Goal: Task Accomplishment & Management: Manage account settings

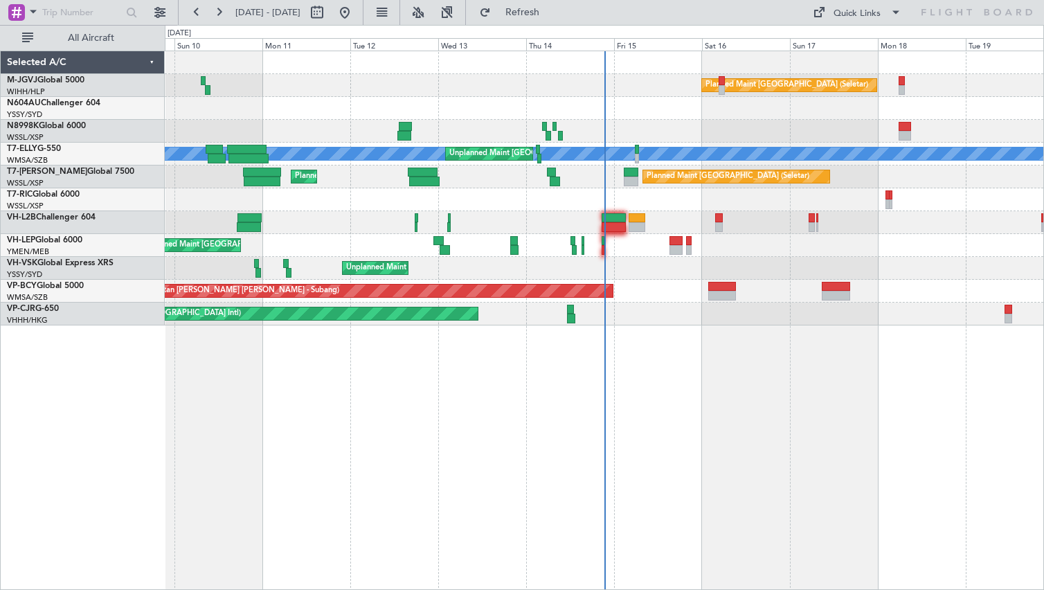
click at [212, 365] on div "Planned Maint [GEOGRAPHIC_DATA] (Seletar) [PERSON_NAME] Unplanned Maint [GEOGRA…" at bounding box center [604, 320] width 879 height 539
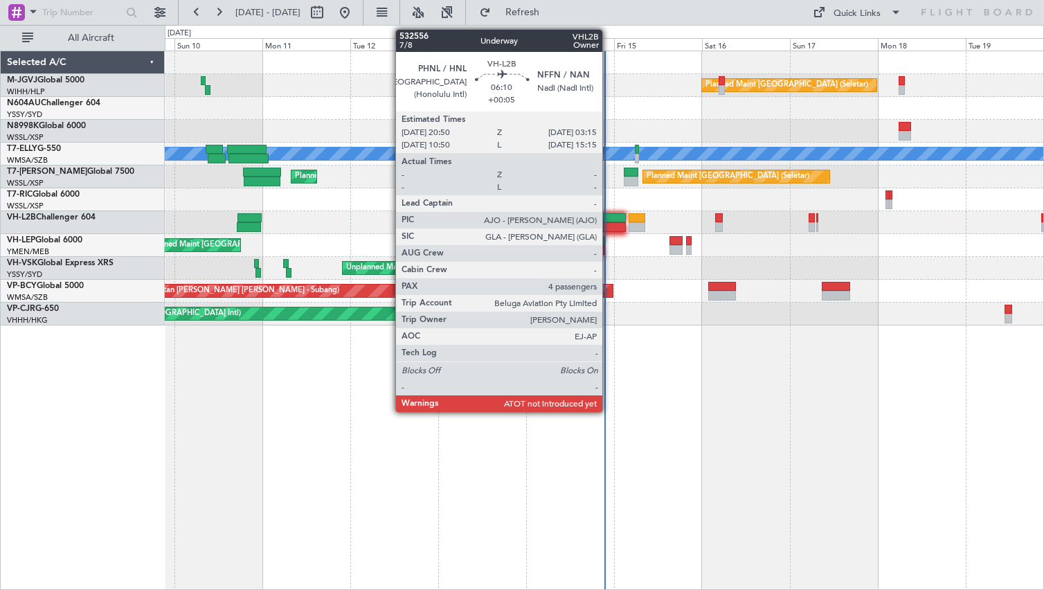
click at [608, 223] on div at bounding box center [614, 227] width 24 height 10
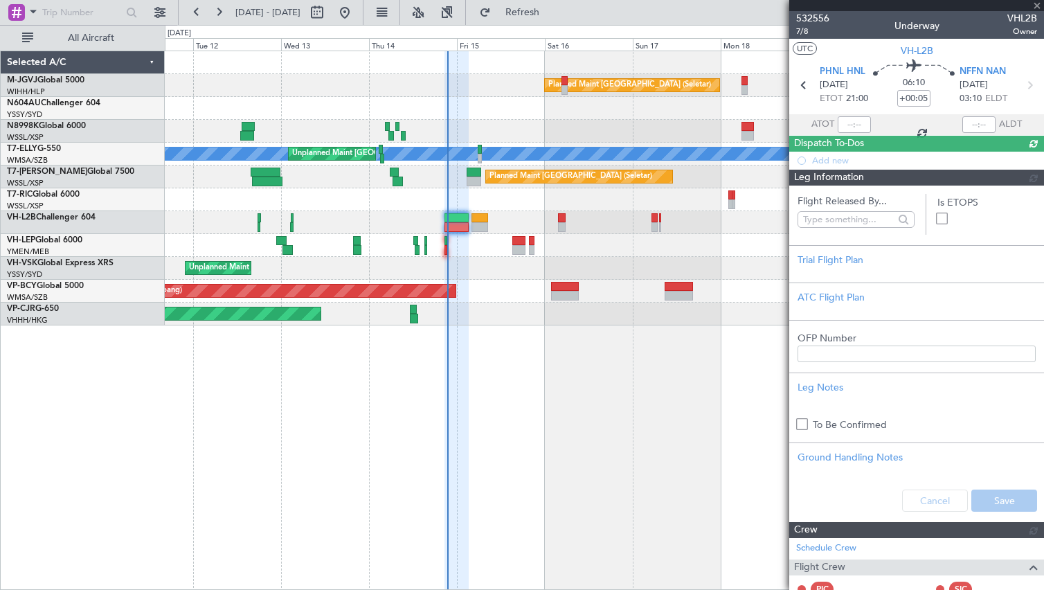
click at [451, 388] on div "Planned Maint [GEOGRAPHIC_DATA] (Seletar) [PERSON_NAME] Unplanned Maint [GEOGRA…" at bounding box center [604, 320] width 879 height 539
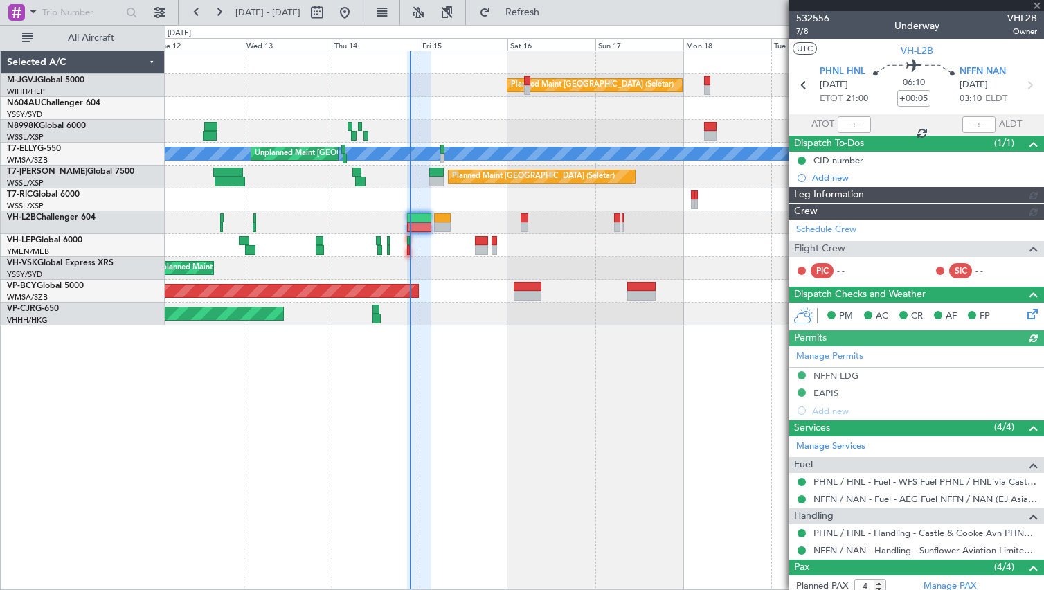
type input "[PERSON_NAME] (EYU)"
type input "A0016"
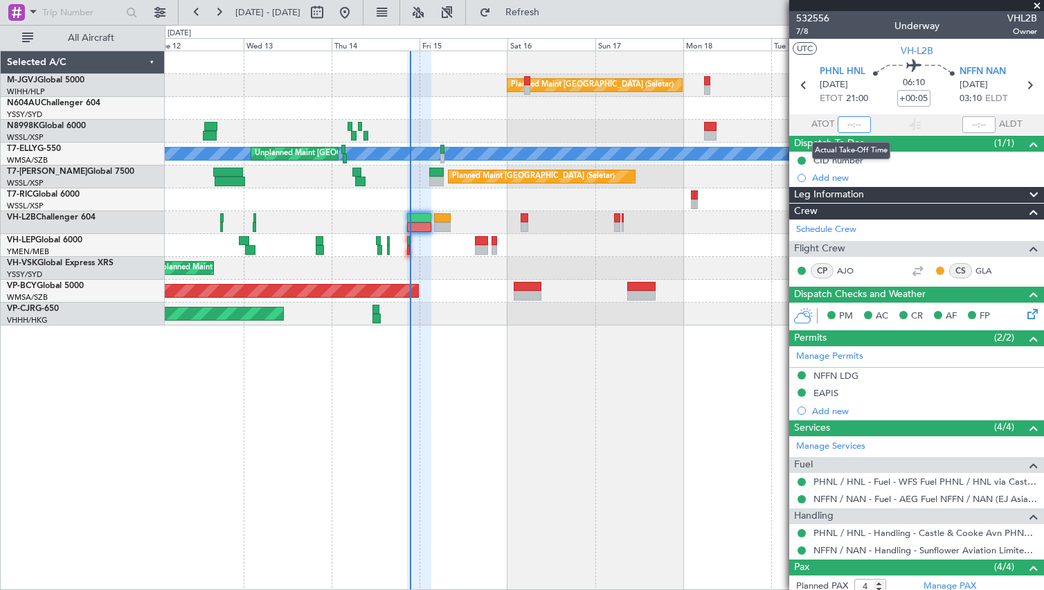
click at [847, 118] on input "text" at bounding box center [854, 124] width 33 height 17
type input "21:29"
click at [175, 446] on div "Planned Maint [GEOGRAPHIC_DATA] (Seletar) [PERSON_NAME] Unplanned Maint [GEOGRA…" at bounding box center [604, 320] width 879 height 539
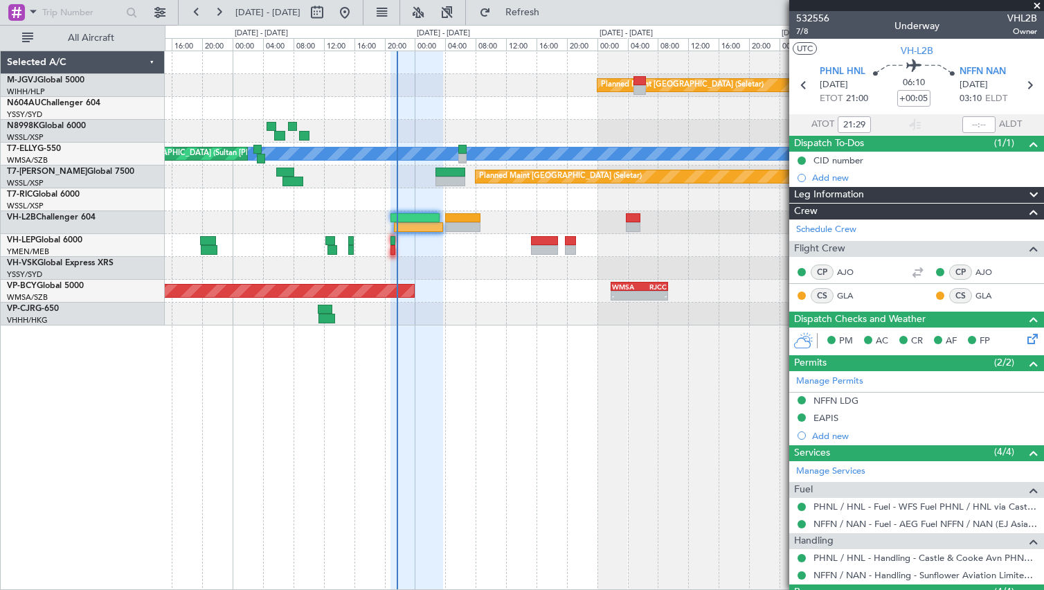
type input "[PERSON_NAME] (EYU)"
type input "A0016"
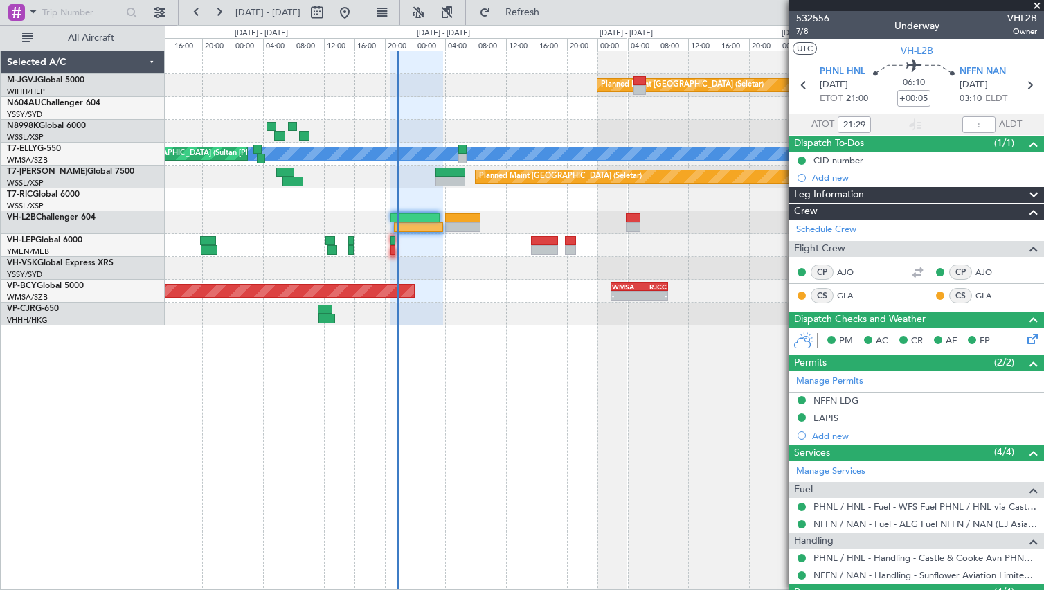
type input "[PERSON_NAME] (EYU)"
type input "A0016"
type input "[PERSON_NAME] (EYU)"
type input "A0016"
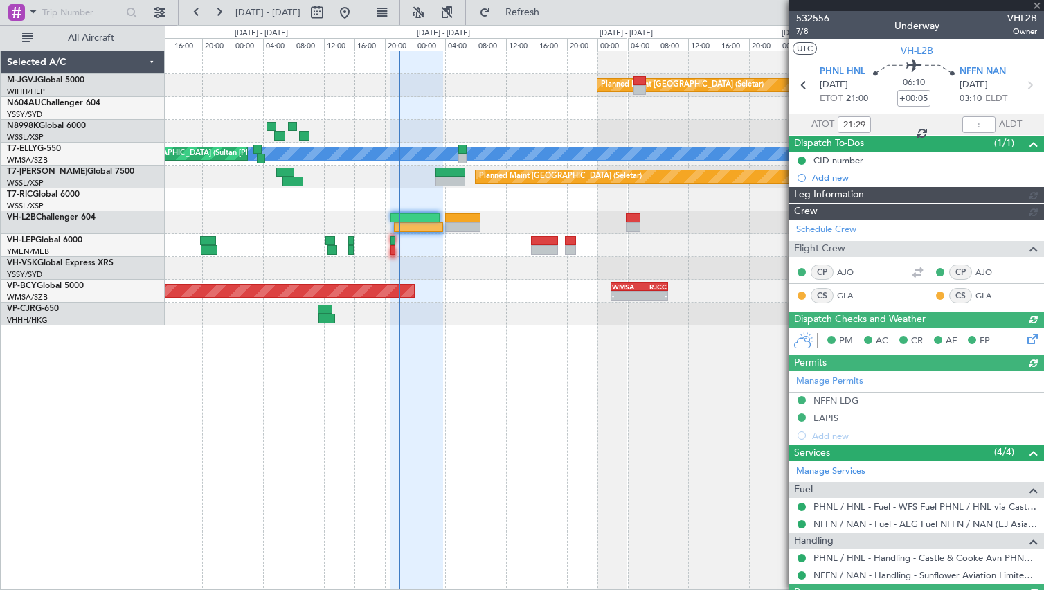
type input "[PERSON_NAME] (EYU)"
type input "A0016"
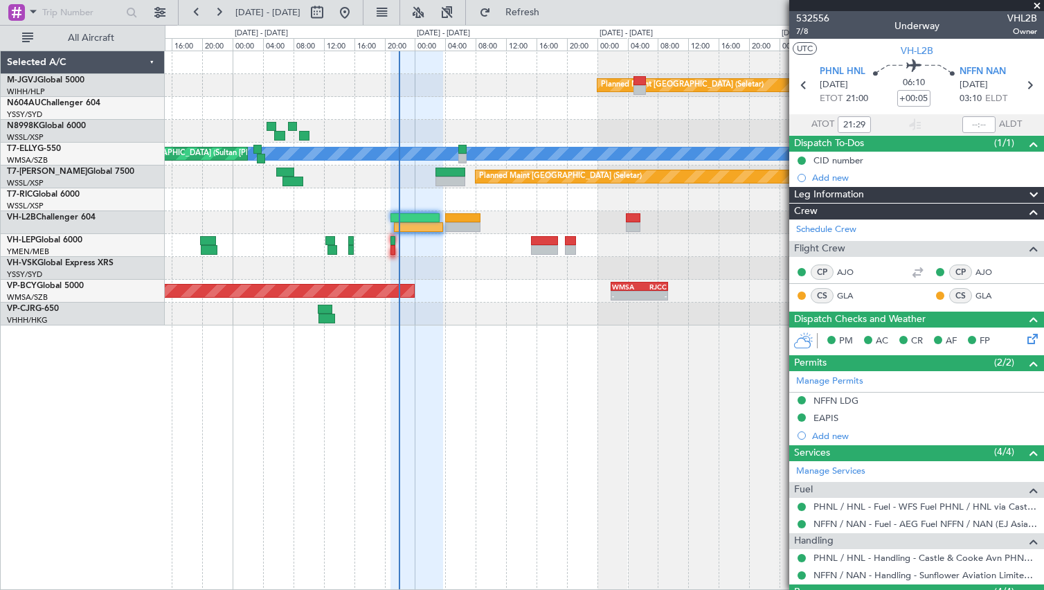
click at [649, 444] on div "Planned Maint [GEOGRAPHIC_DATA] (Seletar) [PERSON_NAME] Unplanned Maint [GEOGRA…" at bounding box center [604, 320] width 879 height 539
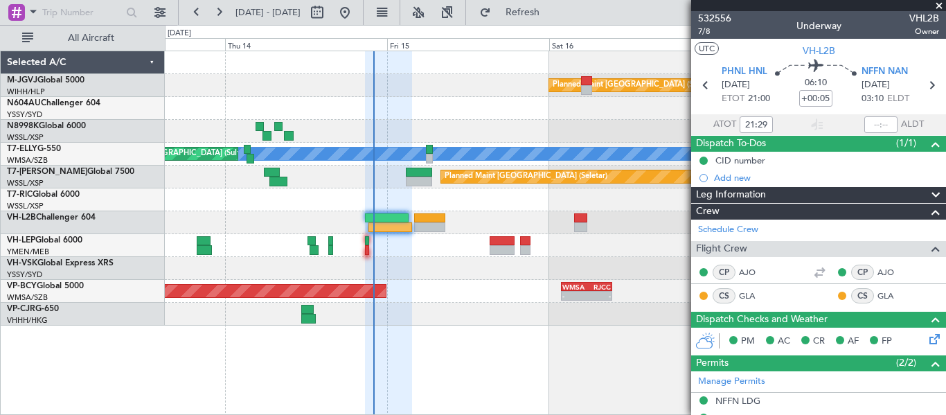
type input "[PERSON_NAME] (EYU)"
type input "A0016"
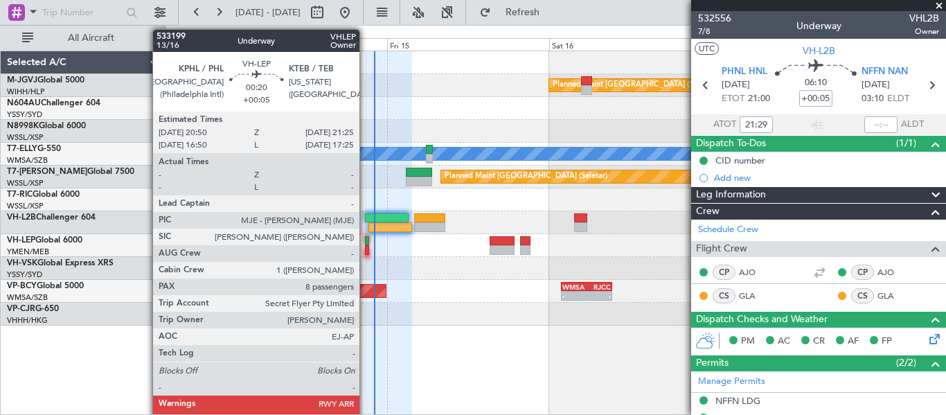
click at [365, 244] on div at bounding box center [367, 241] width 4 height 10
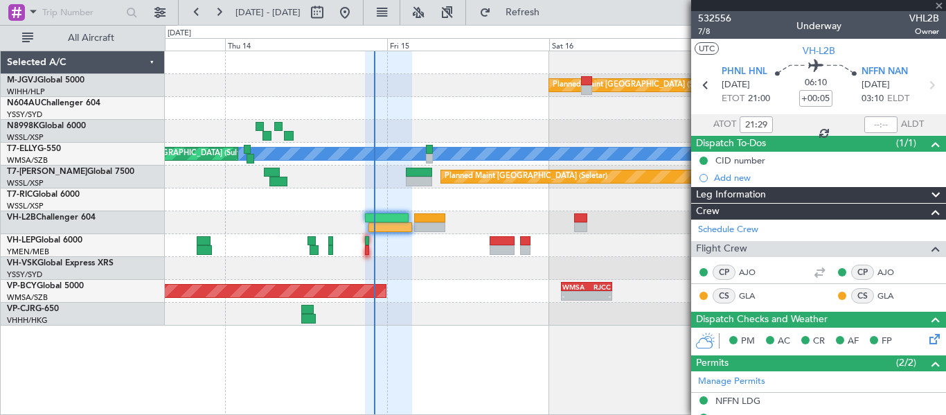
type input "8"
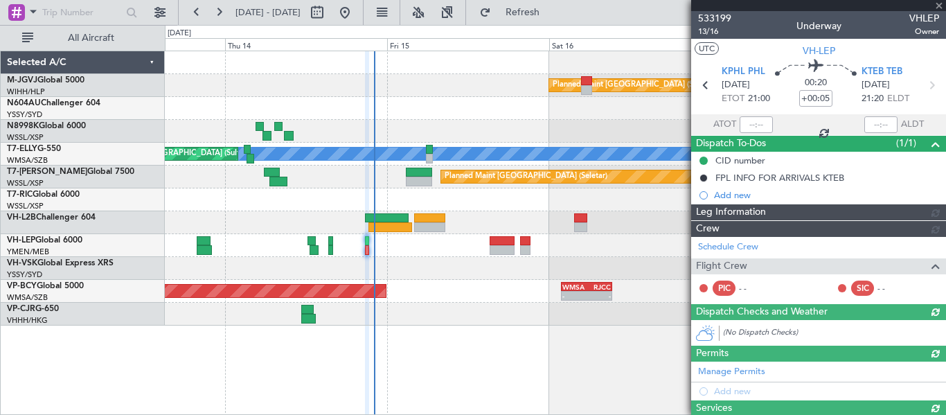
type input "[PERSON_NAME] (LEU)"
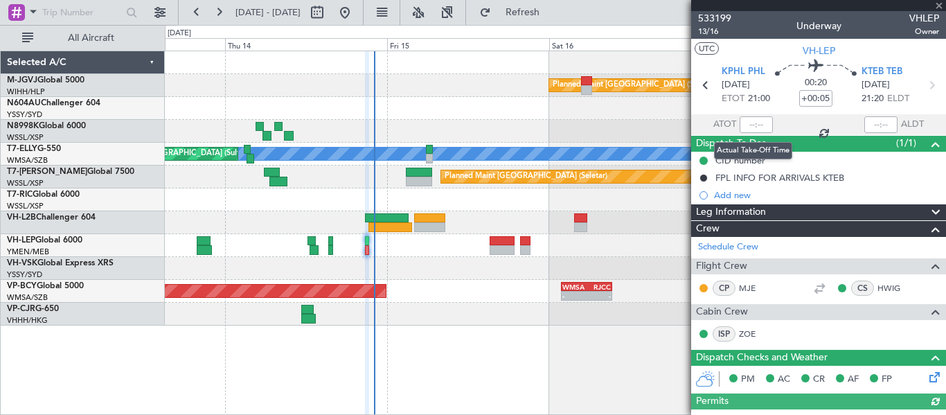
click at [744, 127] on div at bounding box center [755, 124] width 33 height 17
click at [742, 122] on div at bounding box center [755, 124] width 33 height 17
click at [745, 125] on input "text" at bounding box center [755, 124] width 33 height 17
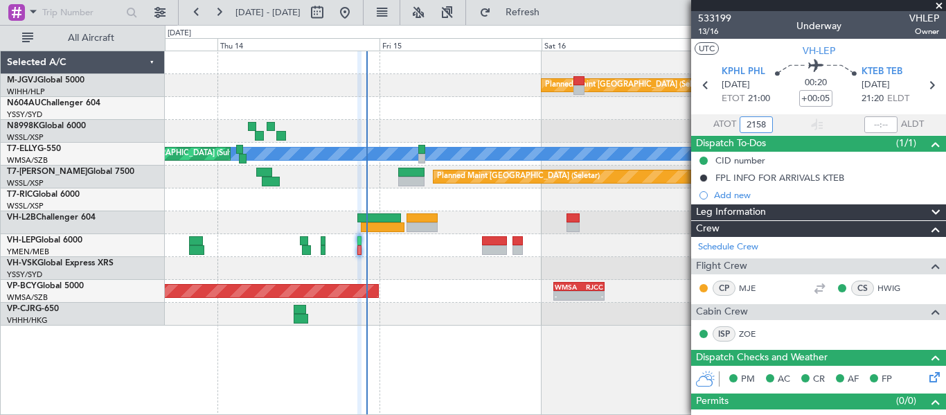
click at [463, 300] on div "Planned Maint [GEOGRAPHIC_DATA] (Sultan [PERSON_NAME] [PERSON_NAME] - Subang) -…" at bounding box center [555, 291] width 780 height 23
type input "21:58"
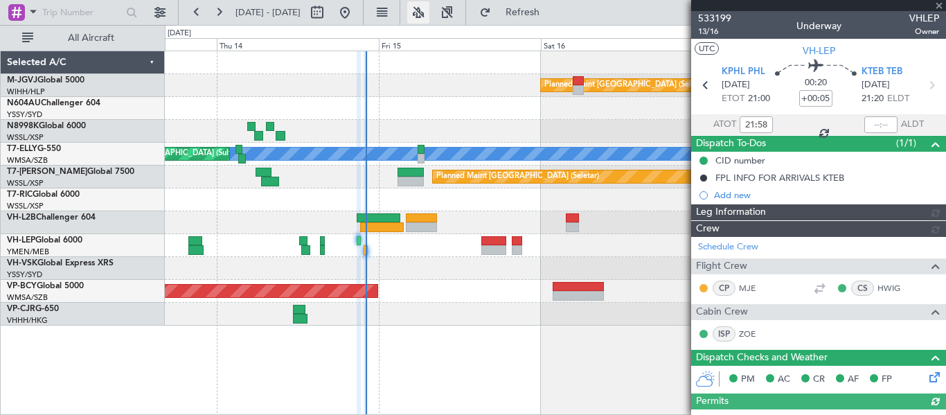
type input "[PERSON_NAME] (LEU)"
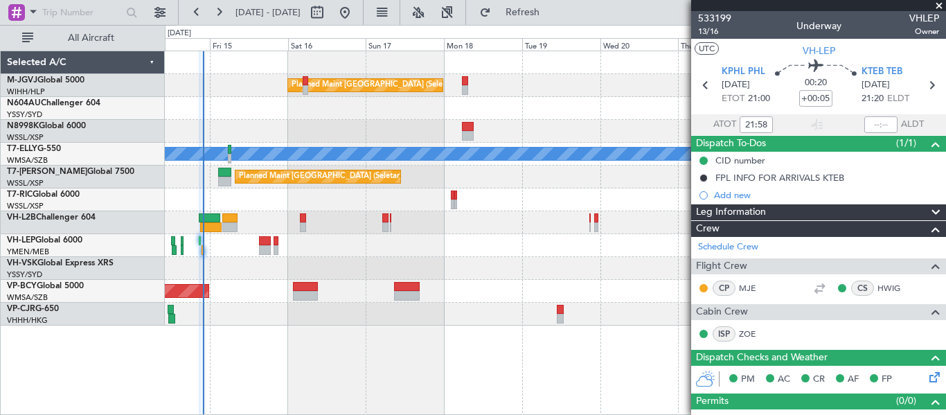
click at [939, 3] on span at bounding box center [939, 6] width 14 height 12
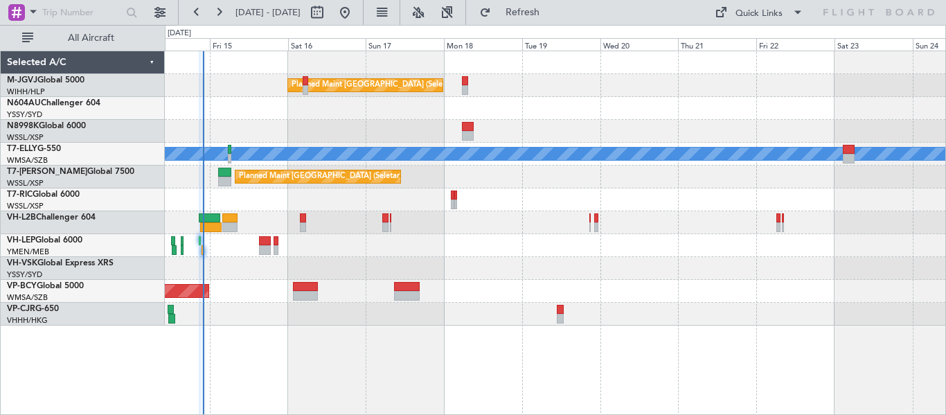
type input "0"
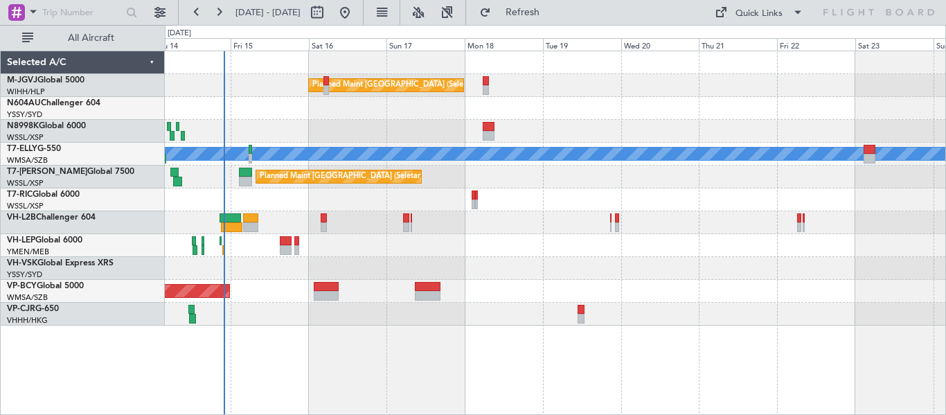
click at [633, 98] on div "Planned Maint [GEOGRAPHIC_DATA] (Seletar) [PERSON_NAME] Unplanned Maint [GEOGRA…" at bounding box center [555, 188] width 780 height 274
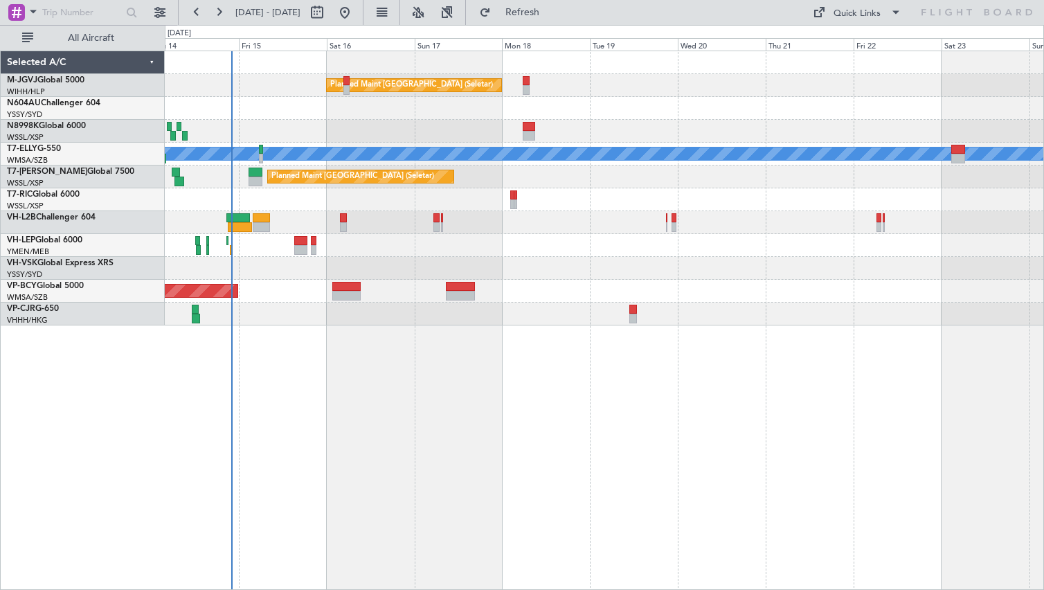
click at [179, 398] on div "Planned Maint [GEOGRAPHIC_DATA] (Seletar) [PERSON_NAME] Unplanned Maint [GEOGRA…" at bounding box center [604, 320] width 879 height 539
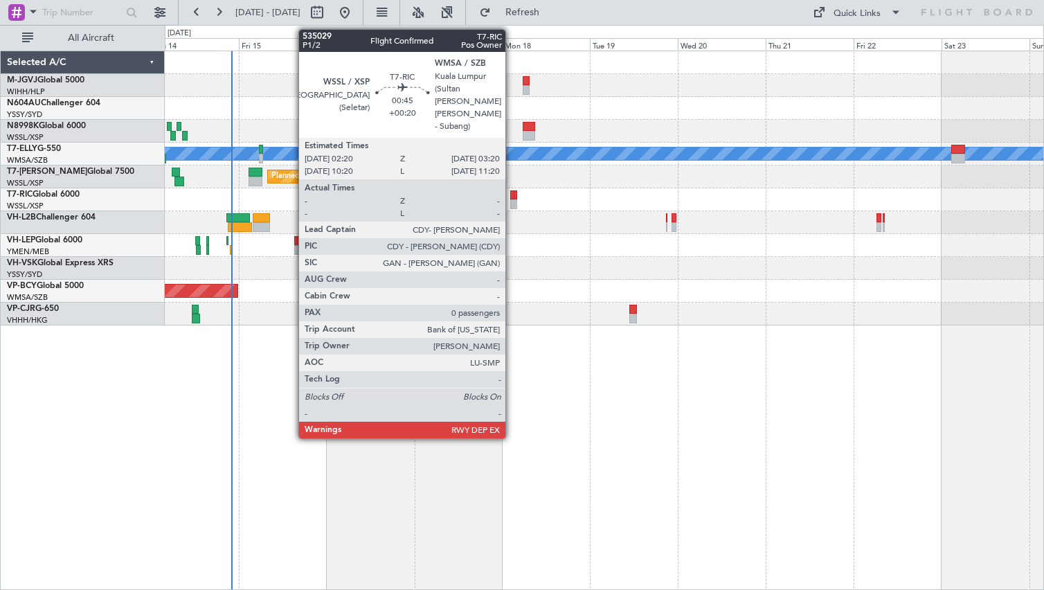
click at [512, 198] on div at bounding box center [512, 195] width 4 height 10
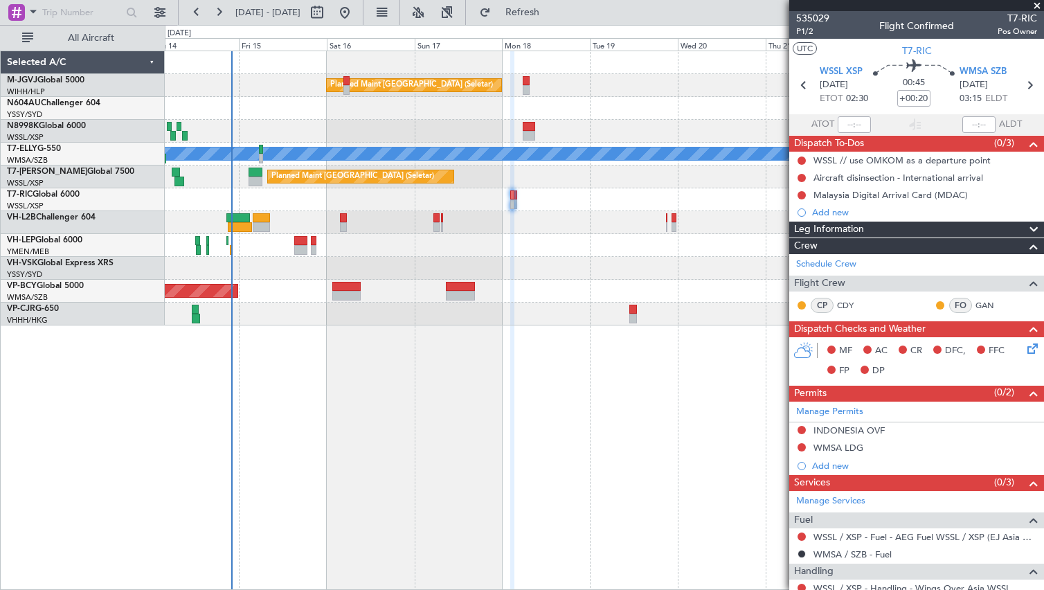
click at [360, 125] on div at bounding box center [604, 131] width 878 height 23
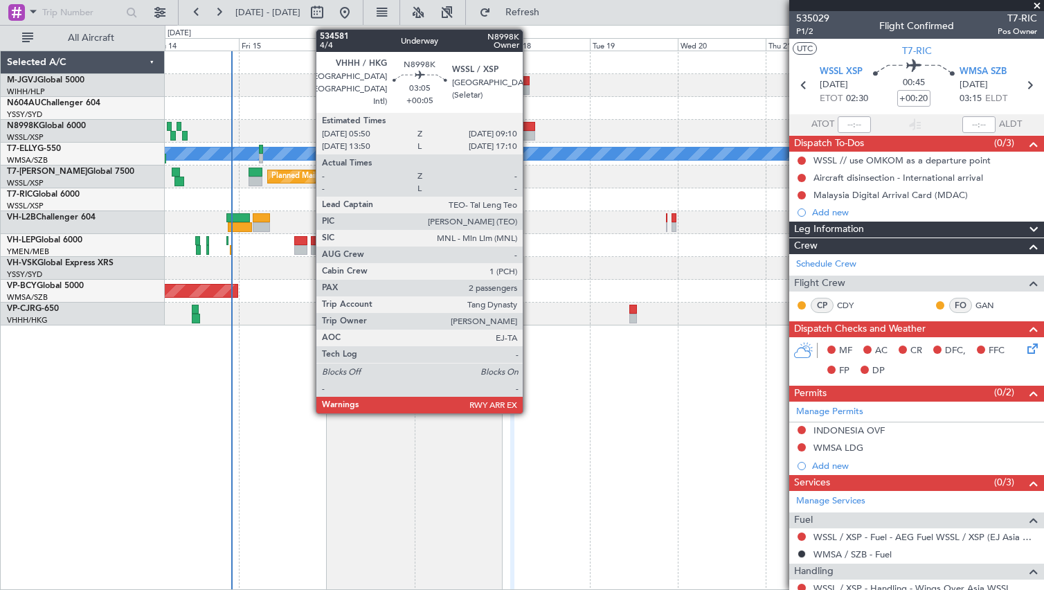
click at [529, 125] on div at bounding box center [529, 127] width 12 height 10
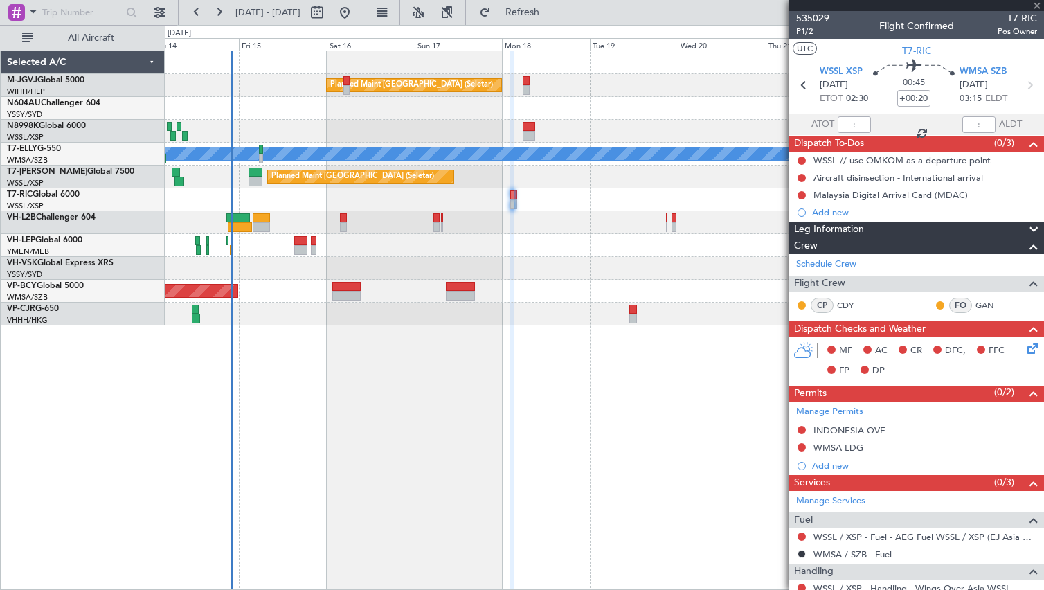
type input "+00:05"
type input "2"
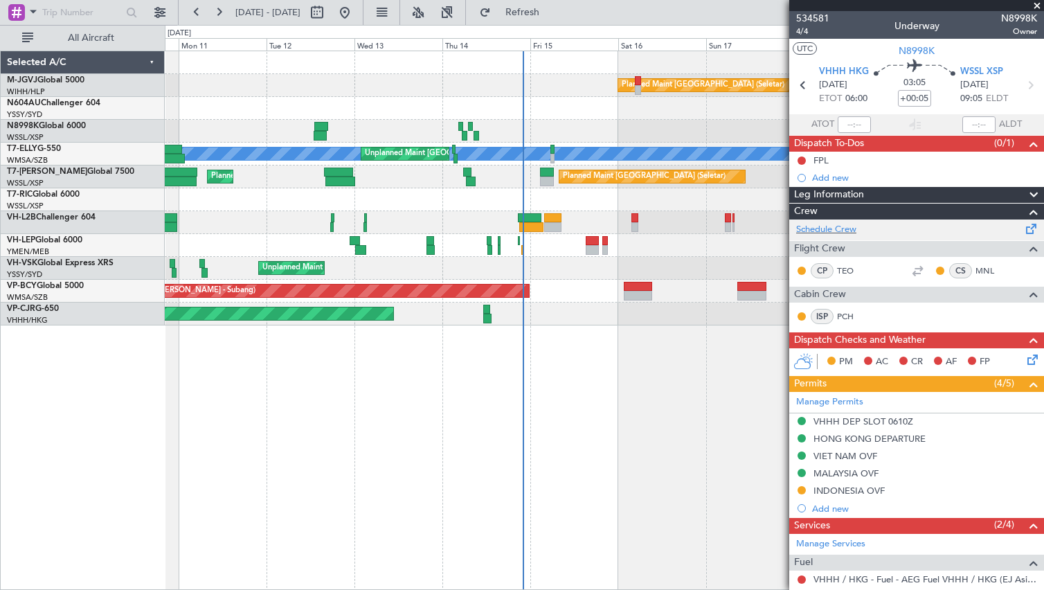
click at [1029, 236] on div "Schedule Crew" at bounding box center [916, 229] width 255 height 21
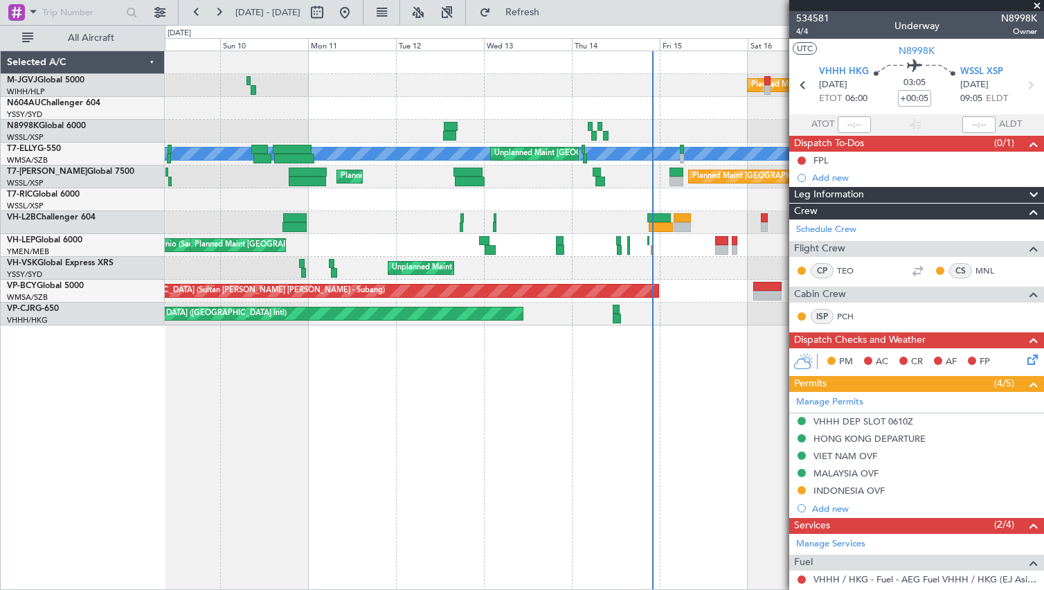
click at [389, 215] on div "Planned Maint [GEOGRAPHIC_DATA] (Seletar) [PERSON_NAME] Unplanned Maint [GEOGRA…" at bounding box center [604, 188] width 878 height 274
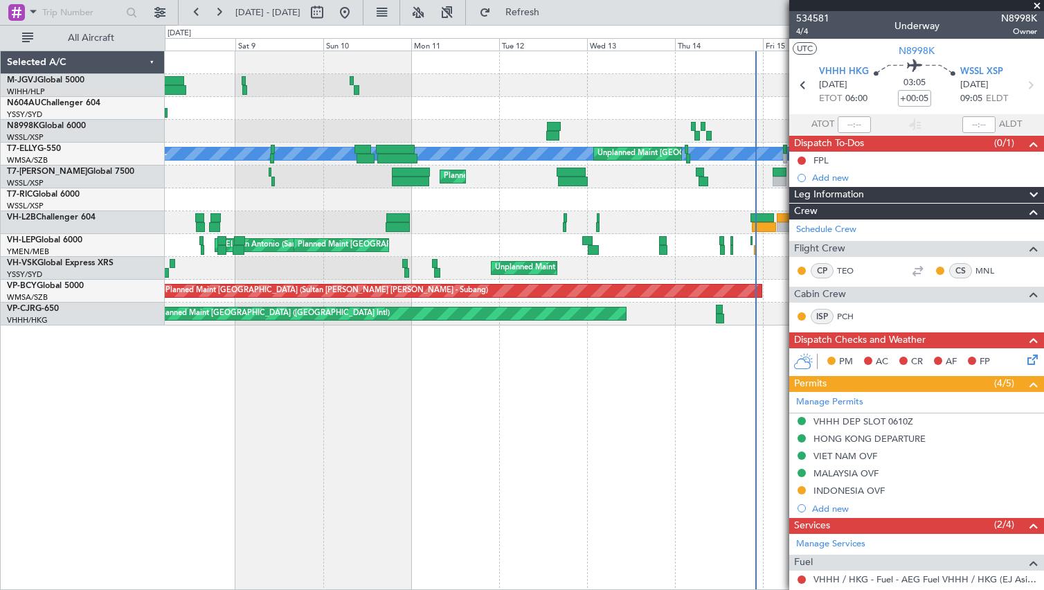
click at [624, 204] on div "Planned Maint [GEOGRAPHIC_DATA] (Seletar)" at bounding box center [604, 199] width 878 height 23
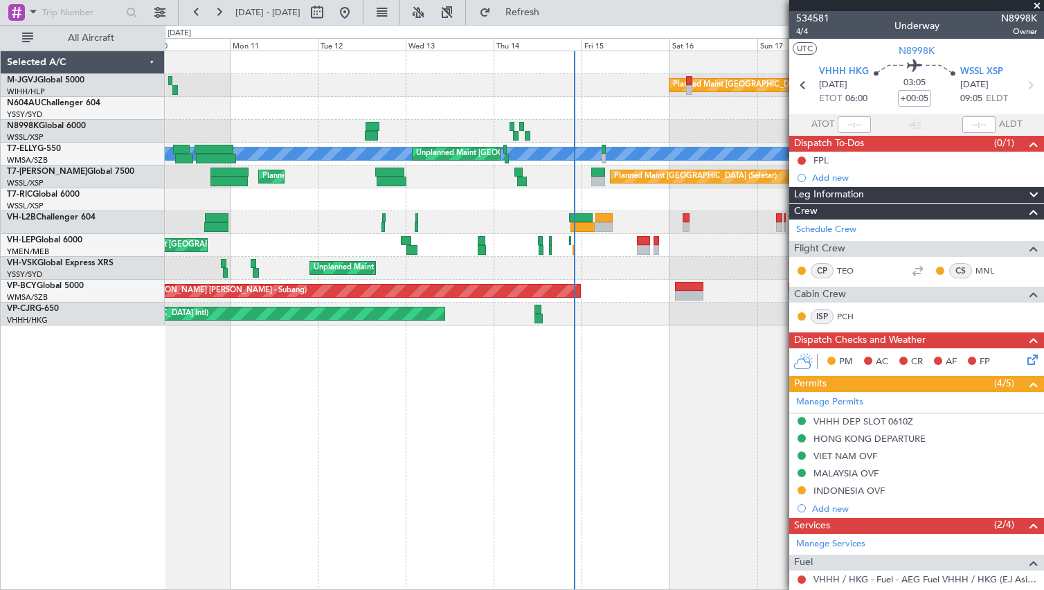
click at [461, 197] on div "Planned Maint [GEOGRAPHIC_DATA] (Seletar) [PERSON_NAME] Unplanned Maint [GEOGRA…" at bounding box center [604, 188] width 878 height 274
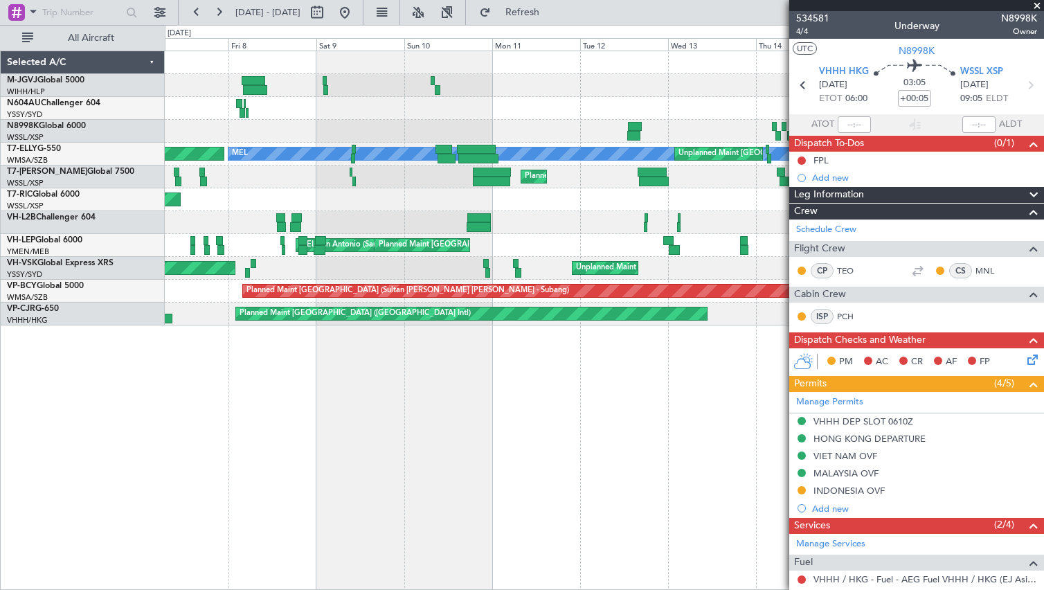
click at [588, 197] on div "Planned Maint [GEOGRAPHIC_DATA] (Seletar)" at bounding box center [604, 199] width 878 height 23
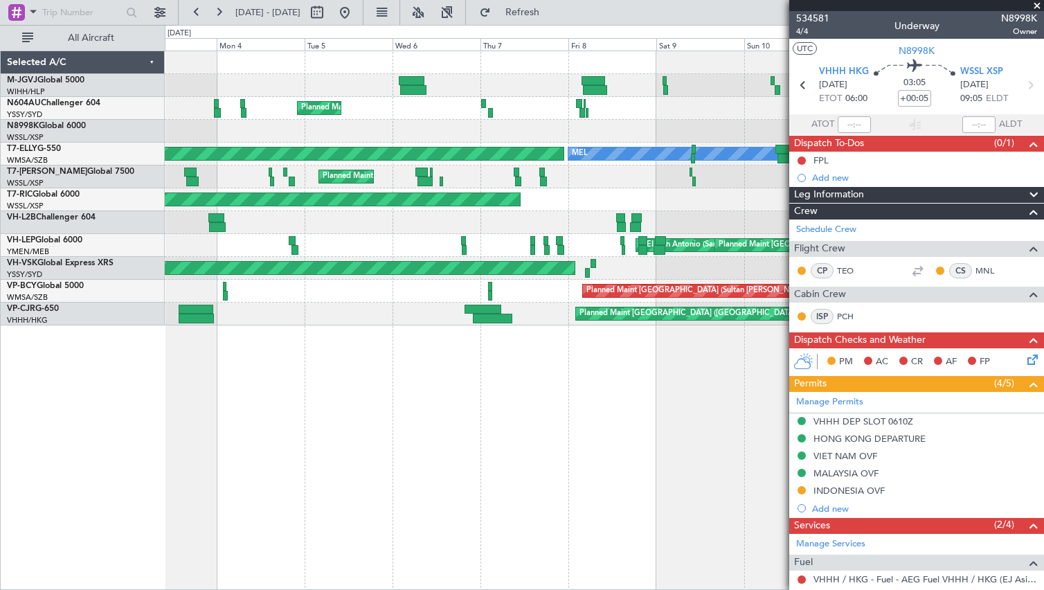
click at [658, 181] on div "Planned Maint [GEOGRAPHIC_DATA] ([GEOGRAPHIC_DATA]) Planned Maint [GEOGRAPHIC_D…" at bounding box center [604, 176] width 878 height 23
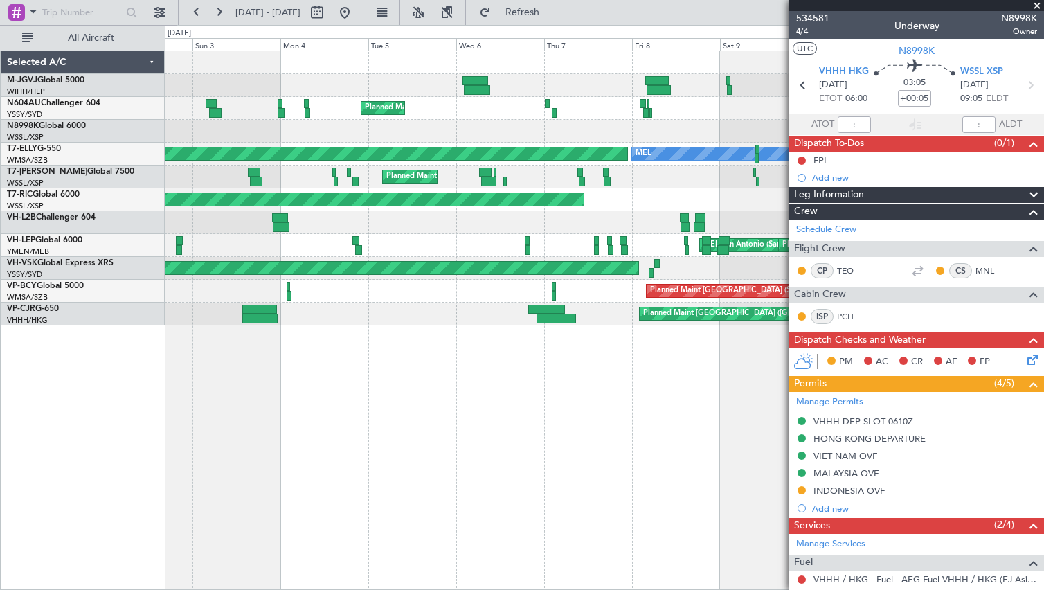
click at [273, 188] on div "Planned Maint Sydney ([PERSON_NAME] Intl) [PERSON_NAME] AOG Maint Granada ([PER…" at bounding box center [604, 188] width 878 height 274
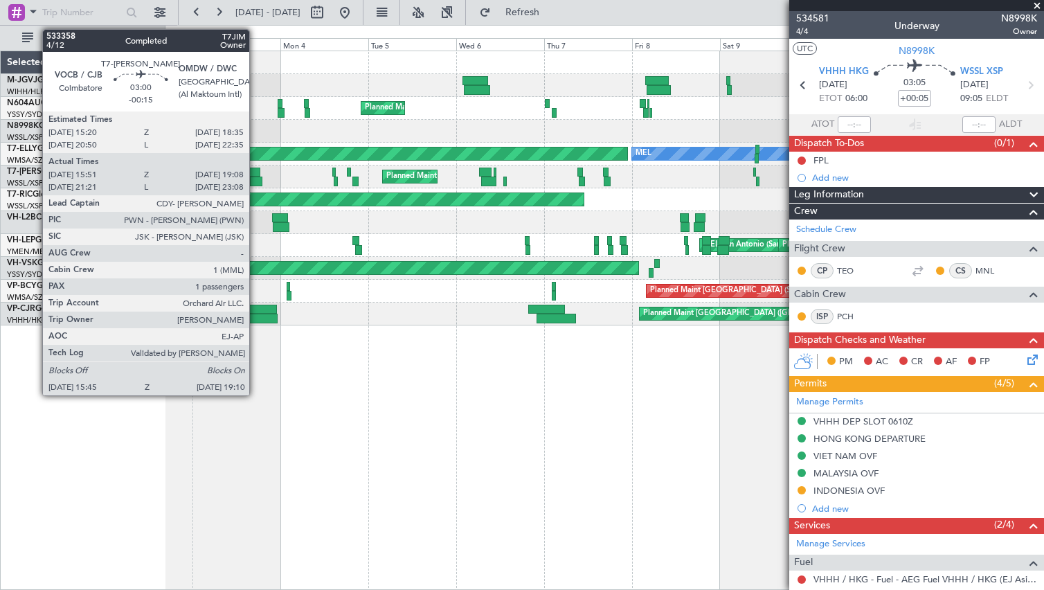
click at [255, 178] on div at bounding box center [256, 182] width 13 height 10
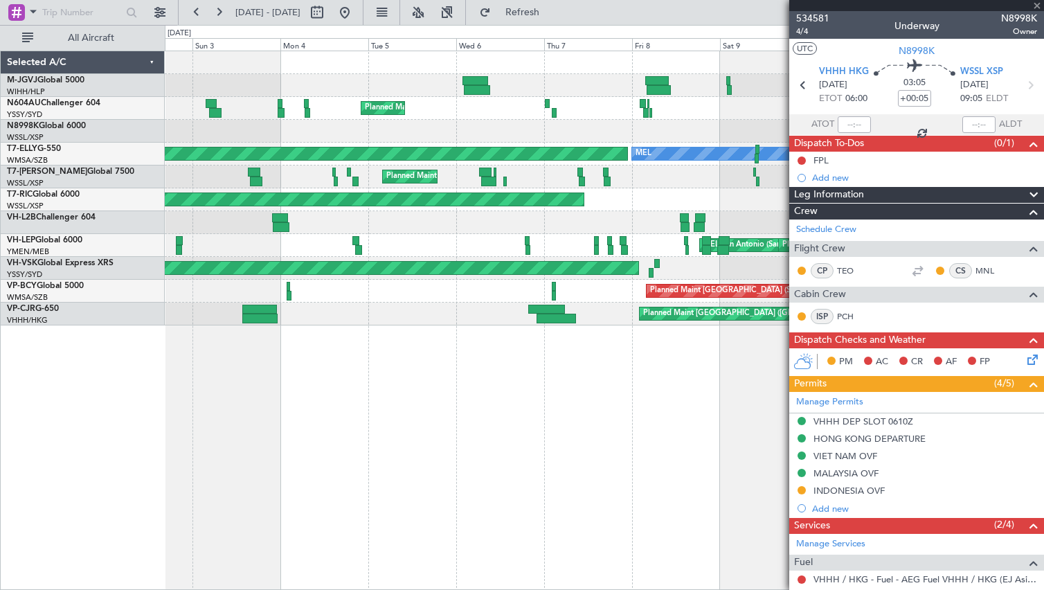
type input "-00:15"
type input "16:01"
type input "19:03"
type input "1"
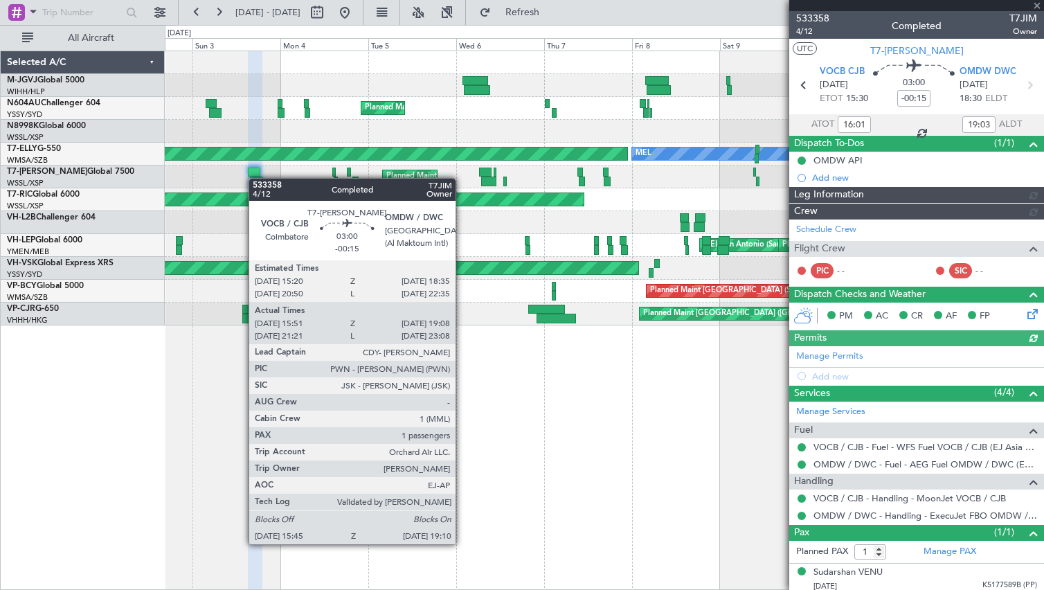
type input "[PERSON_NAME] (EYU)"
type input "F0232"
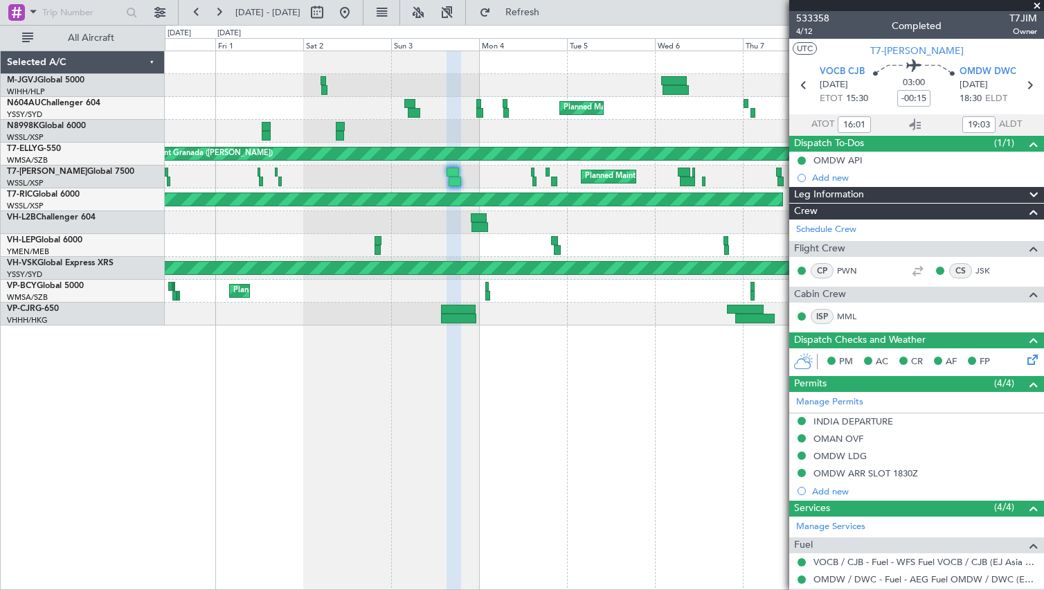
click at [446, 169] on div "Planned Maint Dubai (Al Maktoum Intl) Planned Maint [GEOGRAPHIC_DATA] ([GEOGRAP…" at bounding box center [604, 176] width 878 height 23
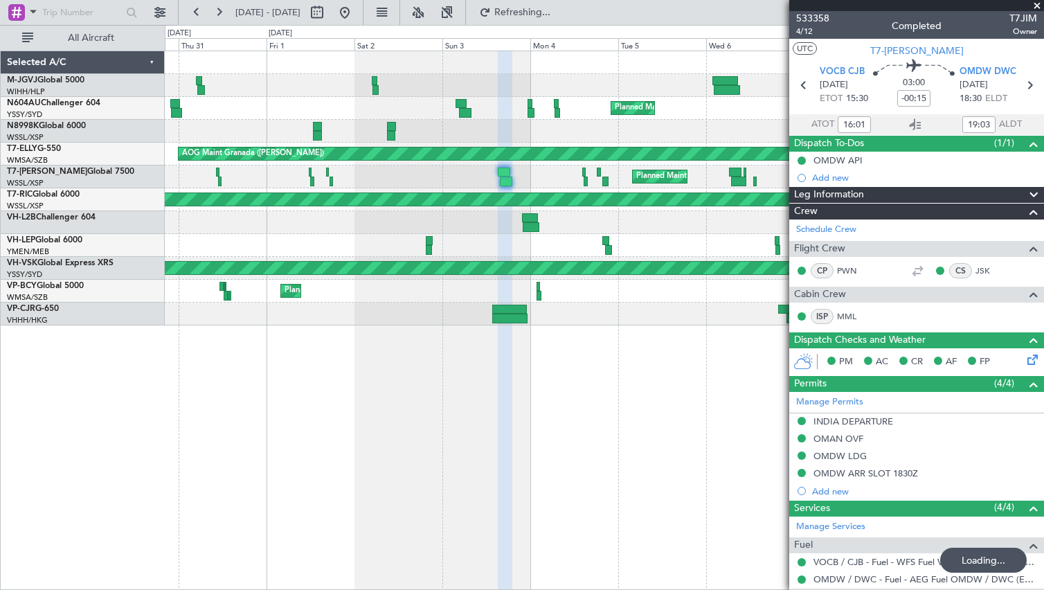
click at [345, 178] on div "Planned Maint Dubai (Al Maktoum Intl) Planned Maint [GEOGRAPHIC_DATA] ([GEOGRAP…" at bounding box center [604, 176] width 878 height 23
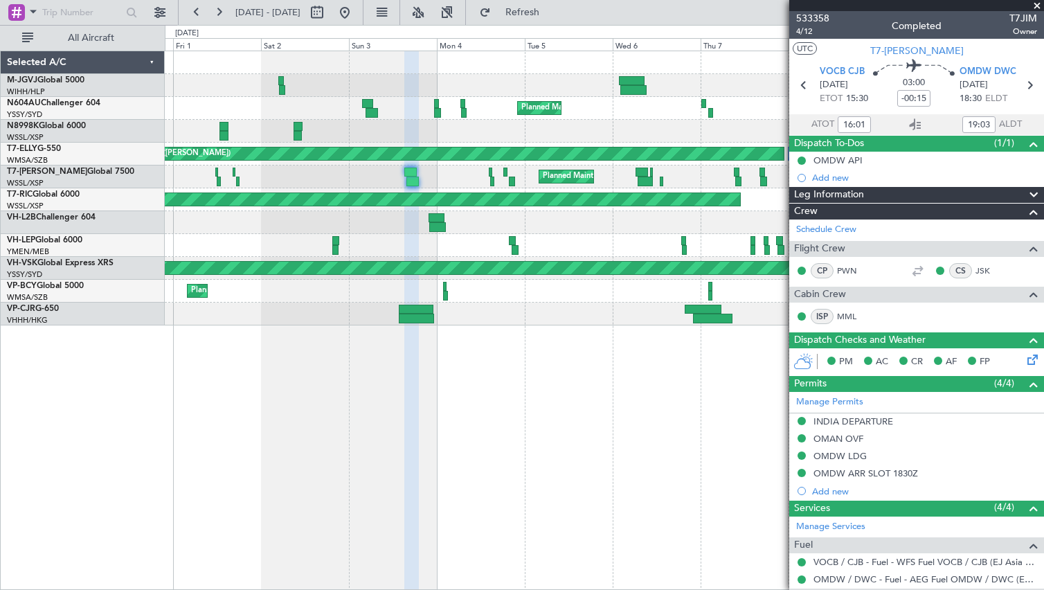
click at [287, 196] on div "Planned Maint Sydney ([PERSON_NAME] Intl) [PERSON_NAME] AOG Maint Granada ([PER…" at bounding box center [604, 188] width 878 height 274
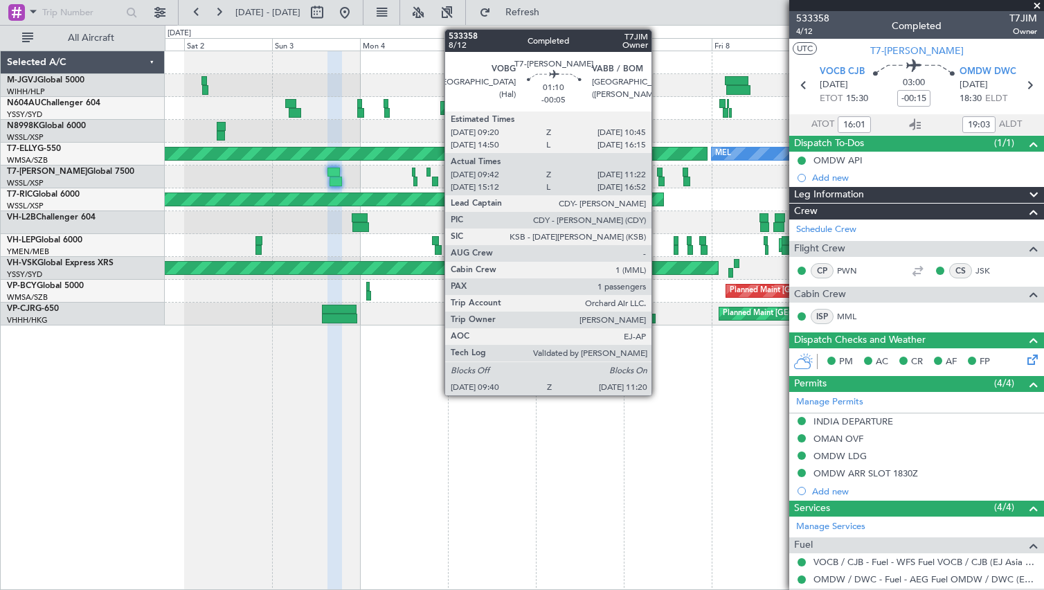
click at [658, 175] on div at bounding box center [660, 173] width 6 height 10
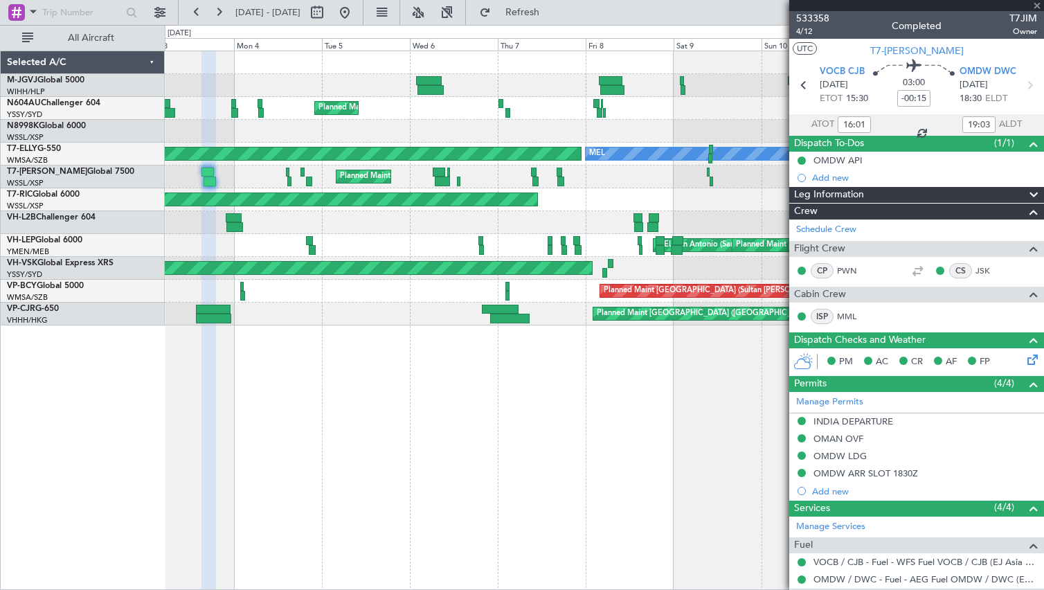
click at [433, 201] on div "Planned Maint Sydney ([PERSON_NAME] Intl) [PERSON_NAME] AOG Maint Granada ([PER…" at bounding box center [604, 188] width 878 height 274
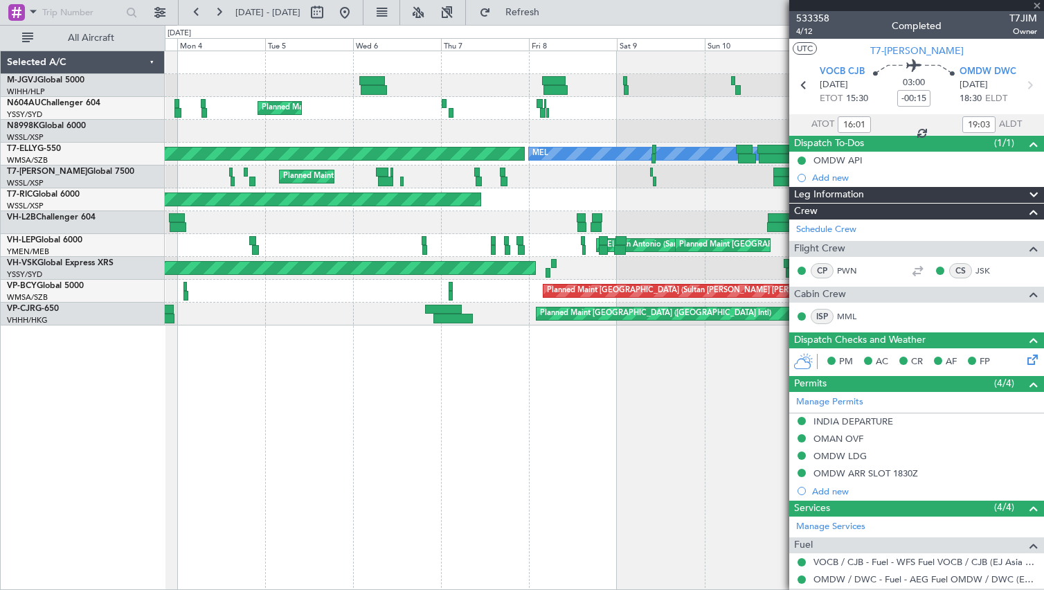
type input "-00:05"
type input "09:52"
type input "11:17"
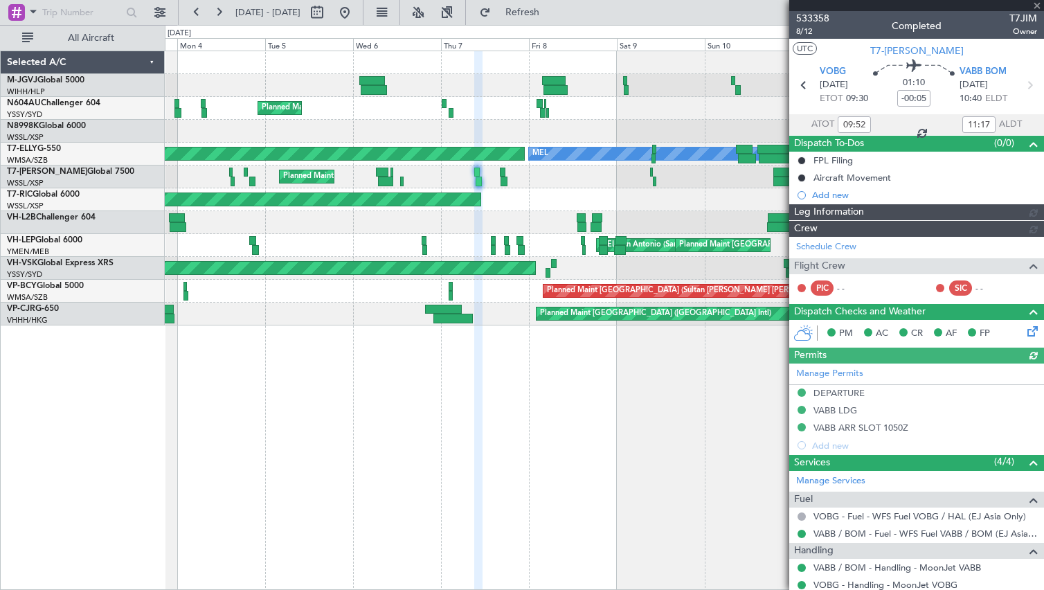
type input "[PERSON_NAME] (HHAFI)"
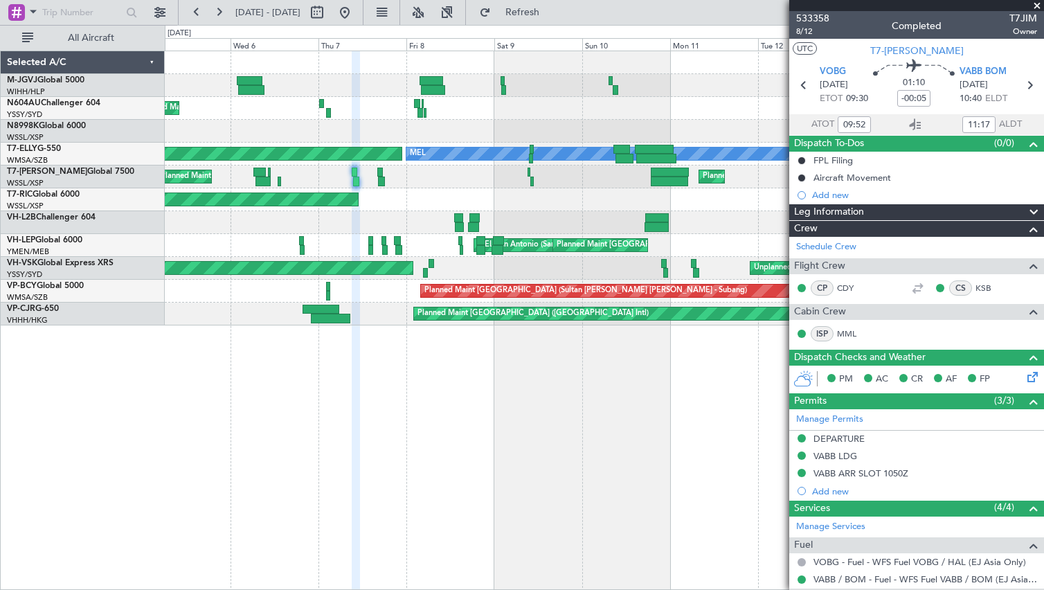
click at [442, 188] on div "Planned Maint [GEOGRAPHIC_DATA] ([GEOGRAPHIC_DATA]) Planned Maint [GEOGRAPHIC_D…" at bounding box center [604, 176] width 878 height 23
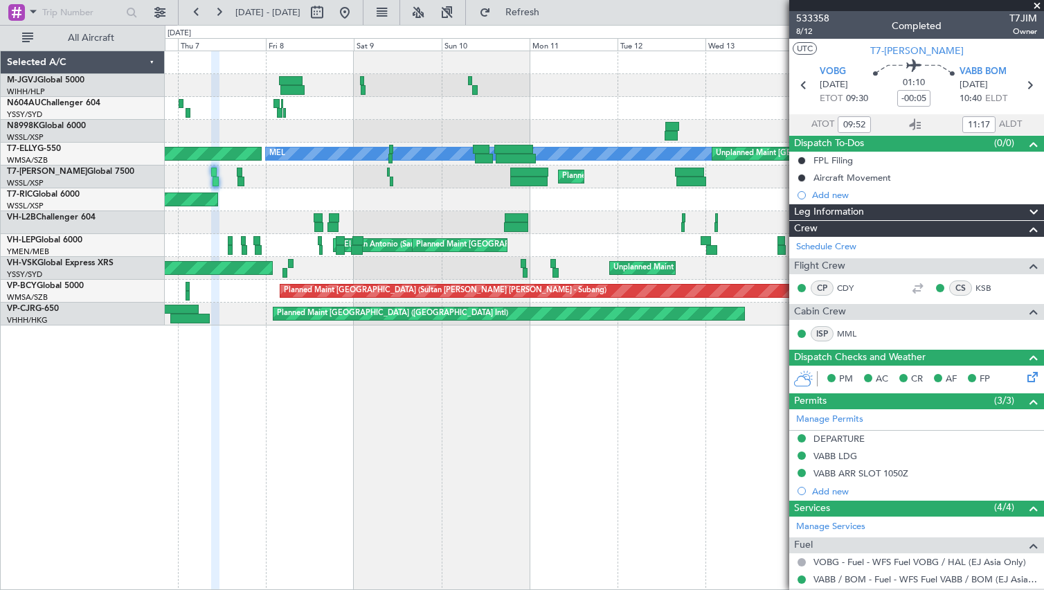
click at [462, 201] on div "Planned Maint [GEOGRAPHIC_DATA] (Seletar) Planned Maint Sydney ([PERSON_NAME] I…" at bounding box center [604, 188] width 878 height 274
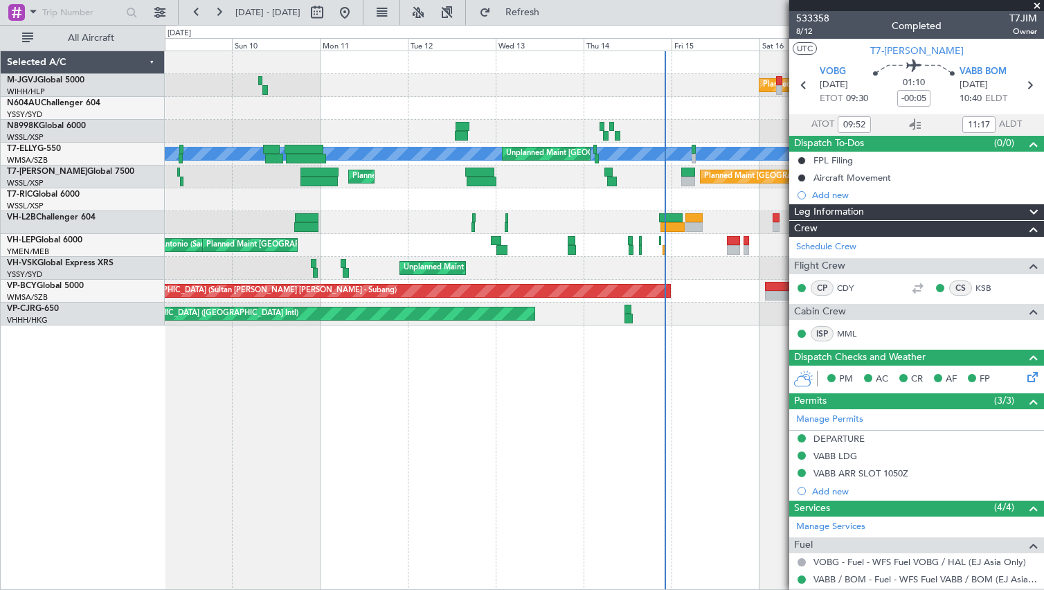
click at [423, 197] on div "Planned Maint [GEOGRAPHIC_DATA] (Seletar) [PERSON_NAME] Unplanned Maint [GEOGRA…" at bounding box center [604, 188] width 878 height 274
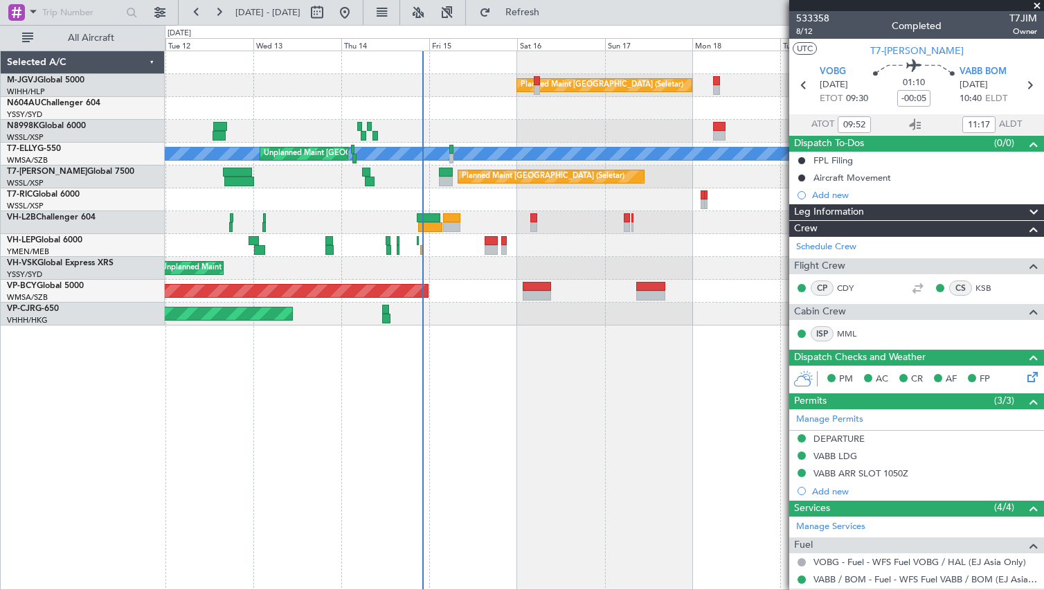
click at [400, 211] on div "Planned Maint [GEOGRAPHIC_DATA] (Seletar) [PERSON_NAME] Unplanned Maint [GEOGRA…" at bounding box center [604, 188] width 878 height 274
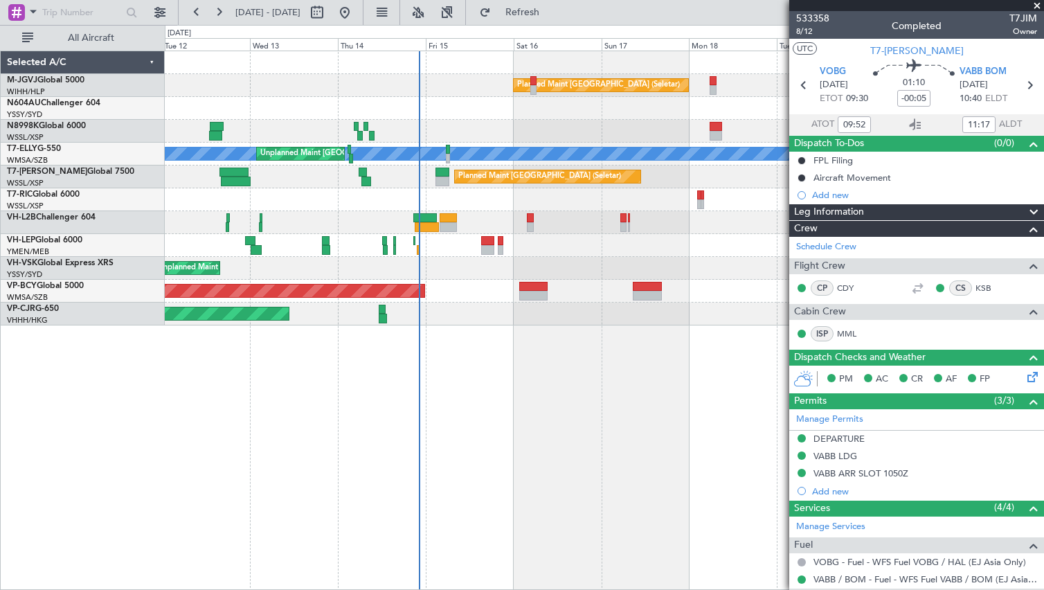
click at [395, 198] on div at bounding box center [604, 199] width 878 height 23
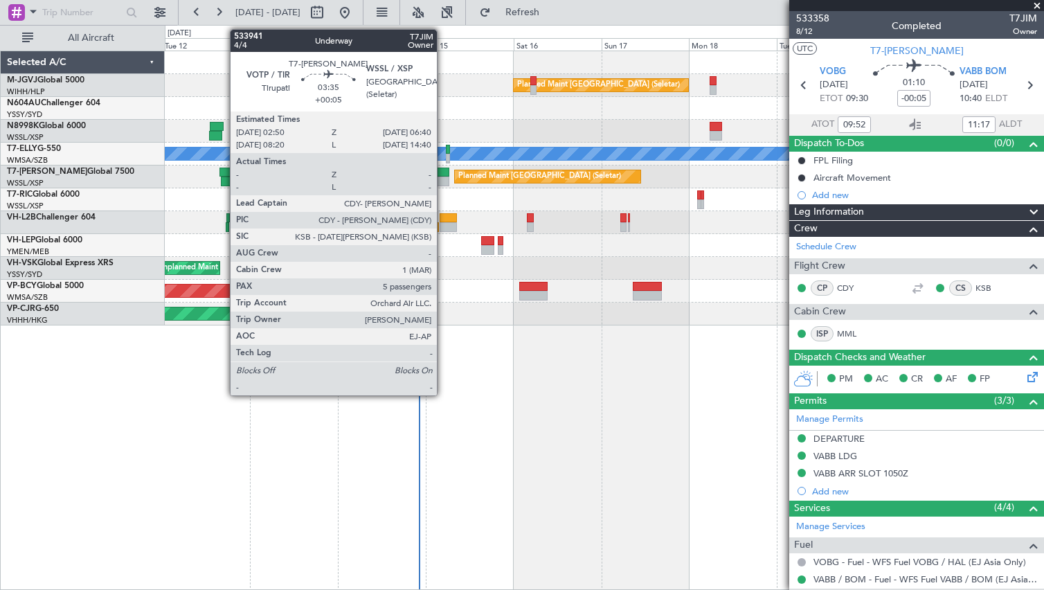
click at [443, 179] on div at bounding box center [442, 182] width 15 height 10
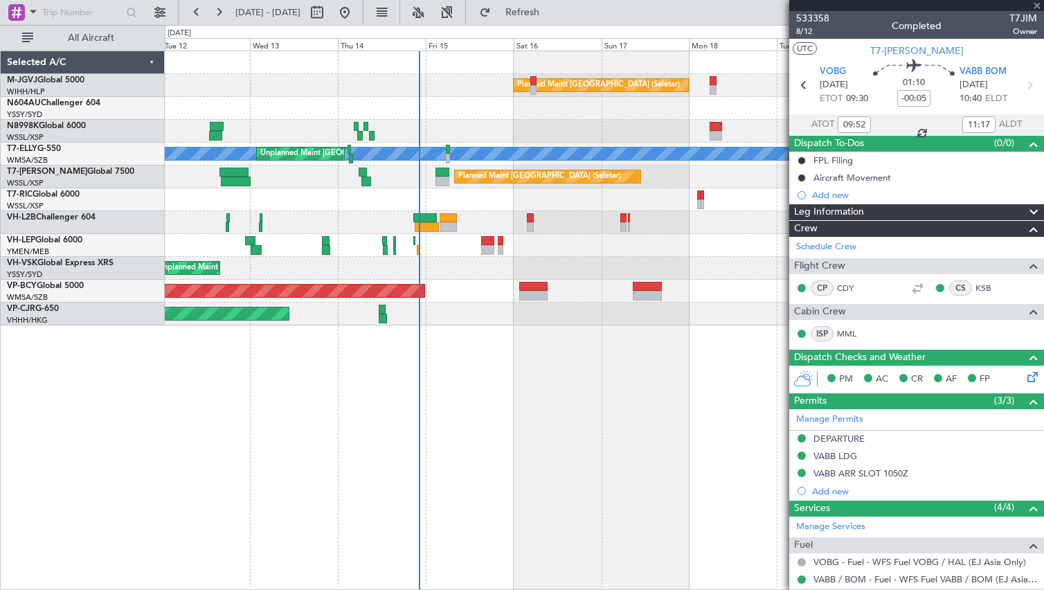
type input "+00:05"
type input "5"
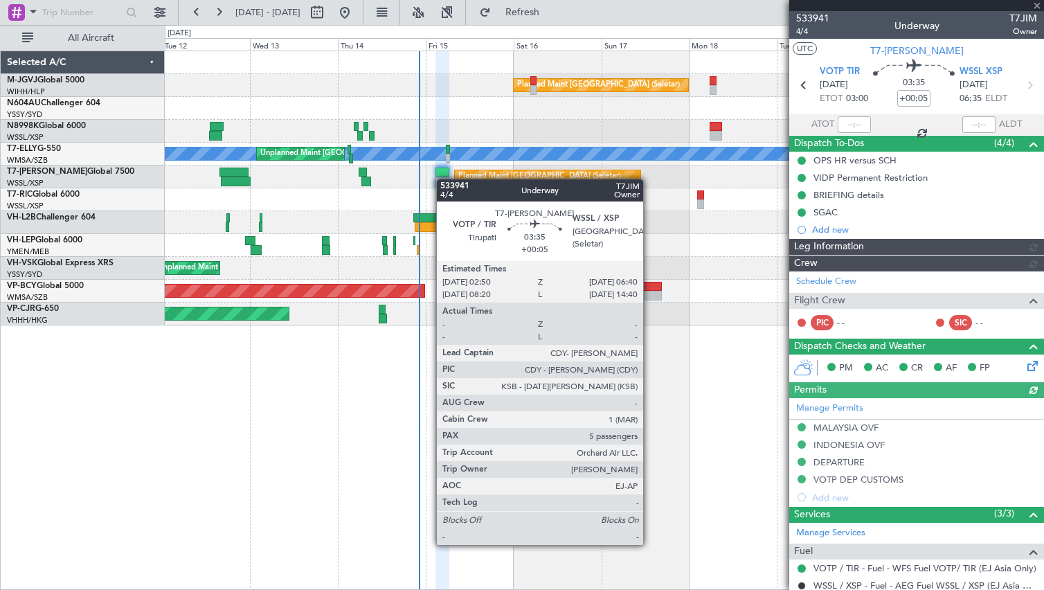
type input "[PERSON_NAME] (EYU)"
type input "F0250"
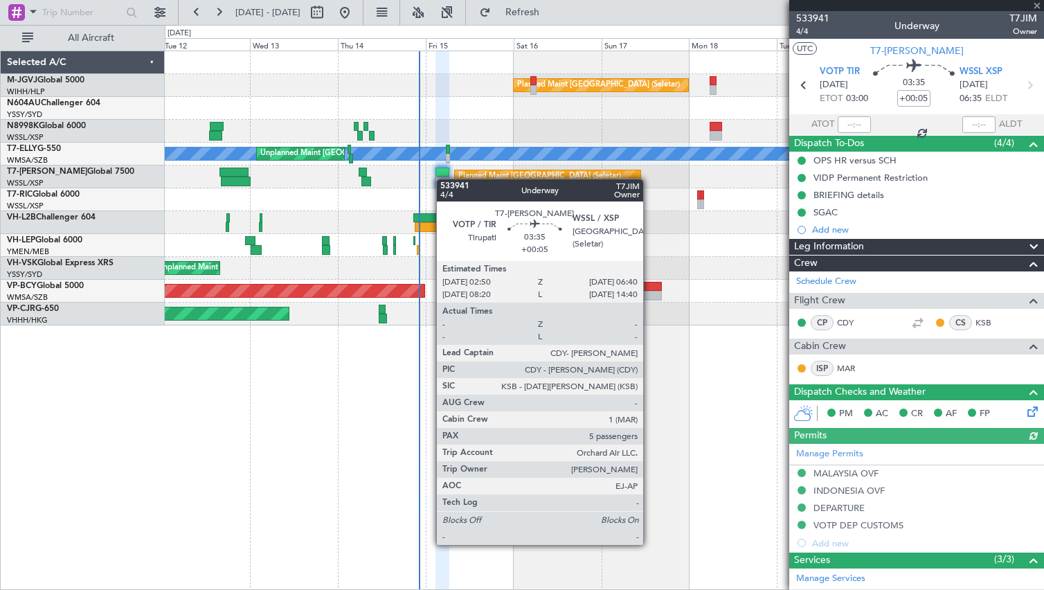
click at [443, 179] on div at bounding box center [442, 182] width 15 height 10
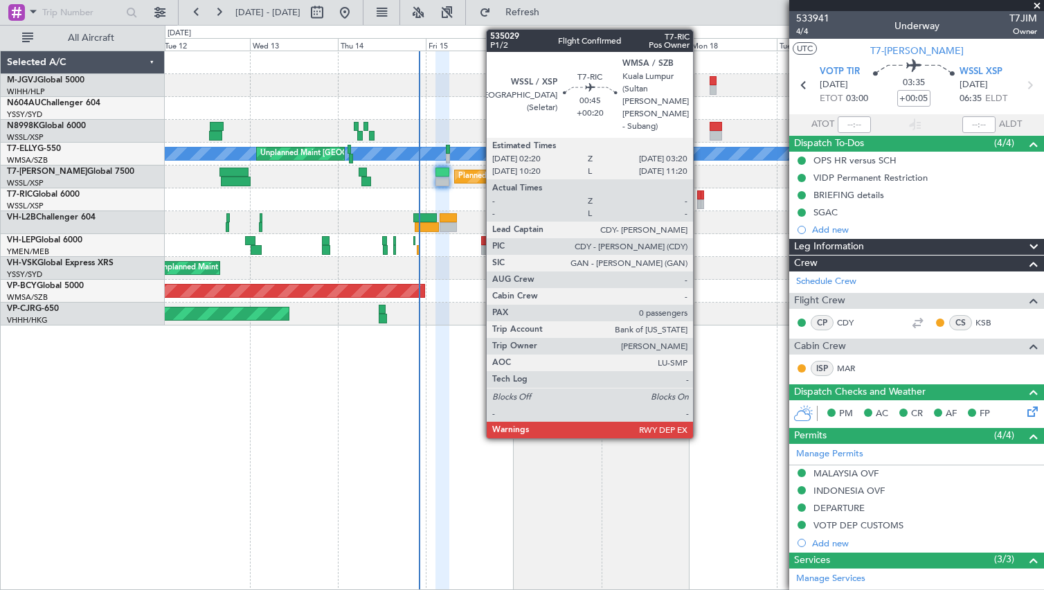
click at [699, 199] on div at bounding box center [699, 195] width 4 height 10
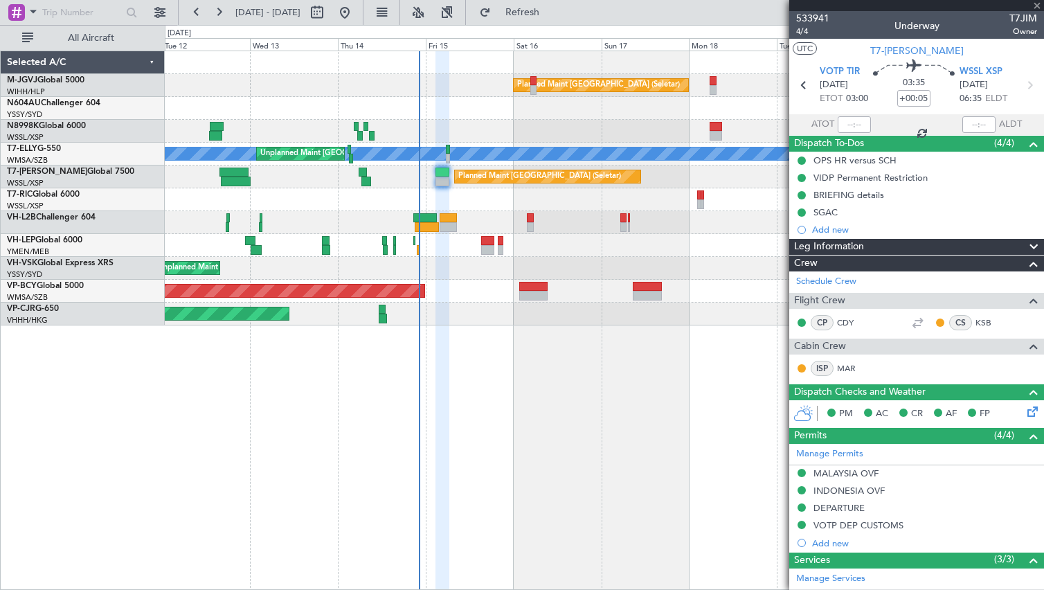
type input "+00:20"
type input "0"
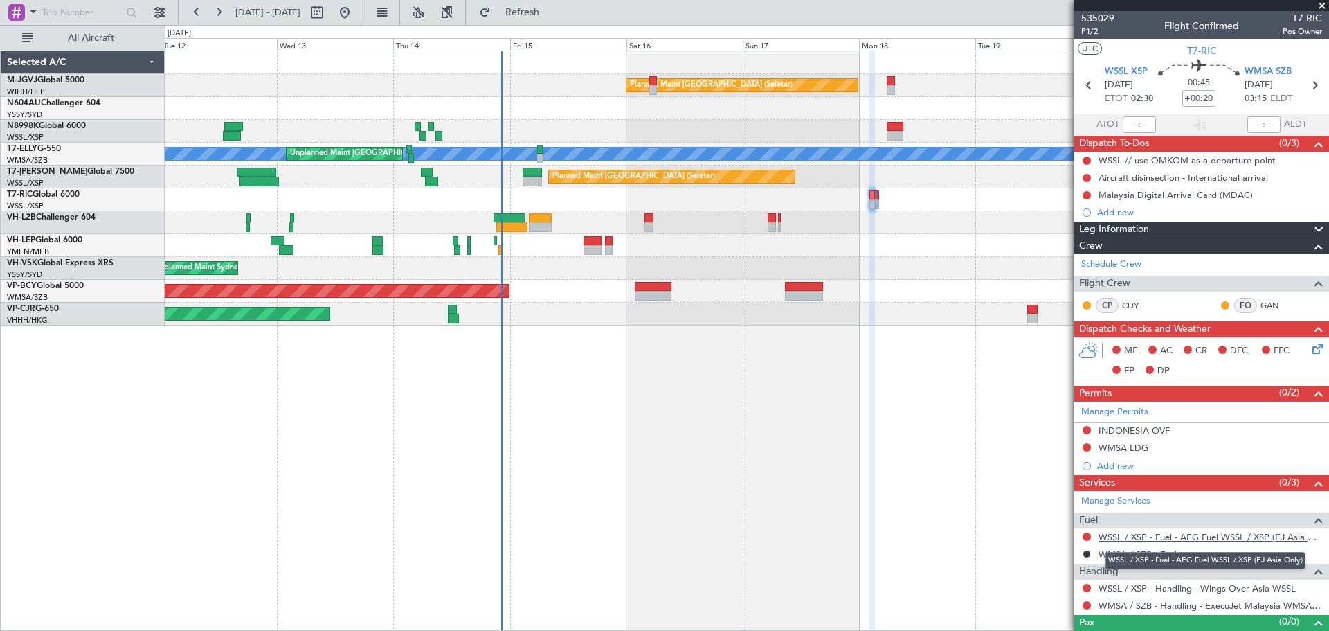
click at [1043, 535] on link "WSSL / XSP - Fuel - AEG Fuel WSSL / XSP (EJ Asia Only)" at bounding box center [1211, 537] width 224 height 12
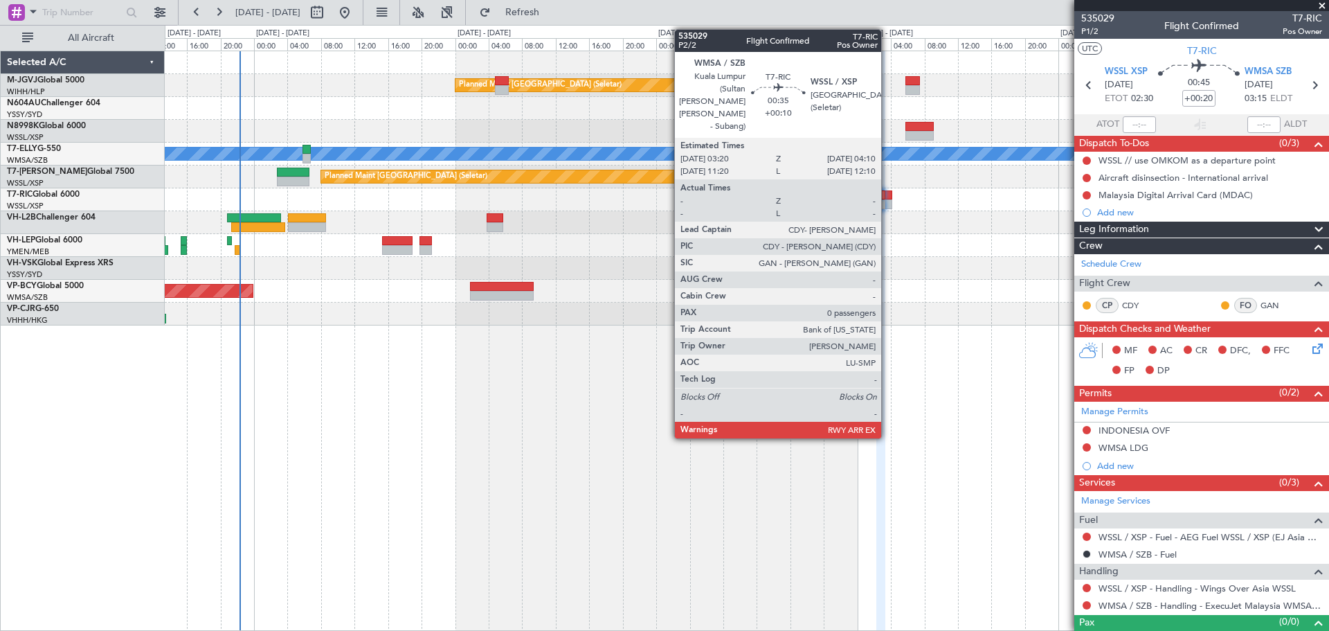
click at [887, 199] on div at bounding box center [889, 204] width 8 height 10
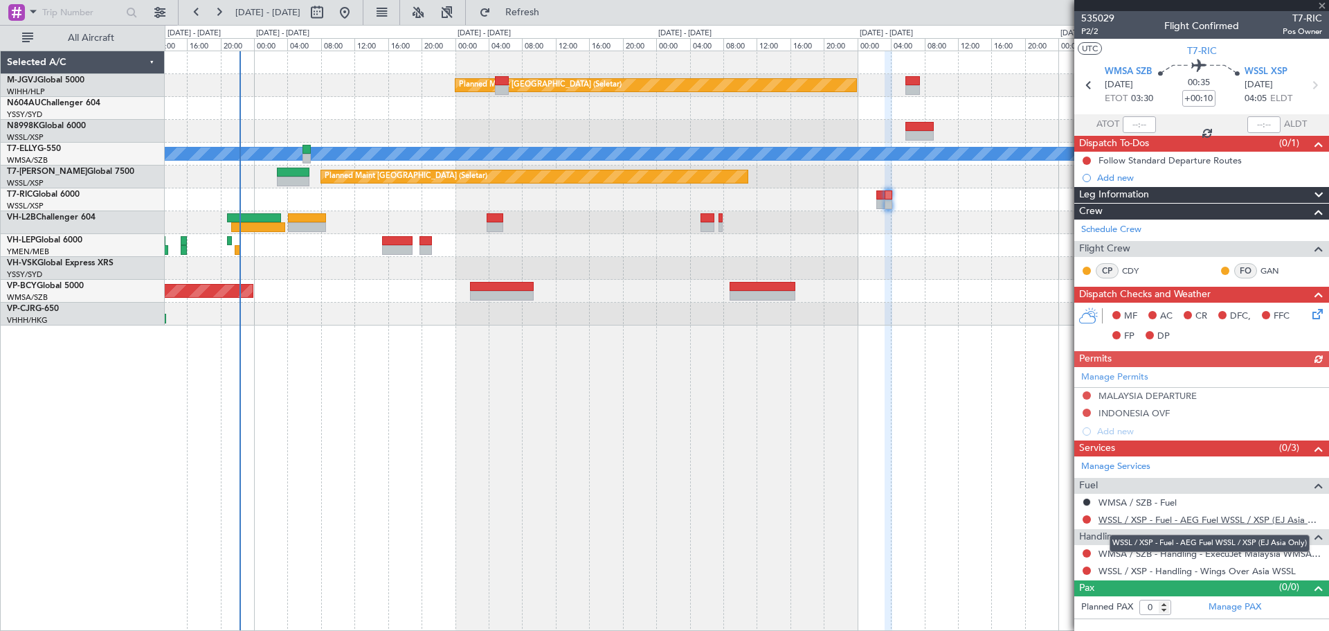
click at [1043, 522] on link "WSSL / XSP - Fuel - AEG Fuel WSSL / XSP (EJ Asia Only)" at bounding box center [1211, 520] width 224 height 12
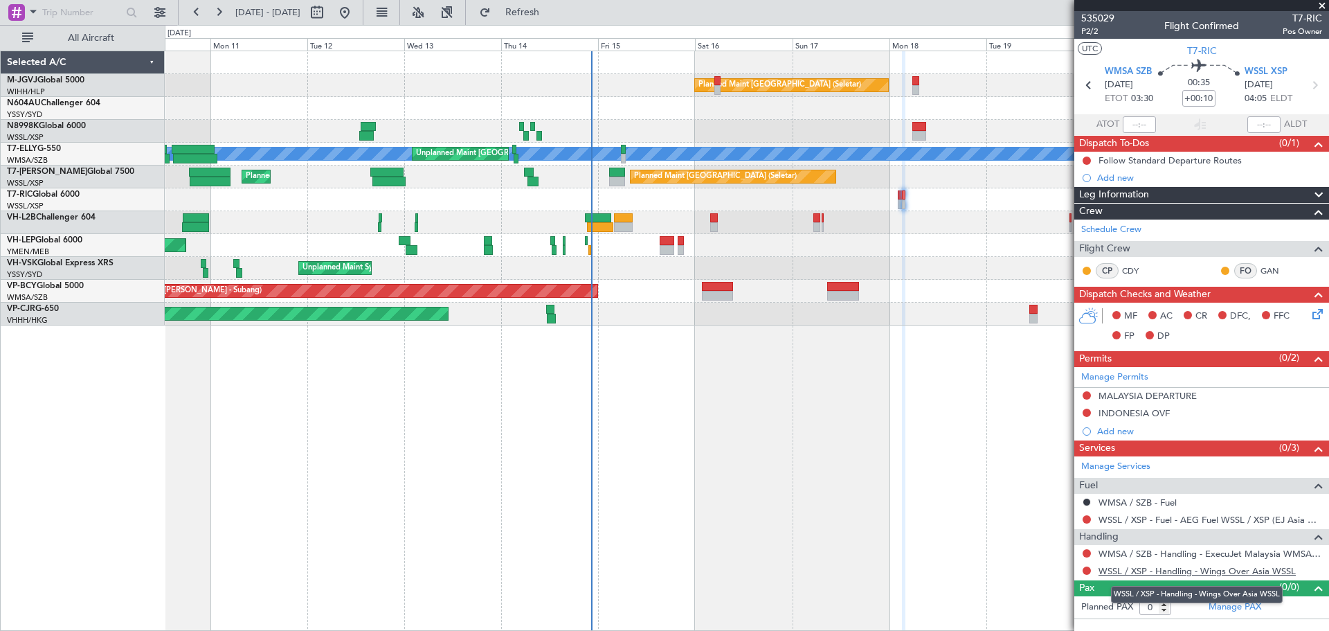
click at [1043, 566] on link "WSSL / XSP - Handling - Wings Over Asia WSSL" at bounding box center [1197, 571] width 197 height 12
click at [1043, 553] on link "WMSA / SZB - Handling - ExecuJet Malaysia WMSA / SZB" at bounding box center [1211, 554] width 224 height 12
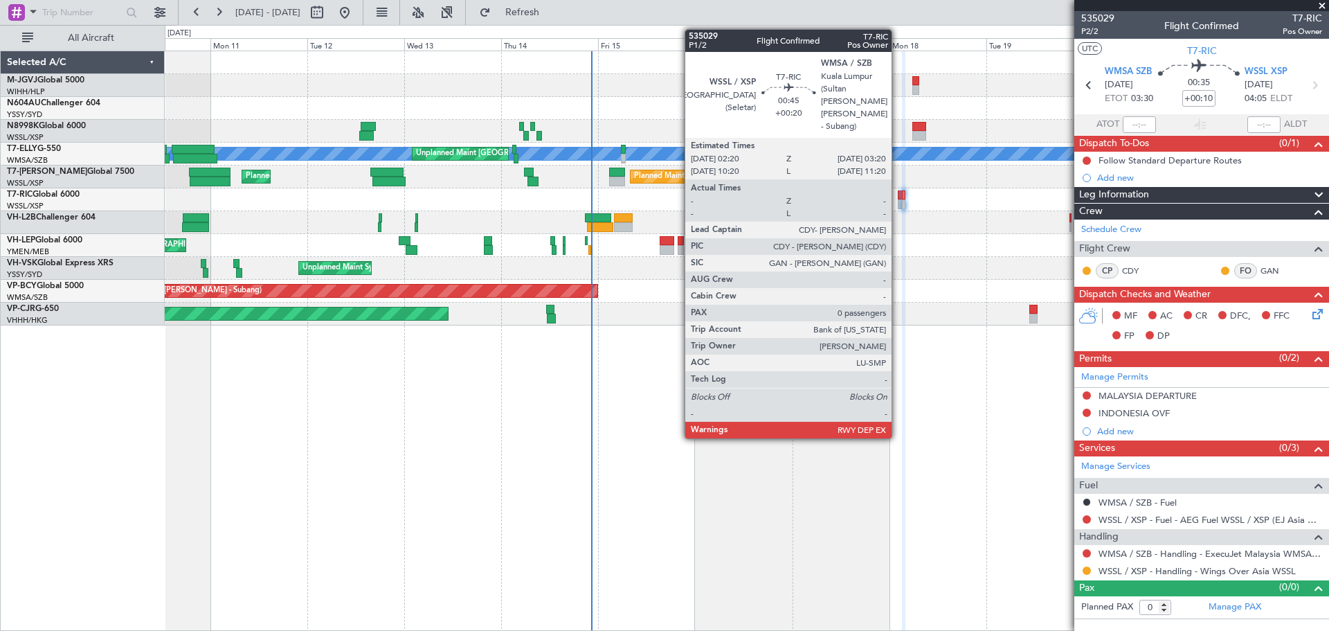
click at [898, 192] on div at bounding box center [900, 195] width 4 height 10
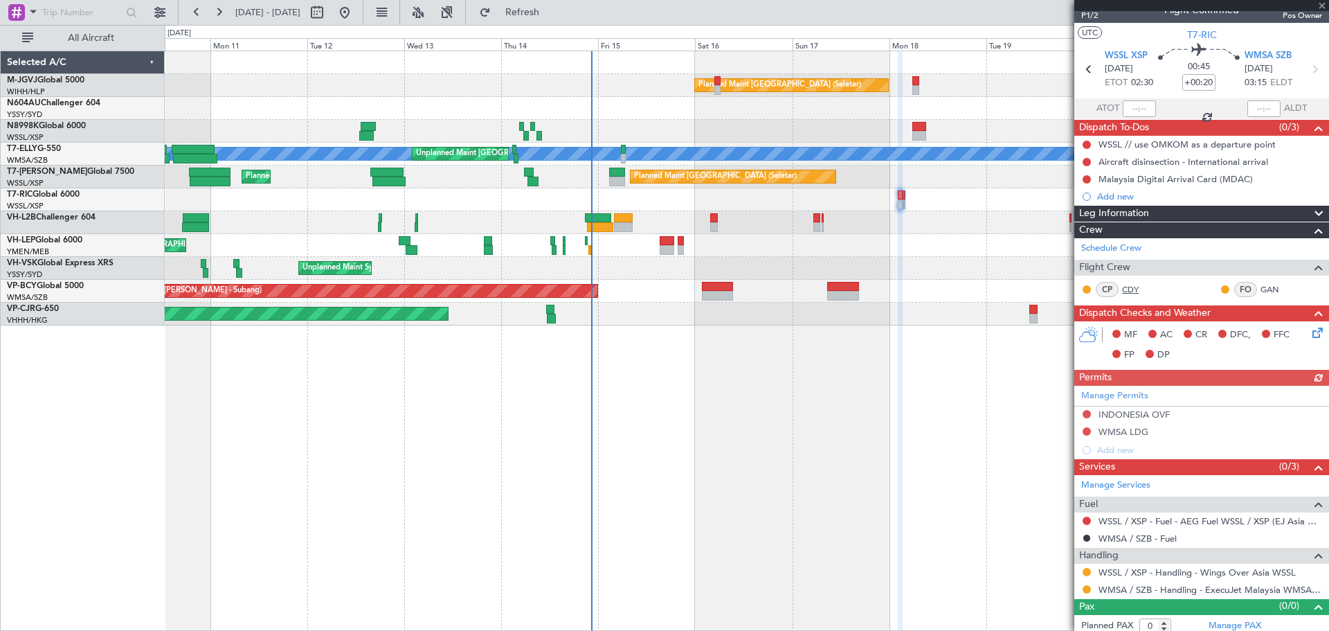
scroll to position [22, 0]
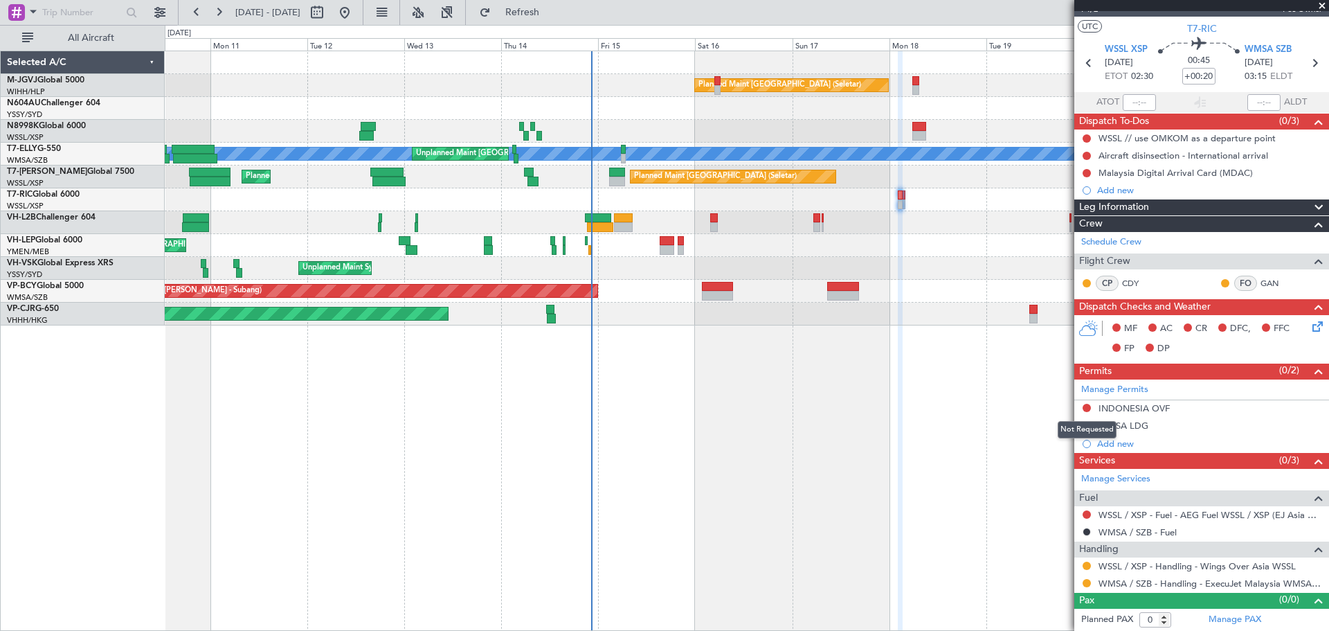
click at [1043, 426] on div "Not Requested" at bounding box center [1087, 429] width 59 height 17
click at [1043, 422] on button at bounding box center [1087, 425] width 8 height 8
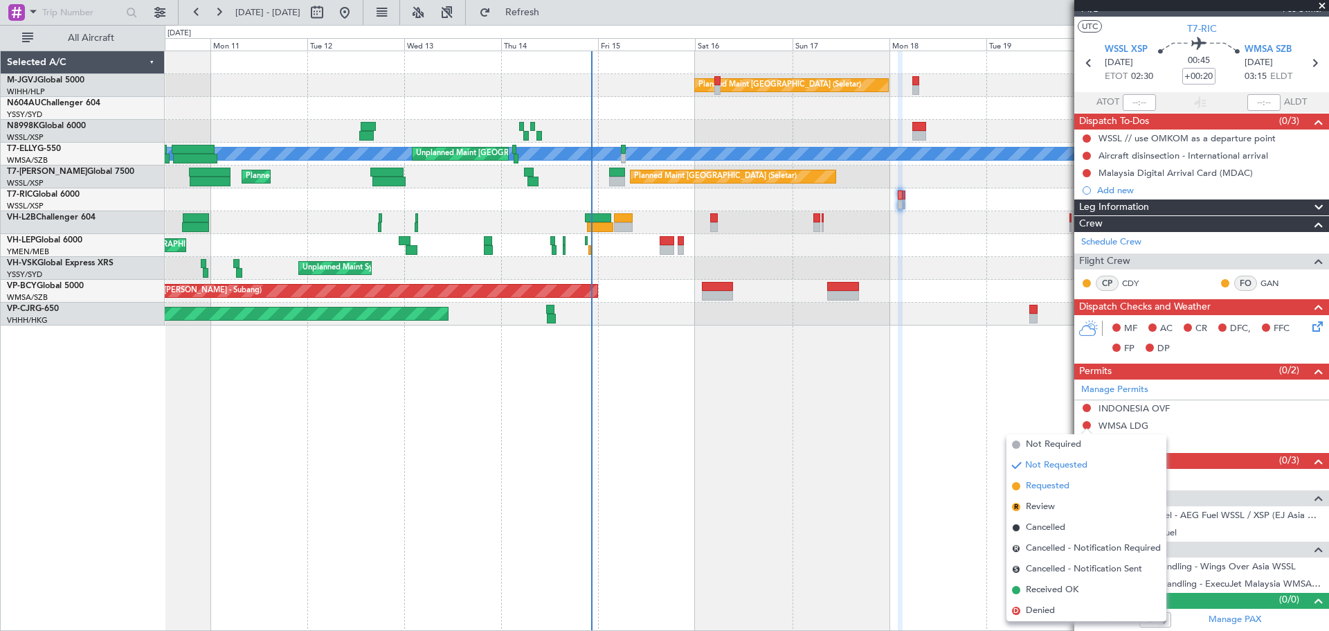
click at [1043, 480] on span "Requested" at bounding box center [1048, 486] width 44 height 14
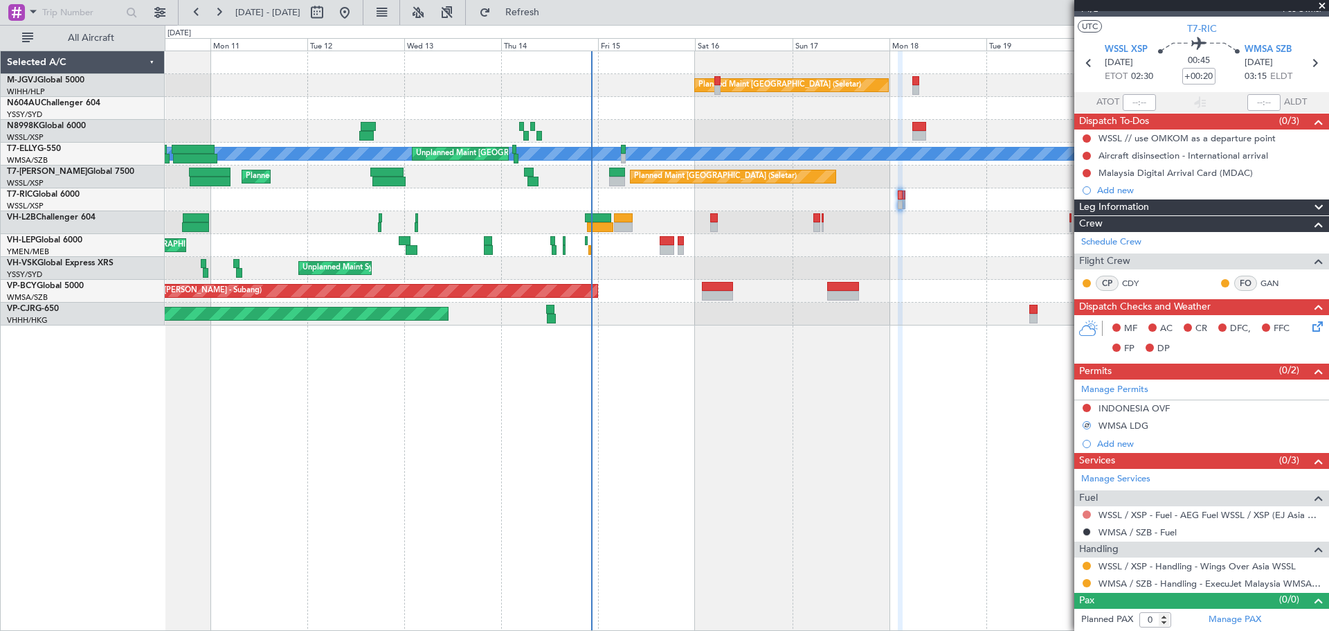
click at [1043, 510] on button at bounding box center [1087, 514] width 8 height 8
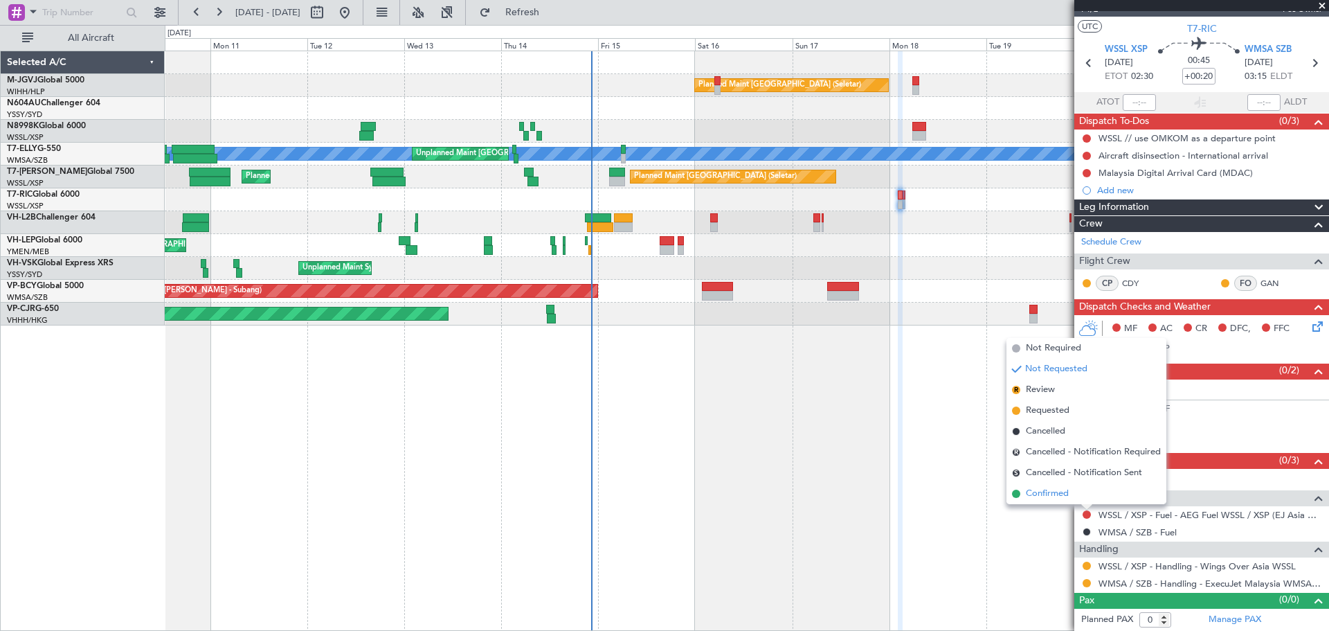
click at [1043, 496] on li "Confirmed" at bounding box center [1087, 493] width 160 height 21
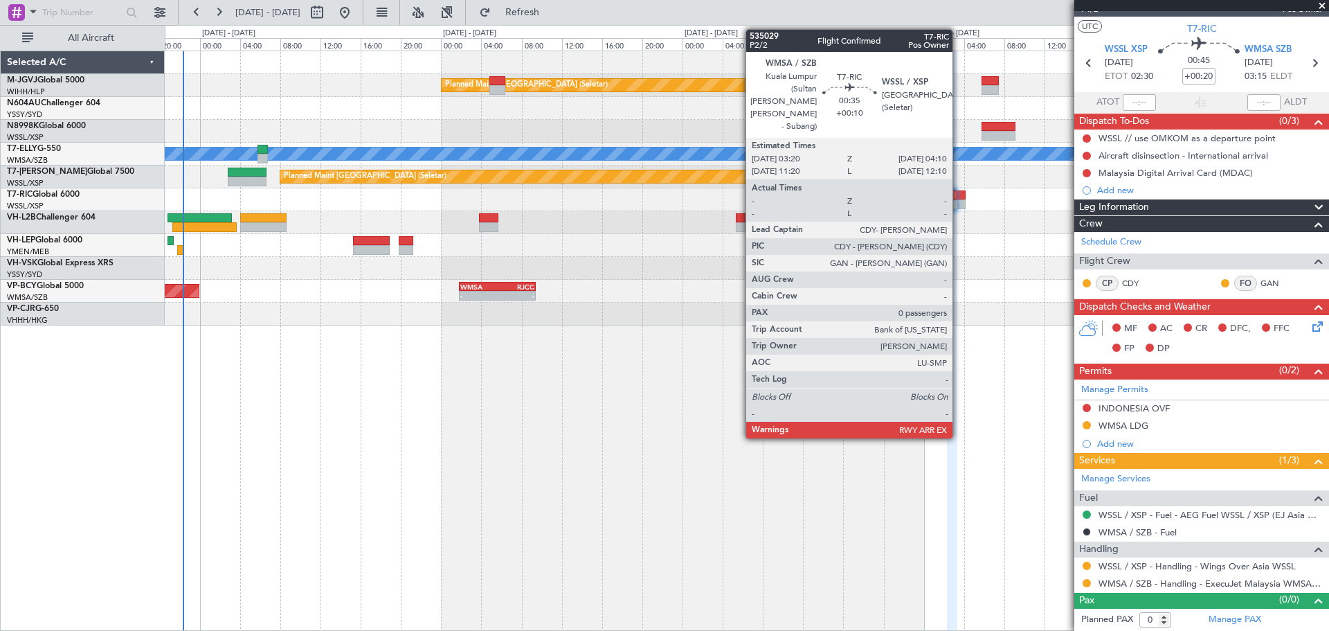
click at [959, 198] on div at bounding box center [961, 195] width 9 height 10
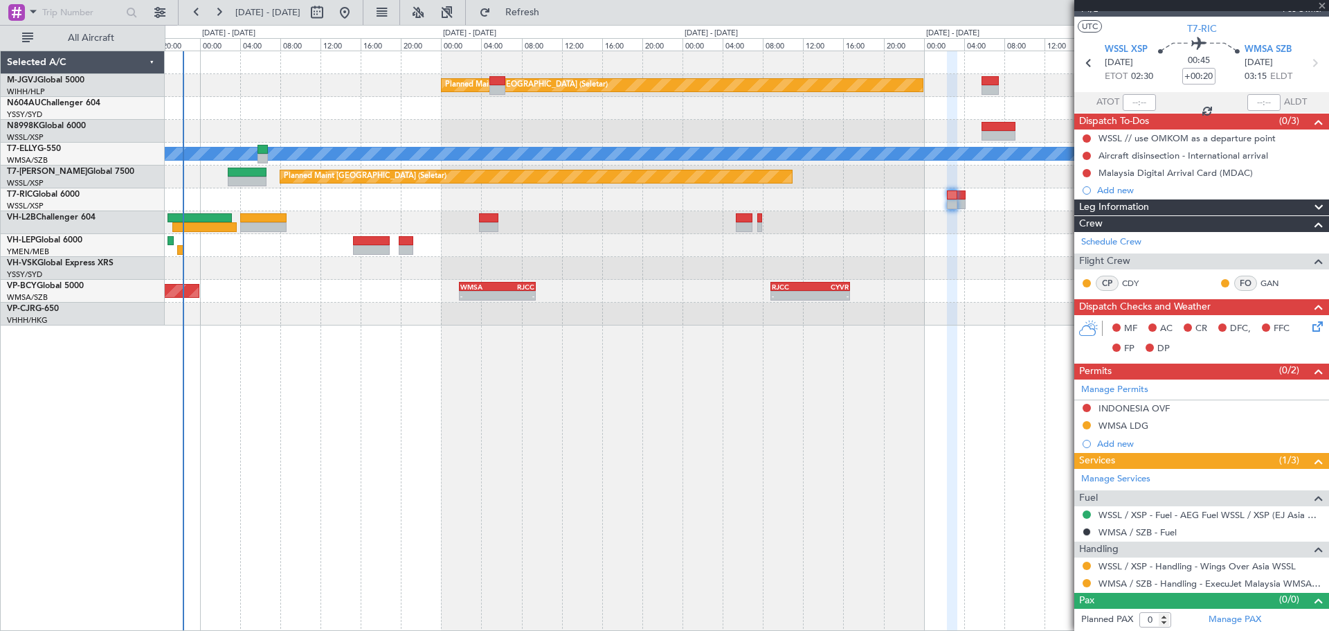
type input "+00:10"
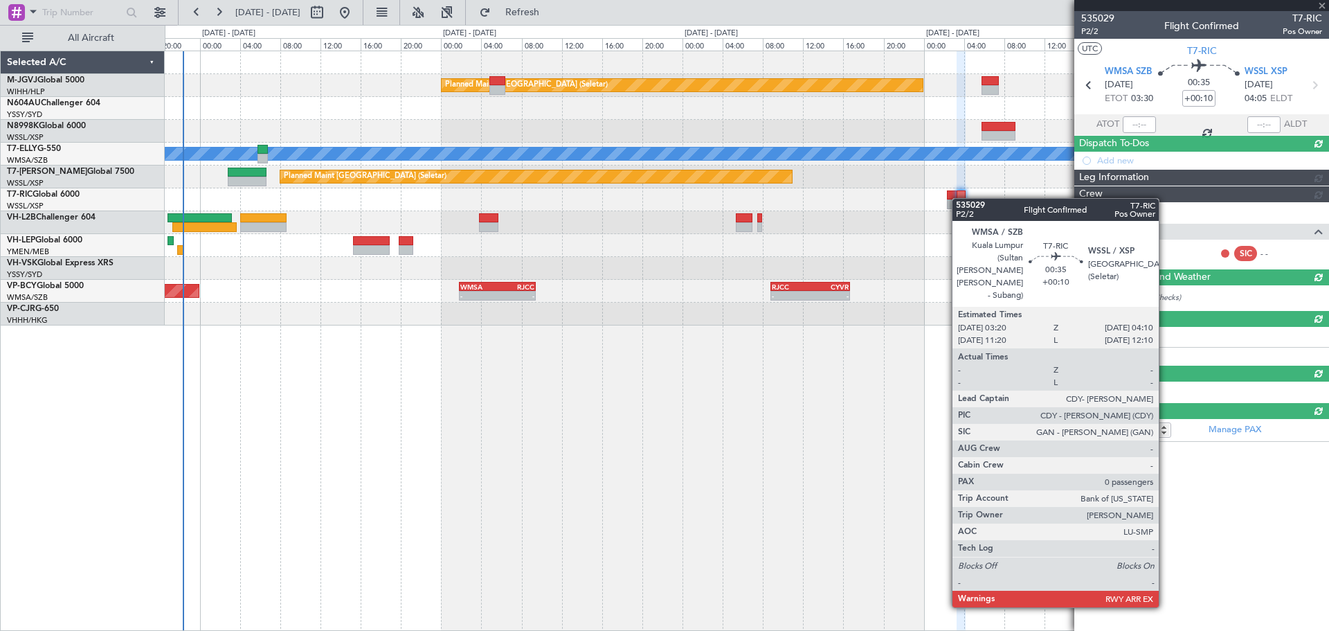
scroll to position [0, 0]
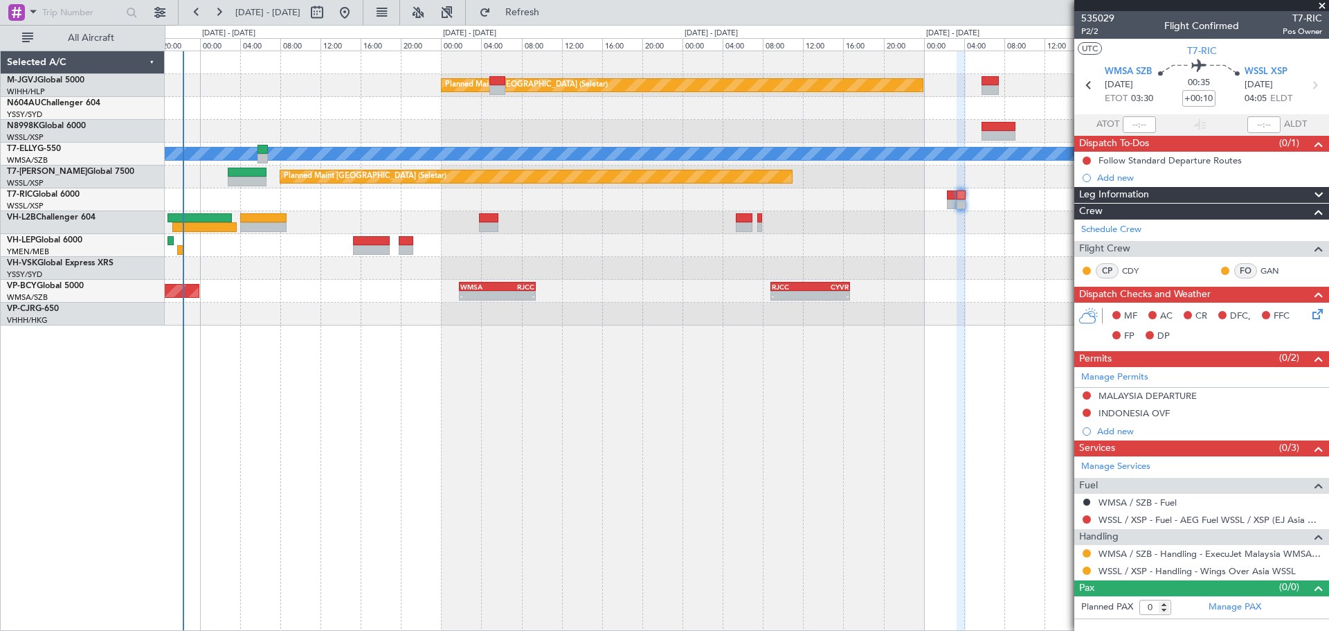
click at [1043, 392] on button at bounding box center [1087, 395] width 8 height 8
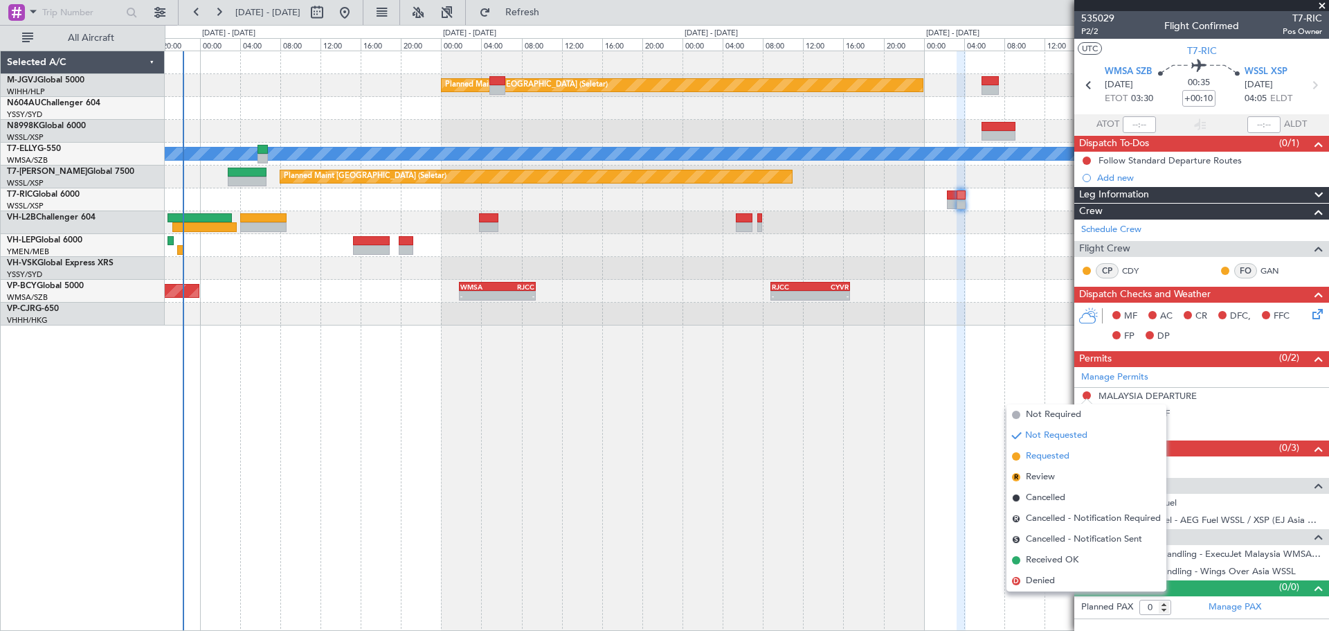
click at [1043, 457] on span "Requested" at bounding box center [1048, 456] width 44 height 14
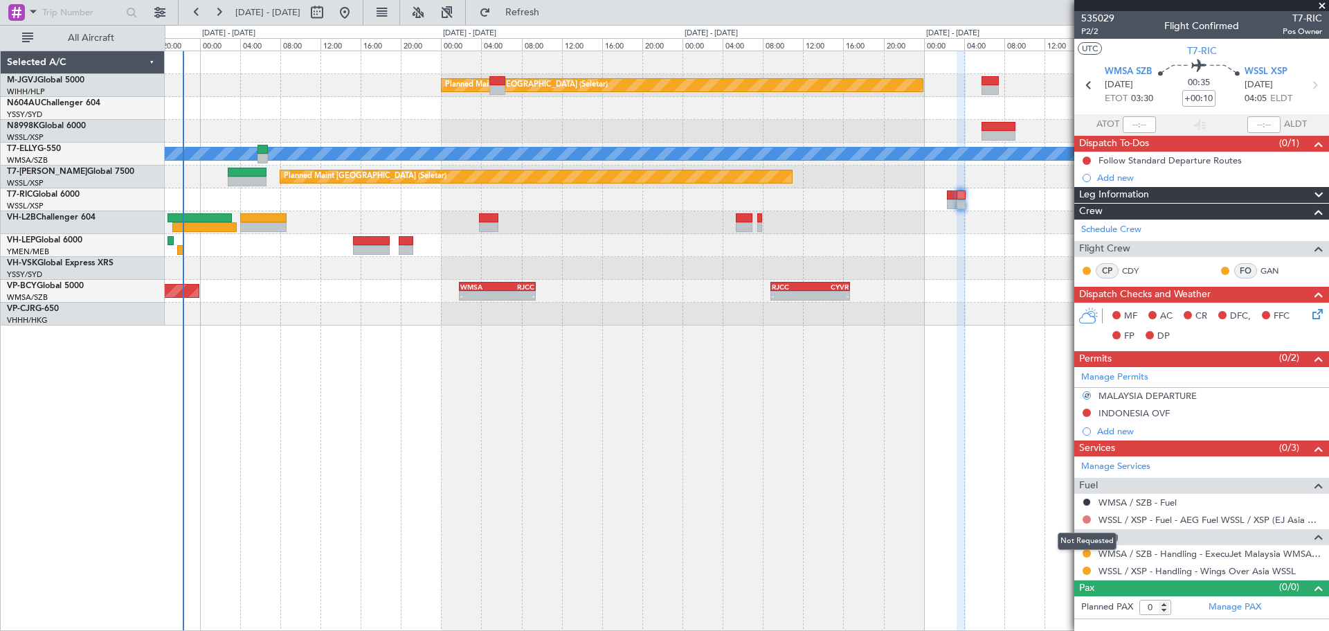
click at [1043, 518] on button at bounding box center [1087, 519] width 8 height 8
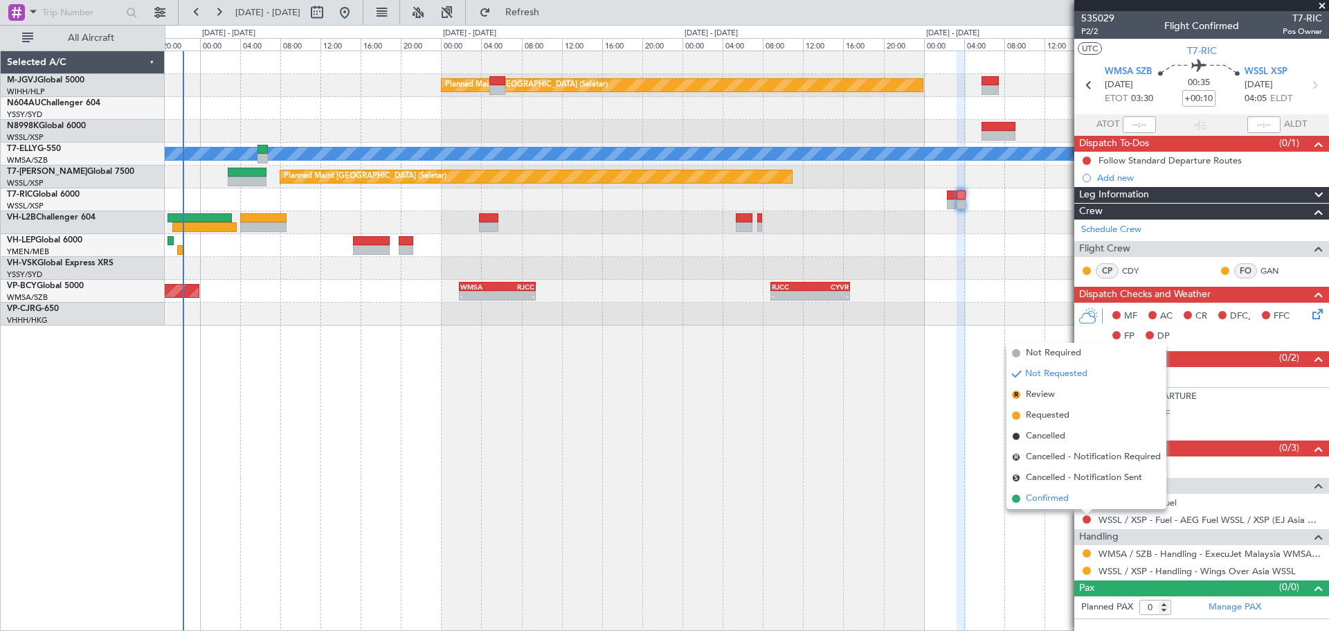
click at [1043, 499] on span "Confirmed" at bounding box center [1047, 498] width 43 height 14
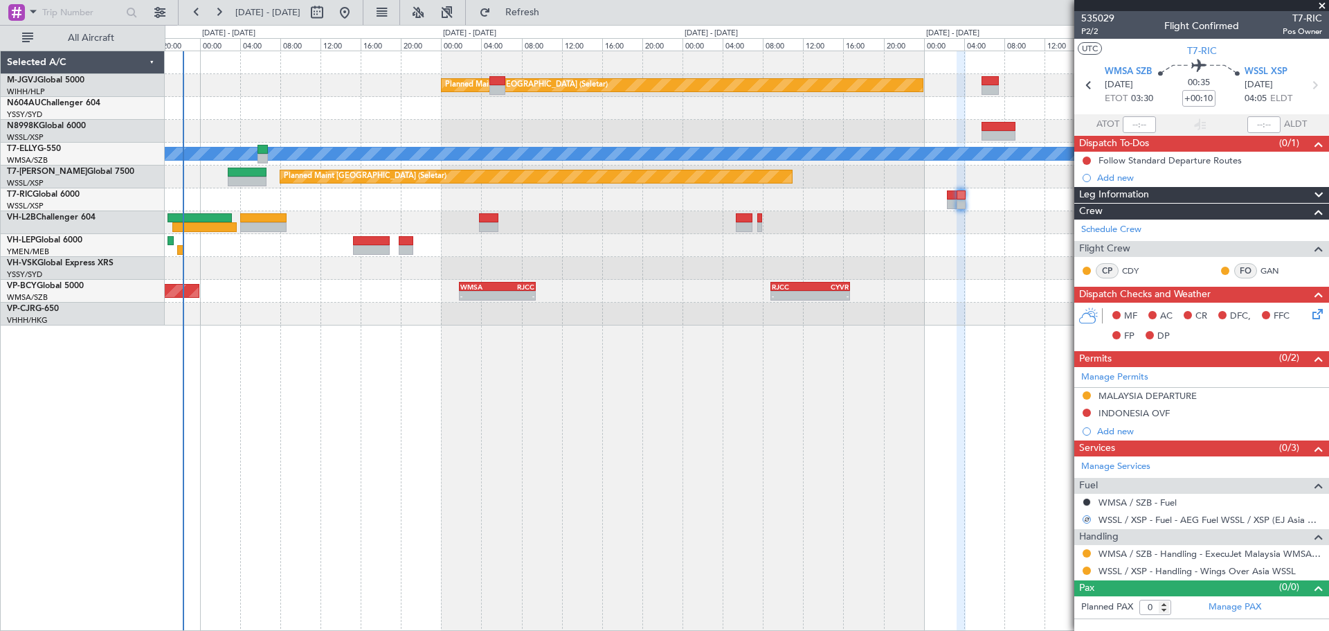
click at [851, 354] on div "Planned Maint [GEOGRAPHIC_DATA] (Seletar) [PERSON_NAME] Unplanned Maint [GEOGRA…" at bounding box center [747, 341] width 1164 height 580
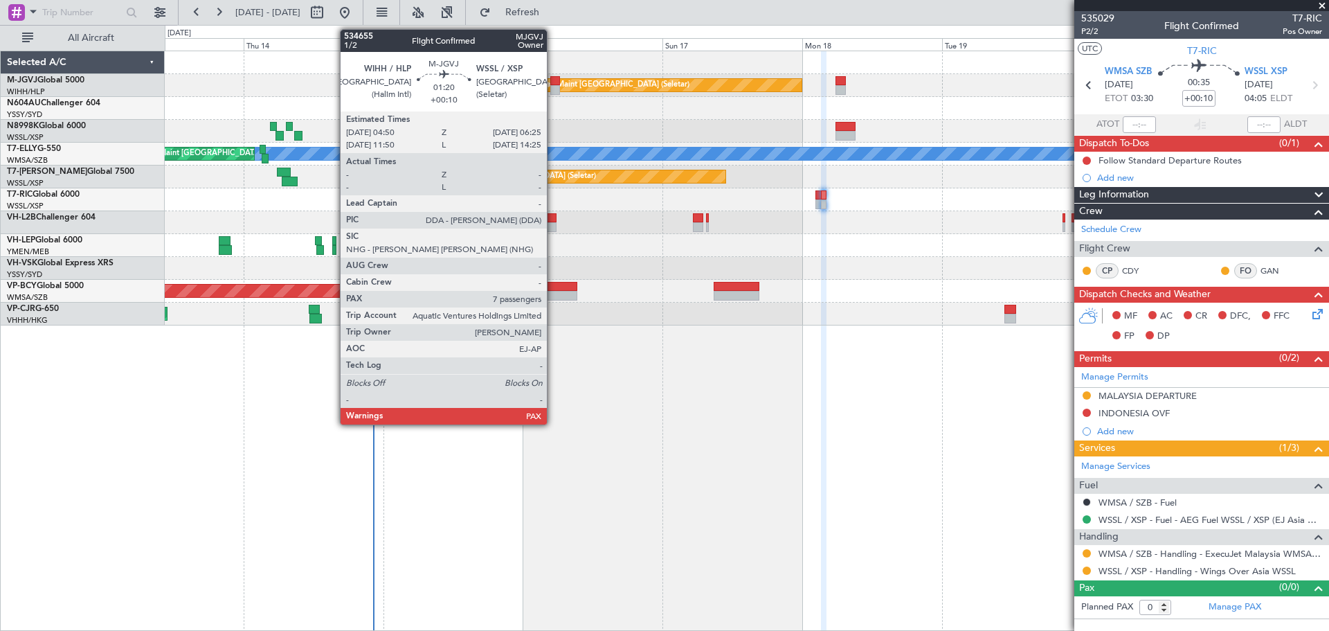
click at [553, 85] on div at bounding box center [555, 90] width 10 height 10
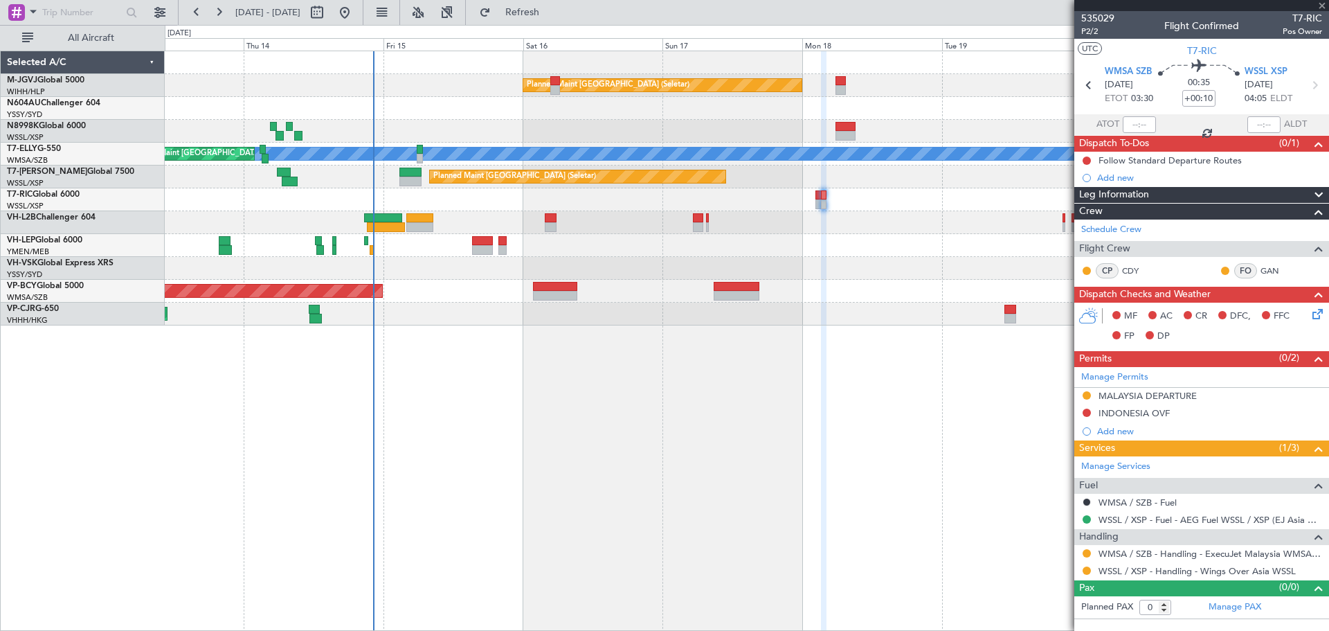
type input "7"
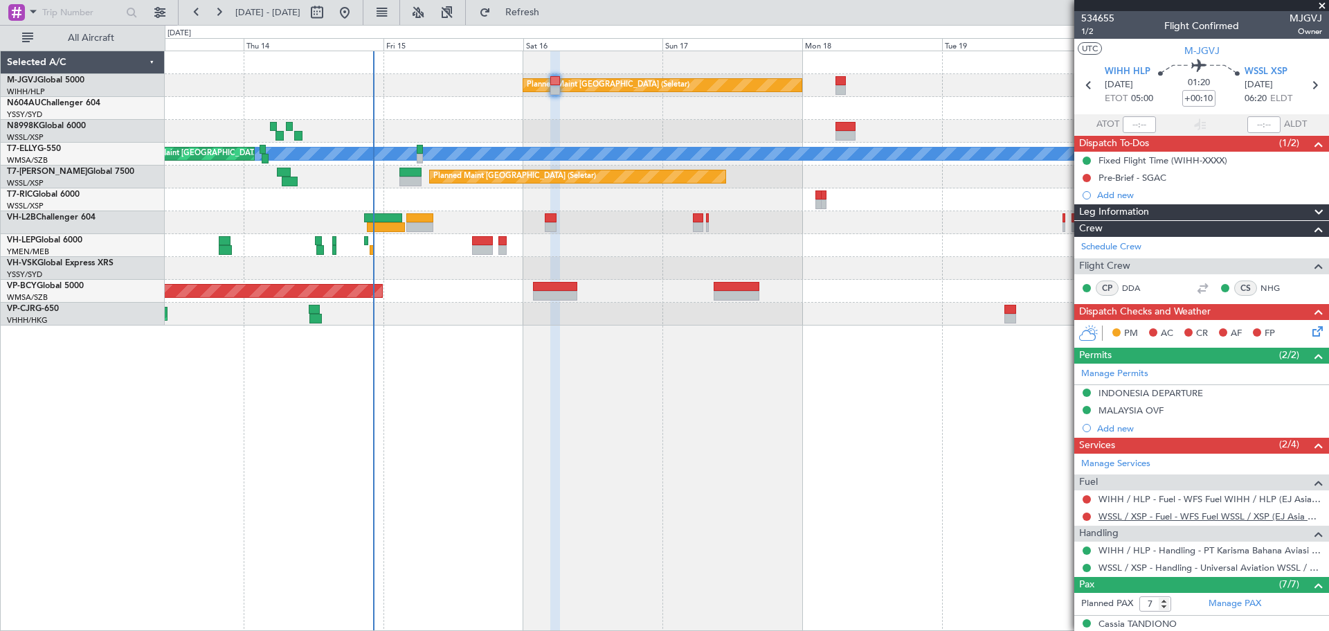
click at [1043, 513] on link "WSSL / XSP - Fuel - WFS Fuel WSSL / XSP (EJ Asia Only)" at bounding box center [1211, 516] width 224 height 12
click at [1043, 512] on div "Not Requested" at bounding box center [1087, 520] width 59 height 17
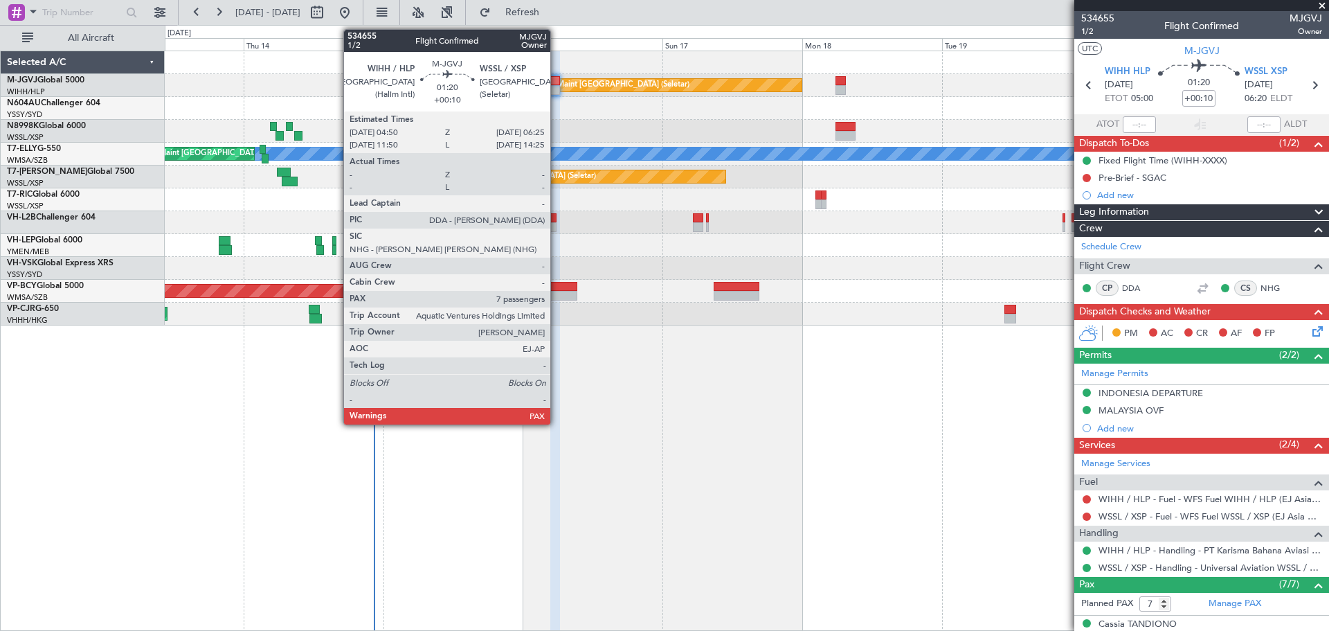
click at [557, 92] on div at bounding box center [555, 90] width 10 height 10
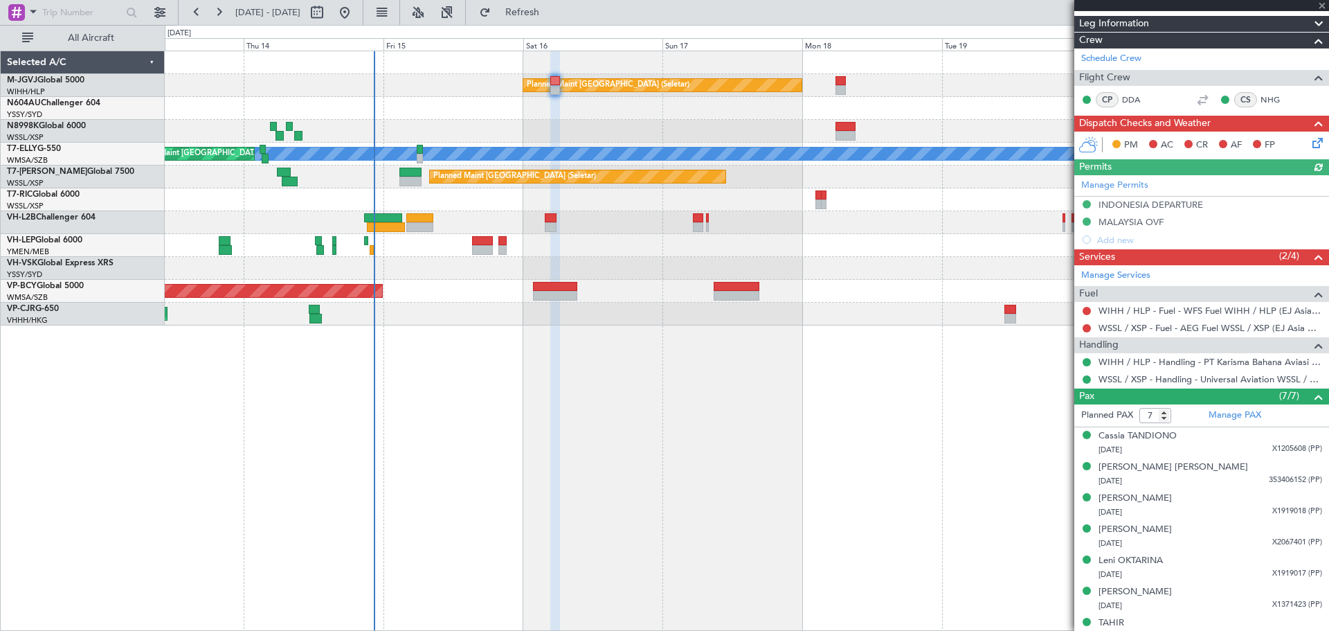
scroll to position [202, 0]
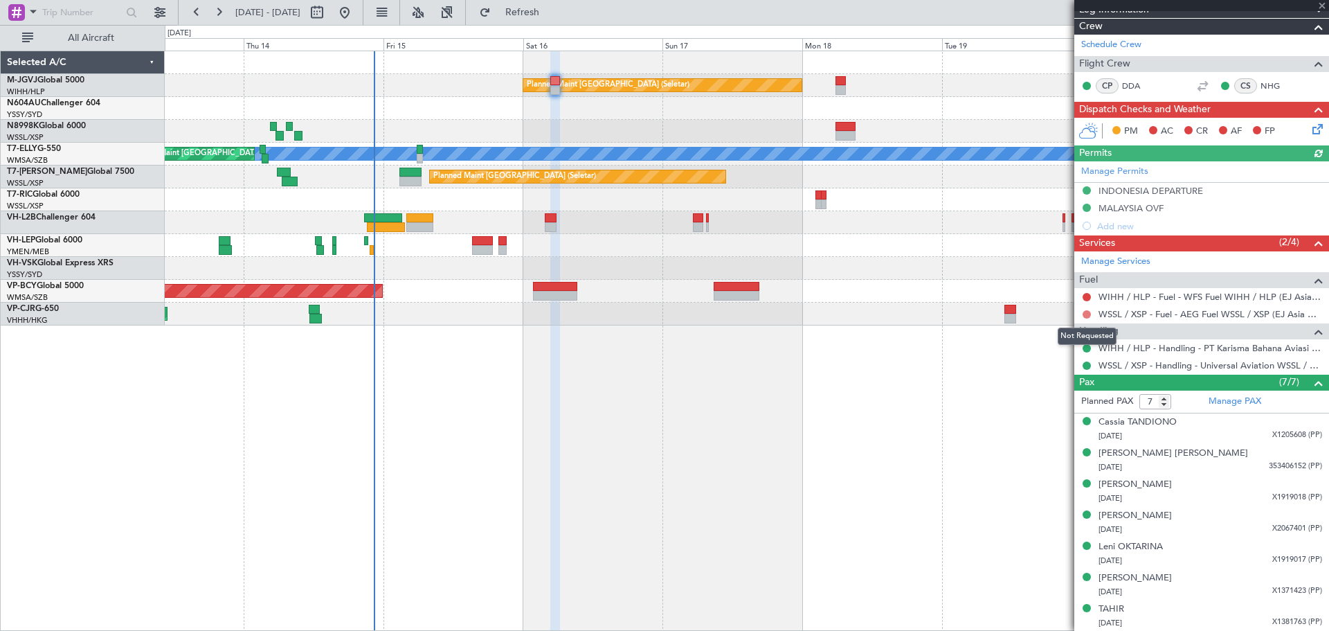
click at [1043, 315] on button at bounding box center [1087, 314] width 8 height 8
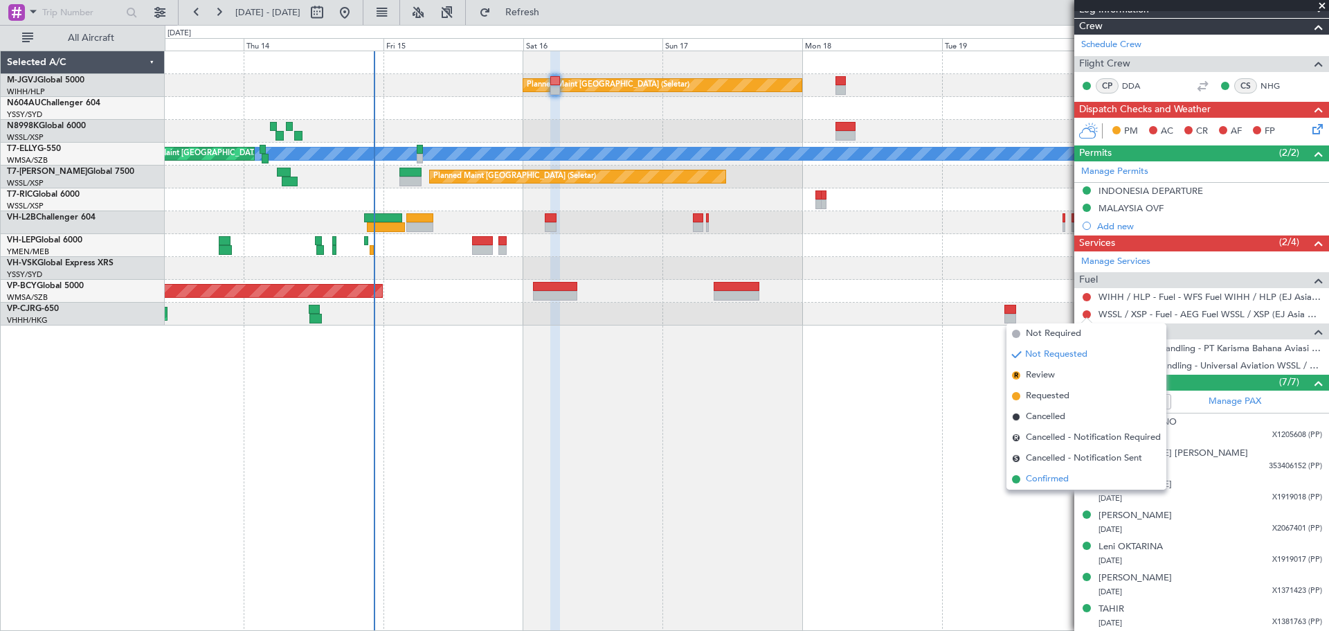
click at [1043, 474] on span "Confirmed" at bounding box center [1047, 479] width 43 height 14
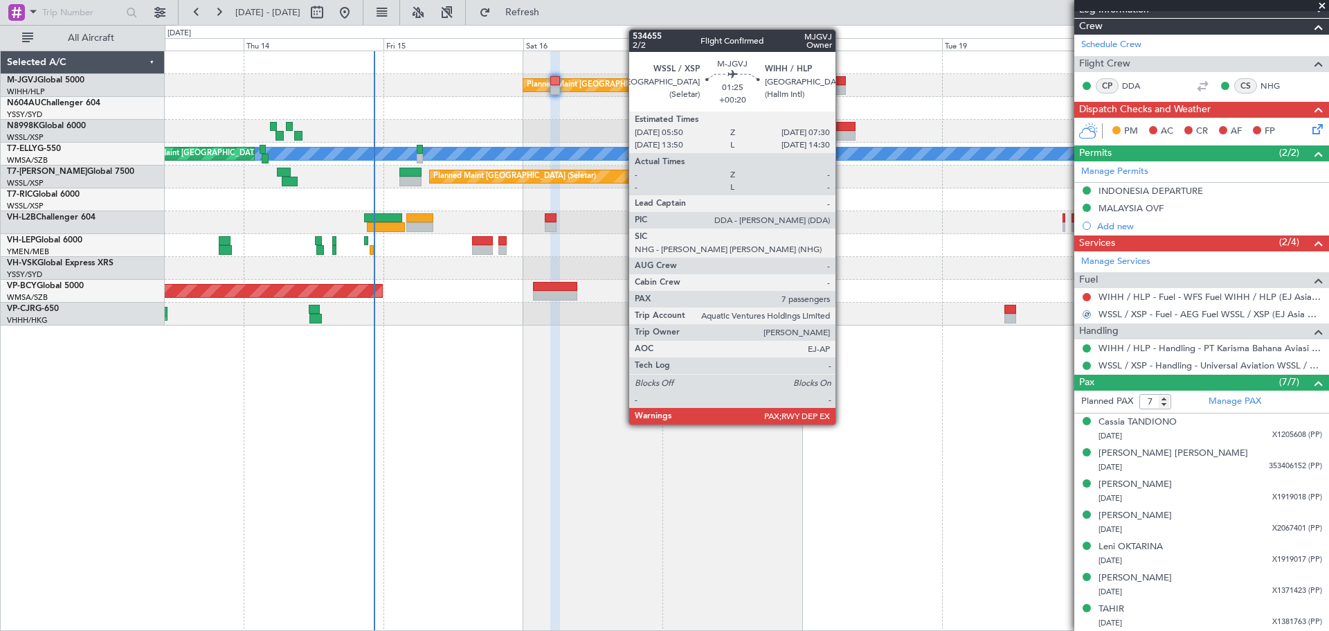
click at [842, 84] on div at bounding box center [841, 81] width 10 height 10
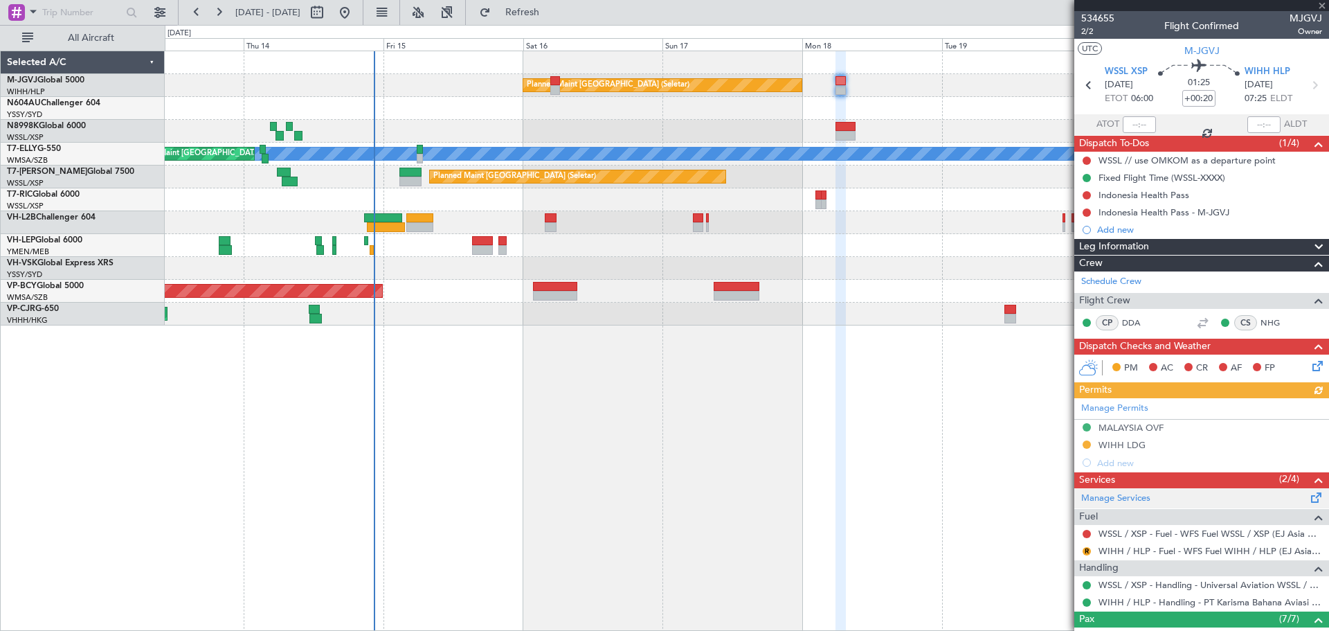
scroll to position [116, 0]
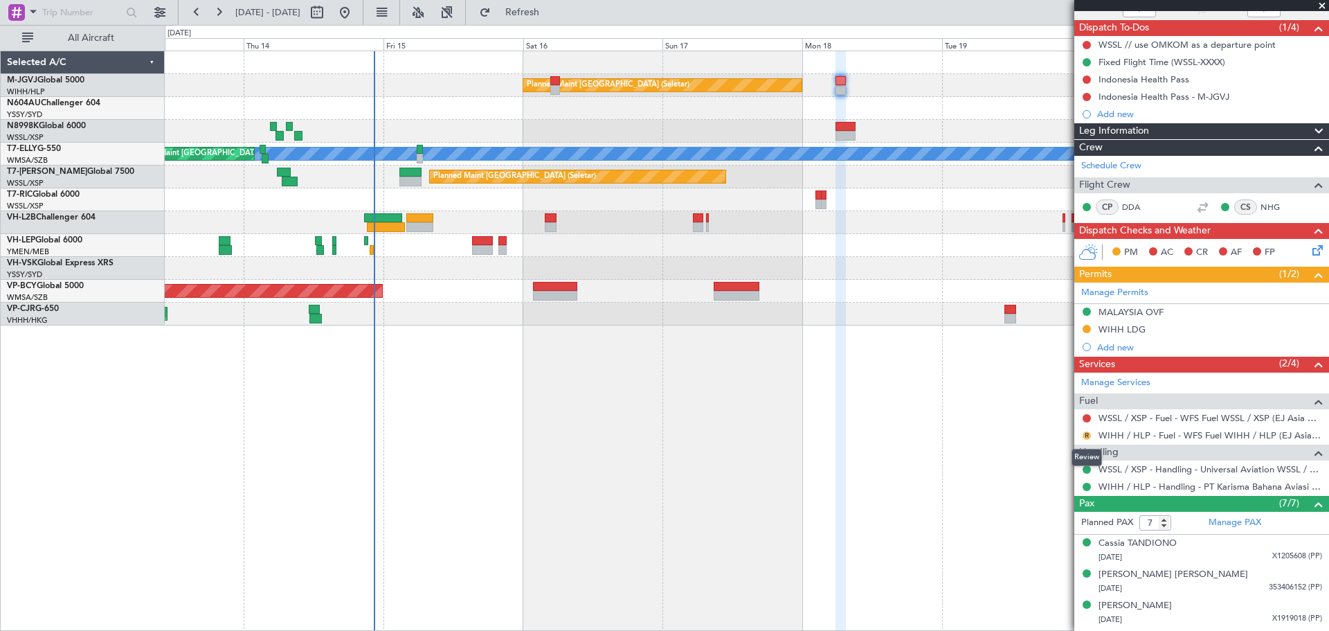
click at [1043, 434] on button "R" at bounding box center [1087, 435] width 8 height 8
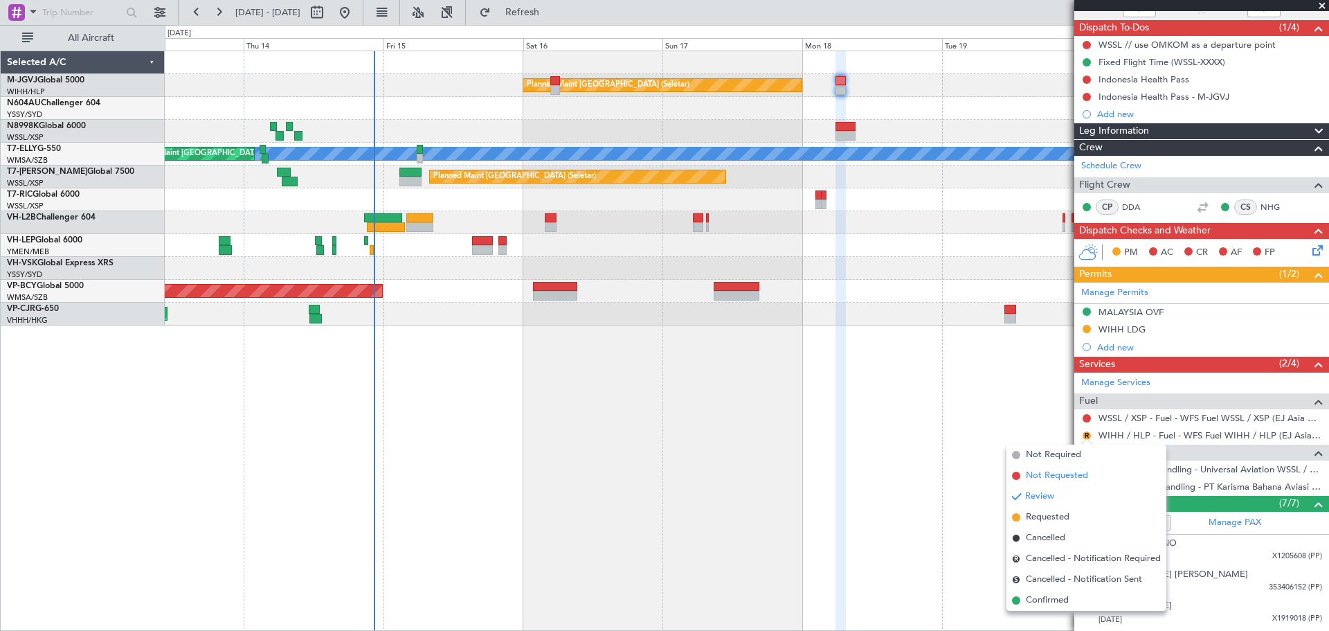
click at [1043, 472] on span "Not Requested" at bounding box center [1057, 476] width 62 height 14
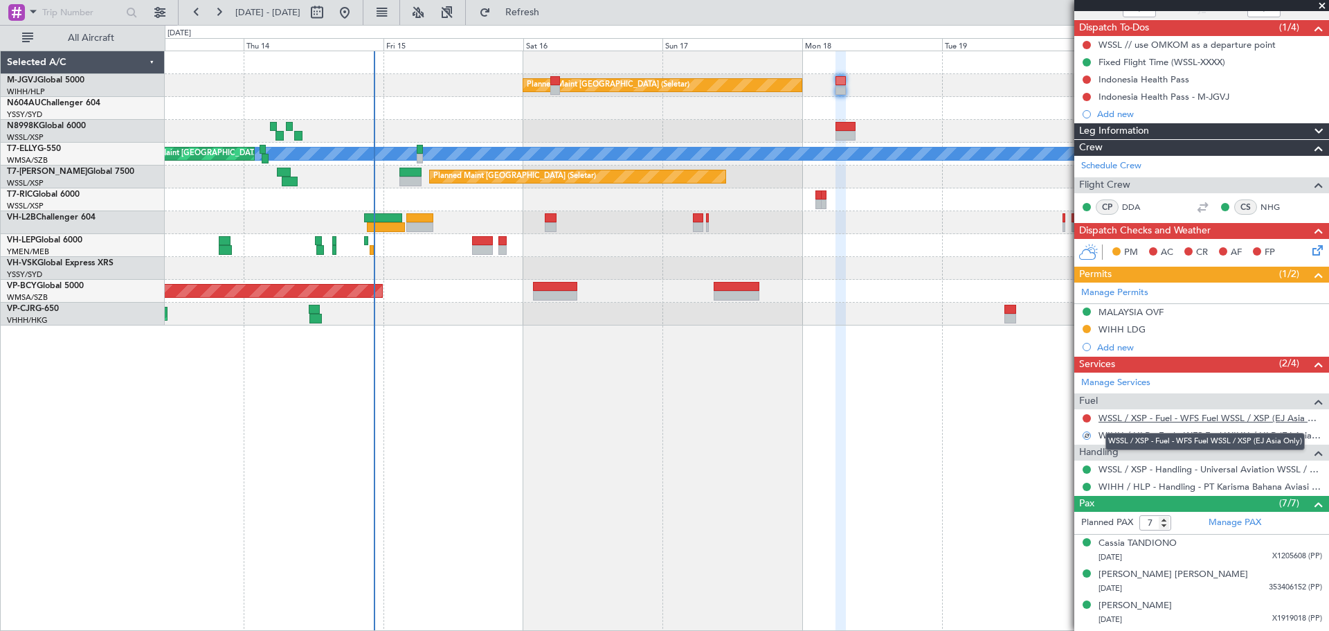
click at [1043, 417] on link "WSSL / XSP - Fuel - WFS Fuel WSSL / XSP (EJ Asia Only)" at bounding box center [1211, 418] width 224 height 12
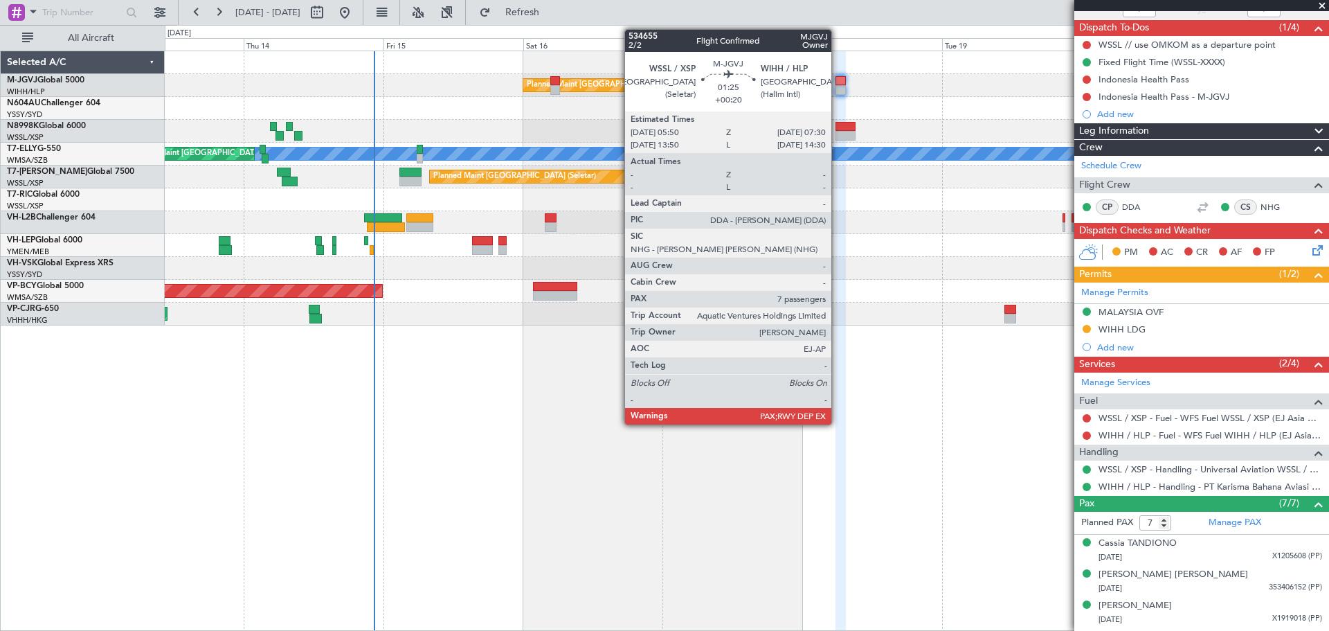
click at [838, 89] on div at bounding box center [841, 90] width 10 height 10
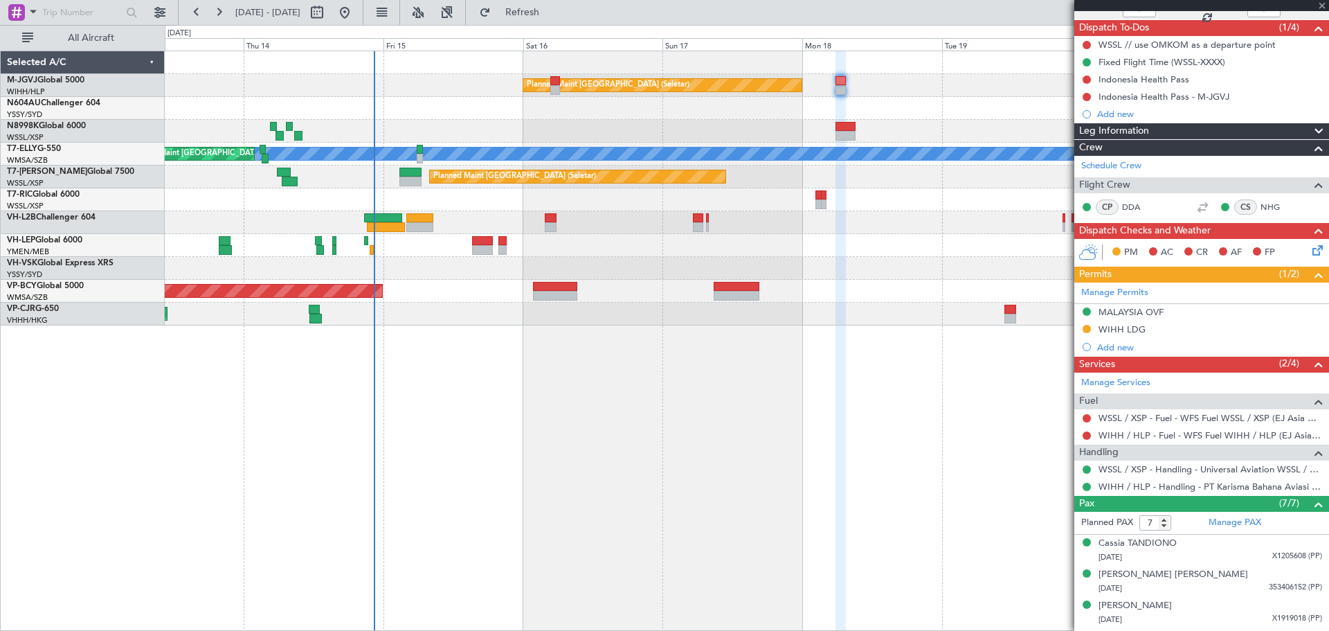
scroll to position [0, 0]
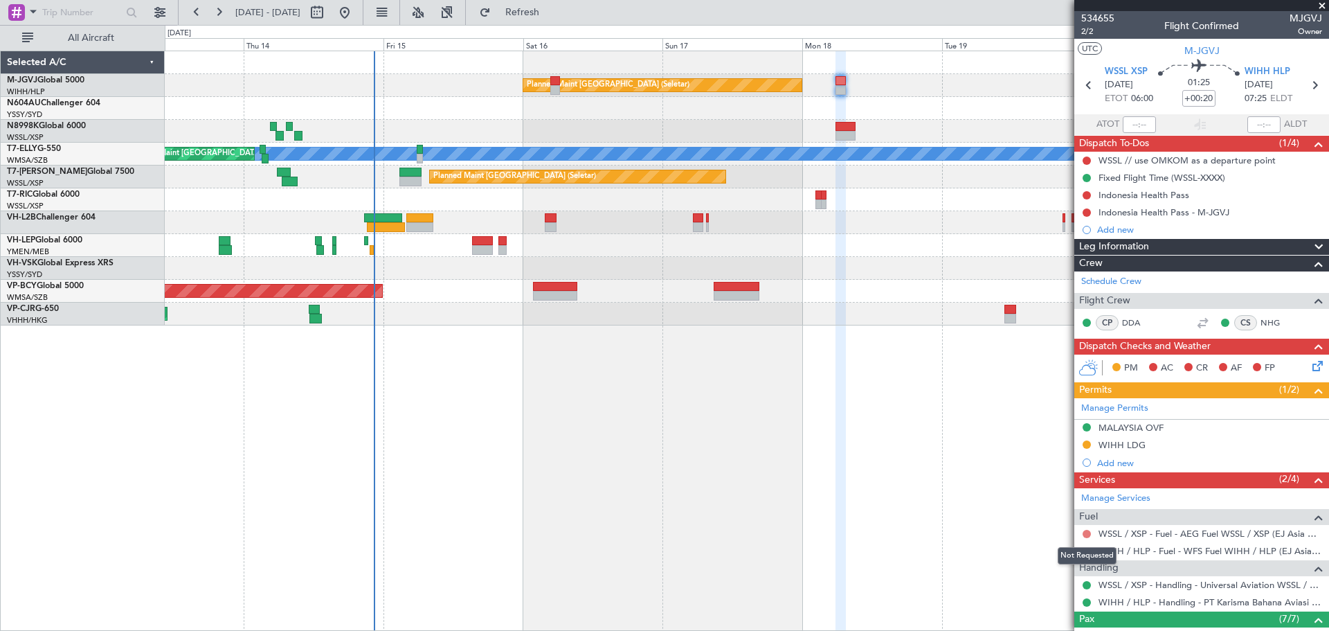
click at [1043, 532] on button at bounding box center [1087, 534] width 8 height 8
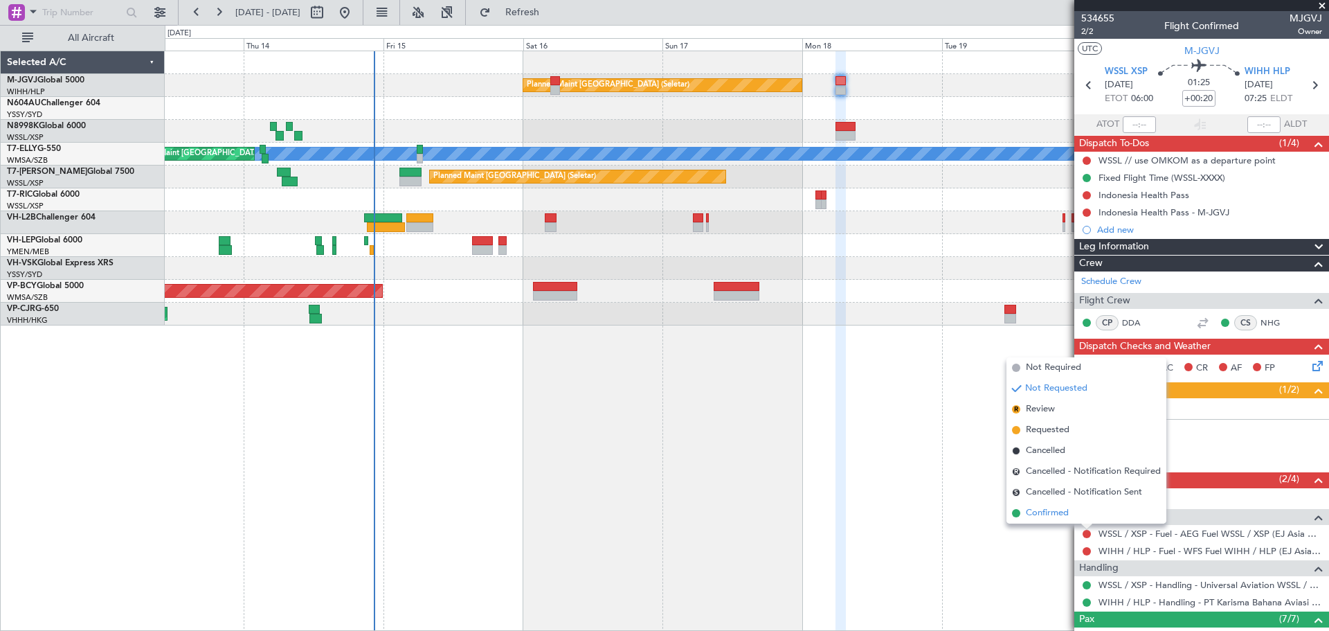
click at [1043, 512] on span "Confirmed" at bounding box center [1047, 513] width 43 height 14
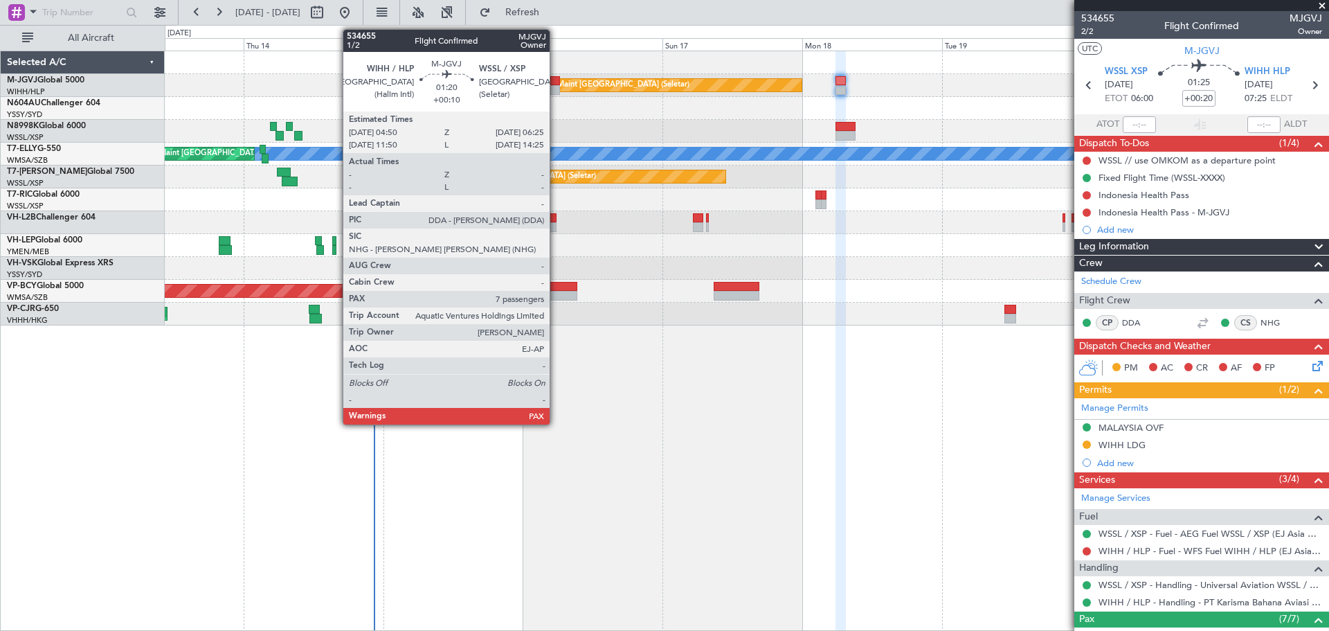
click at [556, 90] on div at bounding box center [555, 90] width 10 height 10
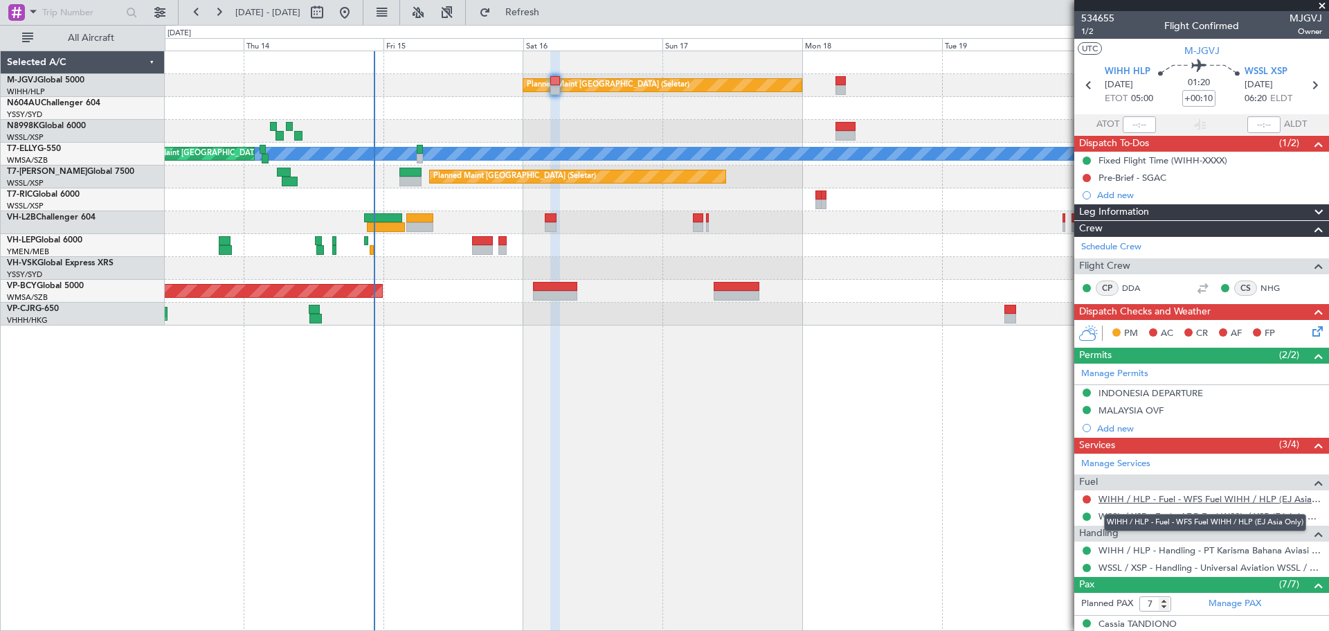
click at [1043, 500] on link "WIHH / HLP - Fuel - WFS Fuel WIHH / HLP (EJ Asia Only)" at bounding box center [1211, 499] width 224 height 12
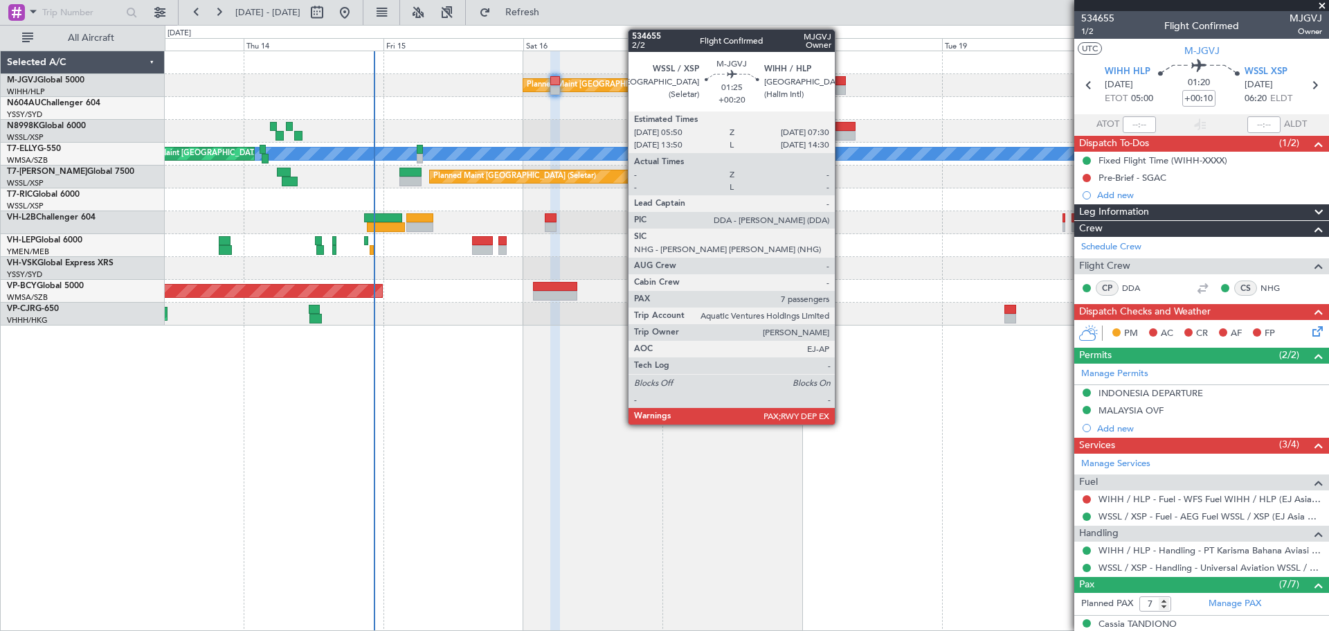
click at [841, 85] on div at bounding box center [841, 90] width 10 height 10
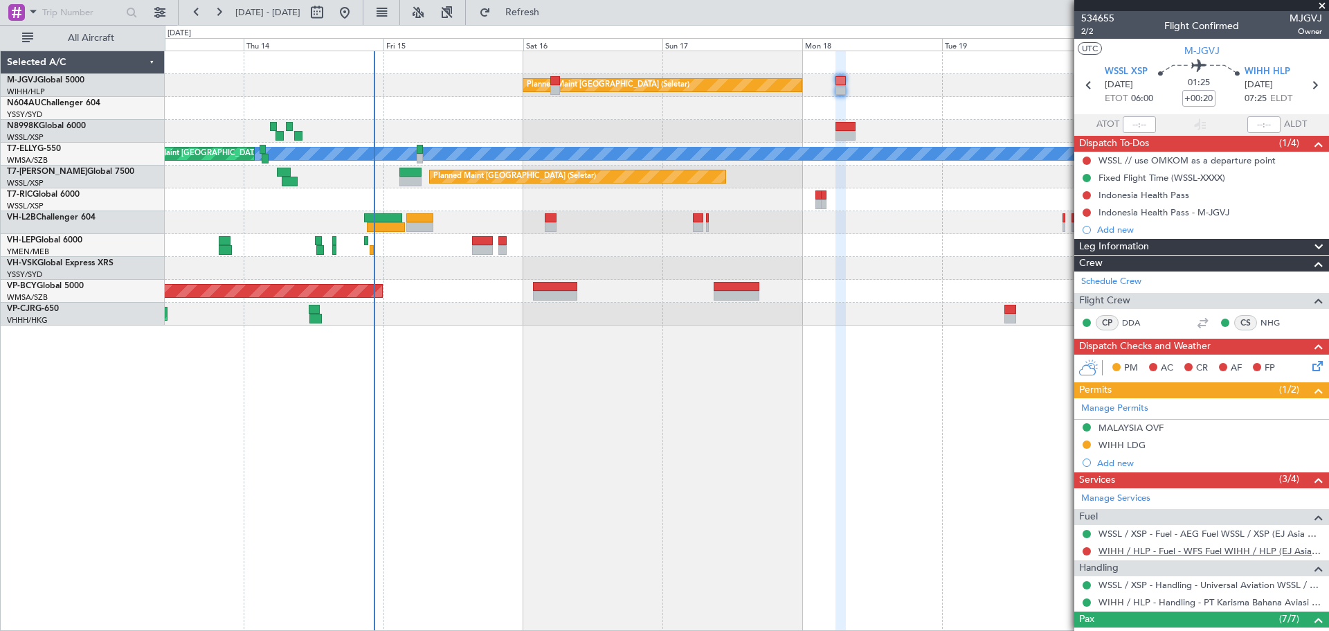
click at [1043, 552] on link "WIHH / HLP - Fuel - WFS Fuel WIHH / HLP (EJ Asia Only)" at bounding box center [1211, 551] width 224 height 12
click at [339, 382] on div "Planned Maint [GEOGRAPHIC_DATA] (Seletar) [PERSON_NAME] Unplanned Maint [GEOGRA…" at bounding box center [747, 341] width 1164 height 580
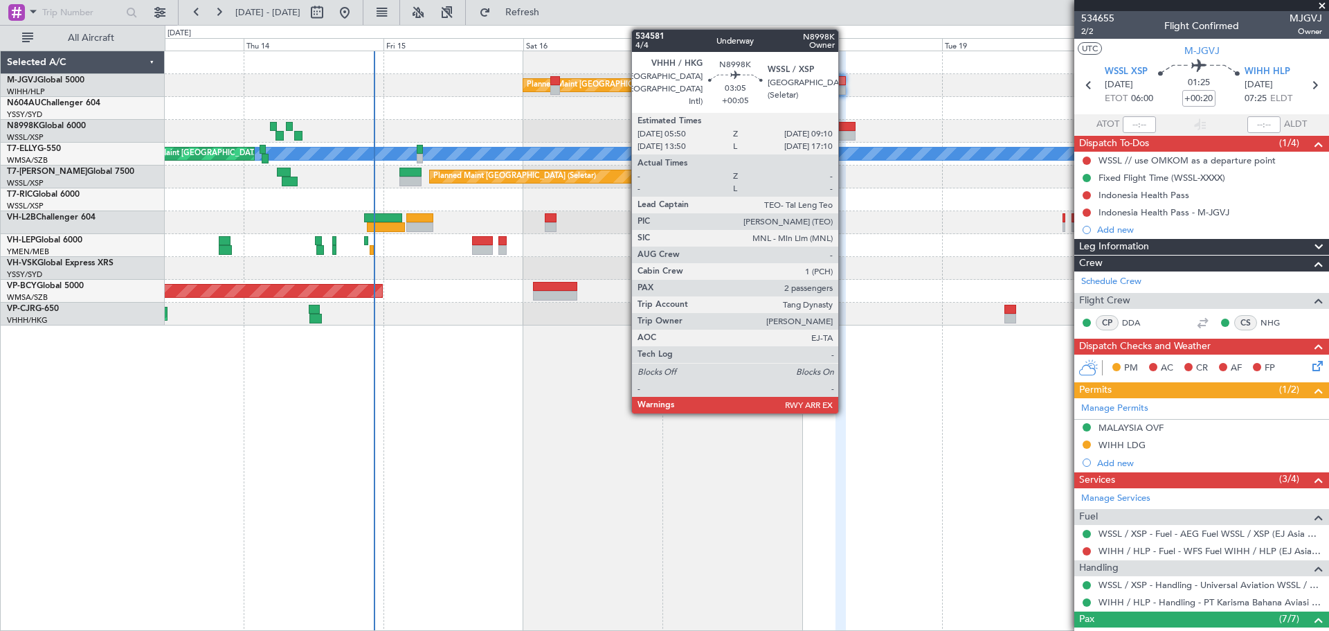
click at [845, 132] on div at bounding box center [846, 136] width 20 height 10
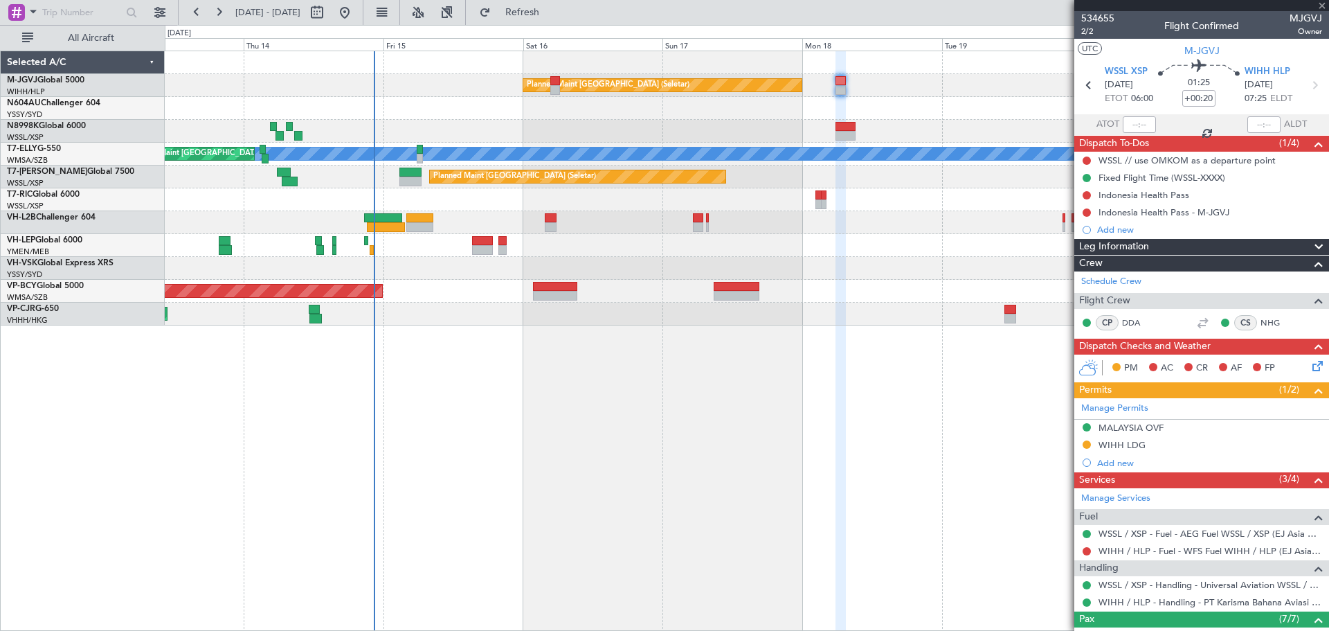
type input "+00:05"
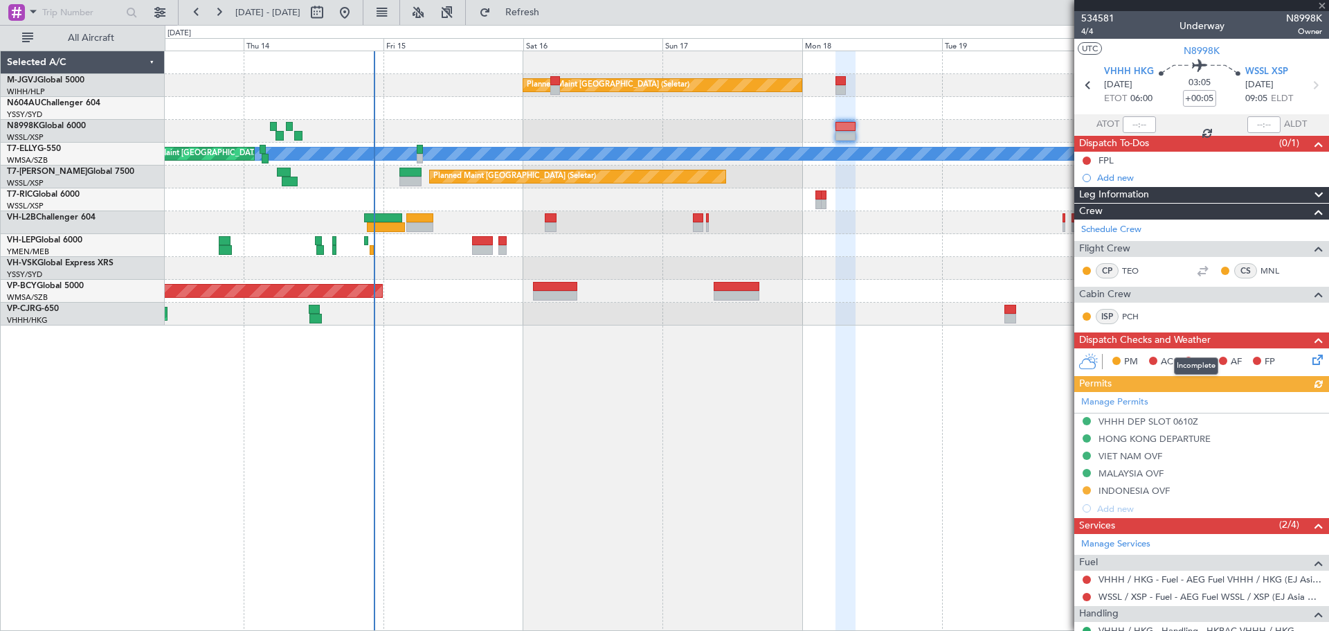
scroll to position [127, 0]
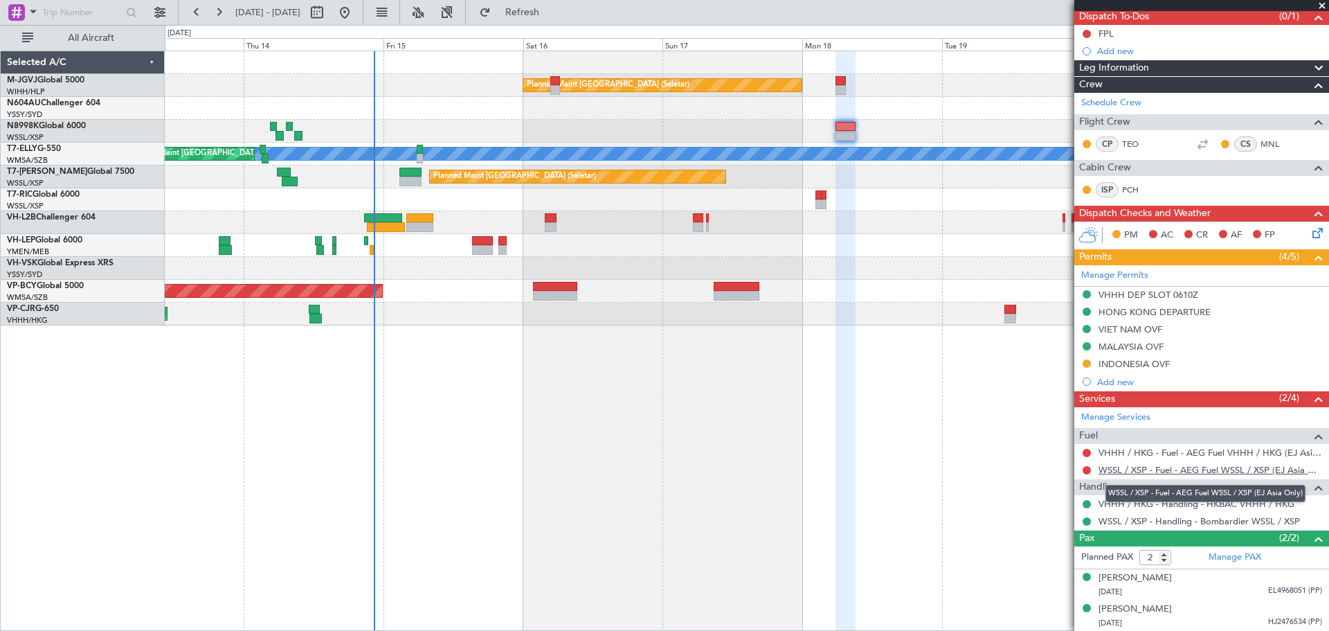
click at [1043, 472] on link "WSSL / XSP - Fuel - AEG Fuel WSSL / XSP (EJ Asia Only)" at bounding box center [1211, 470] width 224 height 12
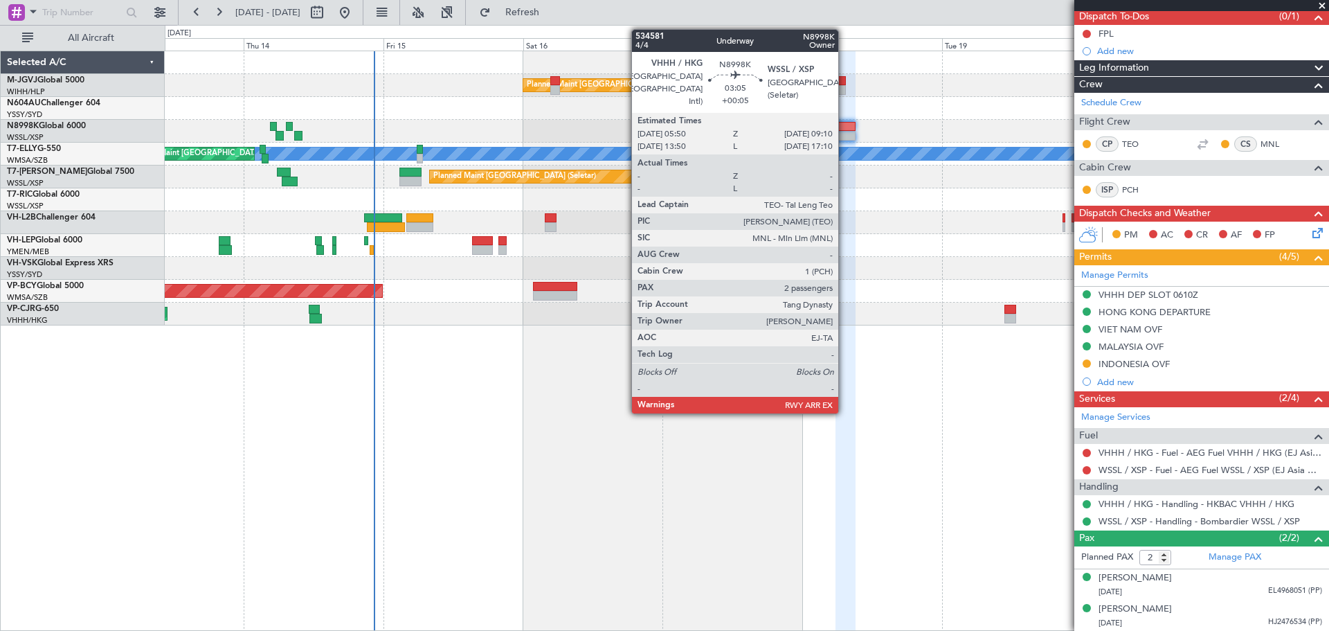
click at [845, 130] on div at bounding box center [846, 127] width 20 height 10
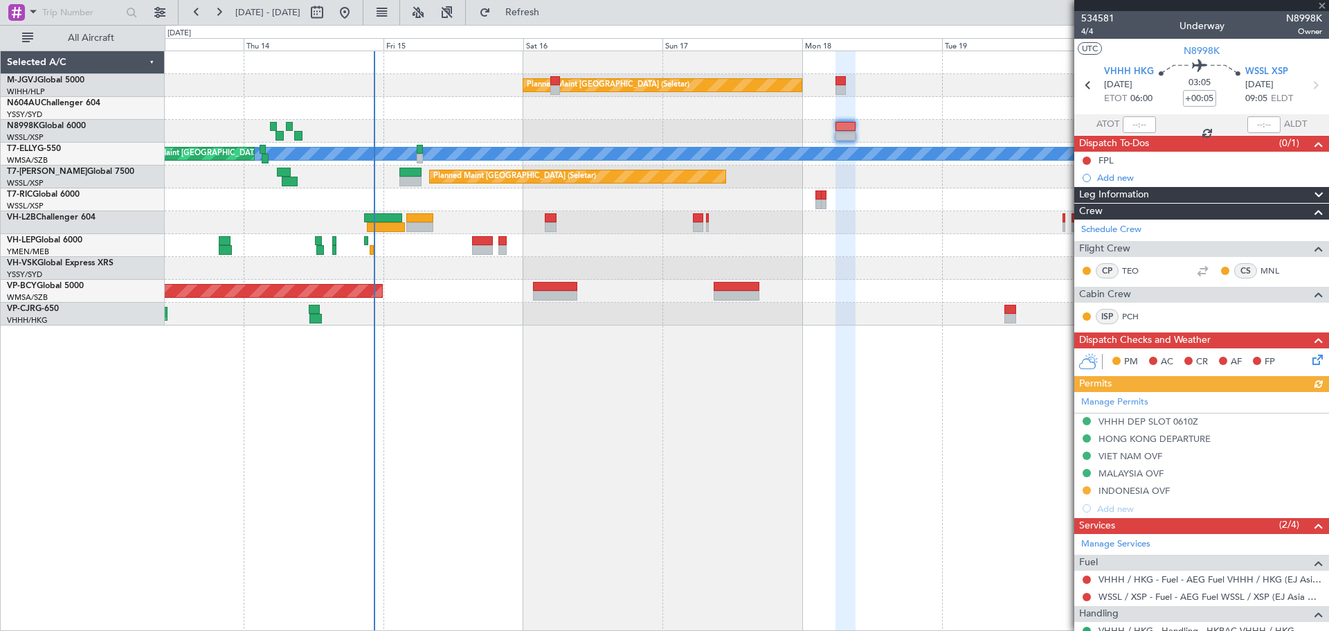
scroll to position [116, 0]
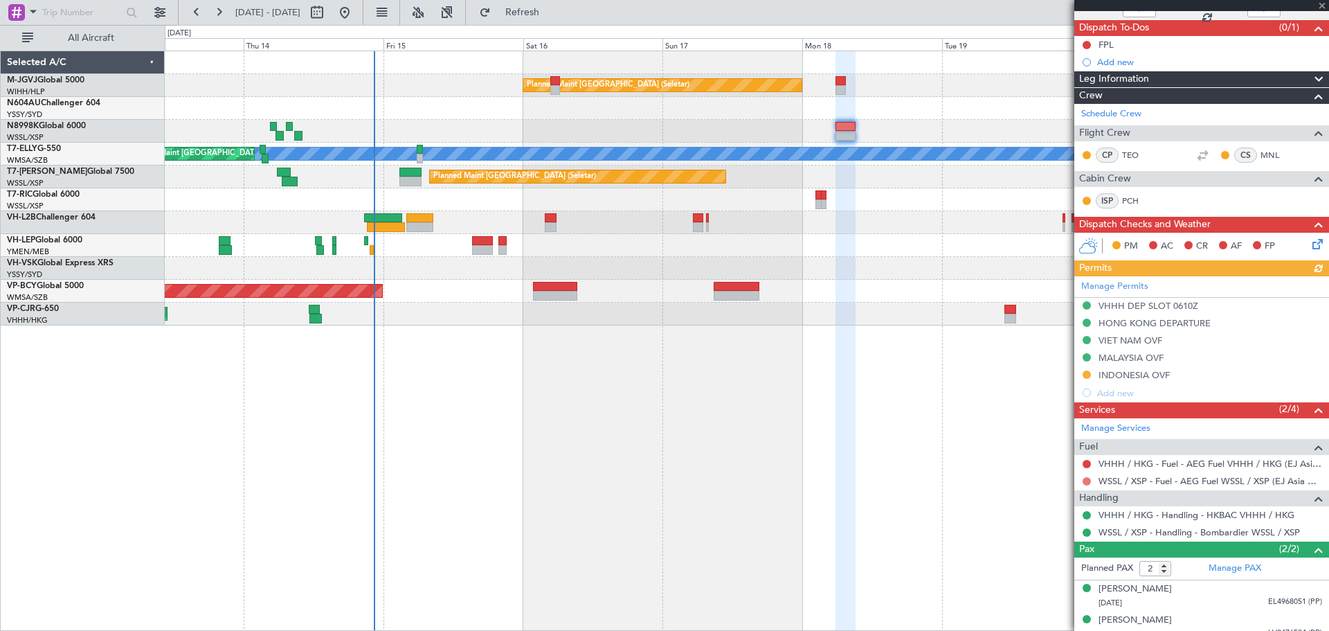
click at [1043, 479] on button at bounding box center [1087, 481] width 8 height 8
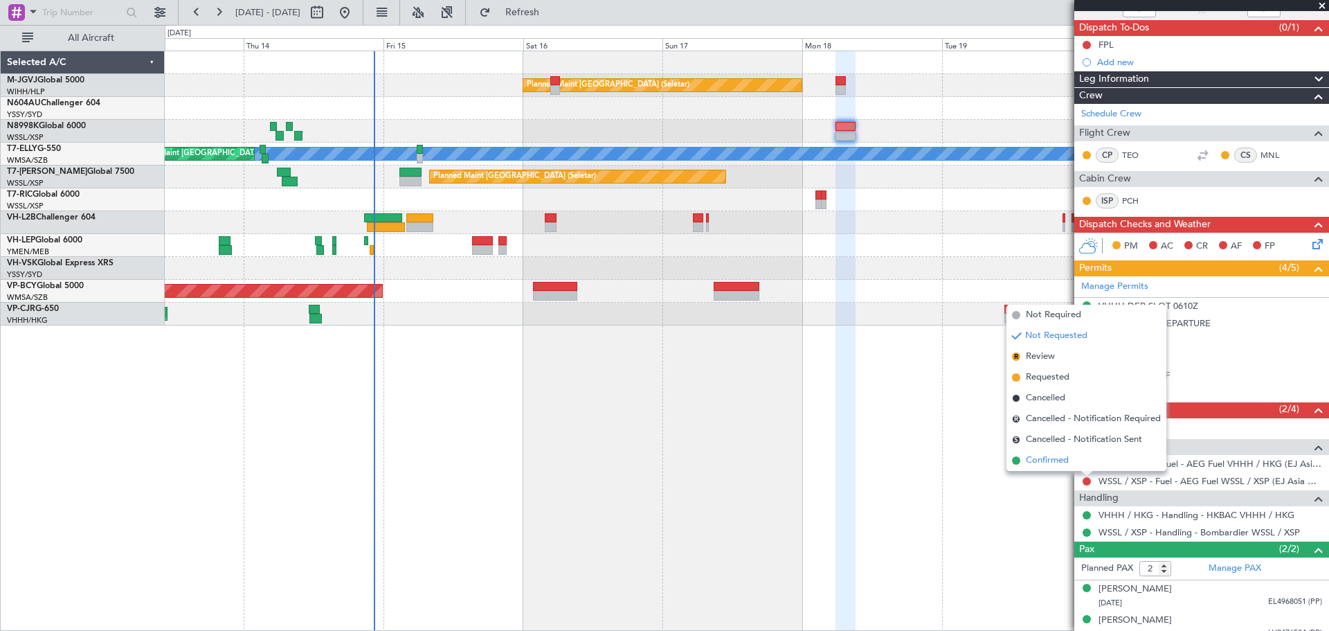
click at [1043, 457] on span "Confirmed" at bounding box center [1047, 460] width 43 height 14
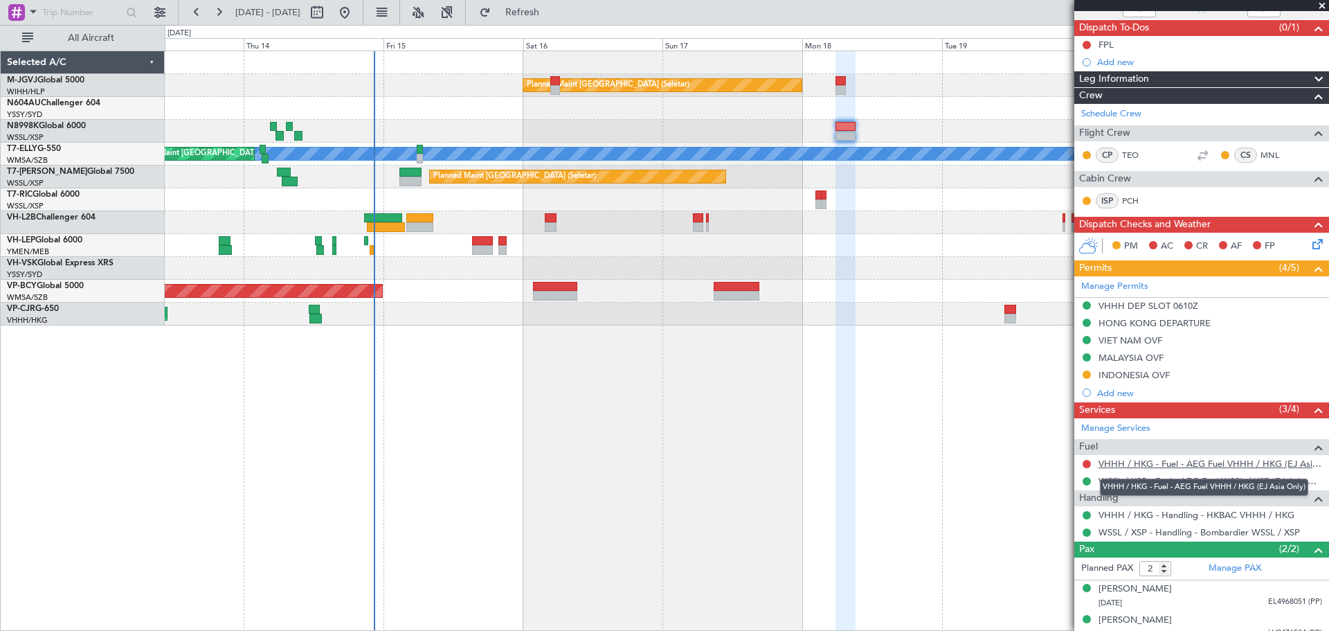
click at [1043, 460] on link "VHHH / HKG - Fuel - AEG Fuel VHHH / HKG (EJ Asia Only)" at bounding box center [1211, 464] width 224 height 12
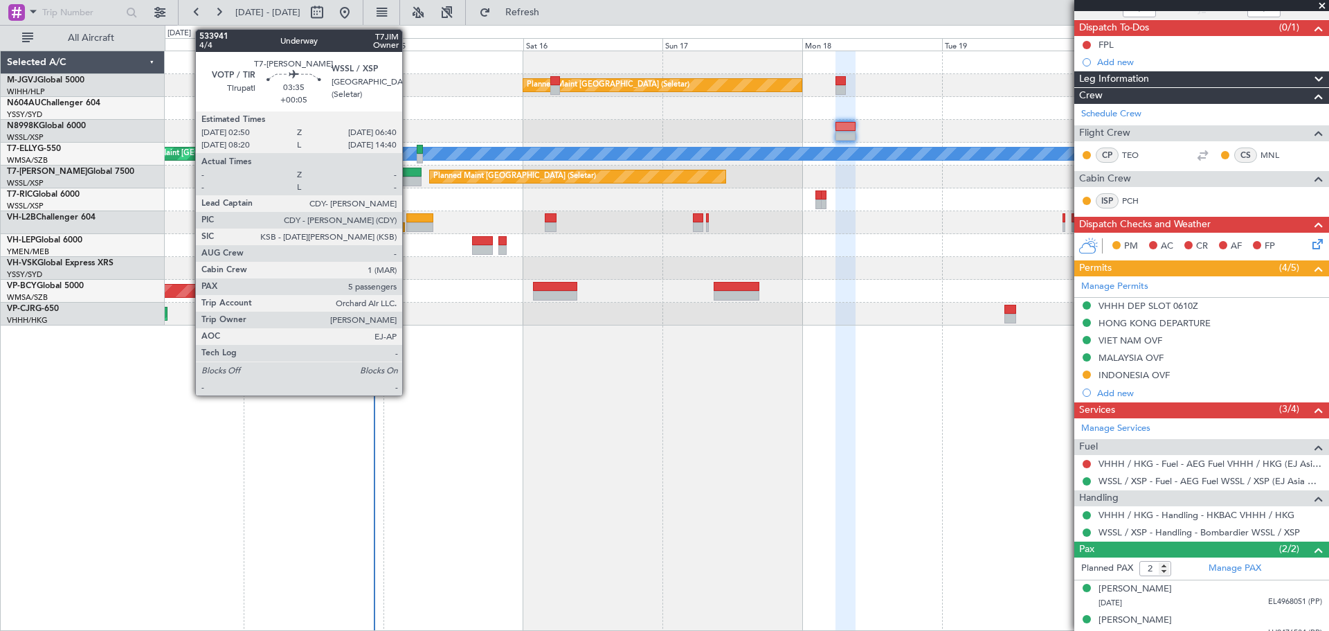
click at [408, 175] on div at bounding box center [410, 173] width 23 height 10
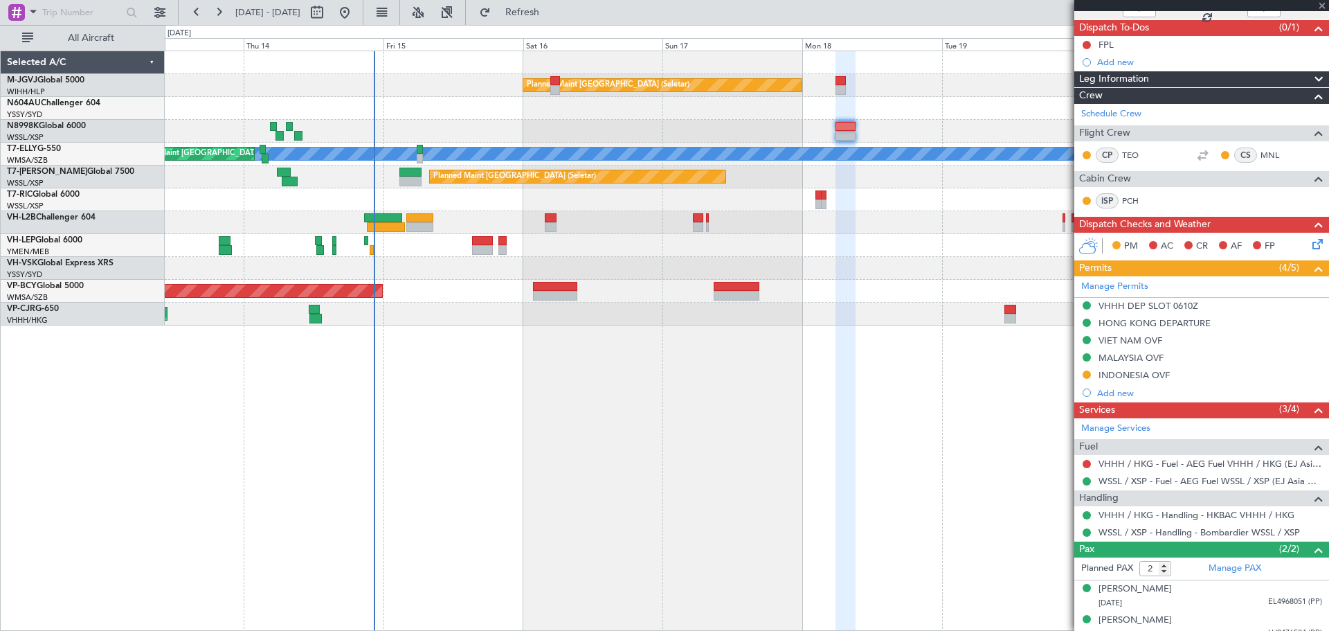
type input "5"
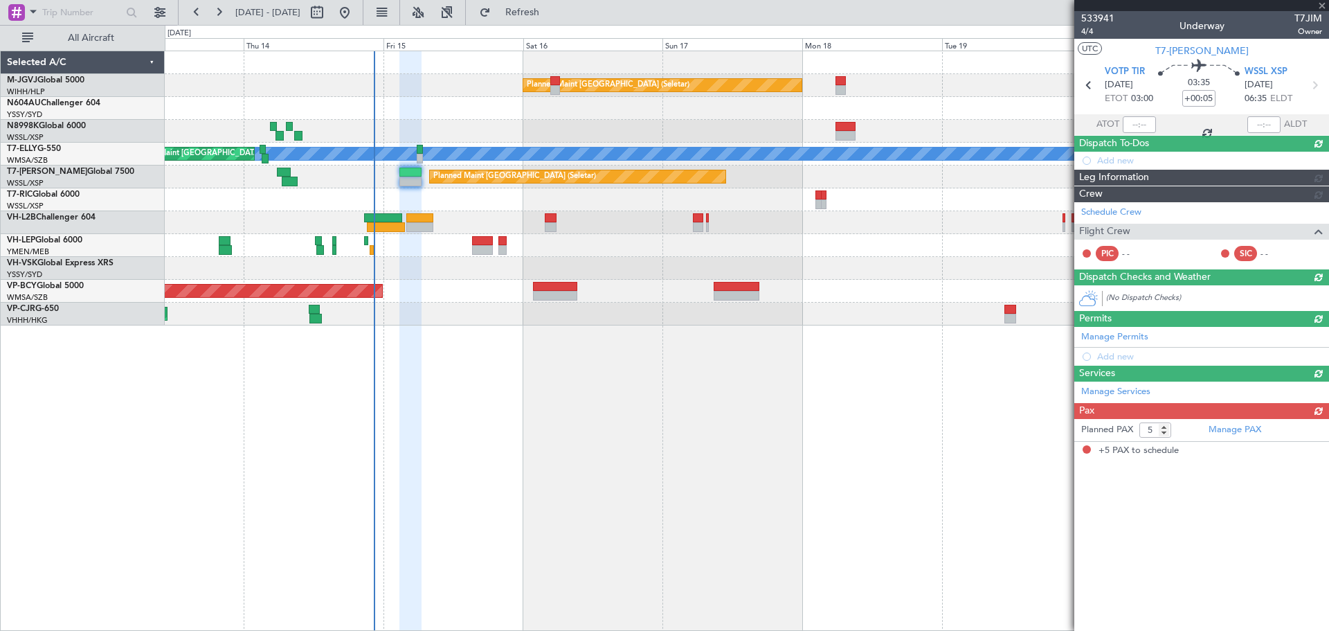
scroll to position [0, 0]
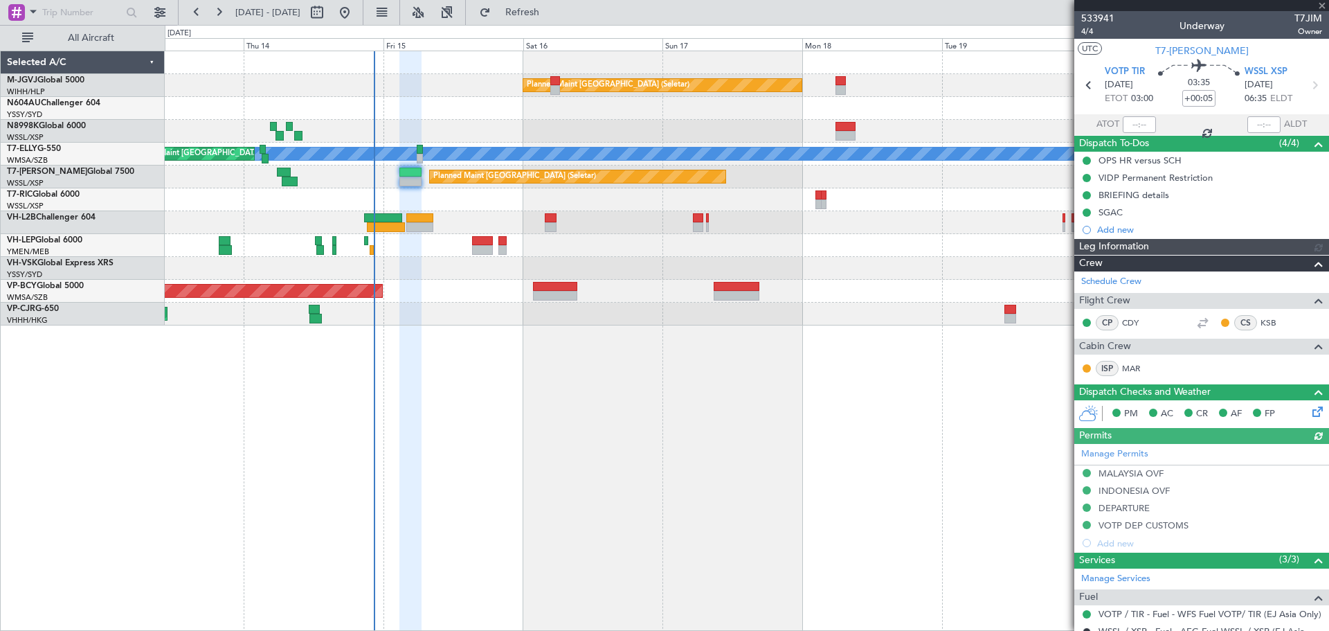
type input "[PERSON_NAME] (EYU)"
type input "F0250"
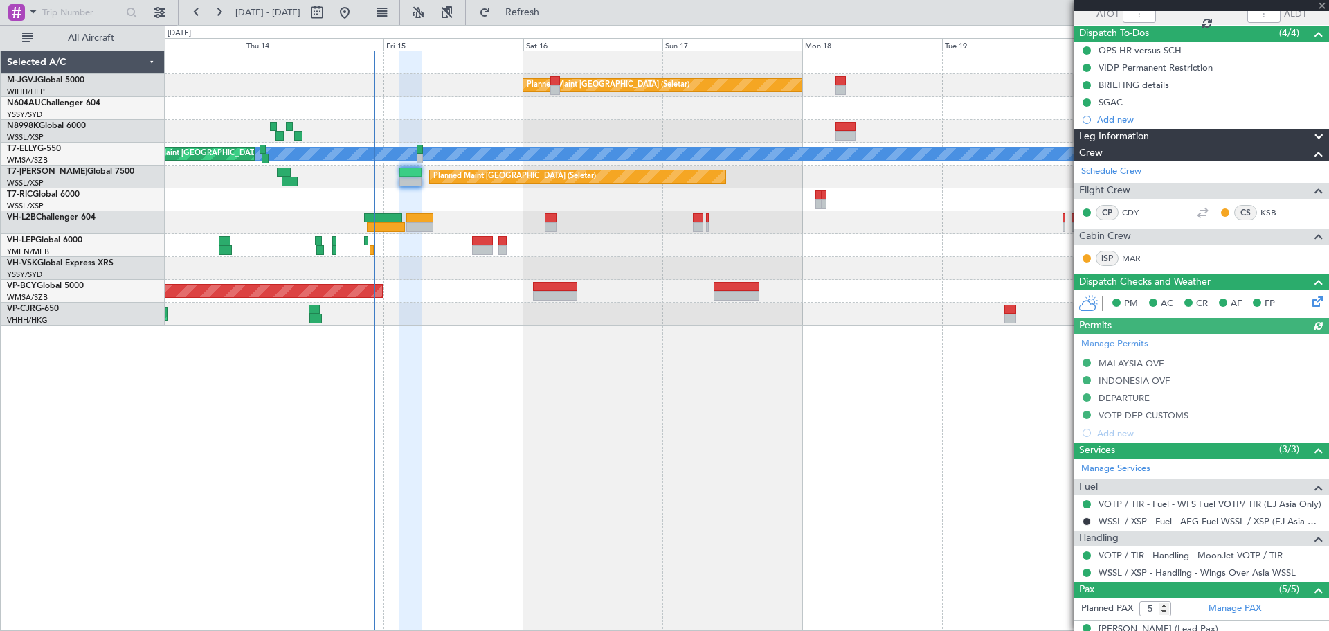
scroll to position [231, 0]
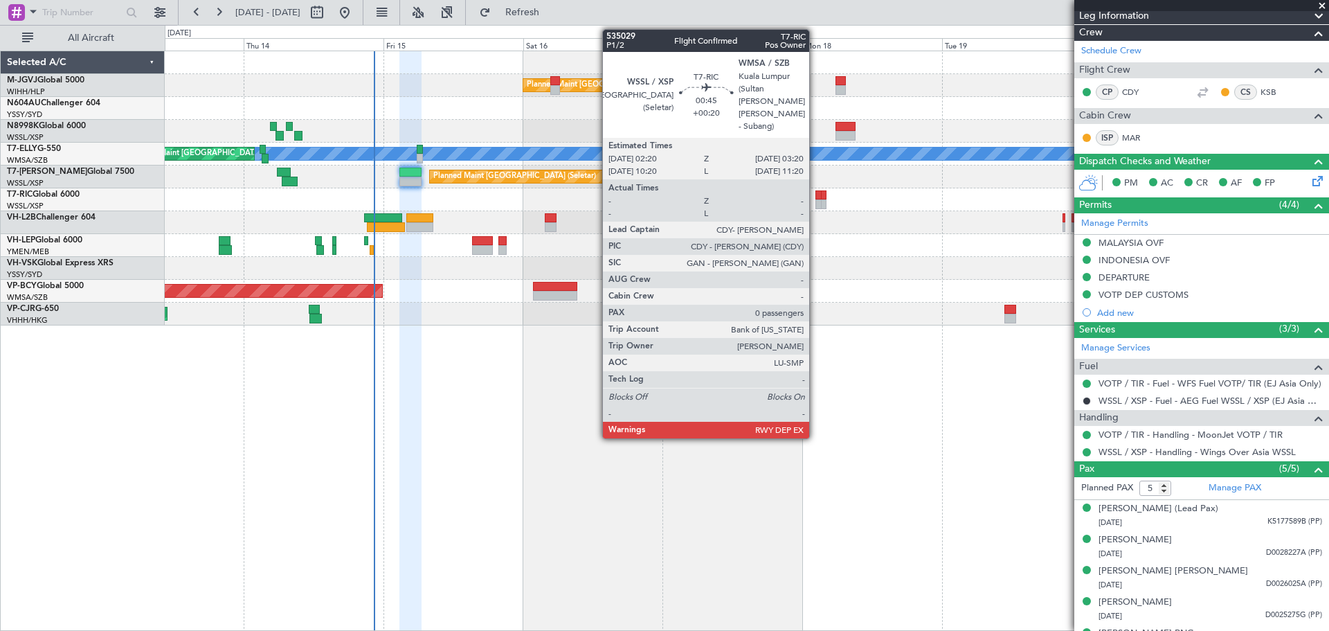
click at [815, 201] on div at bounding box center [818, 204] width 6 height 10
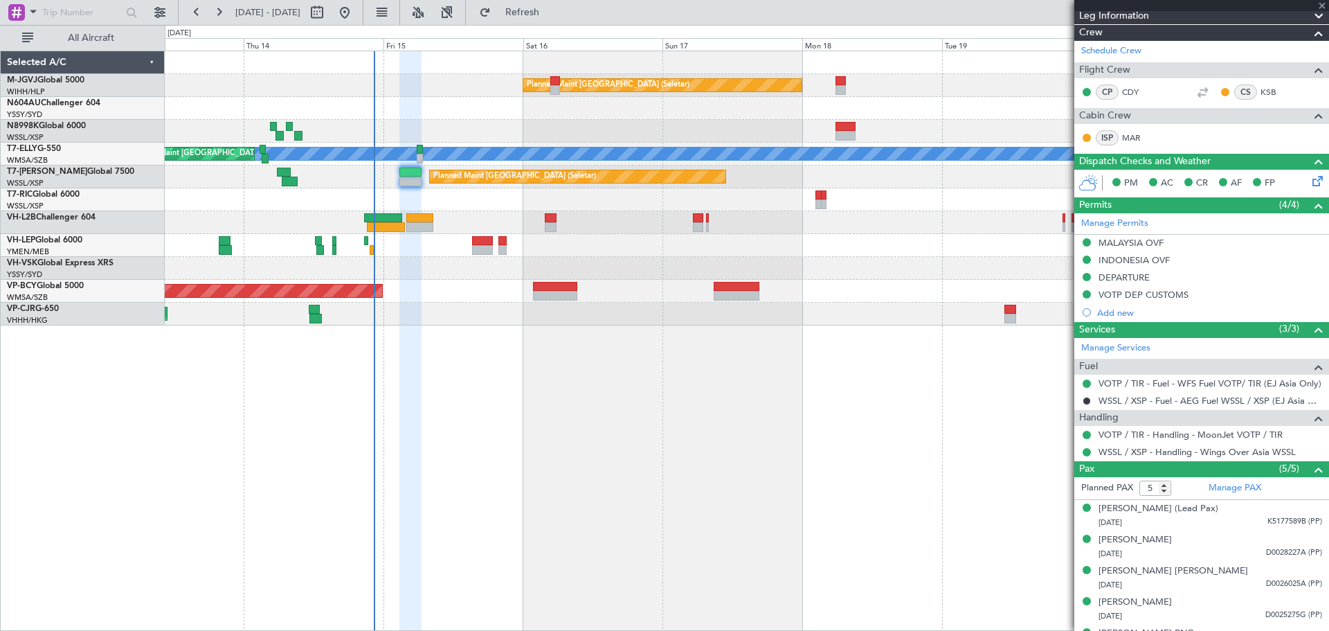
type input "+00:20"
type input "0"
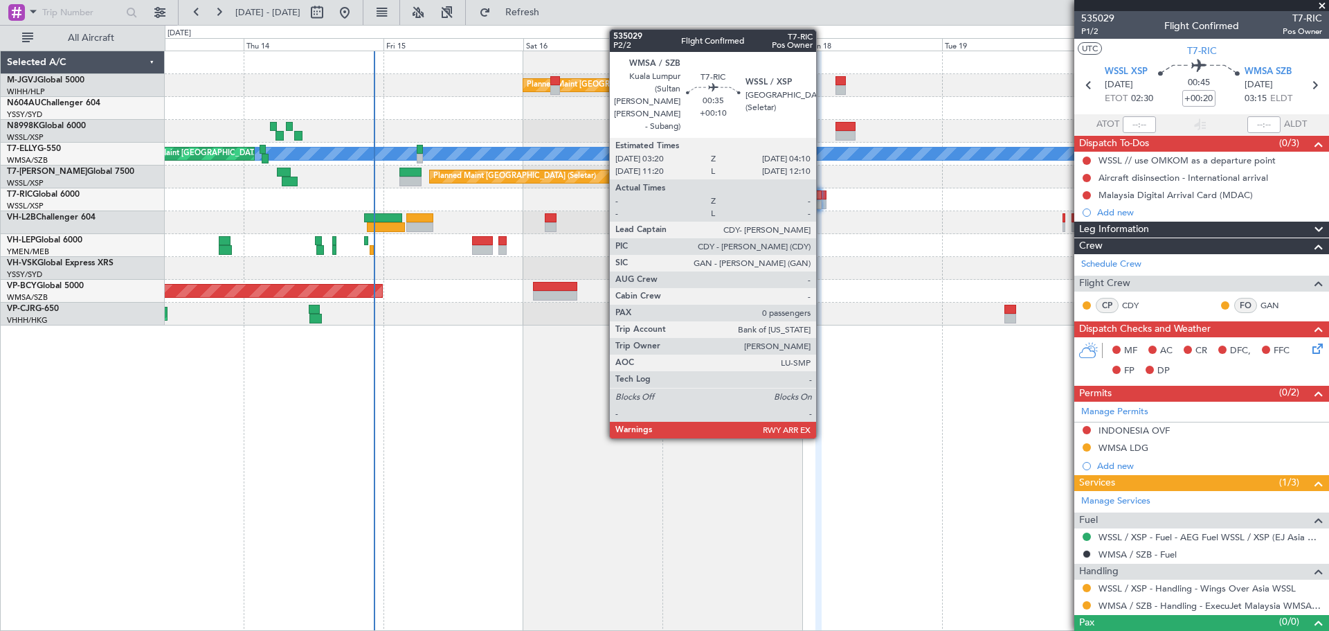
click at [822, 195] on div at bounding box center [824, 195] width 6 height 10
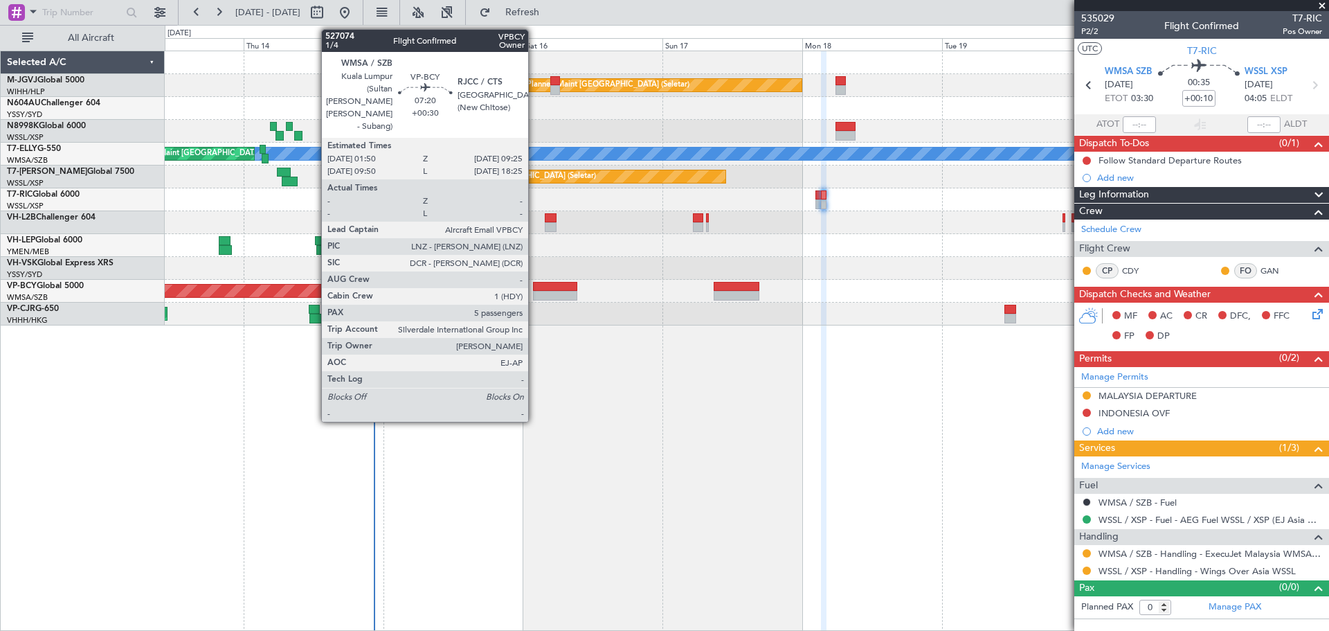
click at [534, 282] on div at bounding box center [555, 287] width 44 height 10
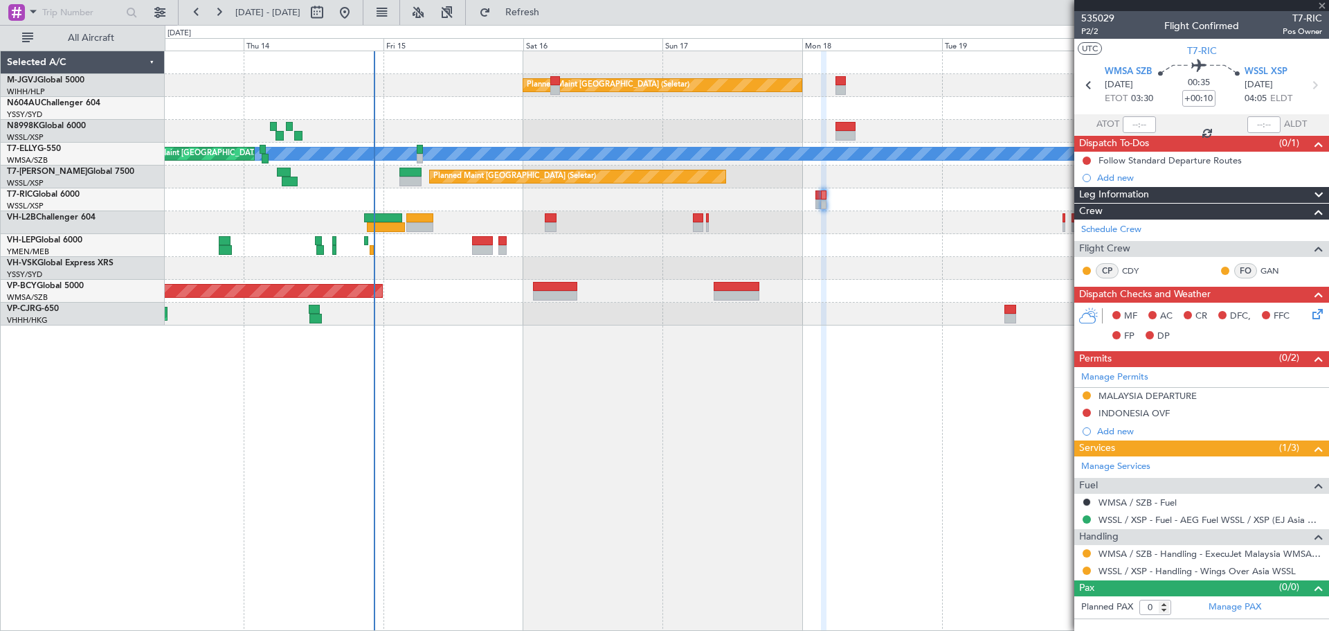
type input "+00:30"
type input "5"
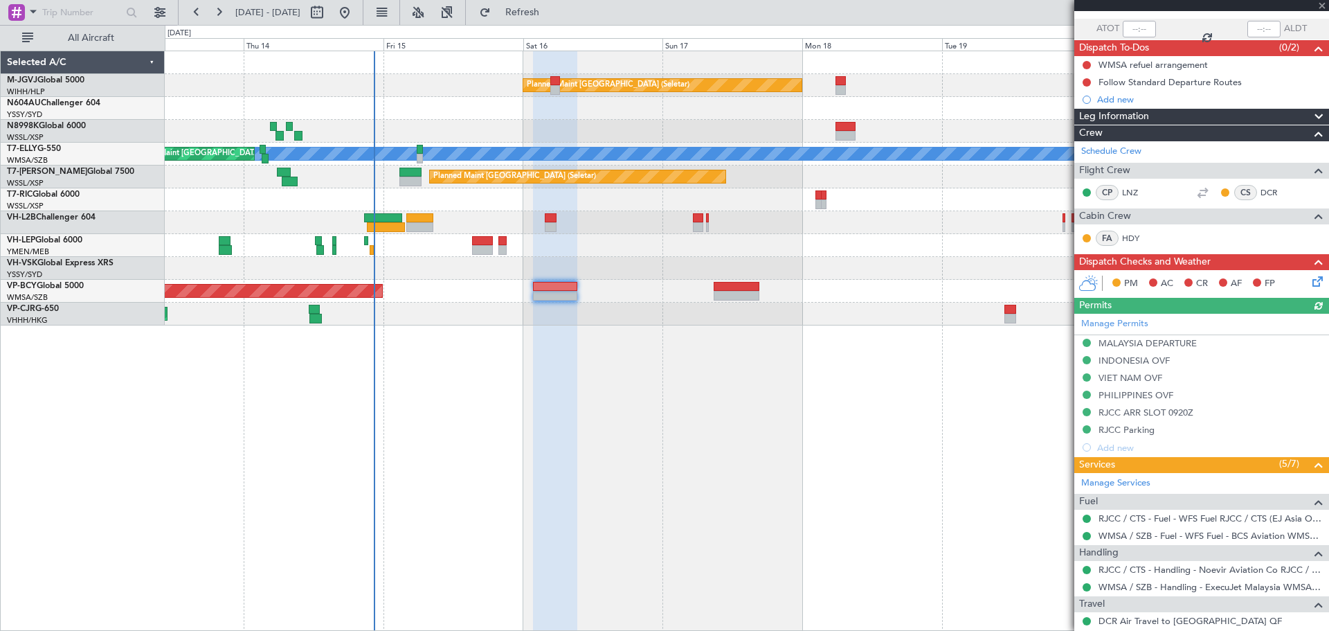
scroll to position [231, 0]
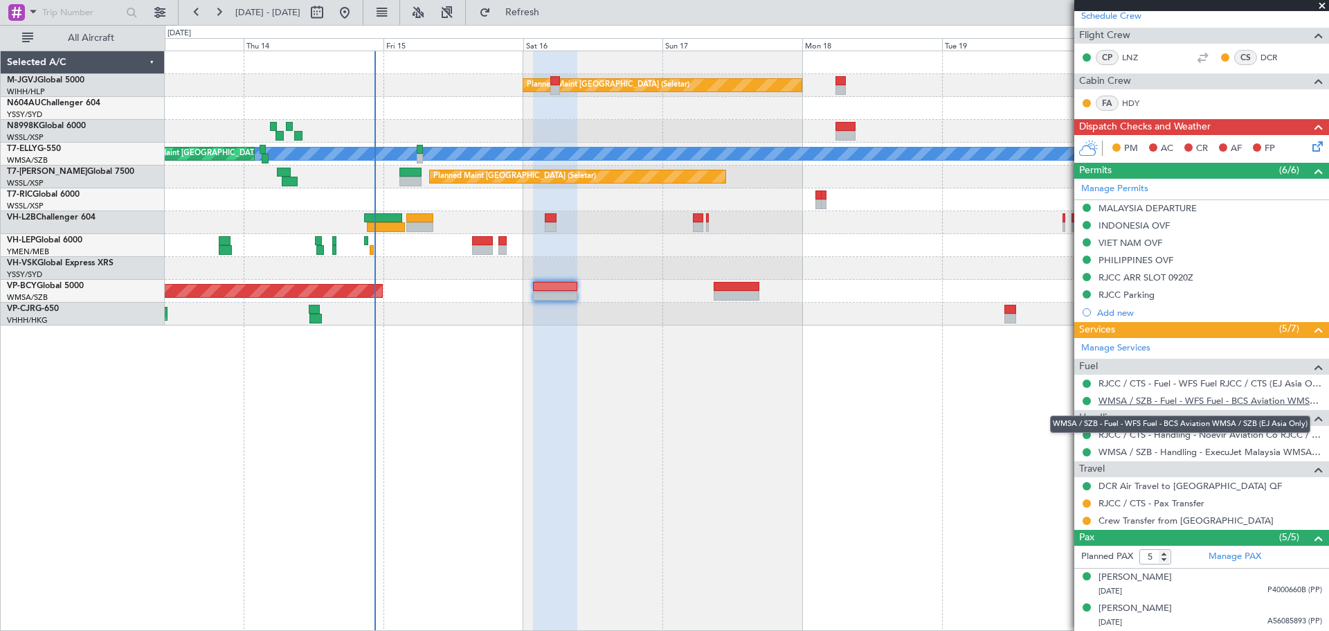
click at [1043, 400] on link "WMSA / SZB - Fuel - WFS Fuel - BCS Aviation WMSA / SZB (EJ Asia Only)" at bounding box center [1211, 401] width 224 height 12
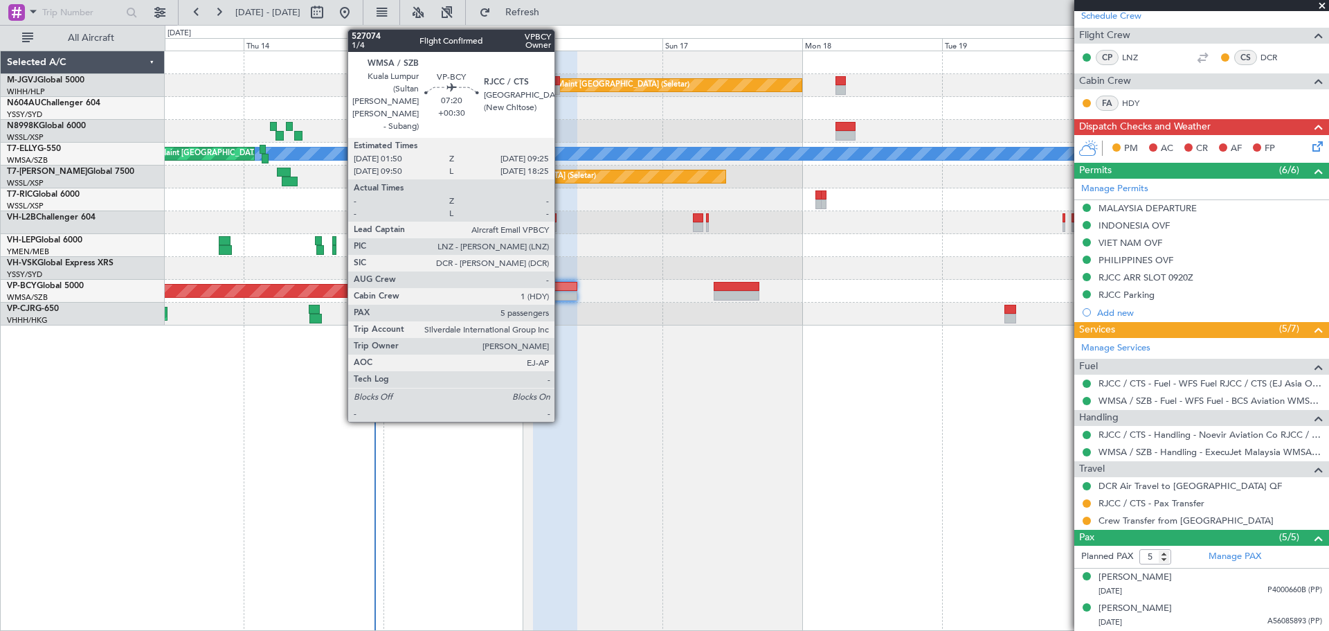
click at [561, 289] on div at bounding box center [555, 287] width 44 height 10
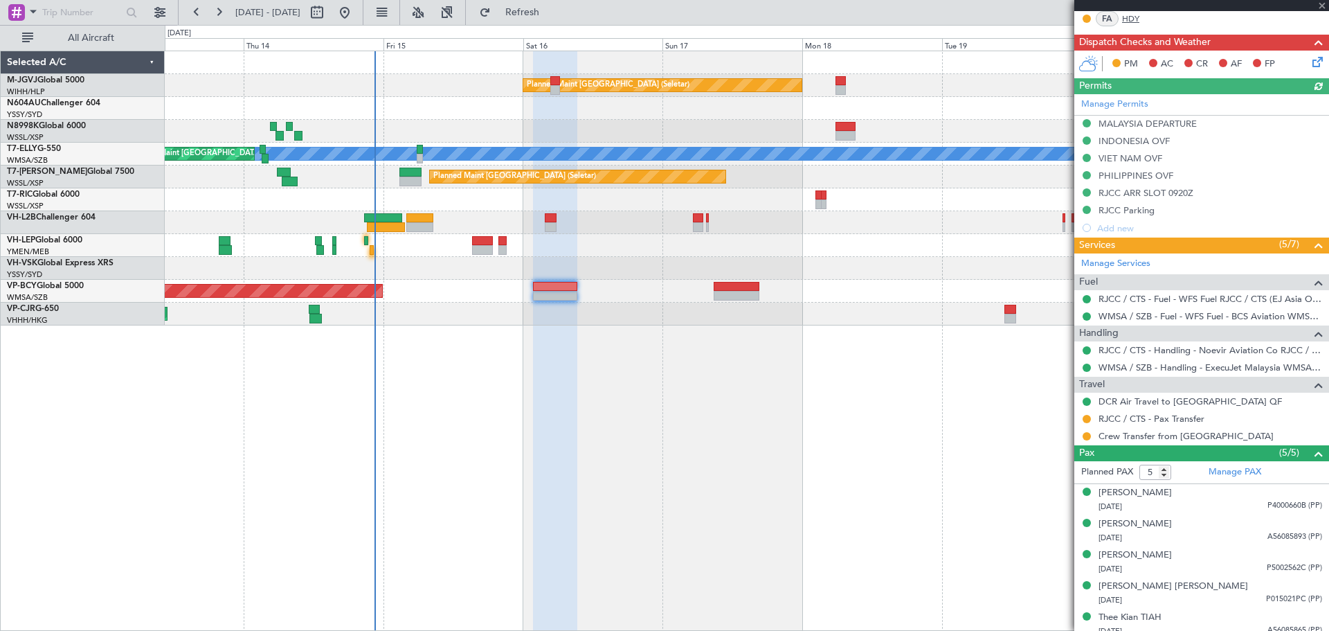
scroll to position [323, 0]
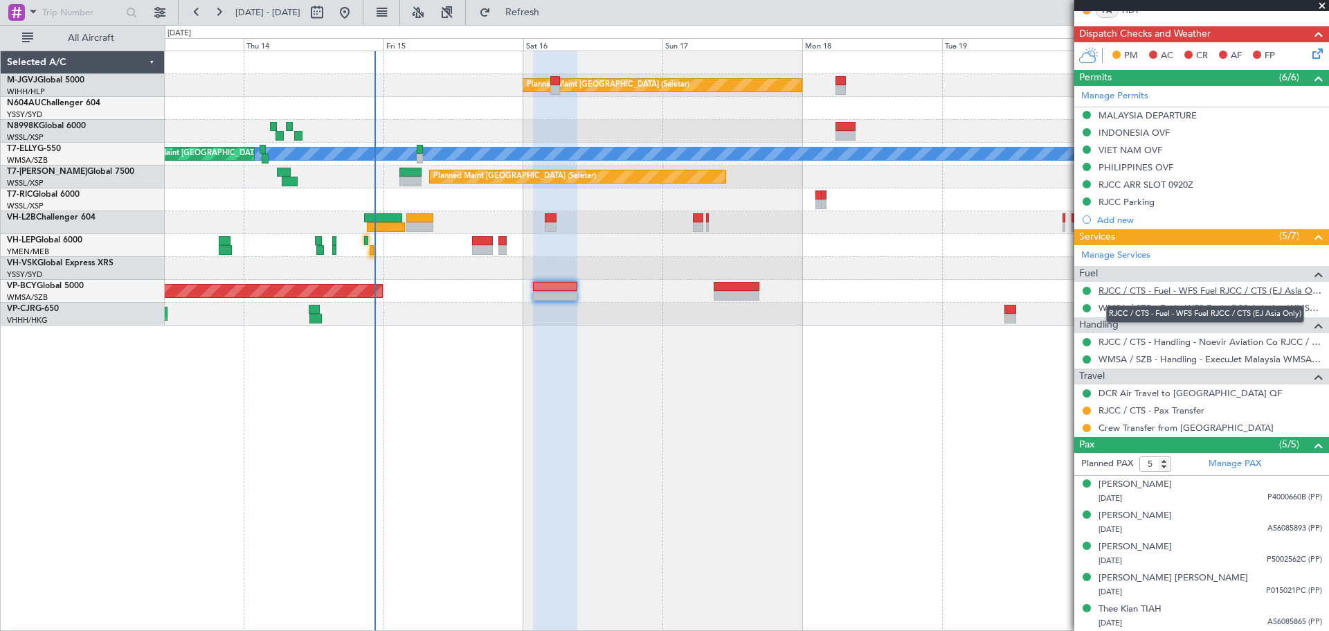
click at [1043, 291] on link "RJCC / CTS - Fuel - WFS Fuel RJCC / CTS (EJ Asia Only)" at bounding box center [1211, 291] width 224 height 12
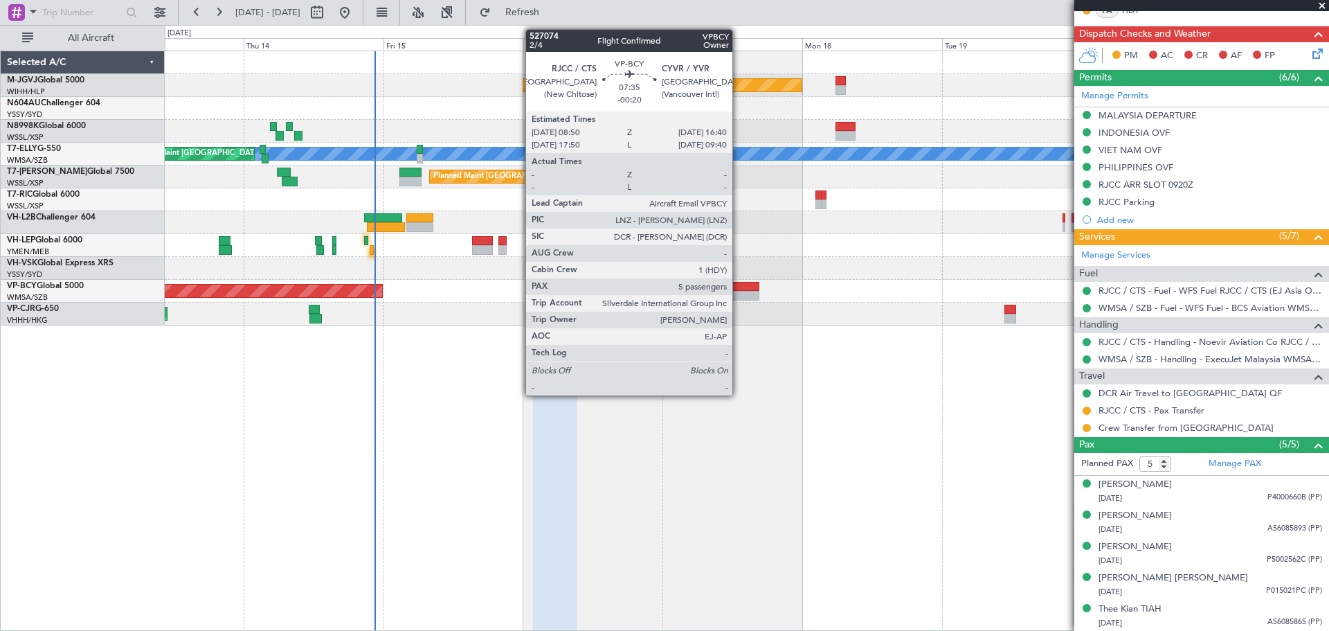
click at [739, 291] on div at bounding box center [737, 296] width 46 height 10
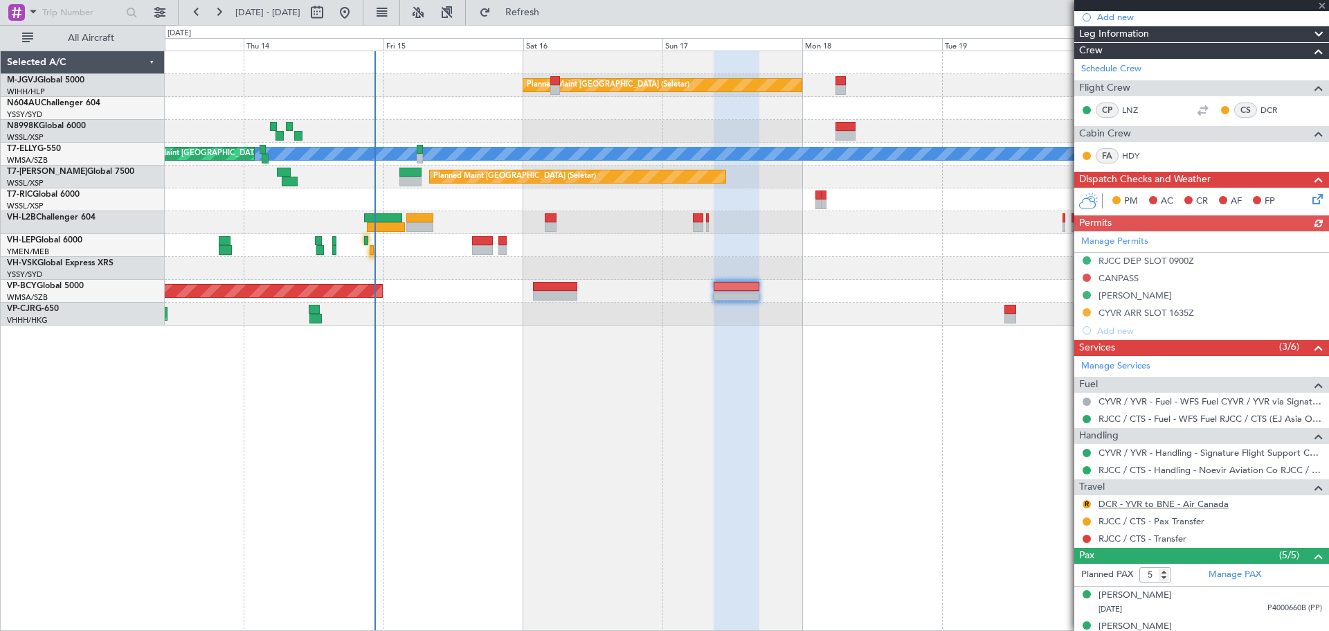
scroll to position [231, 0]
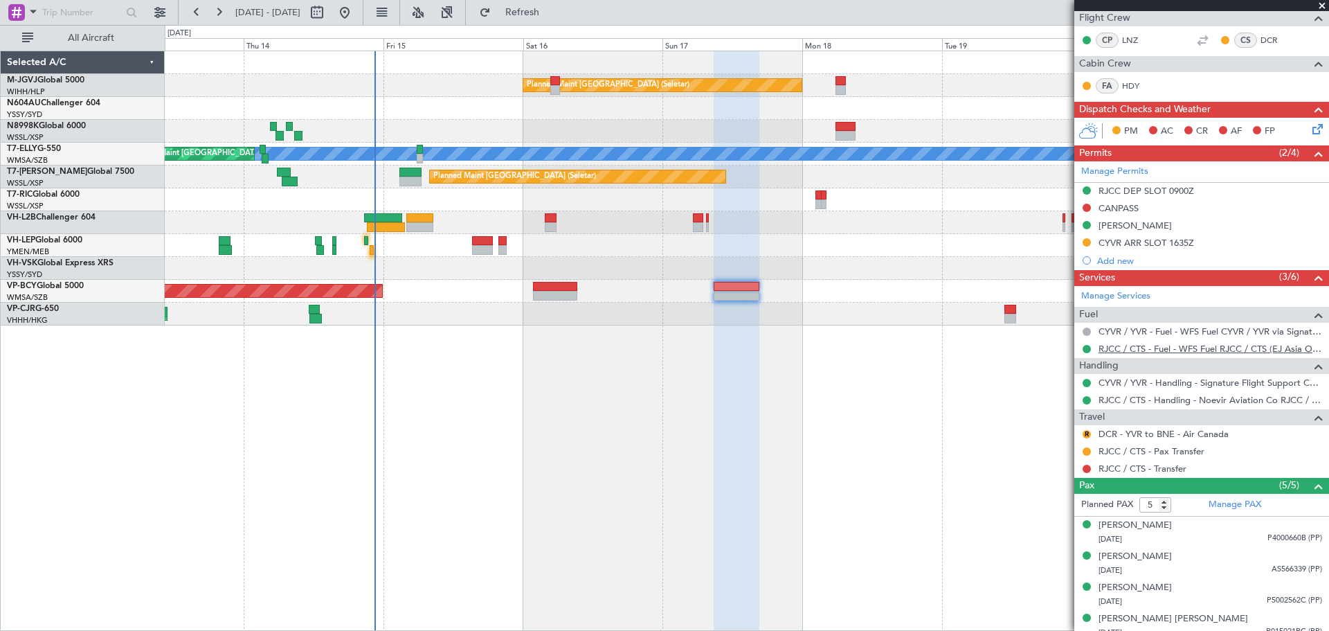
click at [1043, 348] on link "RJCC / CTS - Fuel - WFS Fuel RJCC / CTS (EJ Asia Only)" at bounding box center [1211, 349] width 224 height 12
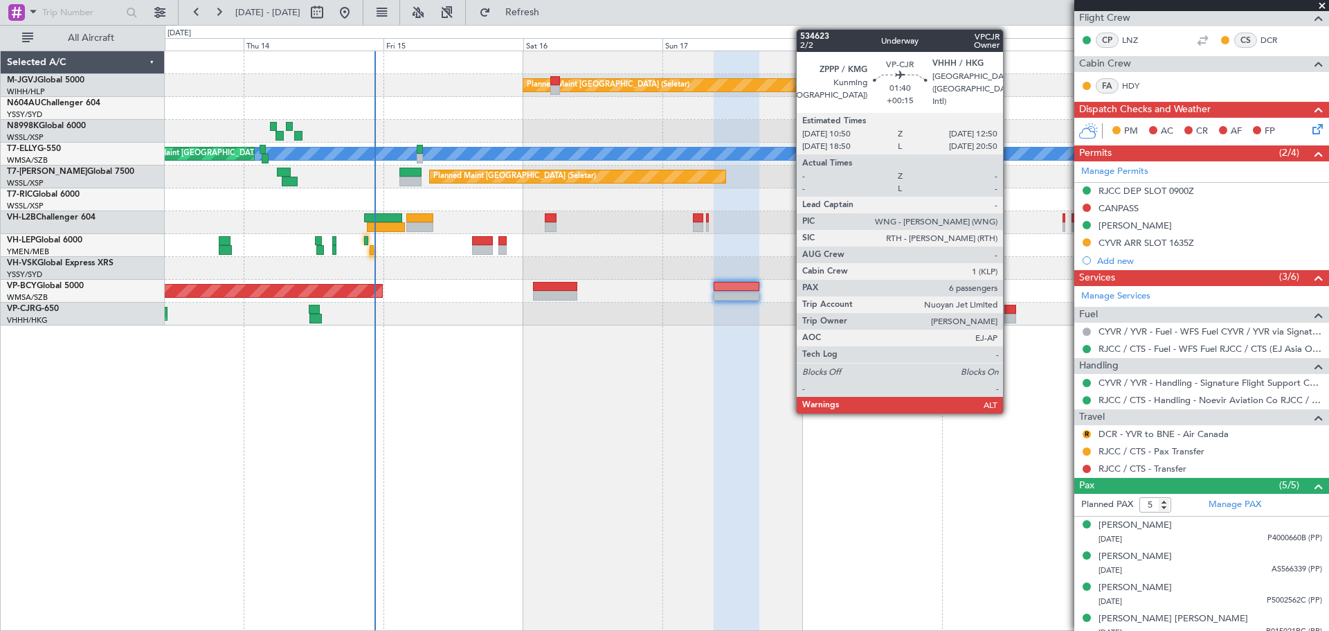
click at [1009, 314] on div at bounding box center [1010, 319] width 12 height 10
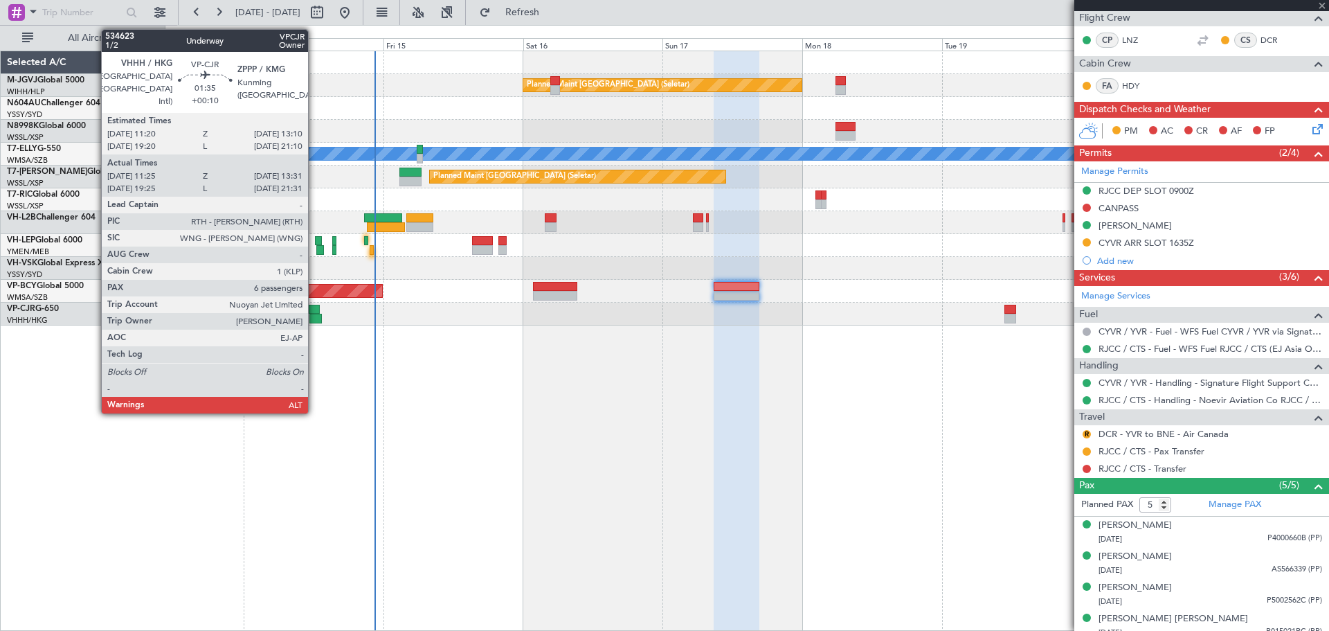
click at [314, 309] on div at bounding box center [314, 310] width 11 height 10
type input "+00:15"
type input "6"
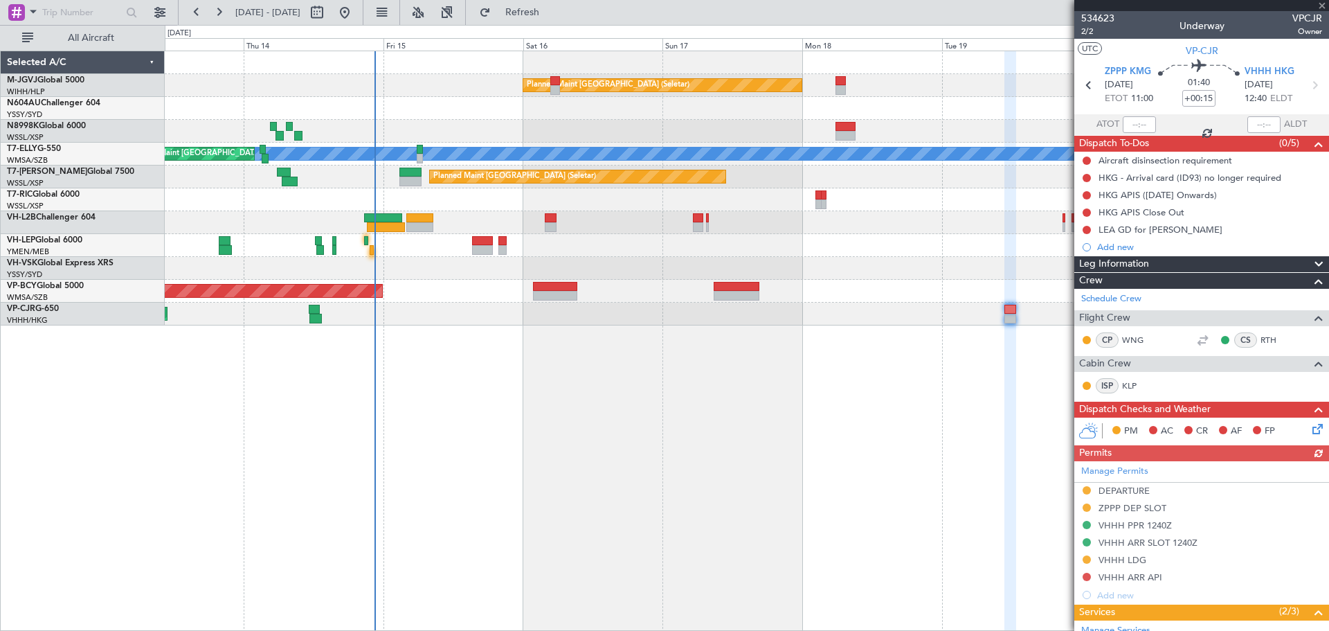
type input "+00:10"
type input "11:35"
type input "13:26"
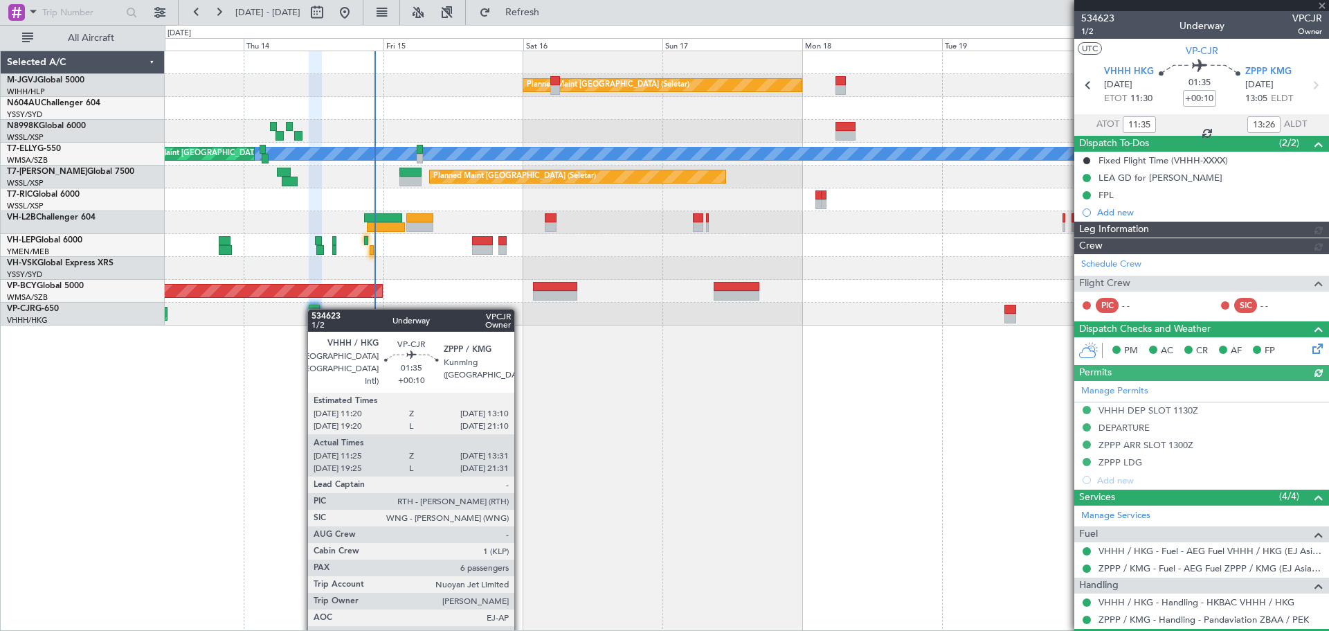
type input "[PERSON_NAME] (LEU)"
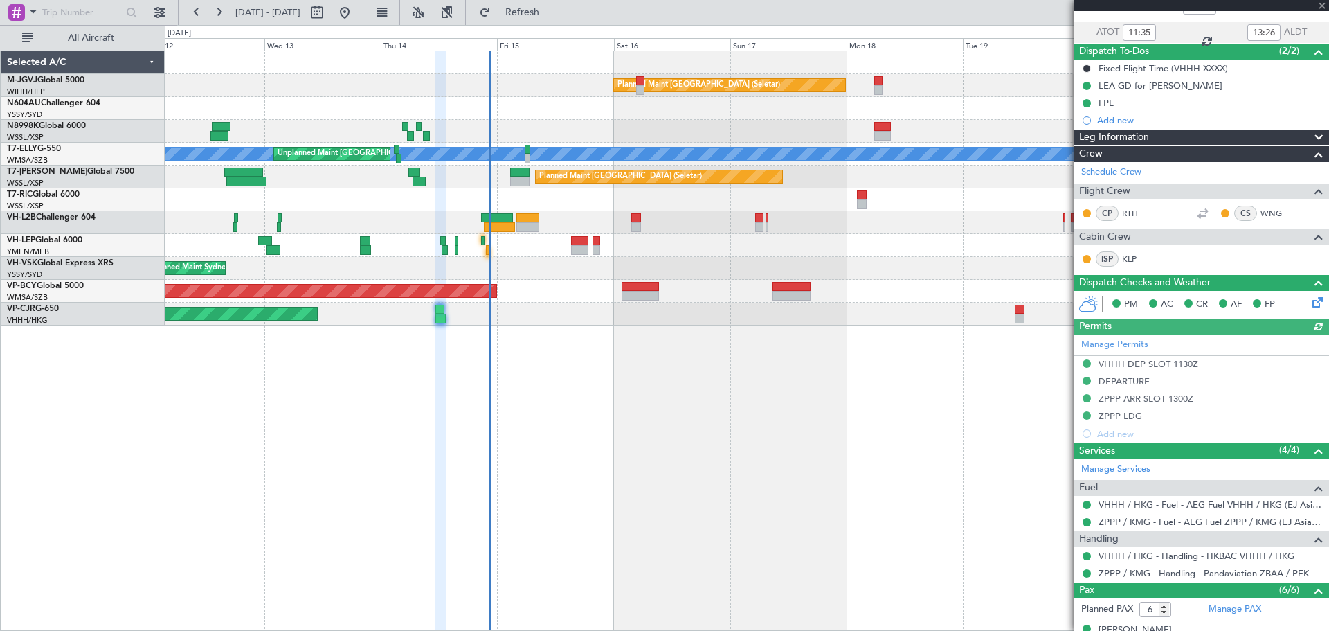
scroll to position [116, 0]
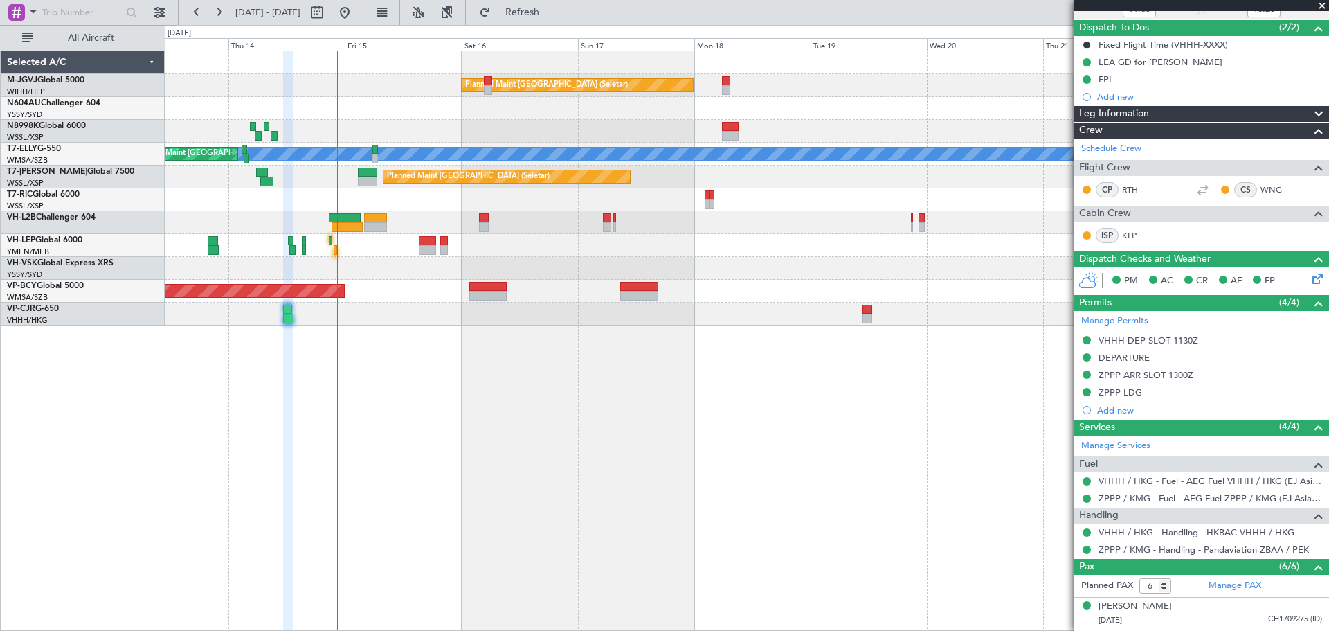
click at [763, 440] on div "Planned Maint [GEOGRAPHIC_DATA] (Seletar) [PERSON_NAME] Unplanned Maint [GEOGRA…" at bounding box center [747, 341] width 1164 height 580
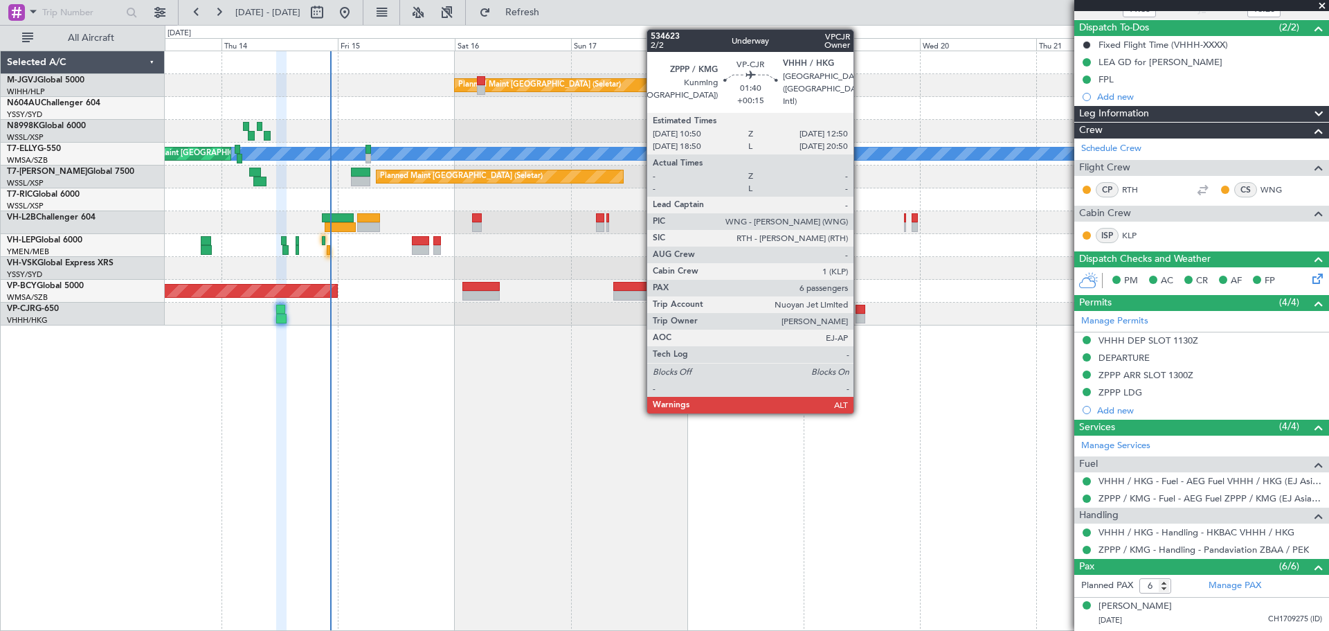
click at [860, 312] on div at bounding box center [861, 310] width 10 height 10
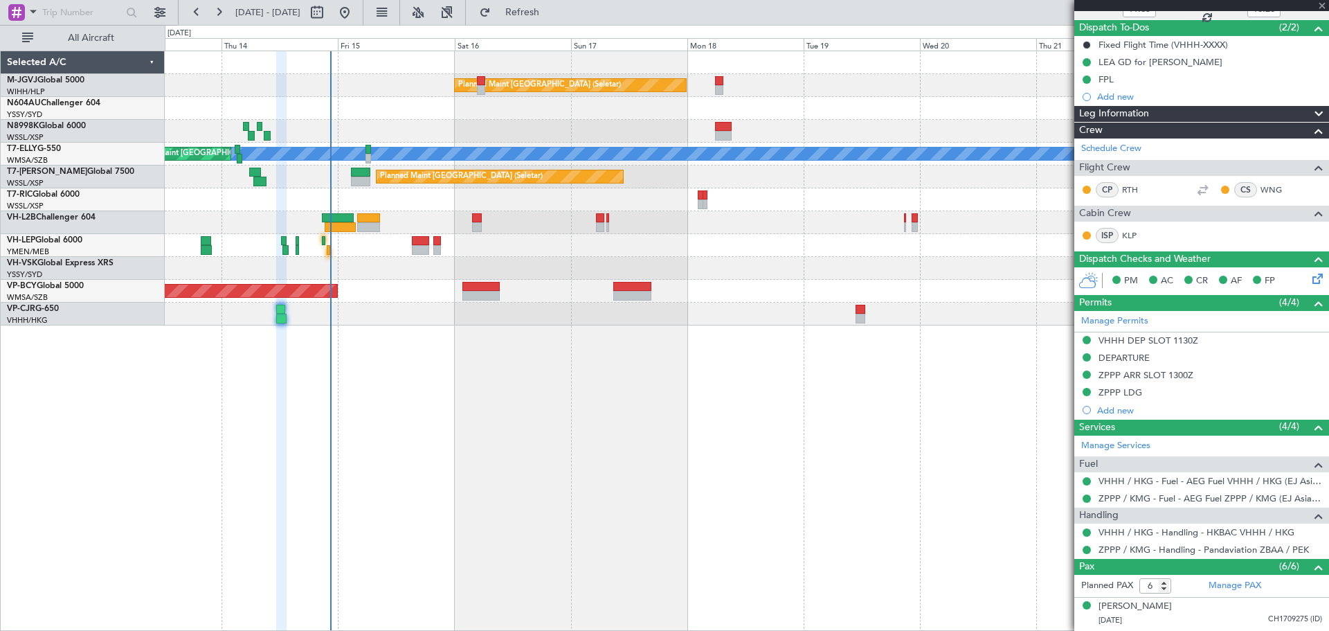
type input "+00:15"
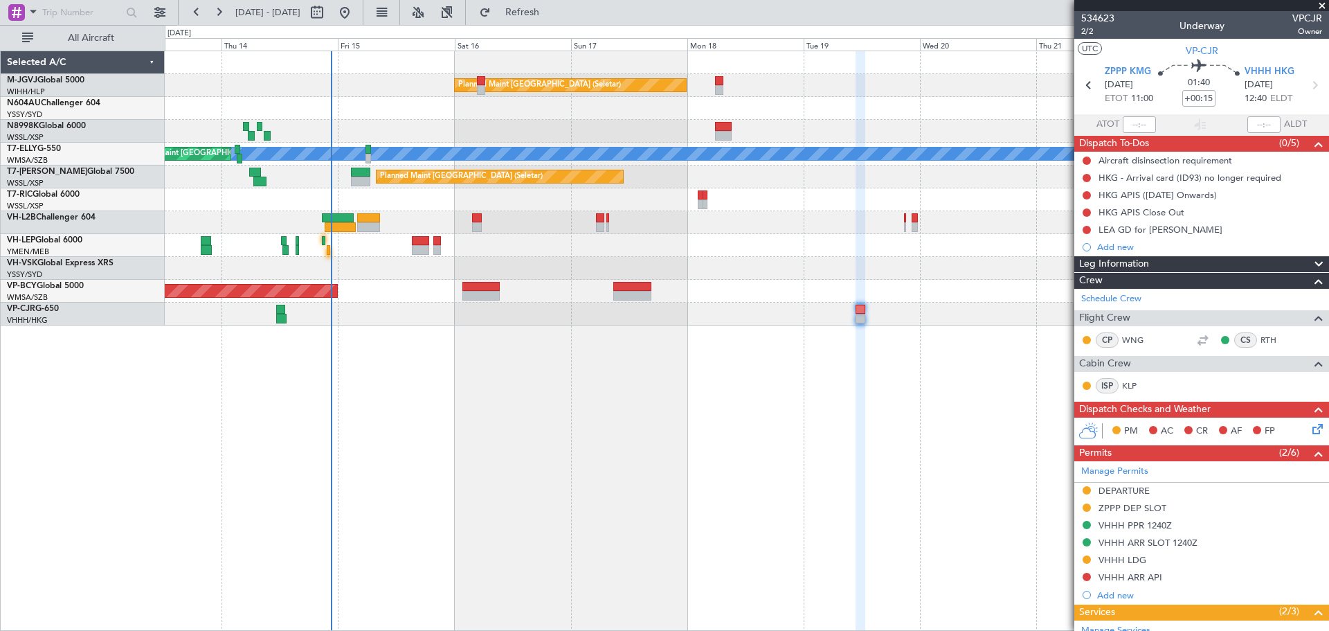
scroll to position [231, 0]
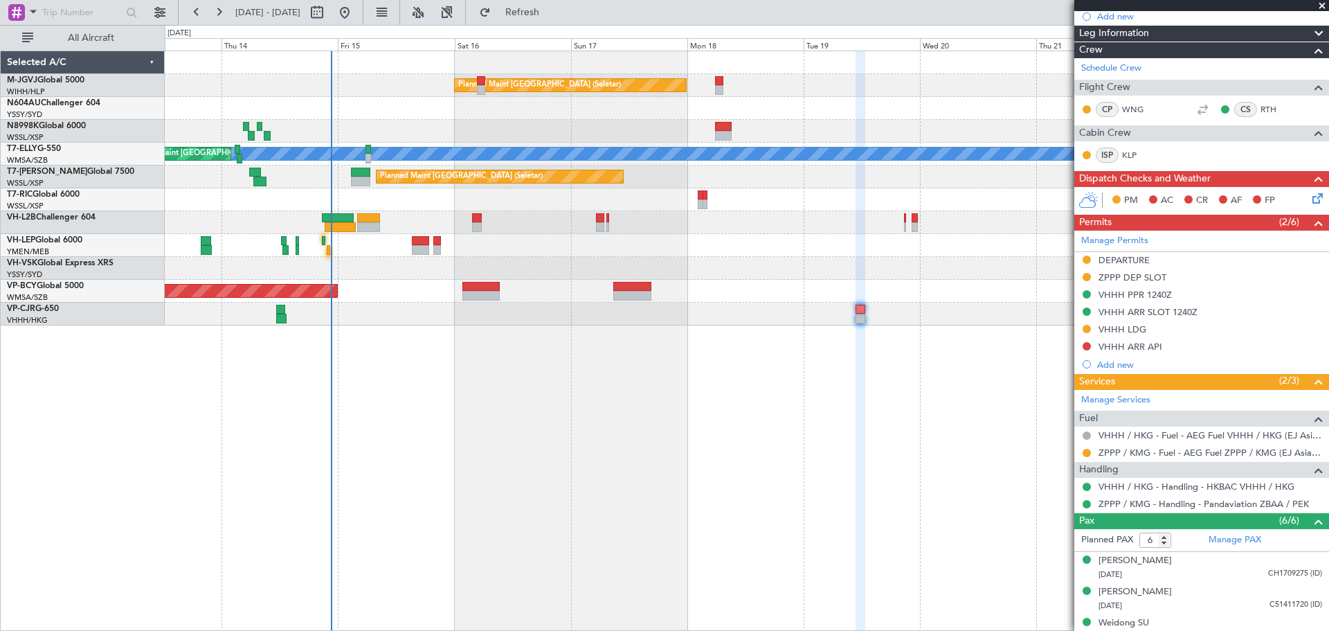
click at [1043, 447] on div at bounding box center [1086, 452] width 11 height 11
click at [1043, 449] on button at bounding box center [1087, 453] width 8 height 8
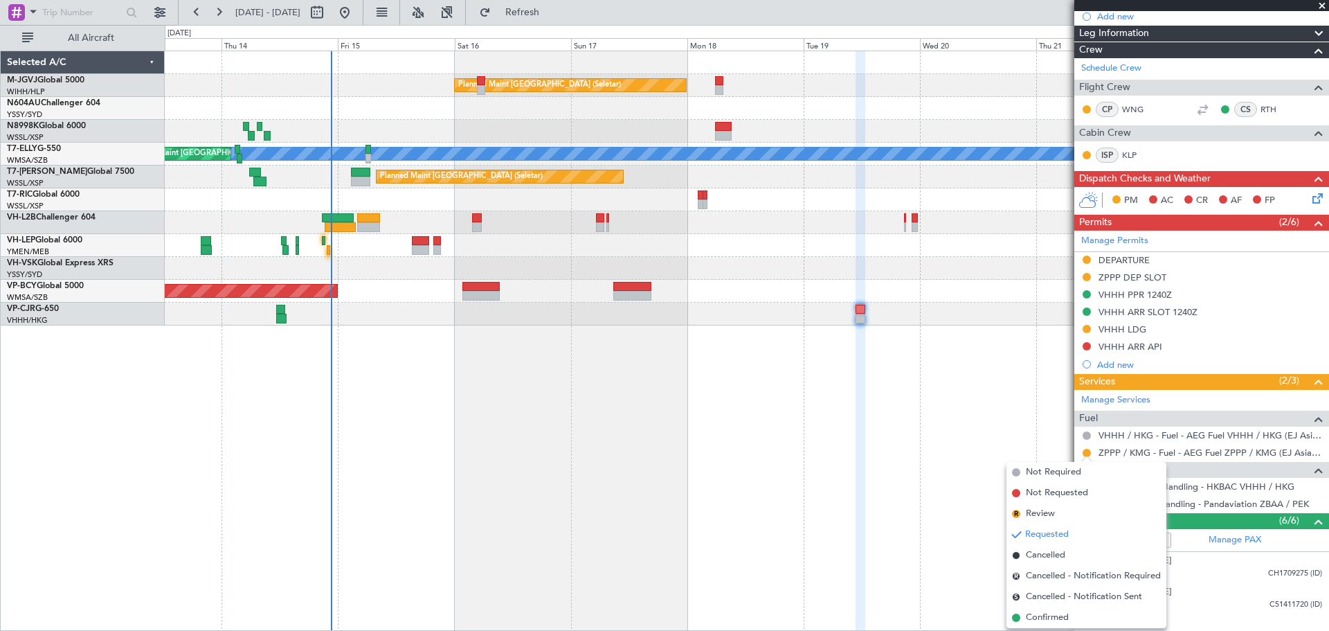
scroll to position [338, 0]
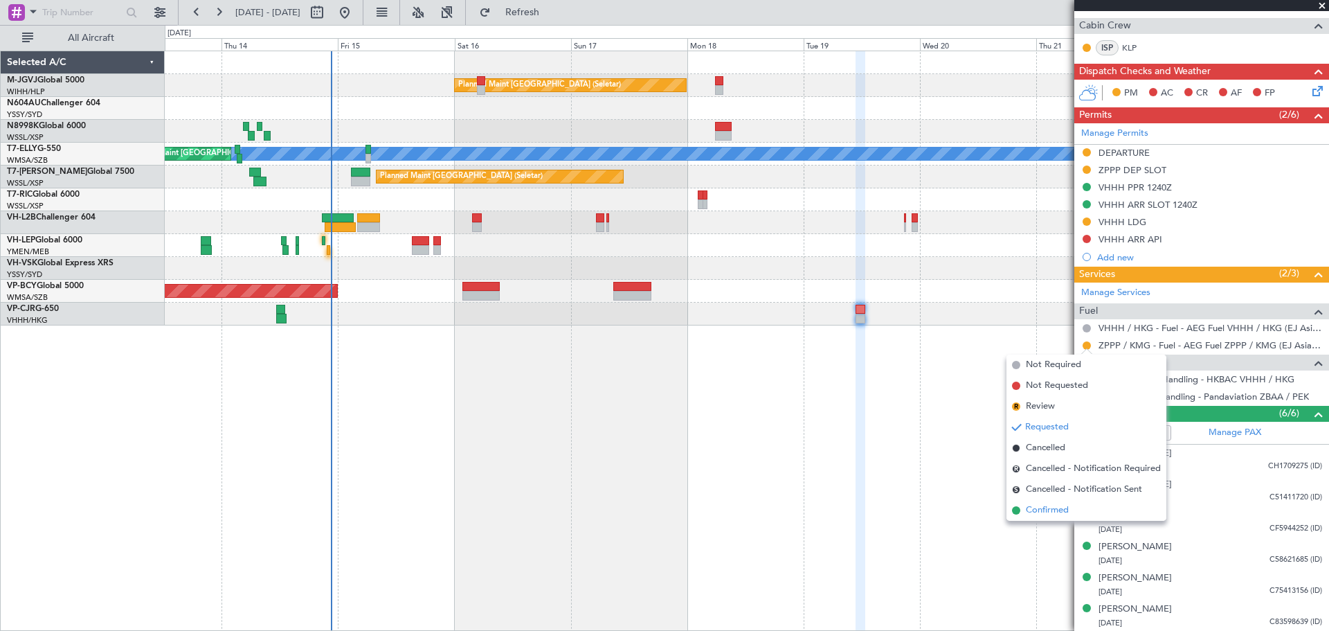
click at [1043, 509] on span "Confirmed" at bounding box center [1047, 510] width 43 height 14
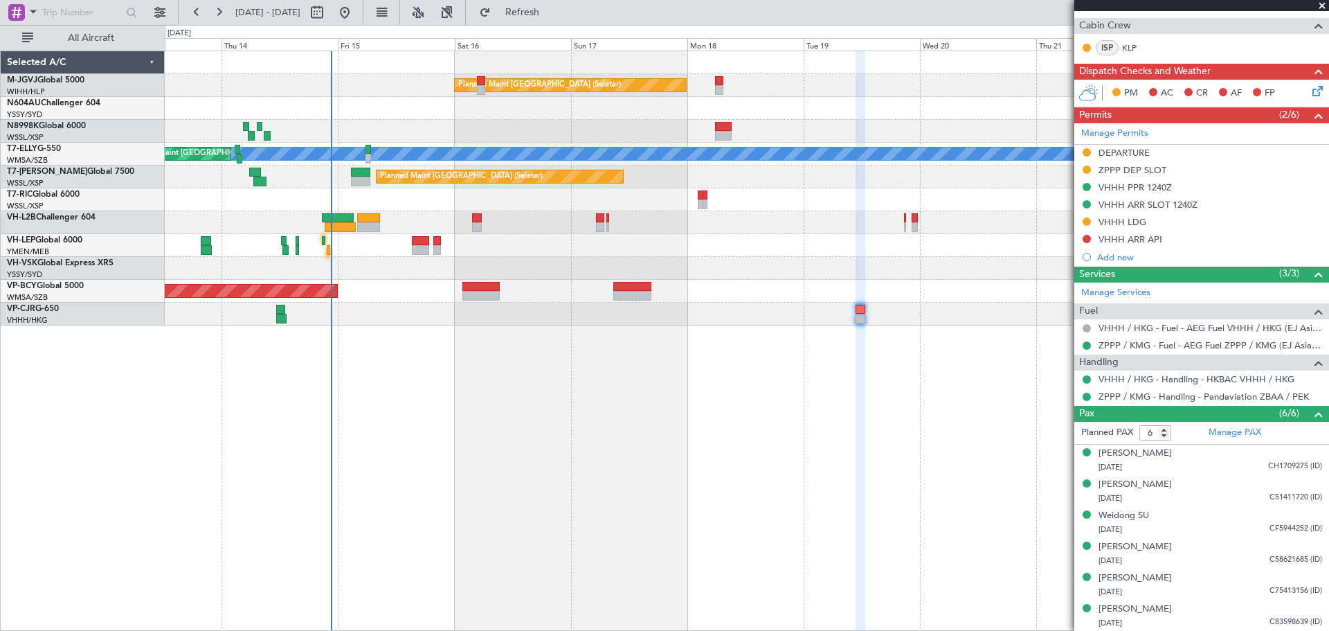
click at [1043, 345] on mat-tooltip-component "VHHH / HKG - Fuel - AEG Fuel VHHH / HKG (EJ Asia Only)" at bounding box center [1204, 351] width 228 height 37
click at [1043, 343] on link "ZPPP / KMG - Fuel - AEG Fuel ZPPP / KMG (EJ Asia Only)" at bounding box center [1211, 345] width 224 height 12
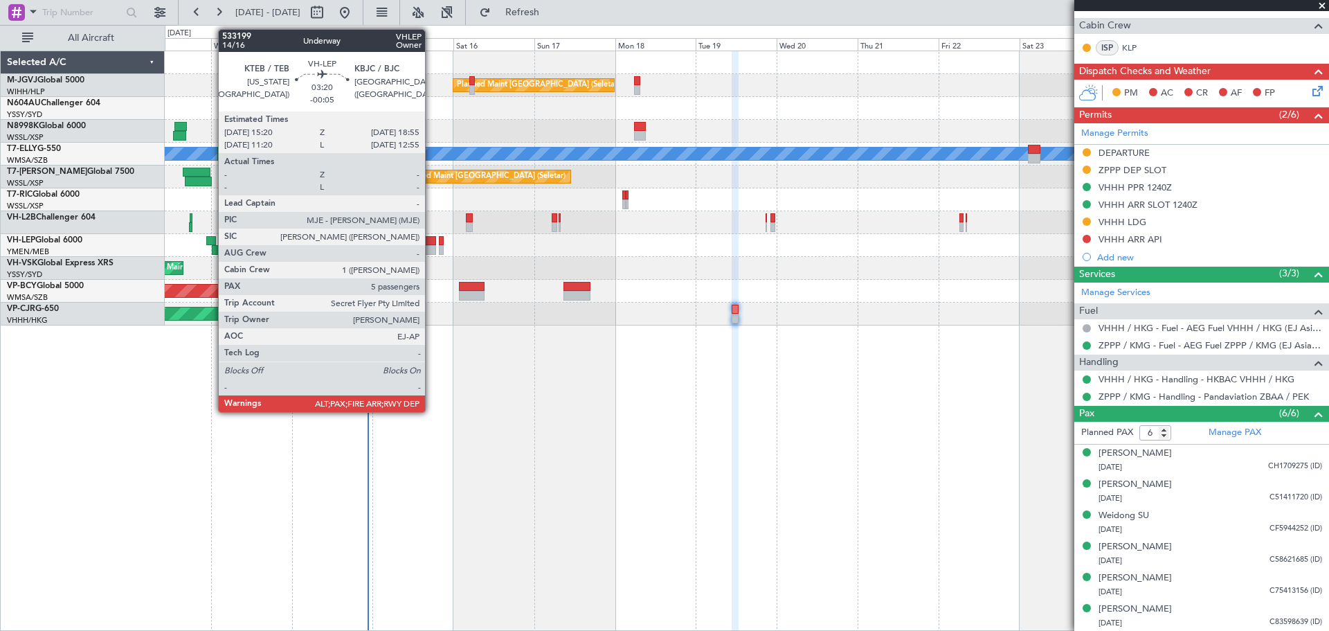
click at [431, 242] on div at bounding box center [430, 241] width 12 height 10
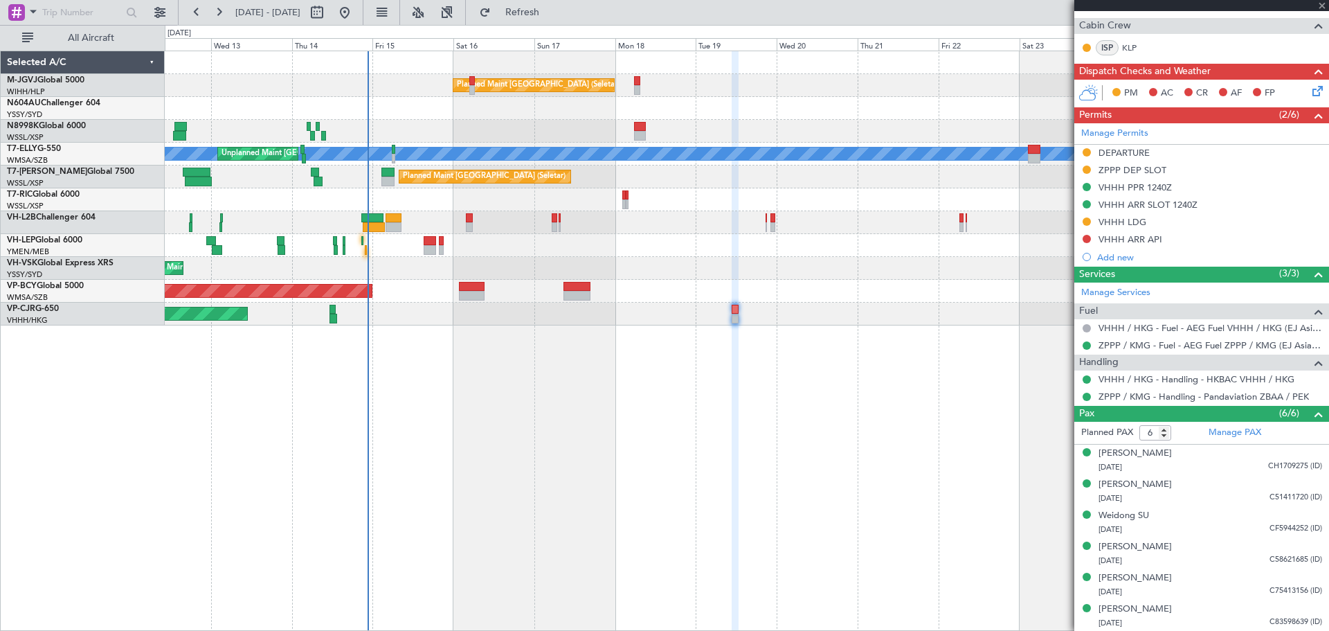
type input "-00:05"
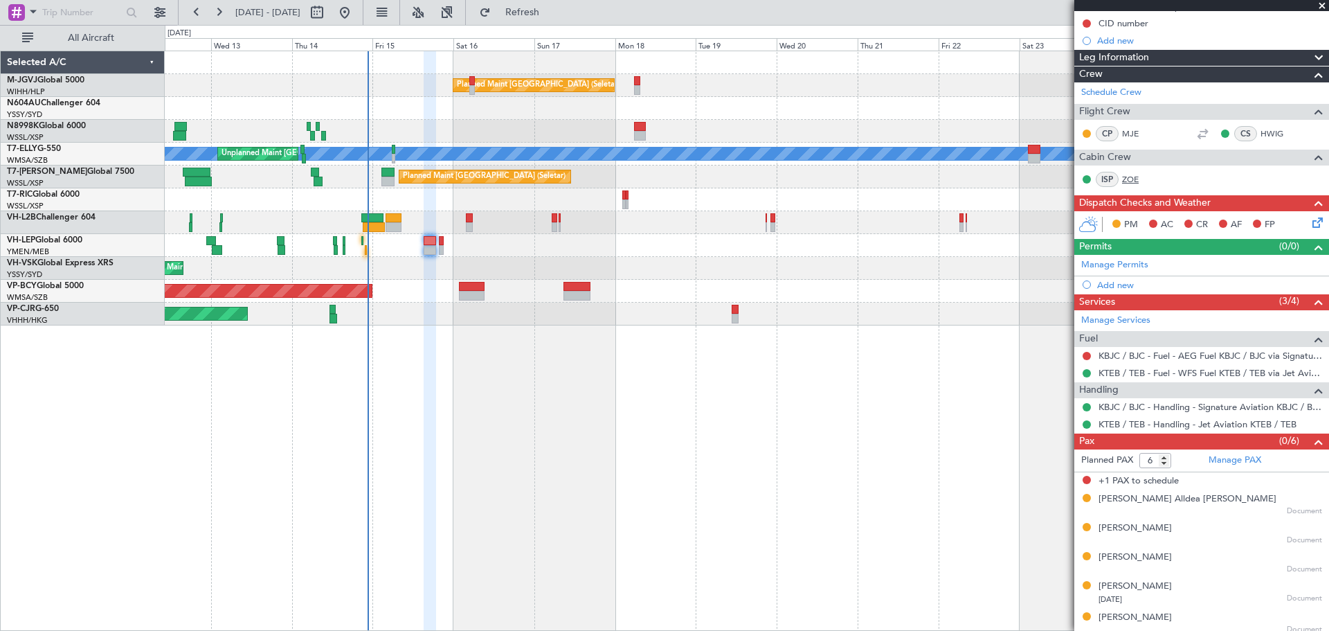
scroll to position [161, 0]
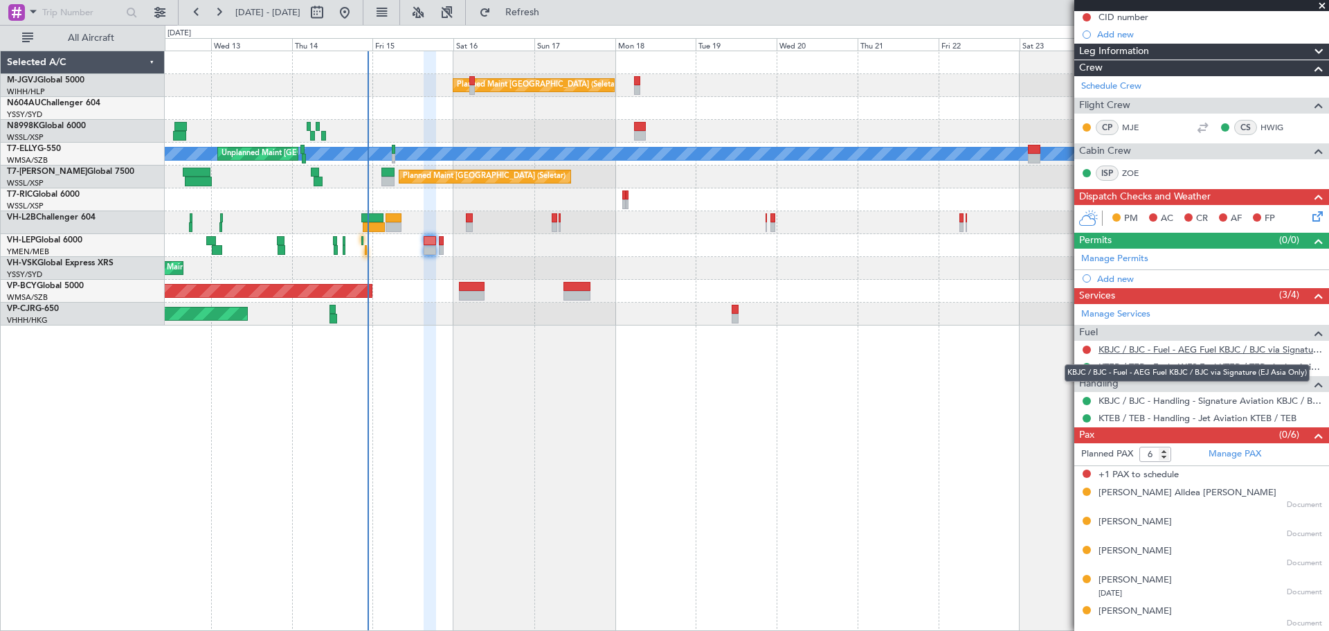
click at [1043, 350] on link "KBJC / BJC - Fuel - AEG Fuel KBJC / BJC via Signature (EJ Asia Only)" at bounding box center [1211, 349] width 224 height 12
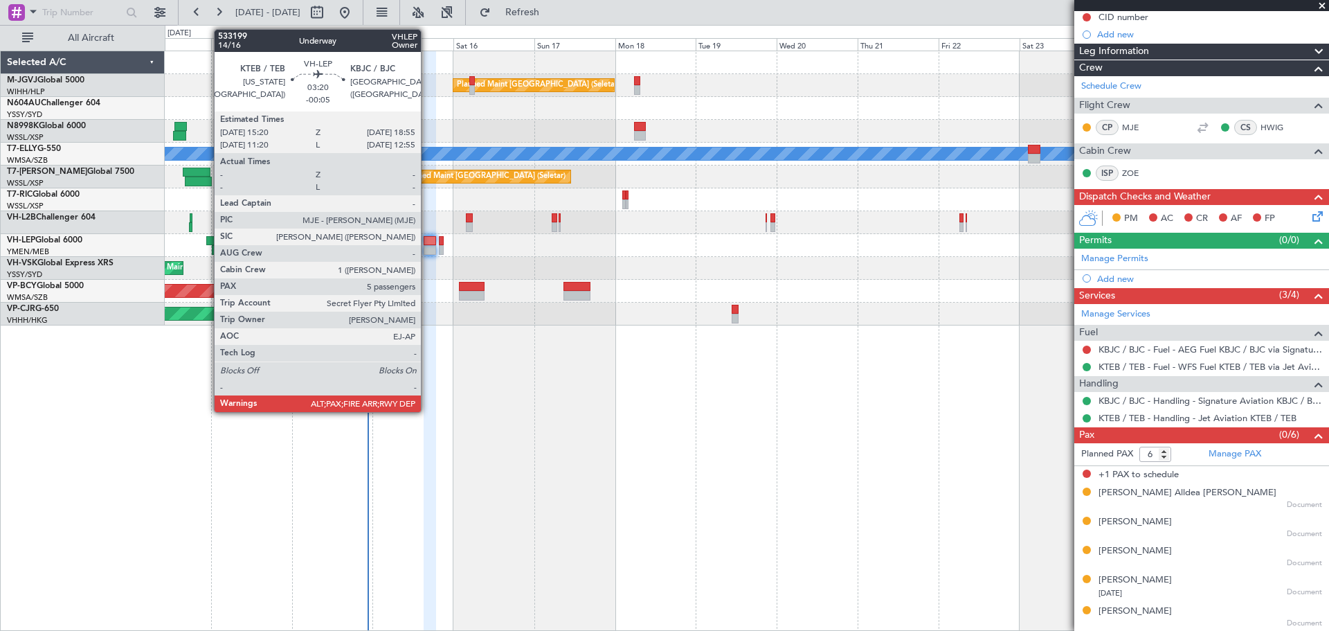
click at [427, 242] on div at bounding box center [430, 241] width 12 height 10
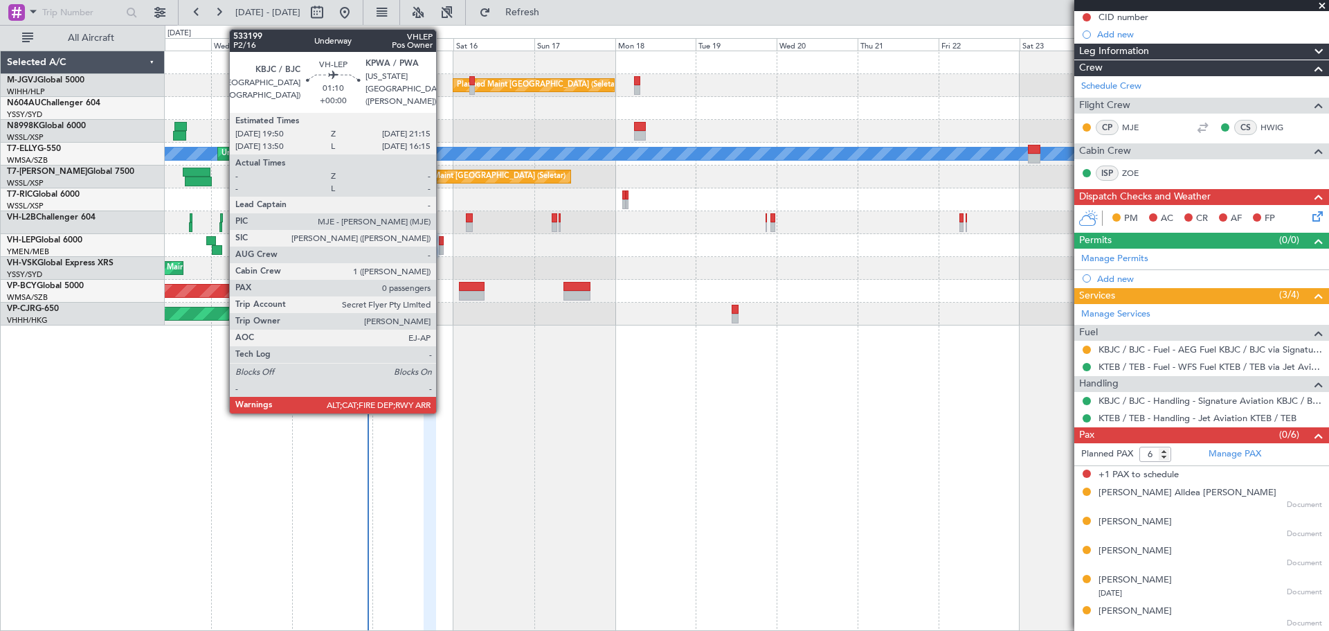
click at [442, 244] on div at bounding box center [441, 241] width 5 height 10
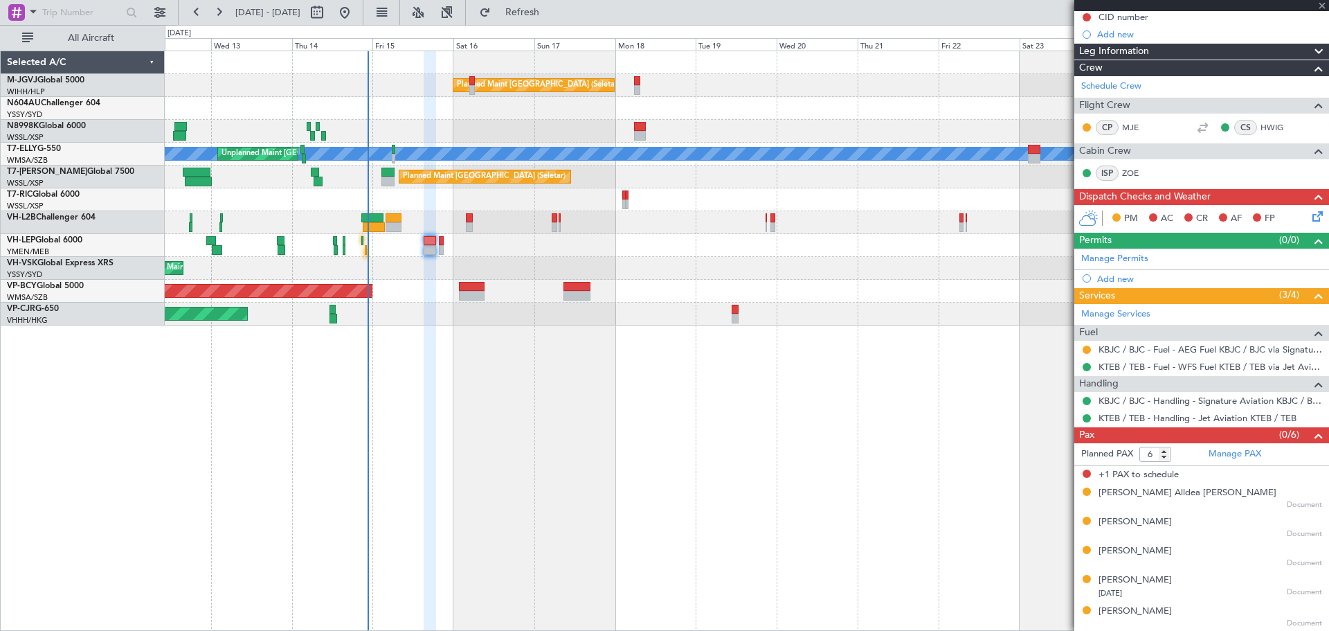
type input "0"
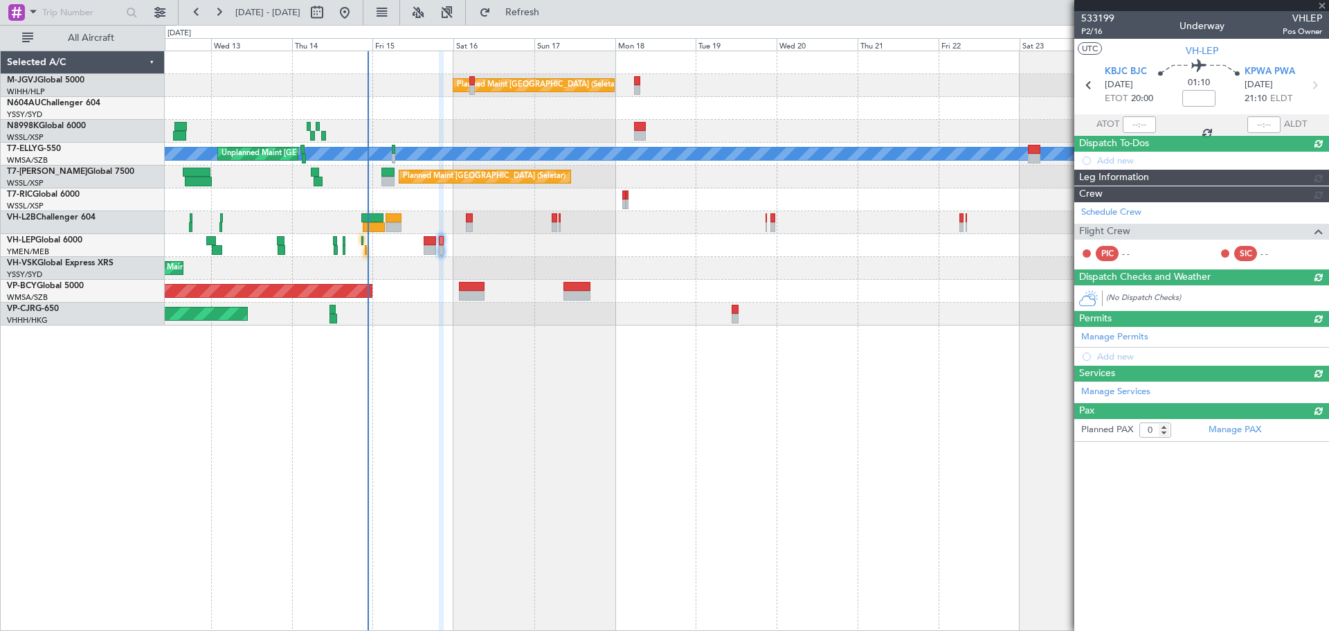
scroll to position [0, 0]
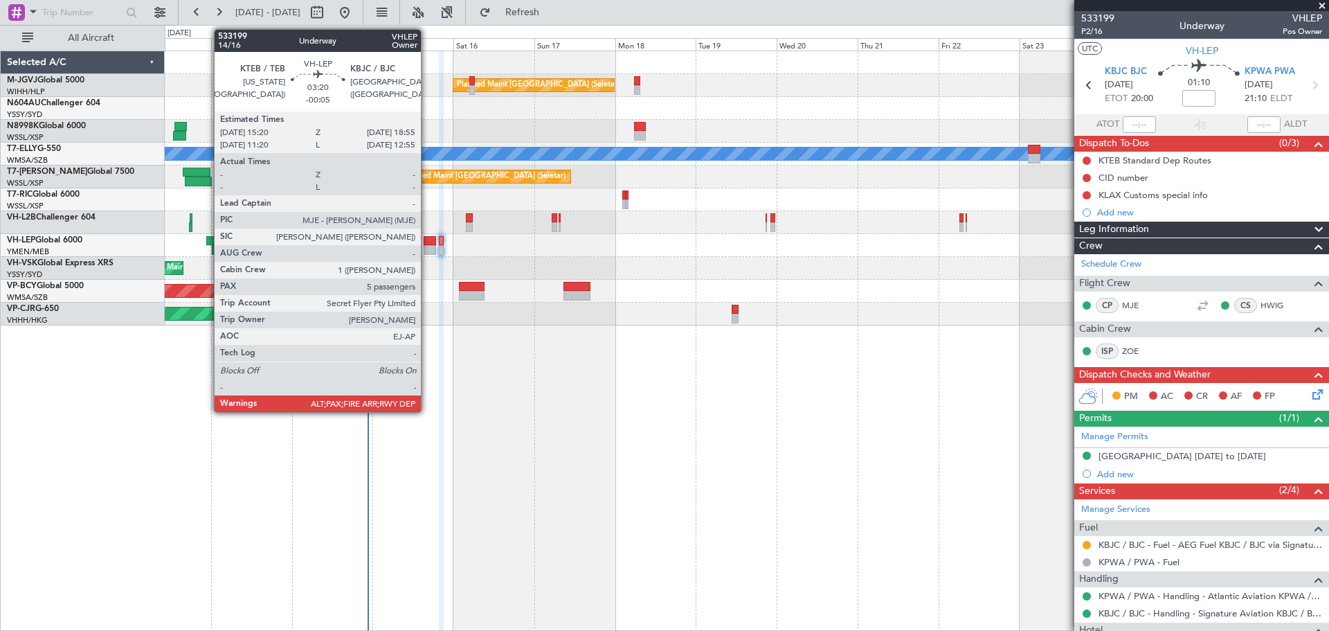
click at [427, 242] on div at bounding box center [430, 241] width 12 height 10
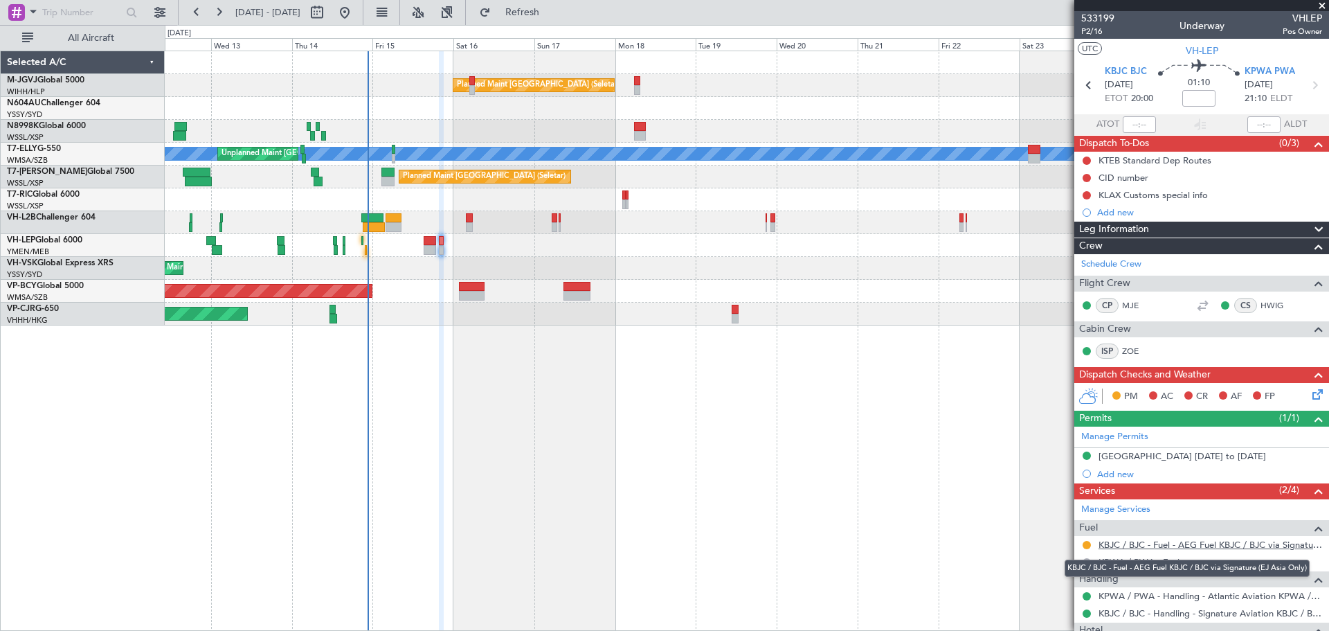
click at [1043, 543] on link "KBJC / BJC - Fuel - AEG Fuel KBJC / BJC via Signature (EJ Asia Only)" at bounding box center [1211, 545] width 224 height 12
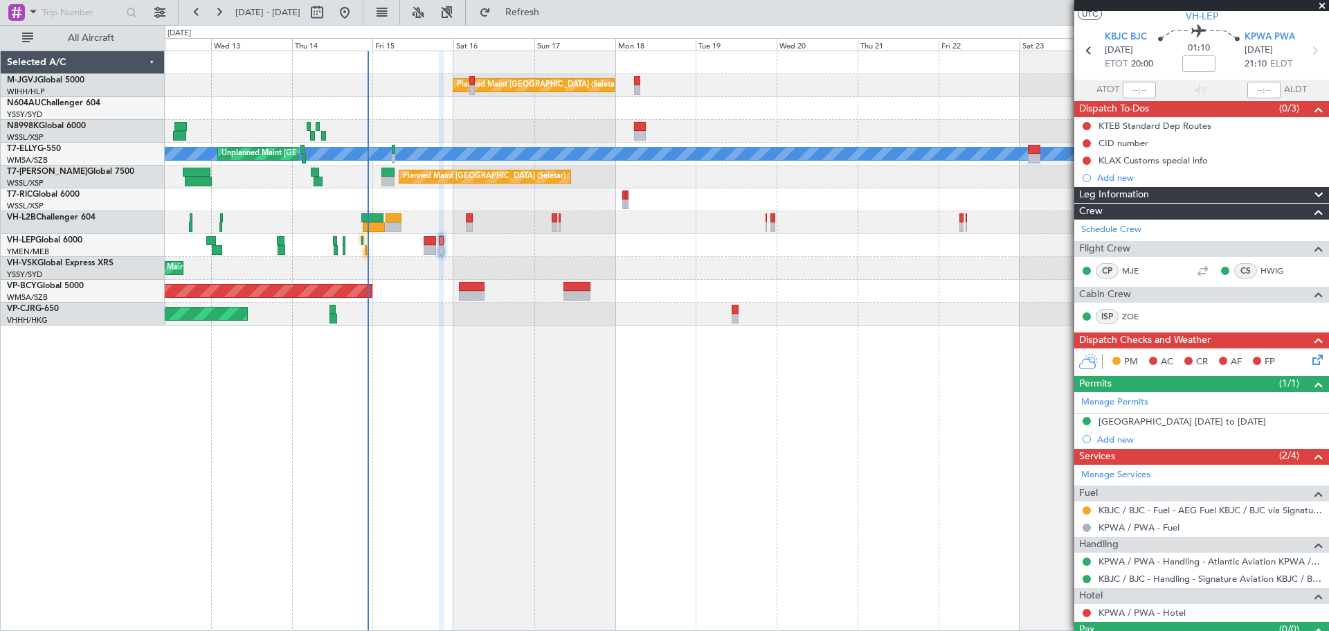
scroll to position [64, 0]
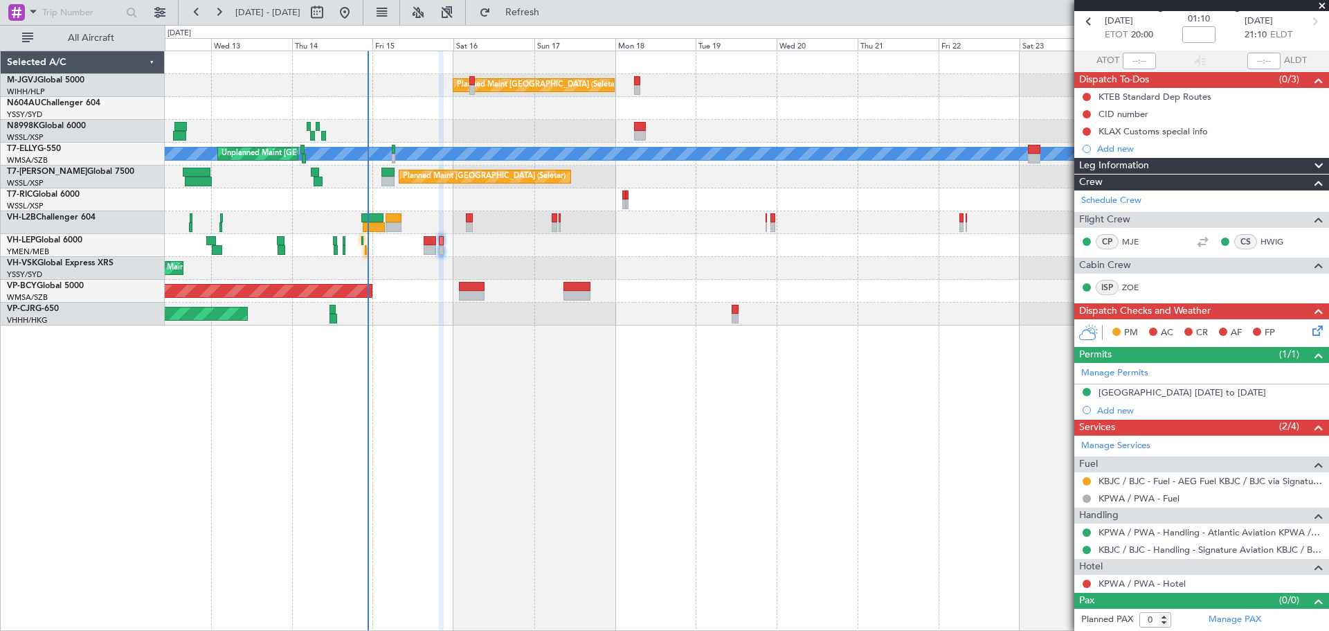
click at [521, 436] on div "Planned Maint [GEOGRAPHIC_DATA] (Seletar) [PERSON_NAME] Unplanned Maint [GEOGRA…" at bounding box center [747, 341] width 1164 height 580
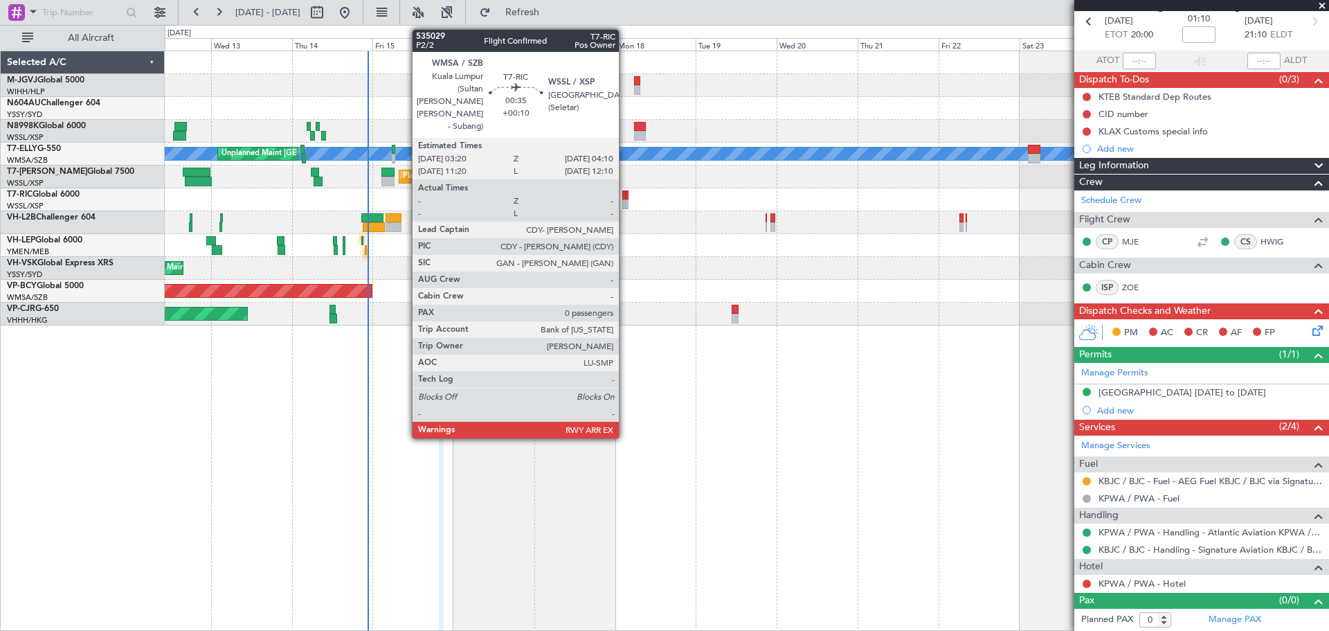
click at [626, 195] on div at bounding box center [627, 195] width 3 height 10
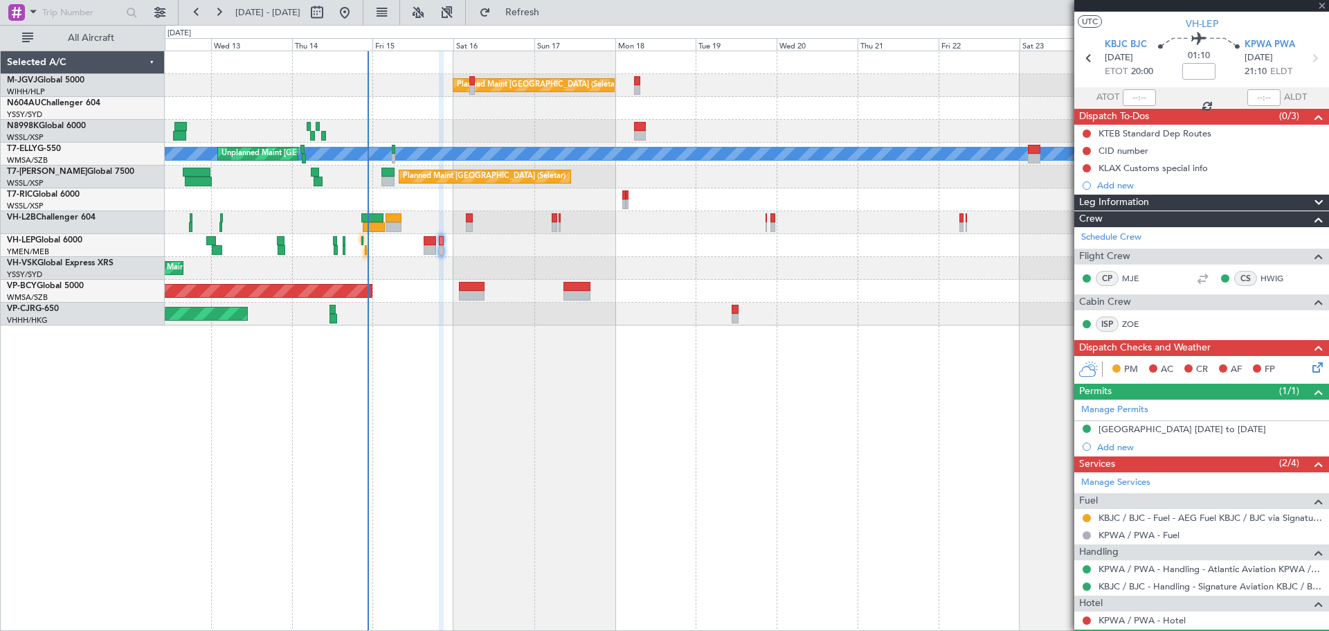
scroll to position [0, 0]
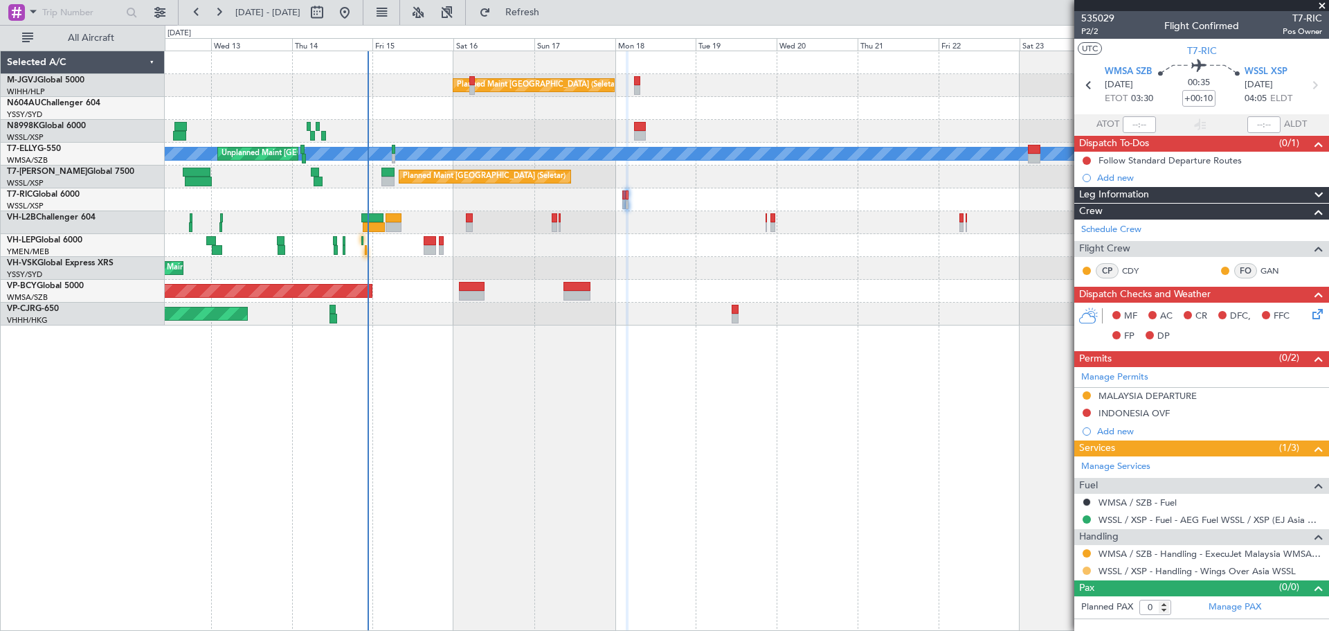
click at [1043, 570] on button at bounding box center [1087, 570] width 8 height 8
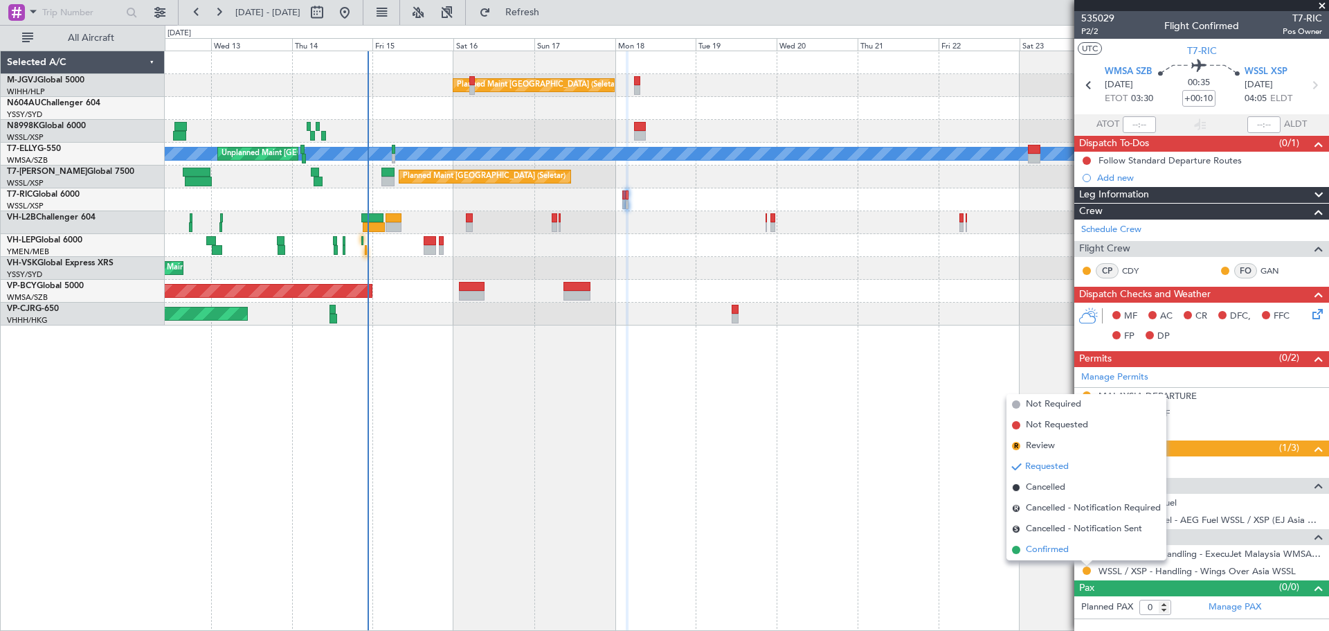
click at [1043, 555] on li "Confirmed" at bounding box center [1087, 549] width 160 height 21
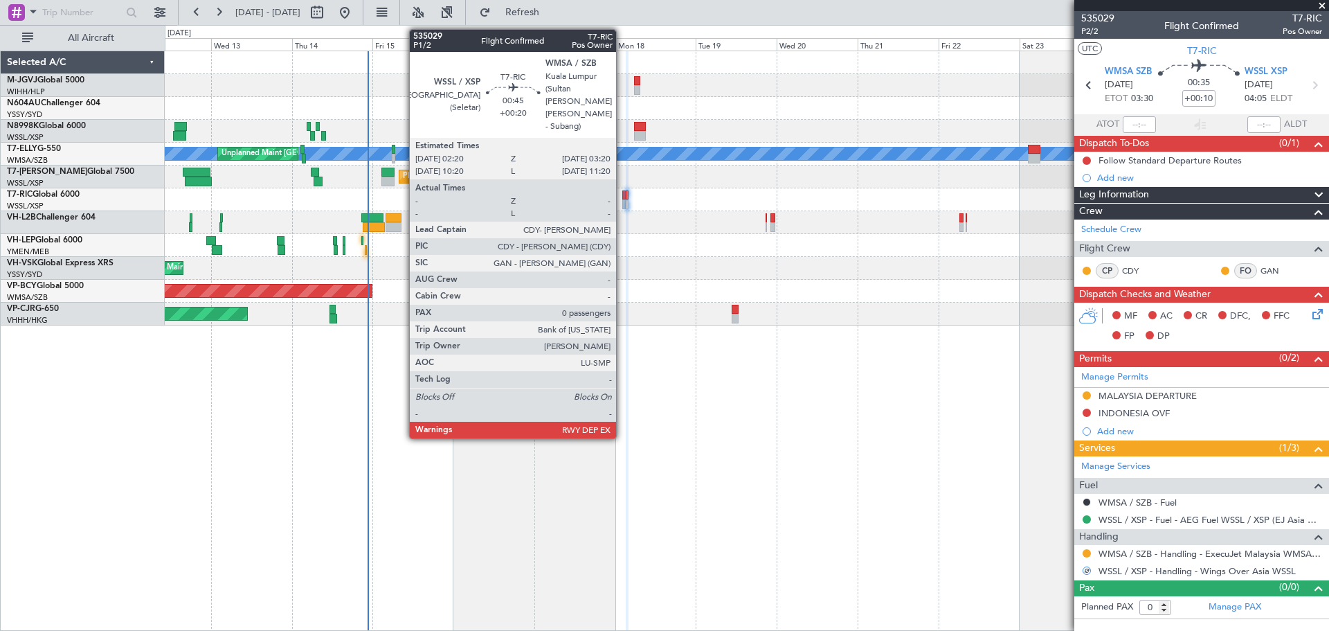
click at [622, 197] on div at bounding box center [623, 195] width 3 height 10
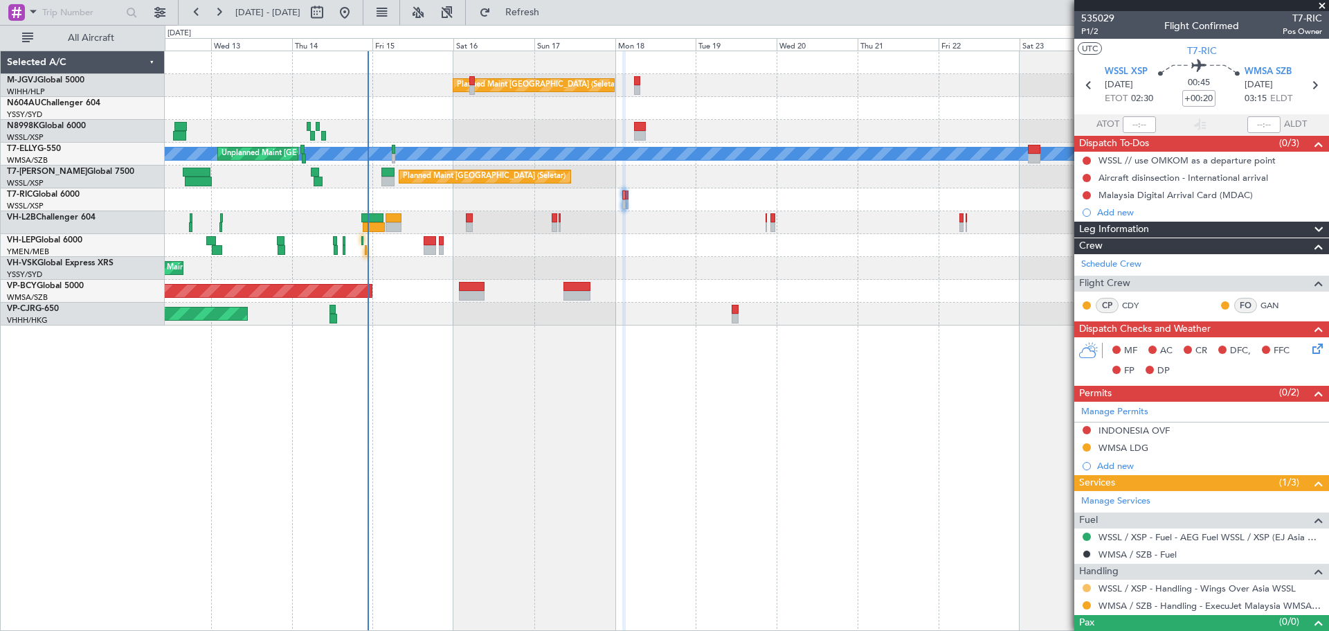
click at [1043, 587] on button at bounding box center [1087, 588] width 8 height 8
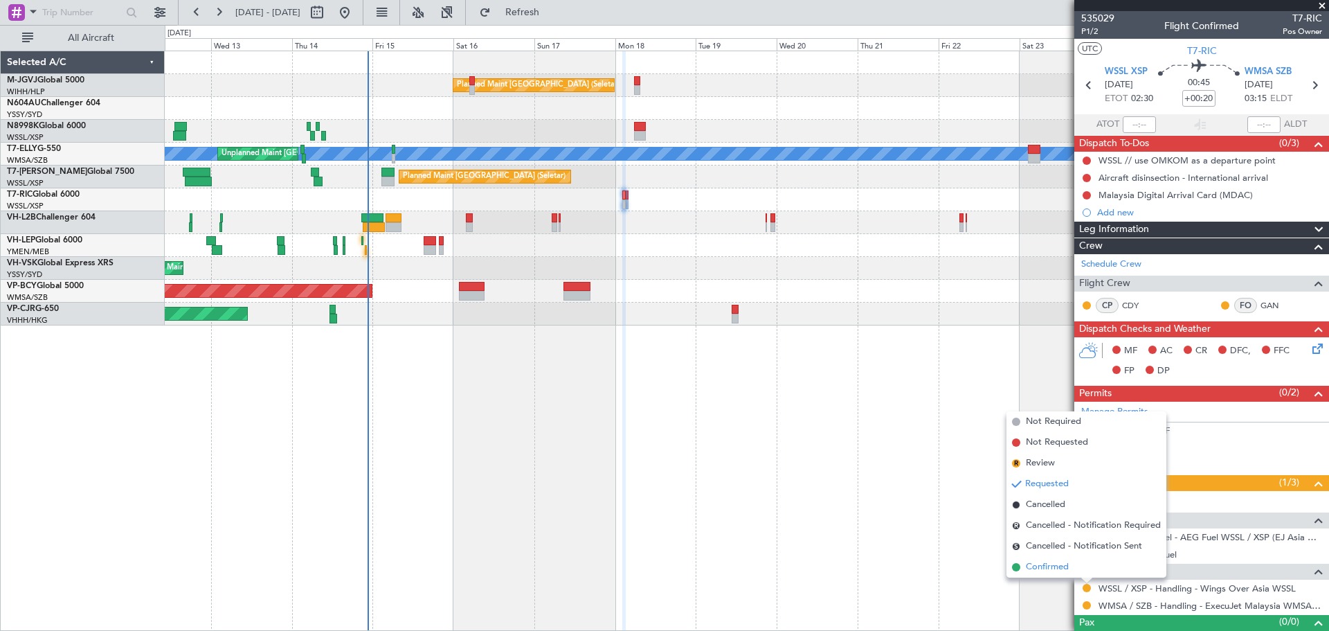
click at [1043, 563] on span "Confirmed" at bounding box center [1047, 567] width 43 height 14
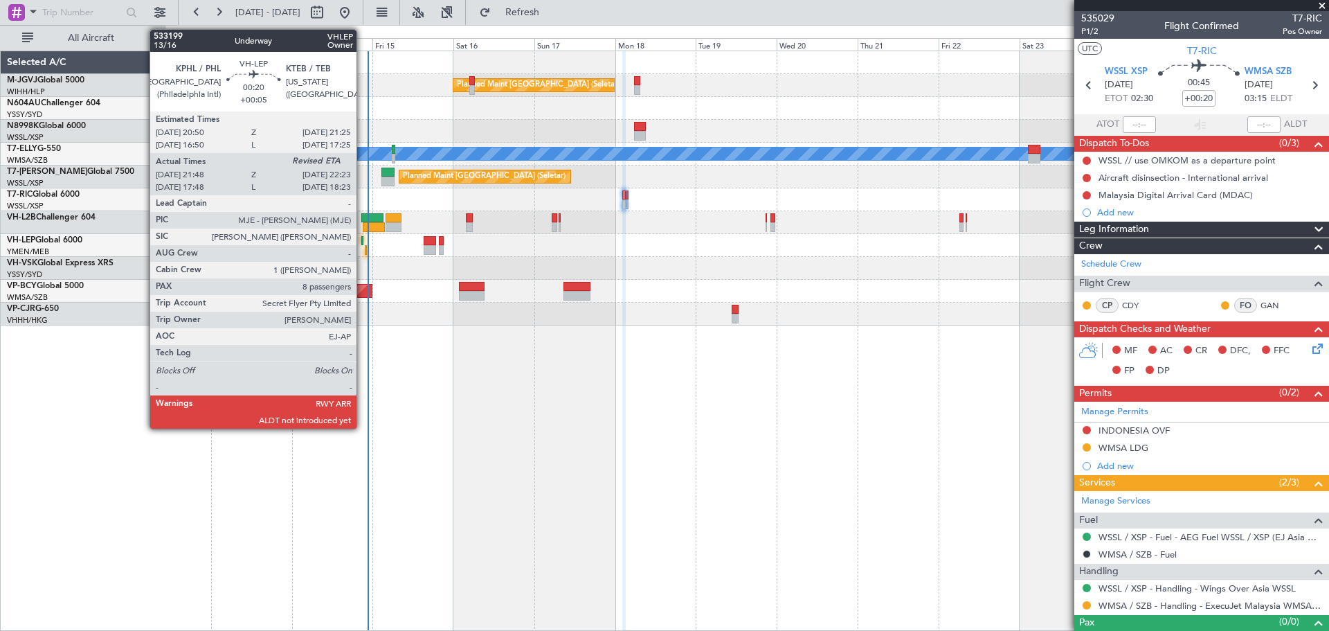
click at [363, 236] on div at bounding box center [362, 241] width 2 height 10
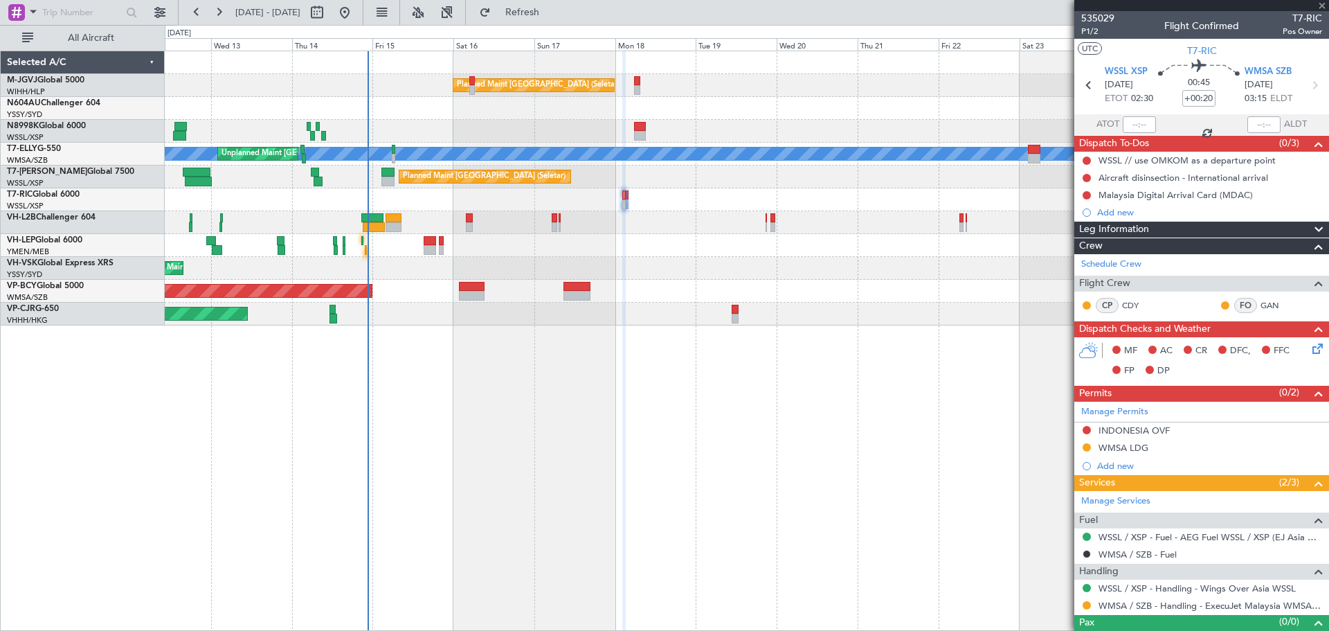
type input "+00:05"
type input "21:58"
type input "8"
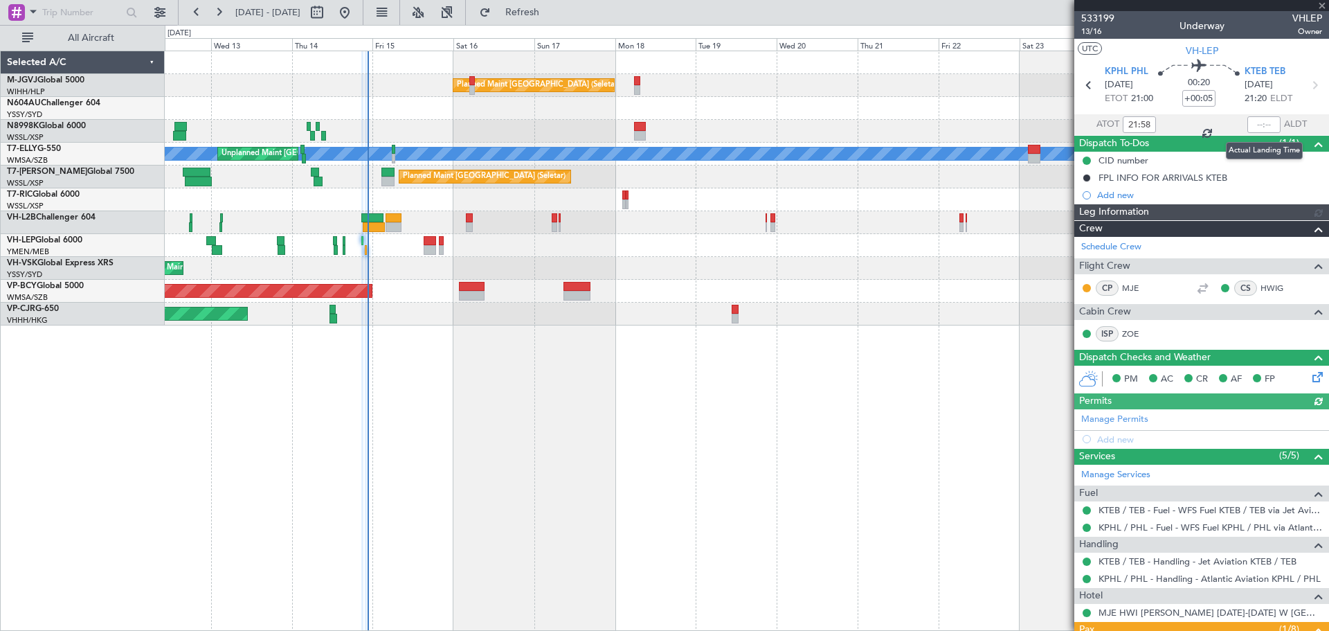
type input "[PERSON_NAME] (LEU)"
click at [1043, 123] on input "text" at bounding box center [1263, 124] width 33 height 17
type input "22:29"
click at [567, 116] on div at bounding box center [747, 108] width 1164 height 23
drag, startPoint x: 239, startPoint y: 4, endPoint x: 351, endPoint y: 26, distance: 114.2
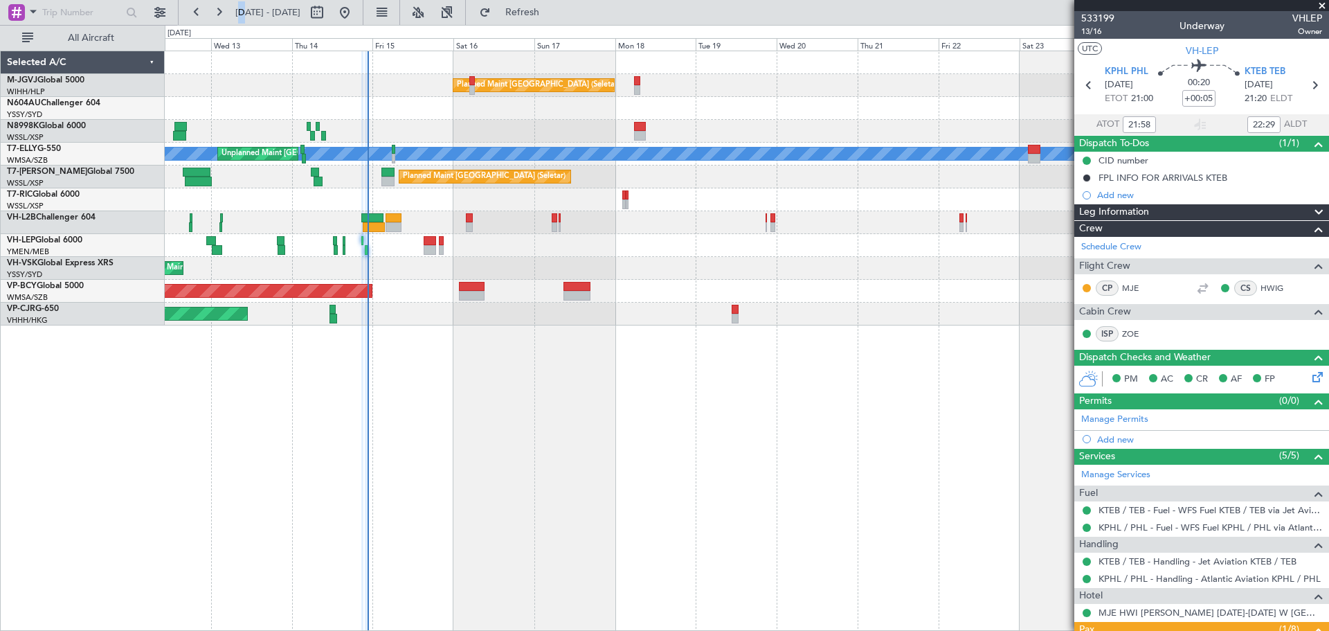
click at [270, 6] on span "[DATE] - [DATE]" at bounding box center [268, 12] width 76 height 22
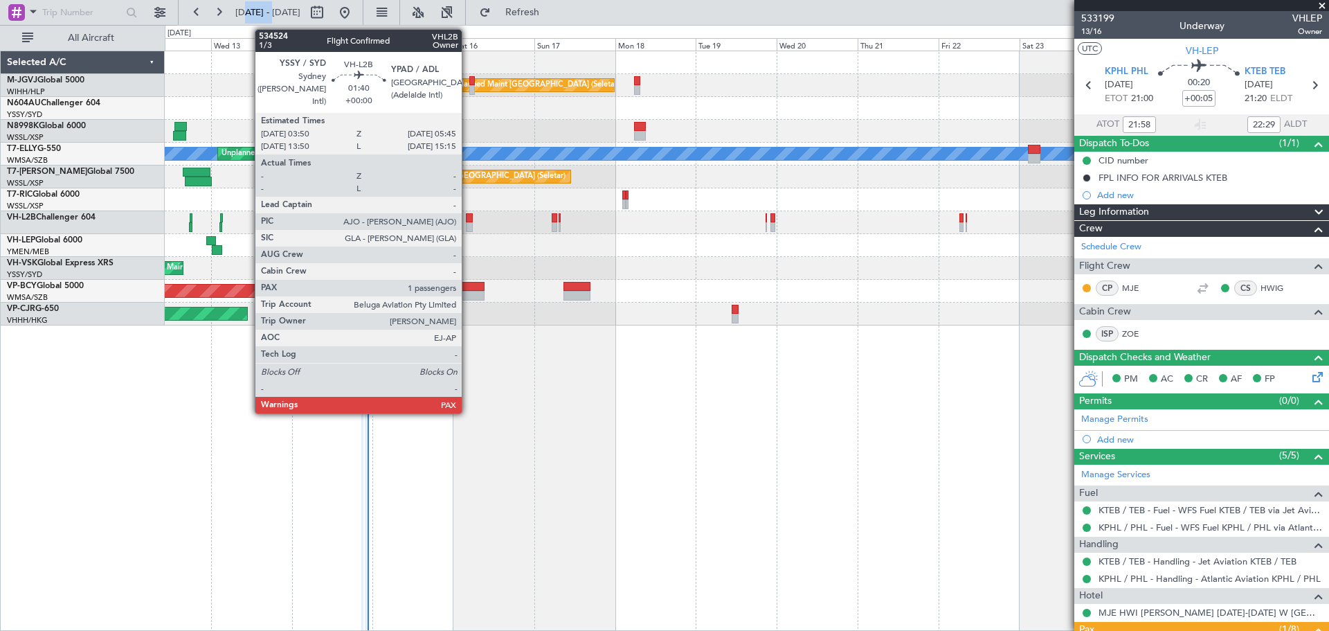
click at [468, 220] on div at bounding box center [469, 218] width 7 height 10
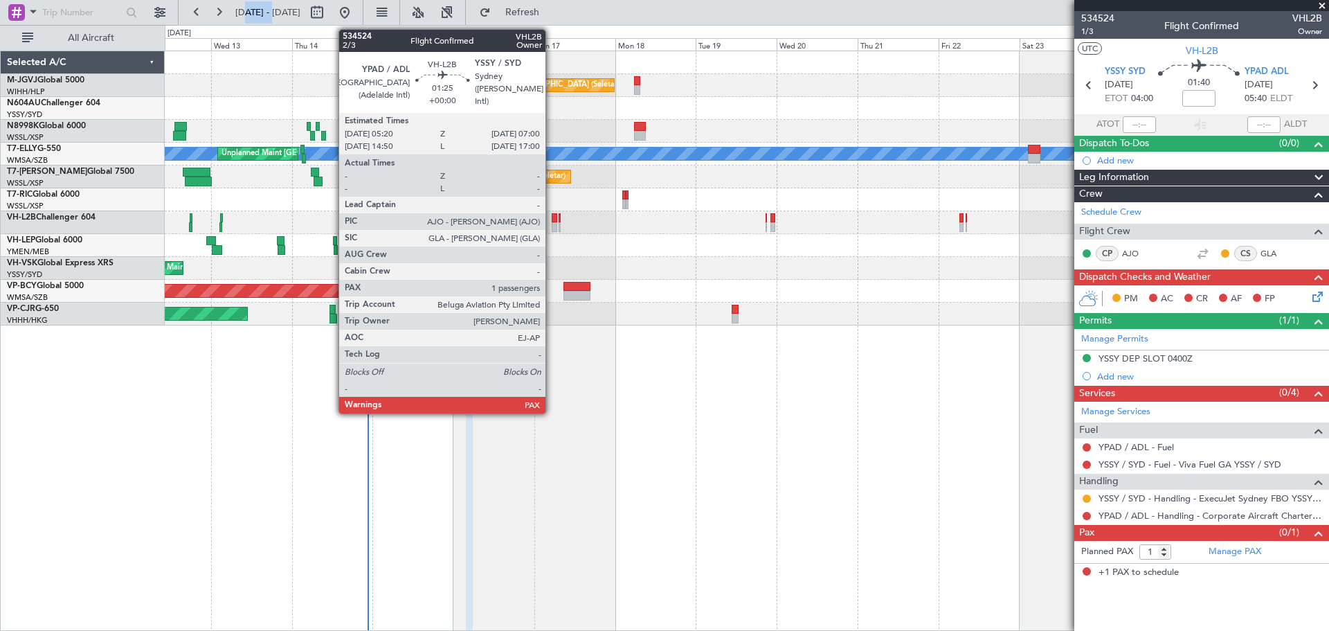
click at [552, 226] on div at bounding box center [555, 227] width 6 height 10
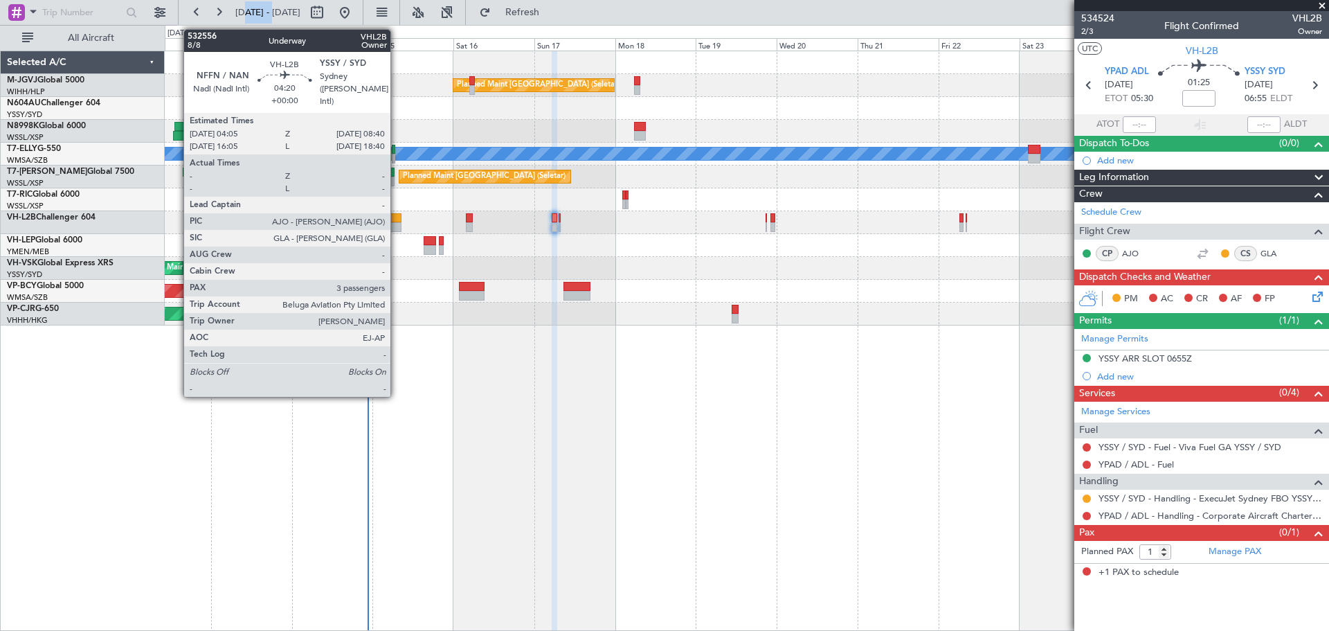
click at [397, 219] on div at bounding box center [394, 218] width 16 height 10
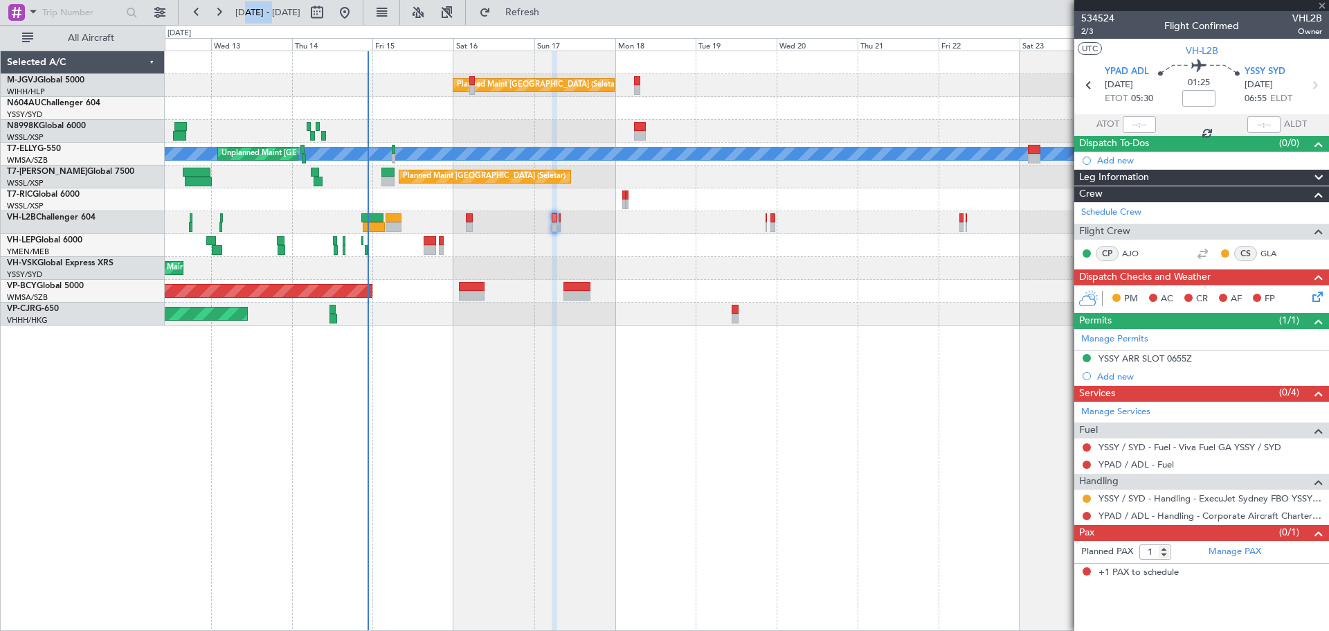
type input "3"
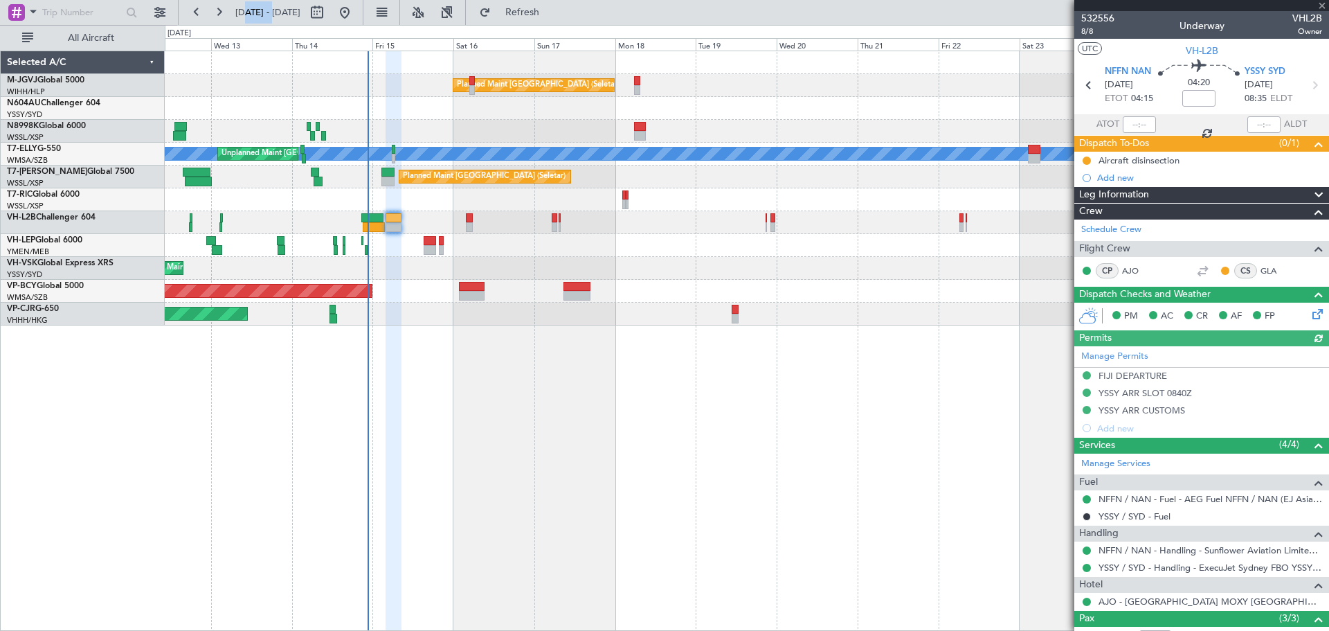
type input "[PERSON_NAME] (EYU)"
type input "A0017"
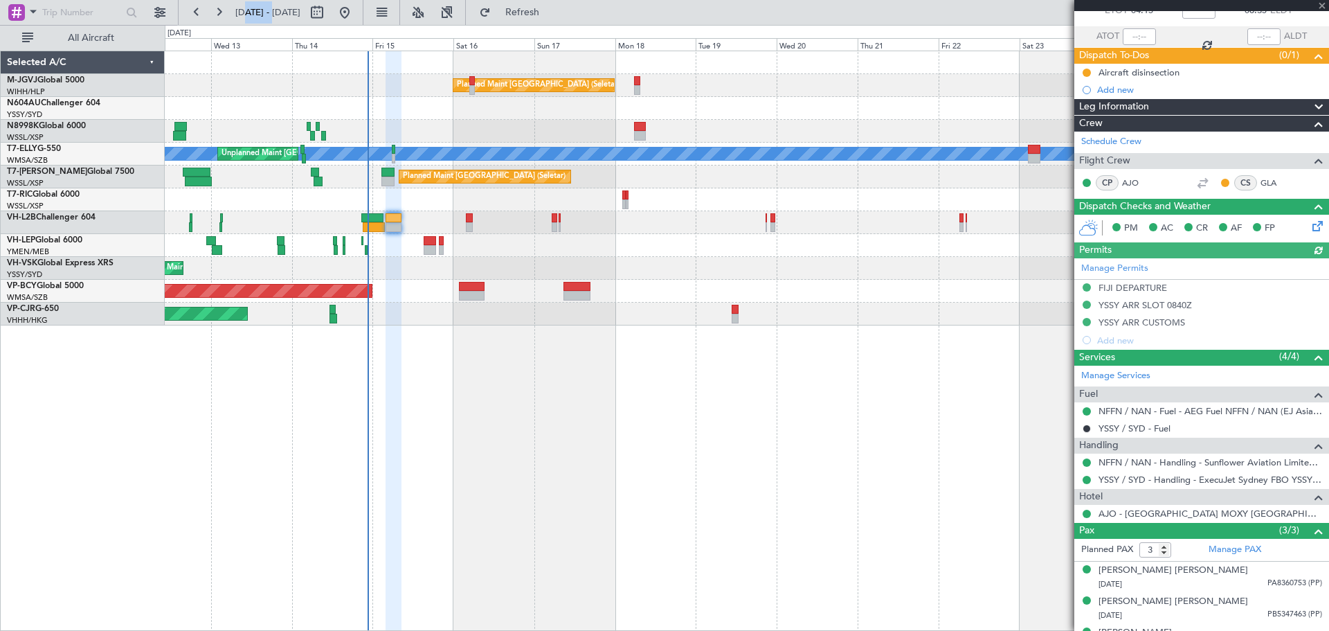
scroll to position [111, 0]
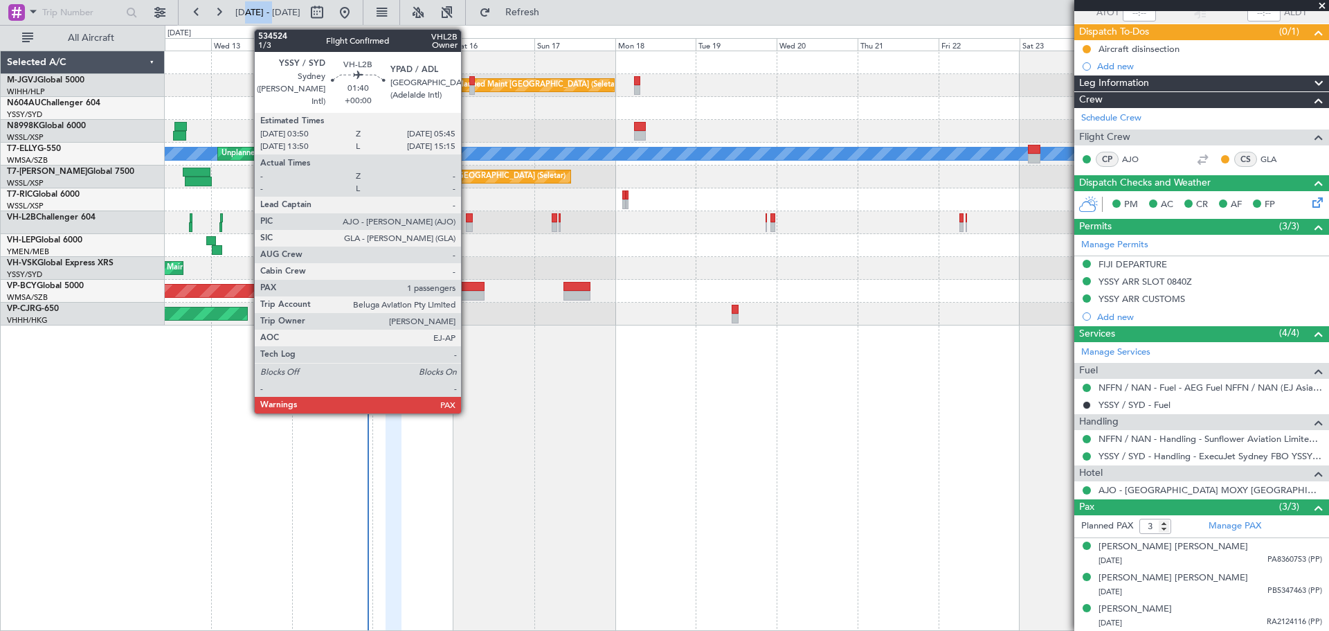
click at [467, 218] on div at bounding box center [469, 218] width 7 height 10
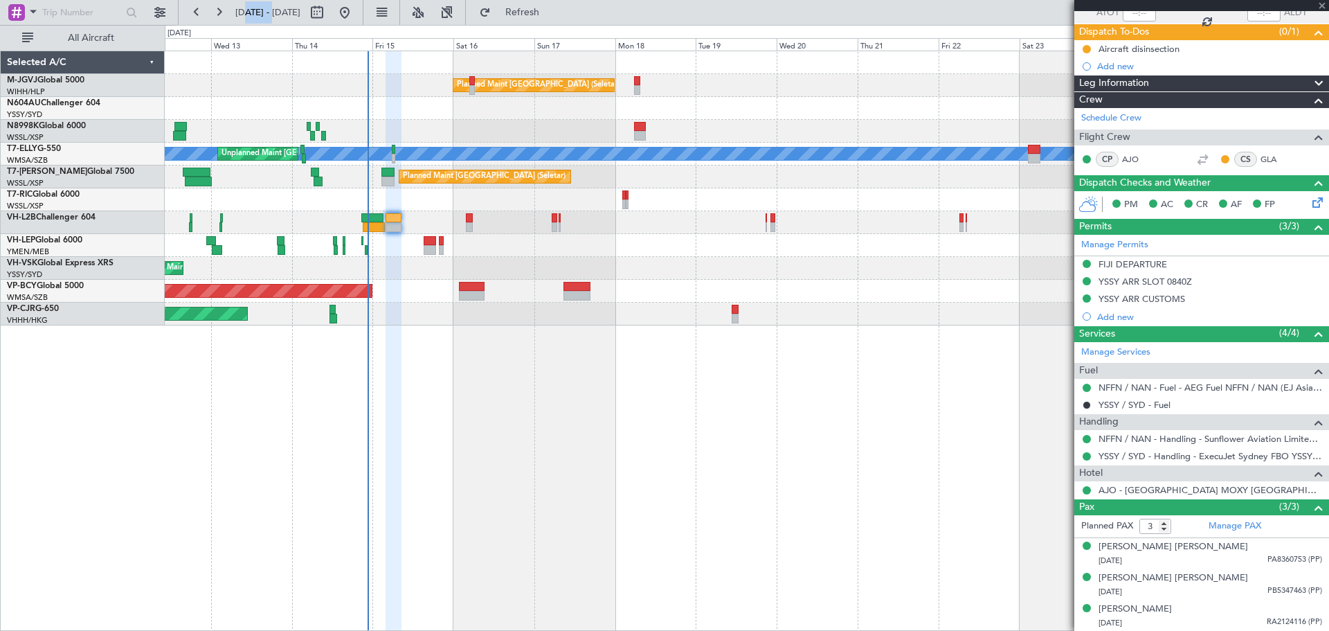
type input "1"
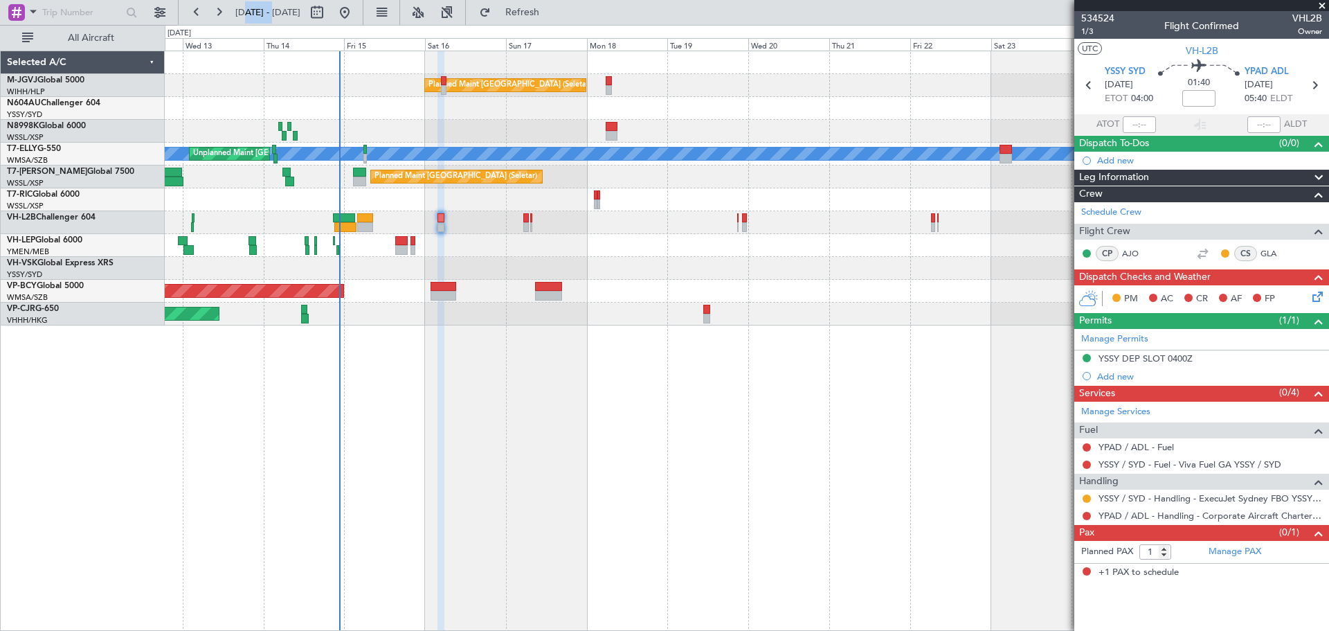
click at [704, 227] on div at bounding box center [747, 222] width 1164 height 23
click at [488, 405] on div "Planned Maint [GEOGRAPHIC_DATA] (Seletar) [PERSON_NAME] Unplanned Maint [GEOGRA…" at bounding box center [747, 341] width 1164 height 580
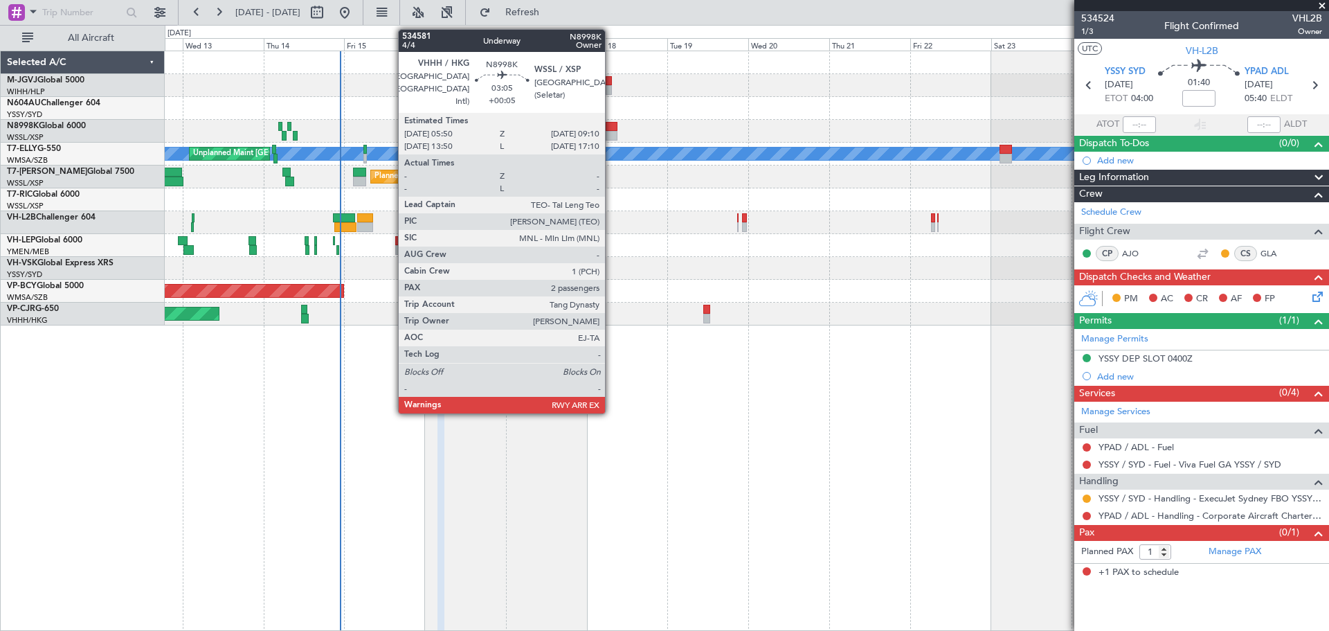
click at [611, 125] on div at bounding box center [612, 127] width 12 height 10
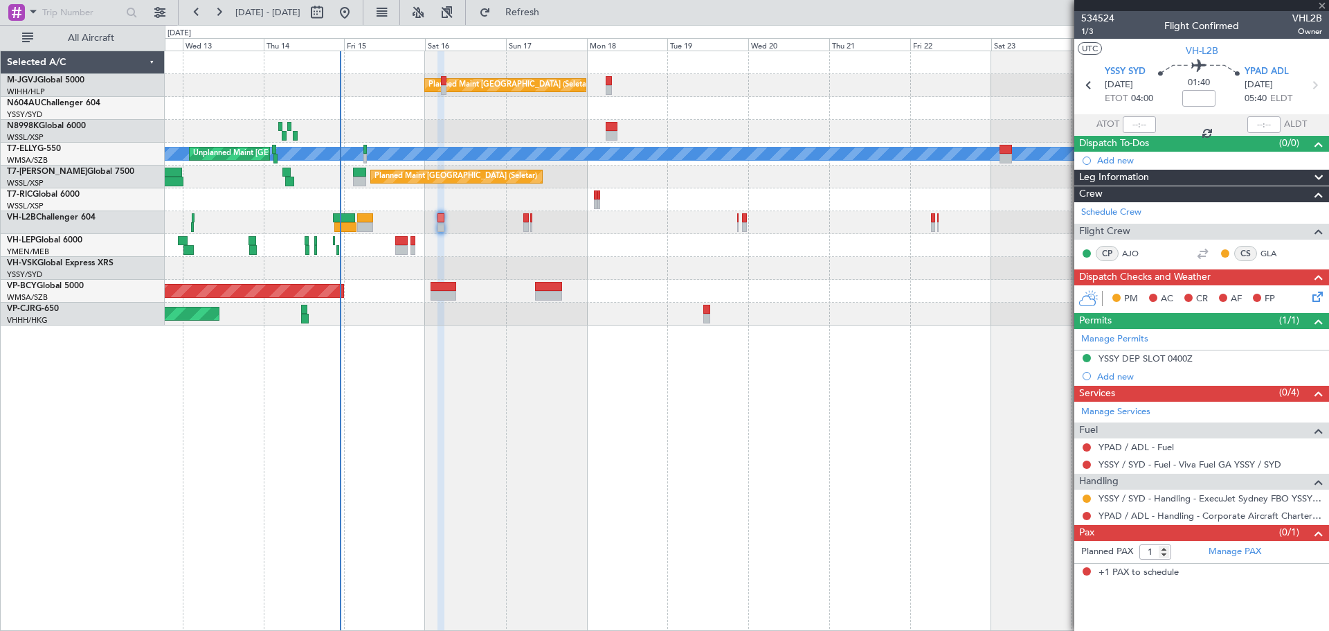
type input "+00:05"
type input "2"
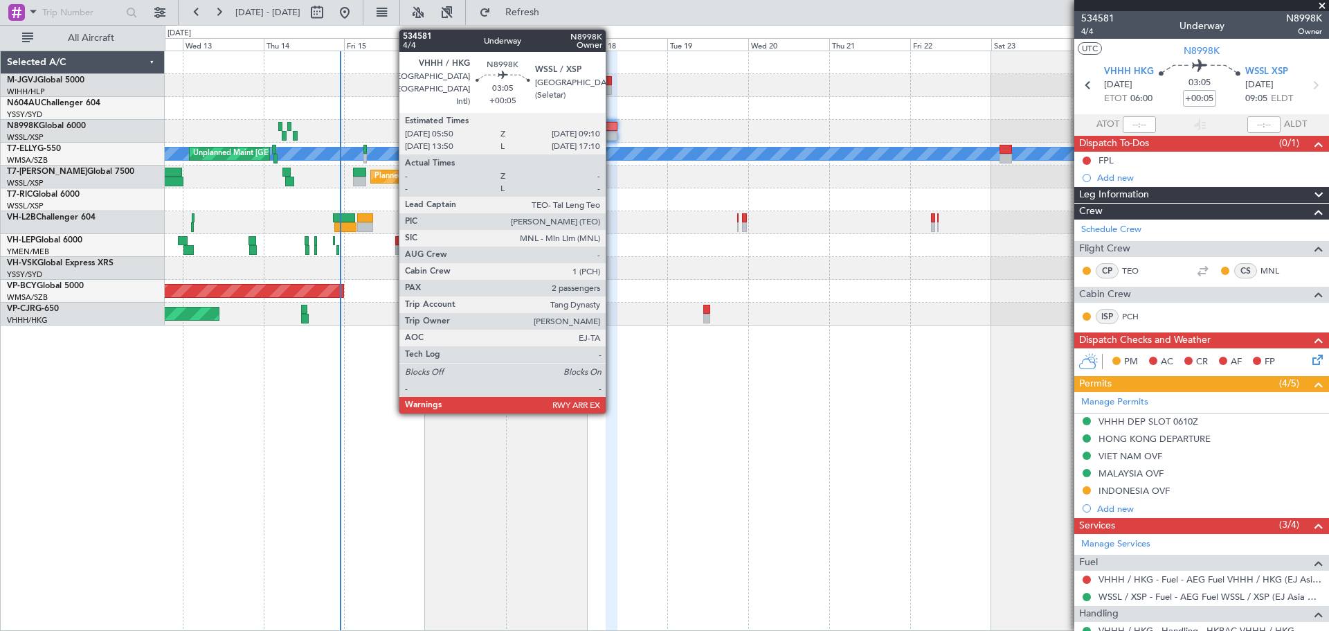
click at [612, 129] on div at bounding box center [612, 127] width 12 height 10
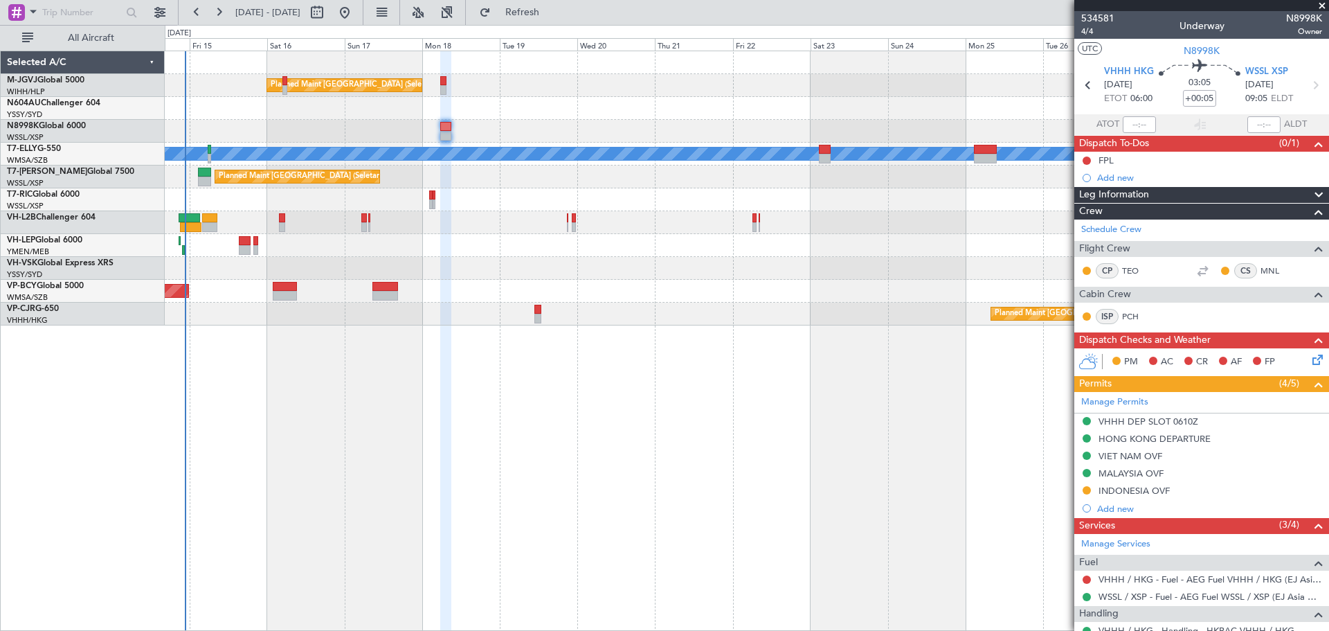
click at [662, 480] on div "Planned Maint [GEOGRAPHIC_DATA] (Seletar) [PERSON_NAME] Unplanned Maint [GEOGRA…" at bounding box center [747, 341] width 1164 height 580
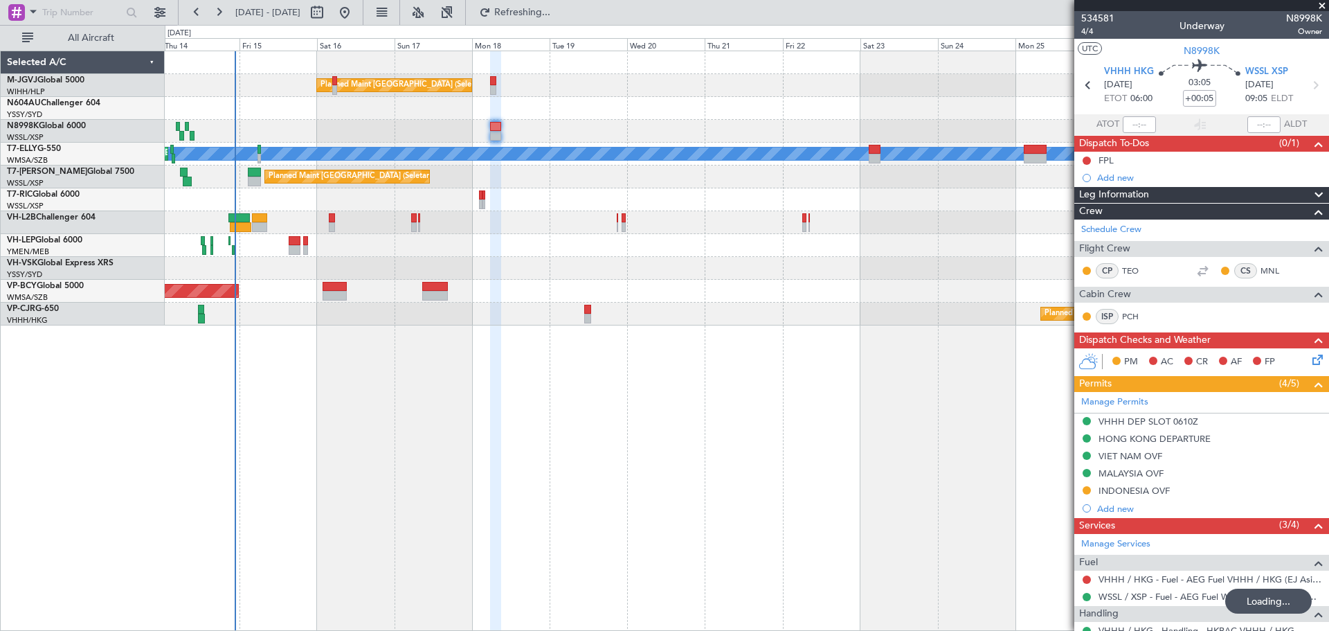
click at [840, 444] on div "Planned Maint [GEOGRAPHIC_DATA] (Seletar) [PERSON_NAME] Unplanned Maint [GEOGRA…" at bounding box center [747, 341] width 1164 height 580
click at [556, 499] on div "Planned Maint [GEOGRAPHIC_DATA] (Seletar) [PERSON_NAME] Unplanned Maint [GEOGRA…" at bounding box center [747, 341] width 1164 height 580
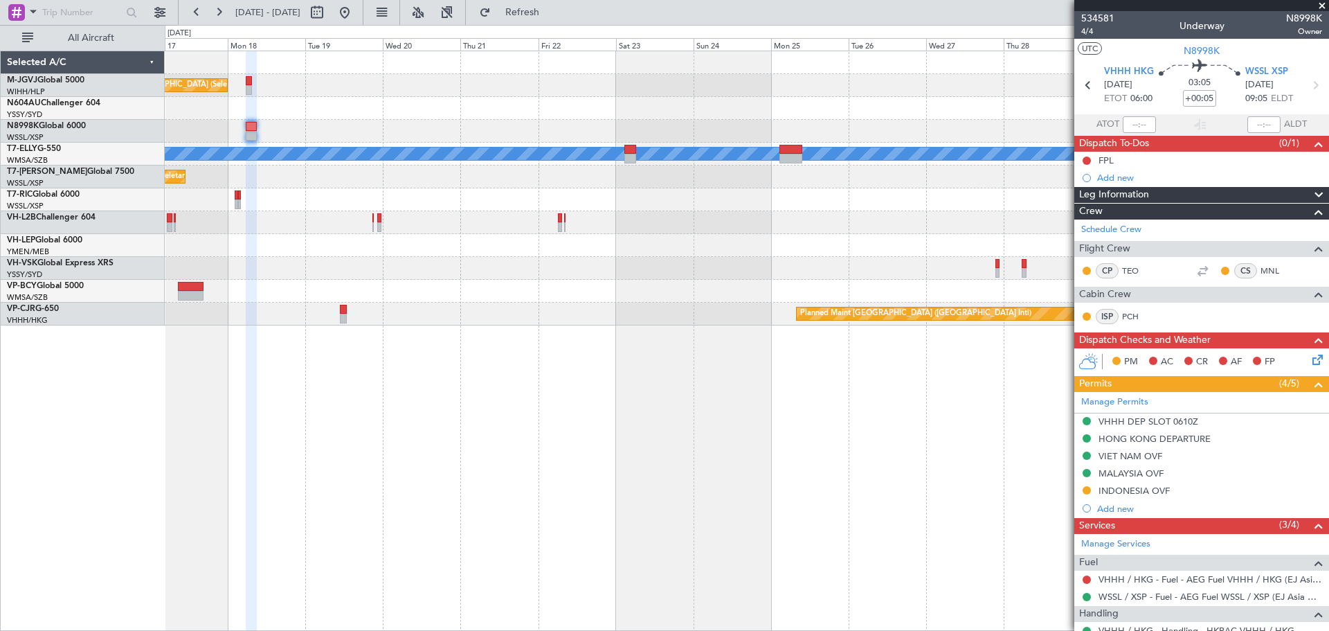
click at [529, 466] on div "Planned Maint [GEOGRAPHIC_DATA] (Seletar) [PERSON_NAME] Unplanned Maint [GEOGRA…" at bounding box center [747, 341] width 1164 height 580
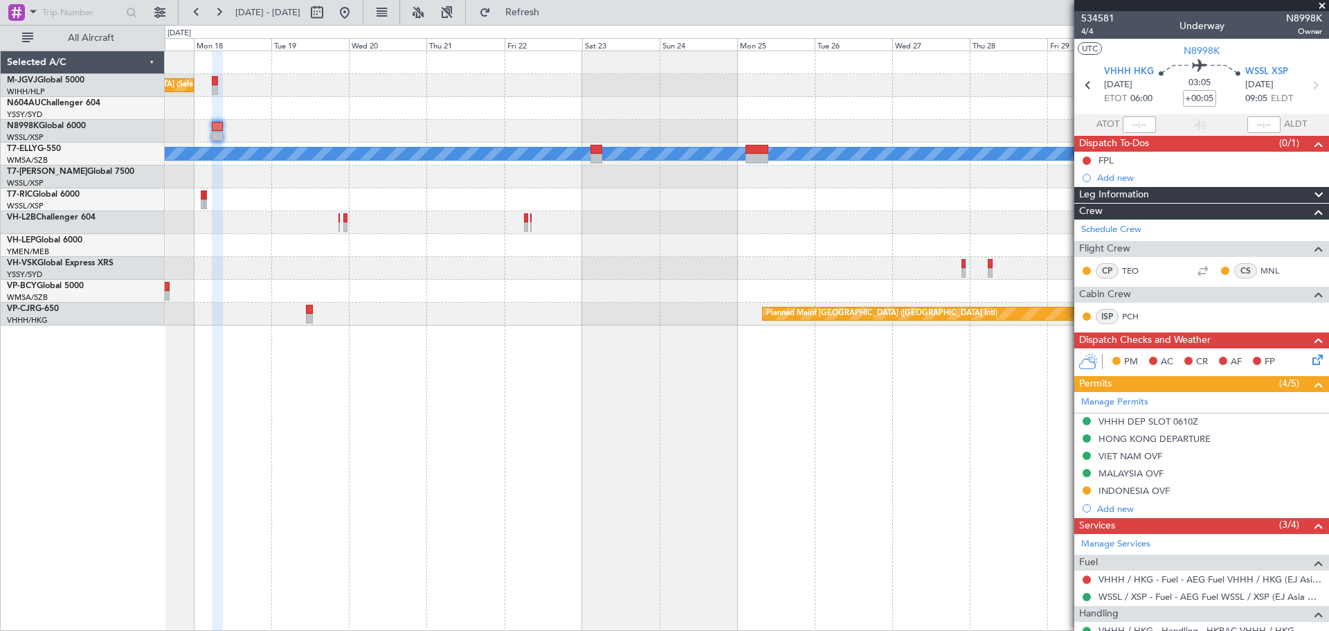
click at [408, 474] on div "Planned Maint [GEOGRAPHIC_DATA] (Seletar) [PERSON_NAME] Unplanned Maint [GEOGRA…" at bounding box center [747, 341] width 1164 height 580
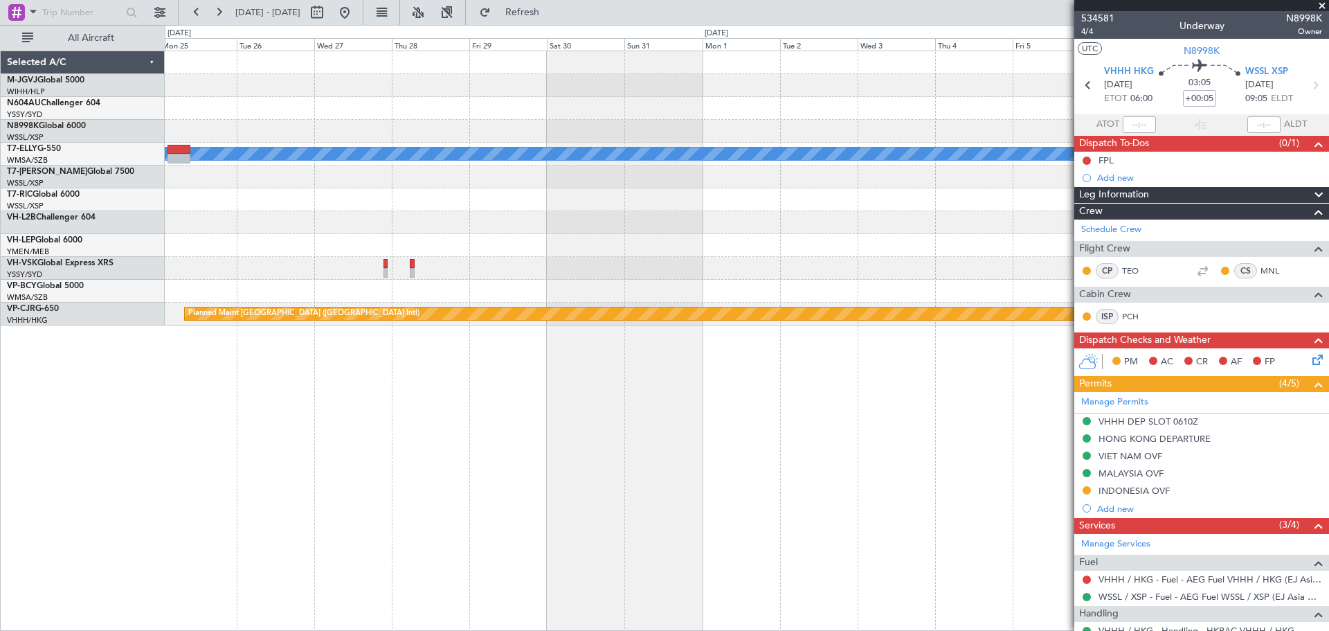
click at [453, 485] on div "[PERSON_NAME] Planned Maint [GEOGRAPHIC_DATA] ([GEOGRAPHIC_DATA])" at bounding box center [747, 341] width 1164 height 580
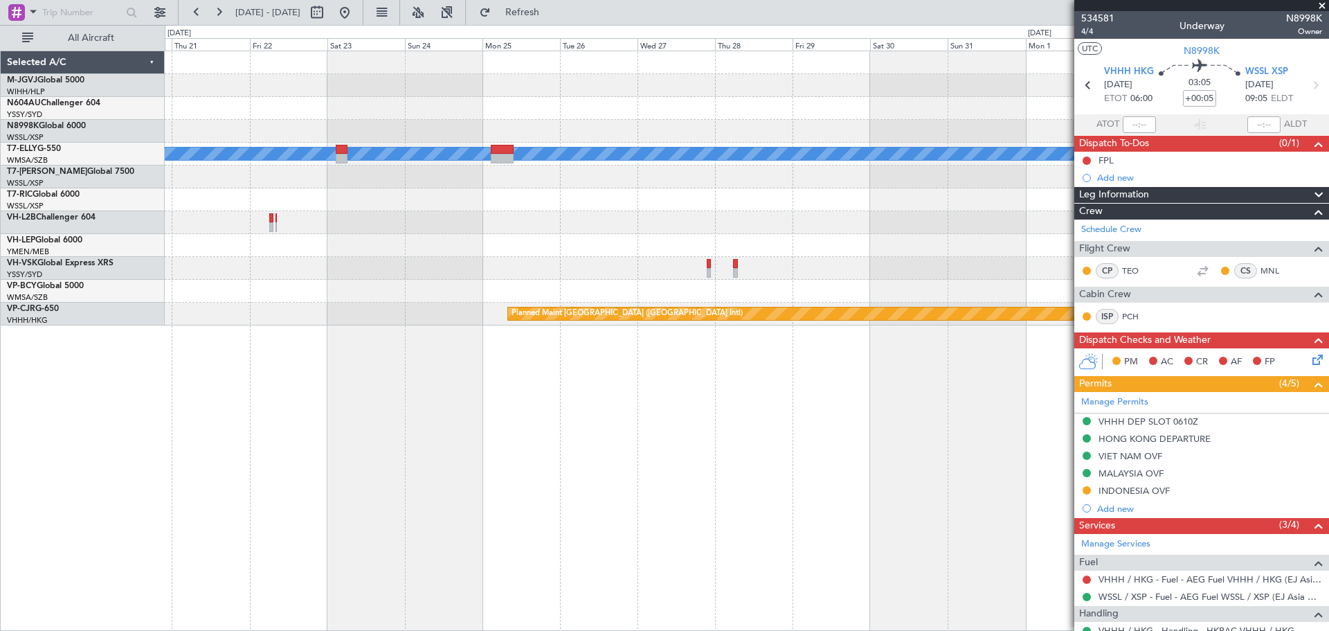
click at [734, 471] on div "Planned Maint Singapore (Seletar) MEL Planned Maint Singapore (Seletar) Planned…" at bounding box center [747, 341] width 1164 height 580
click at [735, 484] on div "Planned Maint Singapore (Seletar) MEL Planned Maint Singapore (Seletar) Planned…" at bounding box center [747, 341] width 1164 height 580
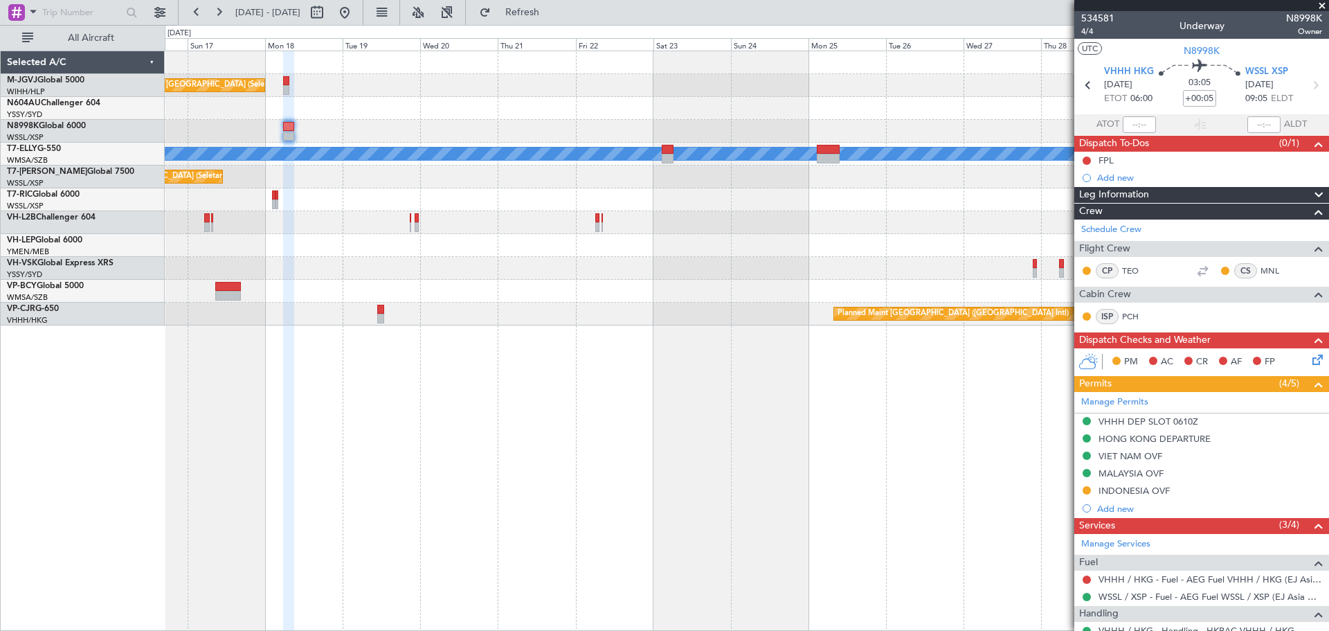
click at [614, 476] on div "Planned Maint [GEOGRAPHIC_DATA] (Seletar) [PERSON_NAME] Unplanned Maint [GEOGRA…" at bounding box center [747, 341] width 1164 height 580
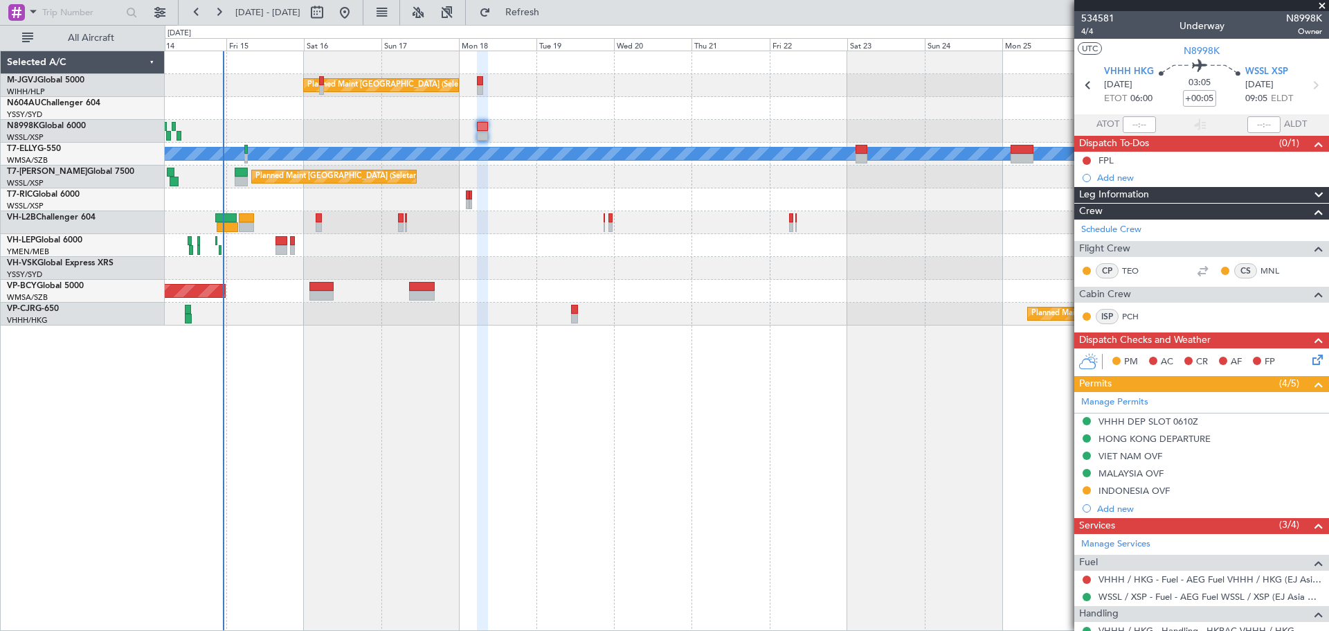
click at [557, 446] on div "Planned Maint [GEOGRAPHIC_DATA] (Seletar) [PERSON_NAME] Unplanned Maint [GEOGRA…" at bounding box center [747, 341] width 1164 height 580
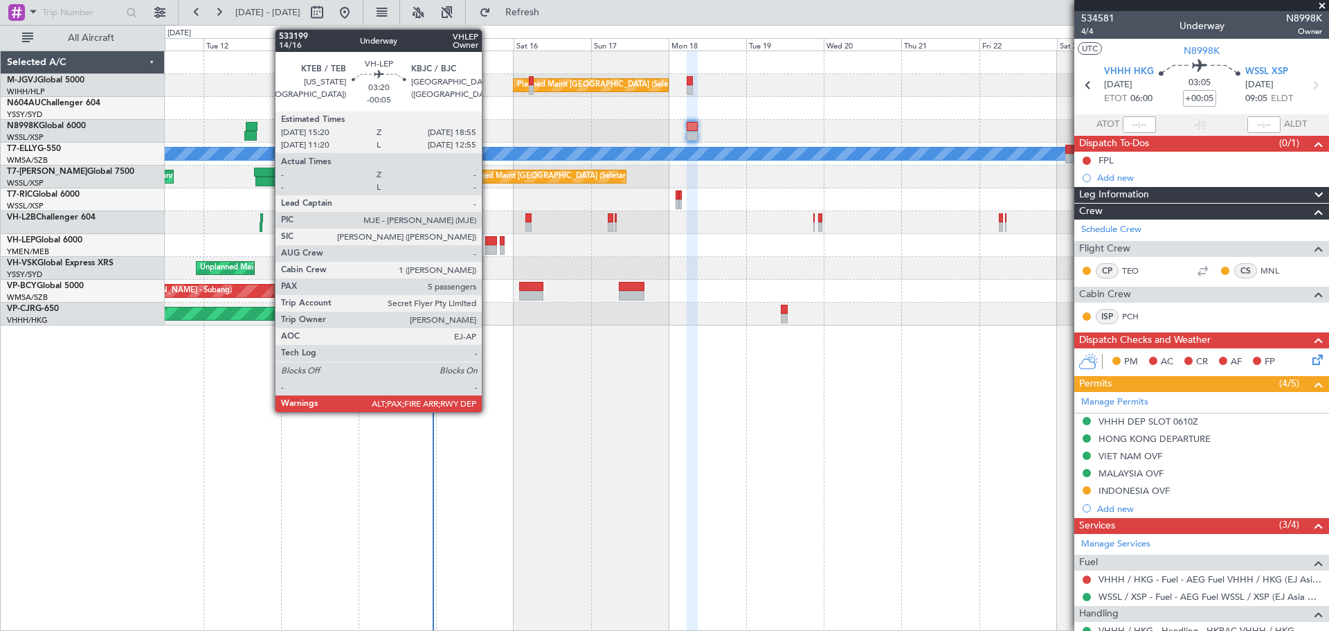
click at [488, 245] on div at bounding box center [491, 250] width 12 height 10
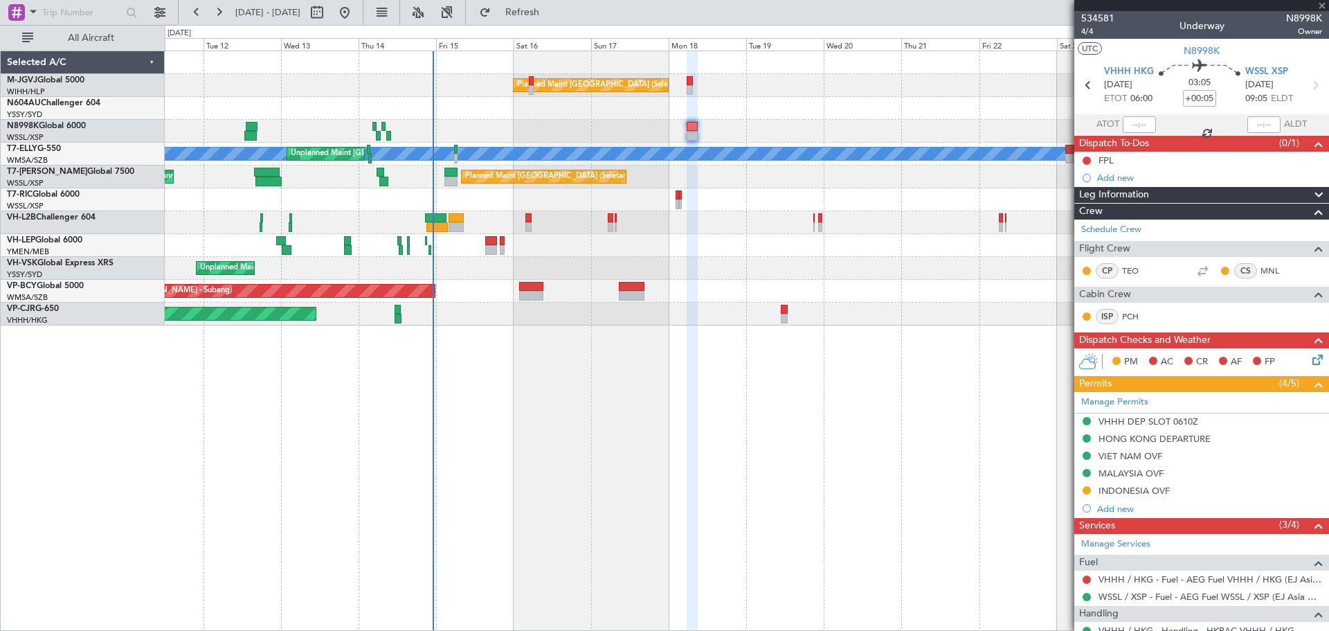
type input "-00:05"
type input "6"
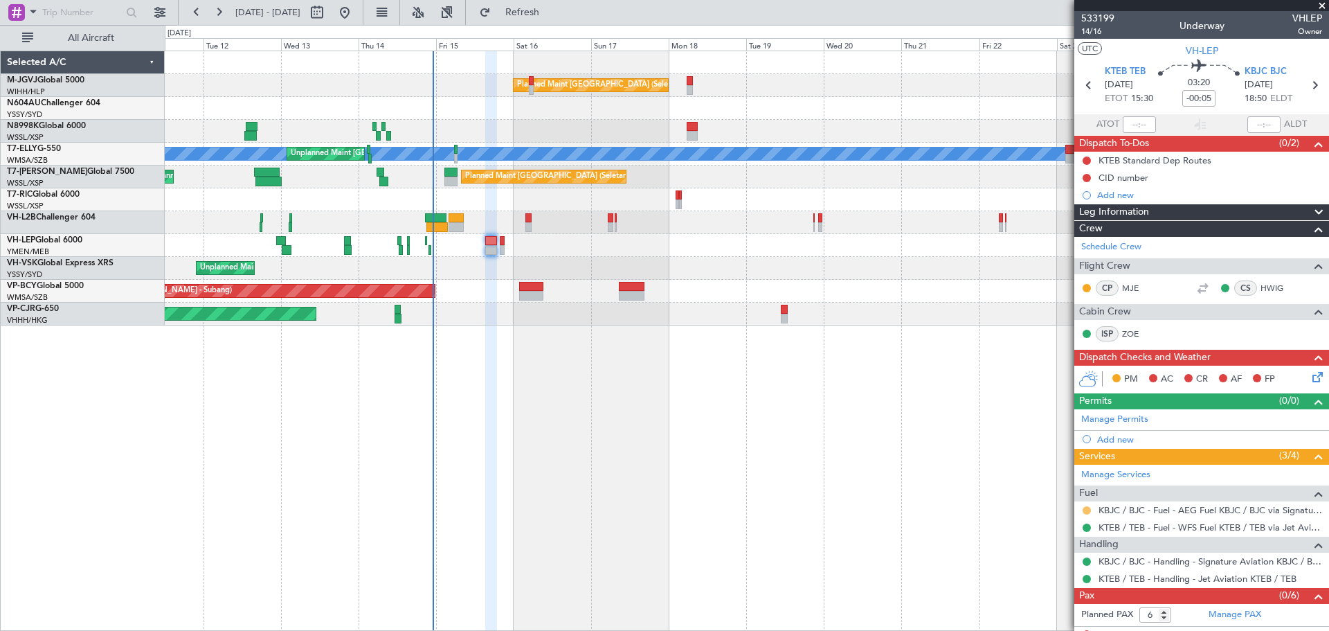
click at [1083, 509] on button at bounding box center [1087, 510] width 8 height 8
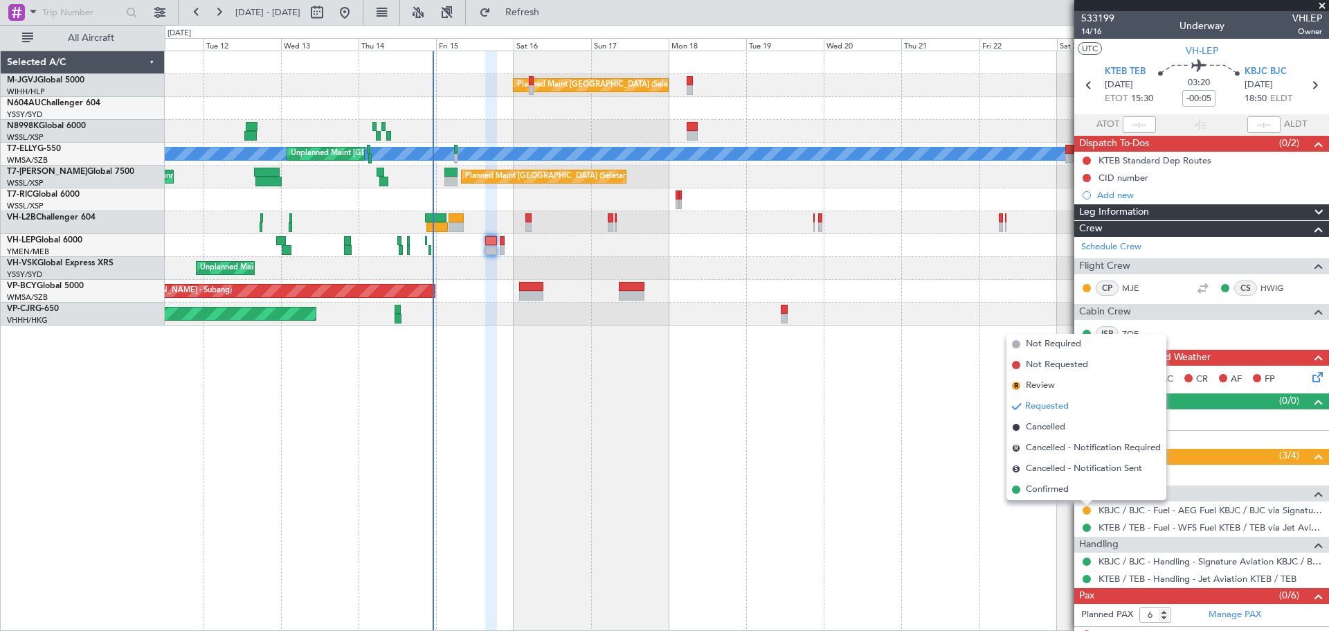
drag, startPoint x: 1062, startPoint y: 490, endPoint x: 915, endPoint y: 450, distance: 152.1
click at [1058, 490] on span "Confirmed" at bounding box center [1047, 489] width 43 height 14
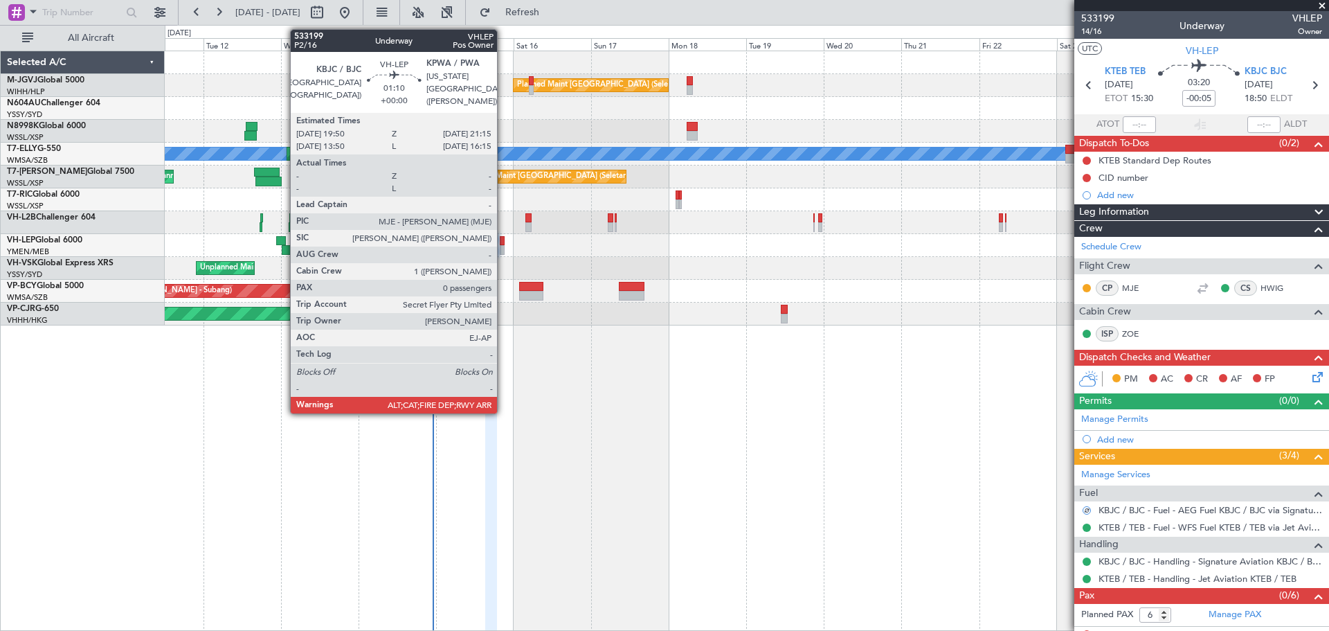
click at [503, 246] on div at bounding box center [502, 250] width 5 height 10
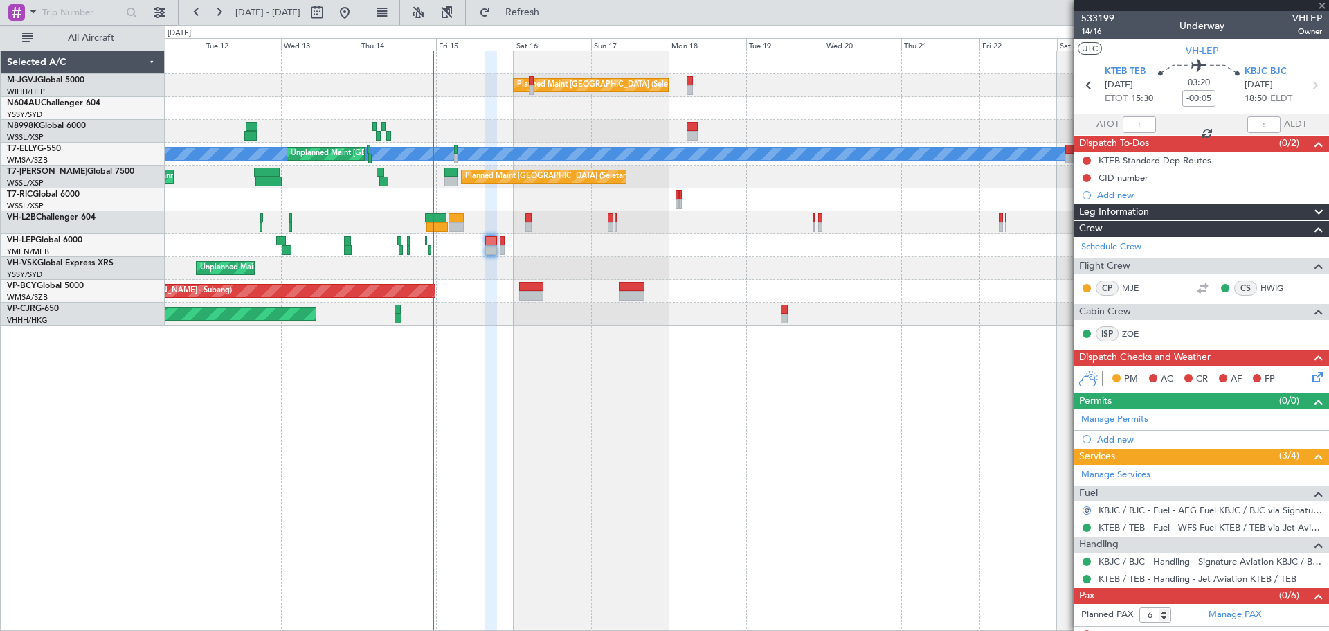
type input "0"
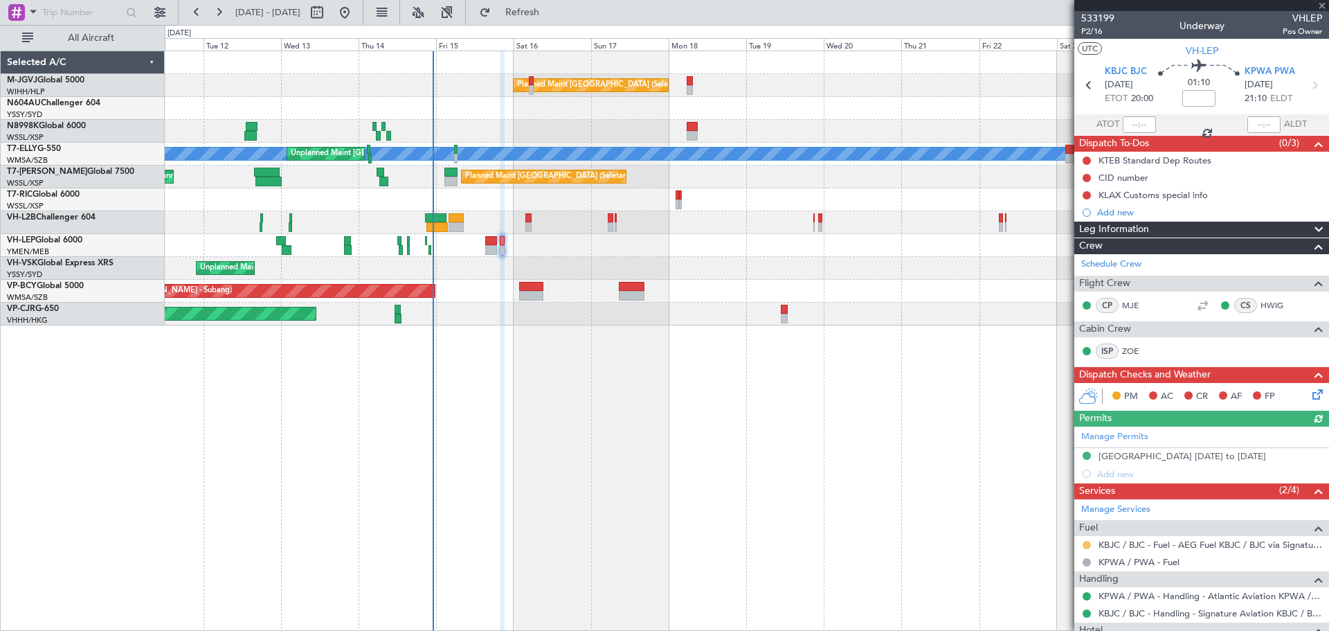
click at [1087, 541] on button at bounding box center [1087, 545] width 8 height 8
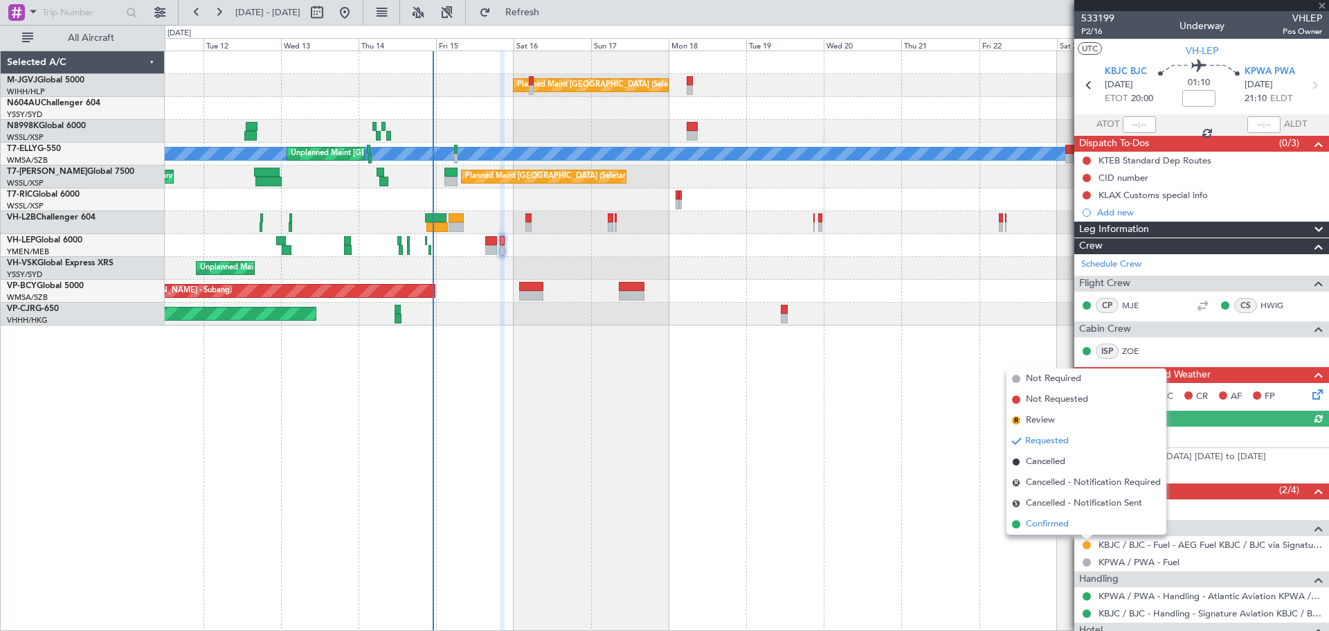
click at [1071, 522] on li "Confirmed" at bounding box center [1087, 524] width 160 height 21
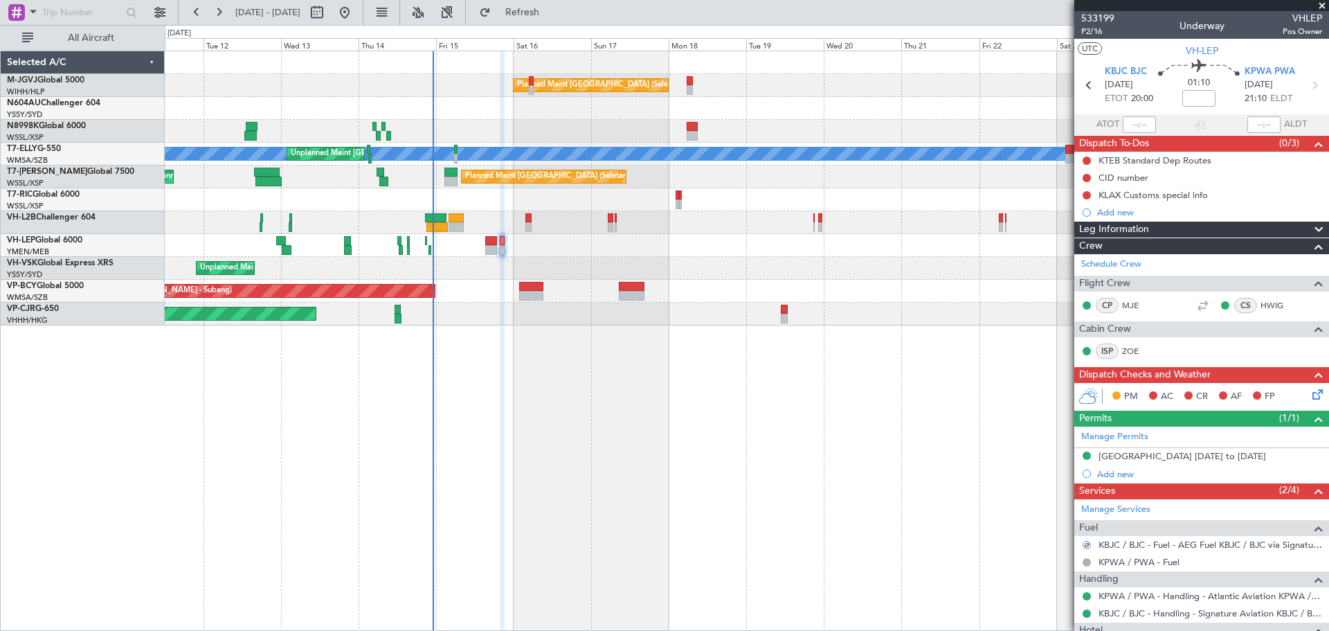
click at [307, 481] on div "Planned Maint Singapore (Seletar) MEL Unplanned Maint Kuala Lumpur (Sultan Abdu…" at bounding box center [747, 341] width 1164 height 580
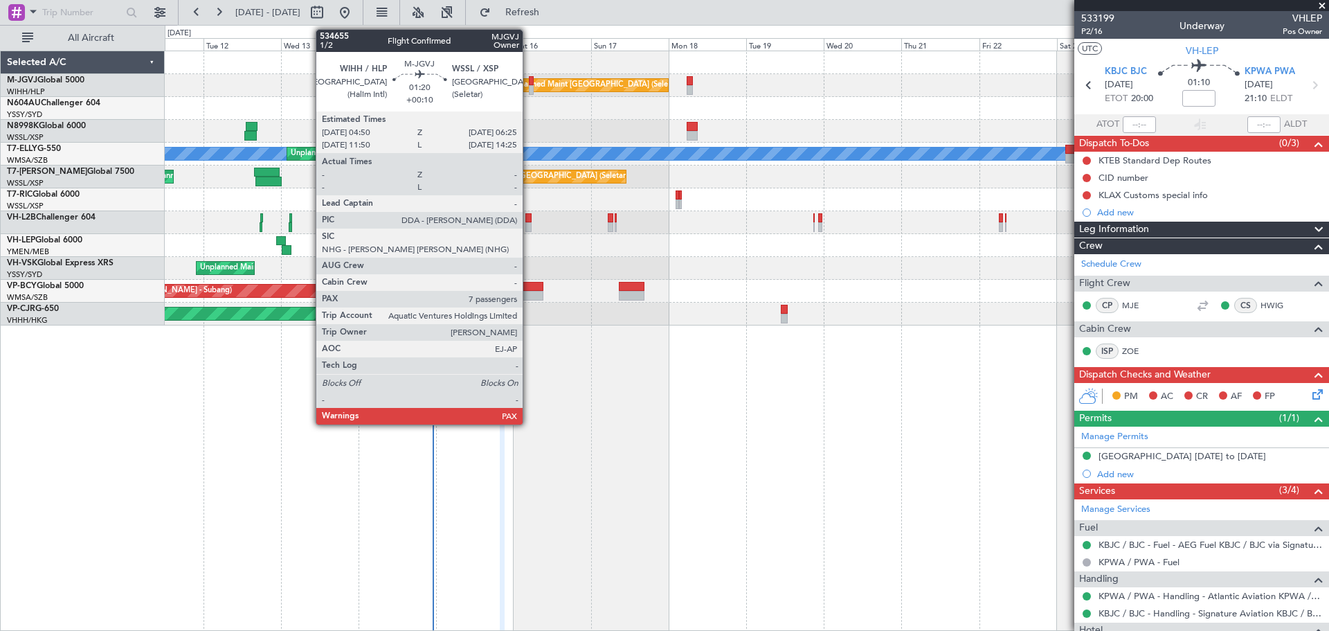
click at [529, 85] on div at bounding box center [532, 90] width 6 height 10
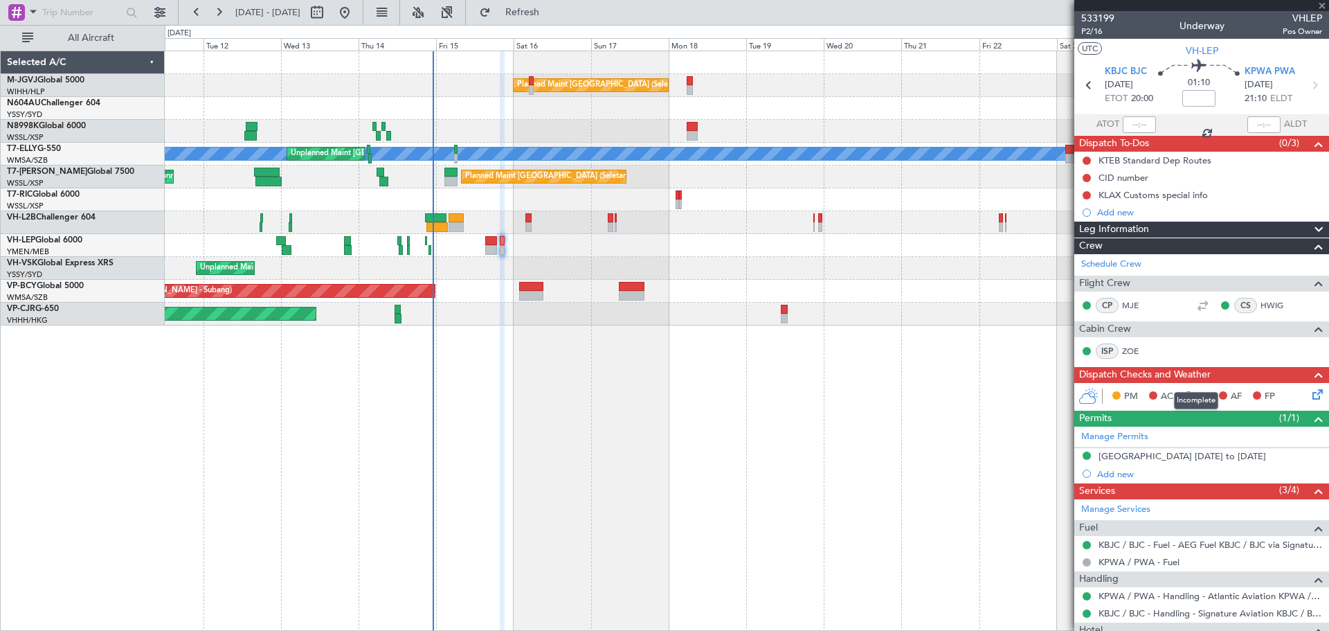
type input "+00:10"
type input "7"
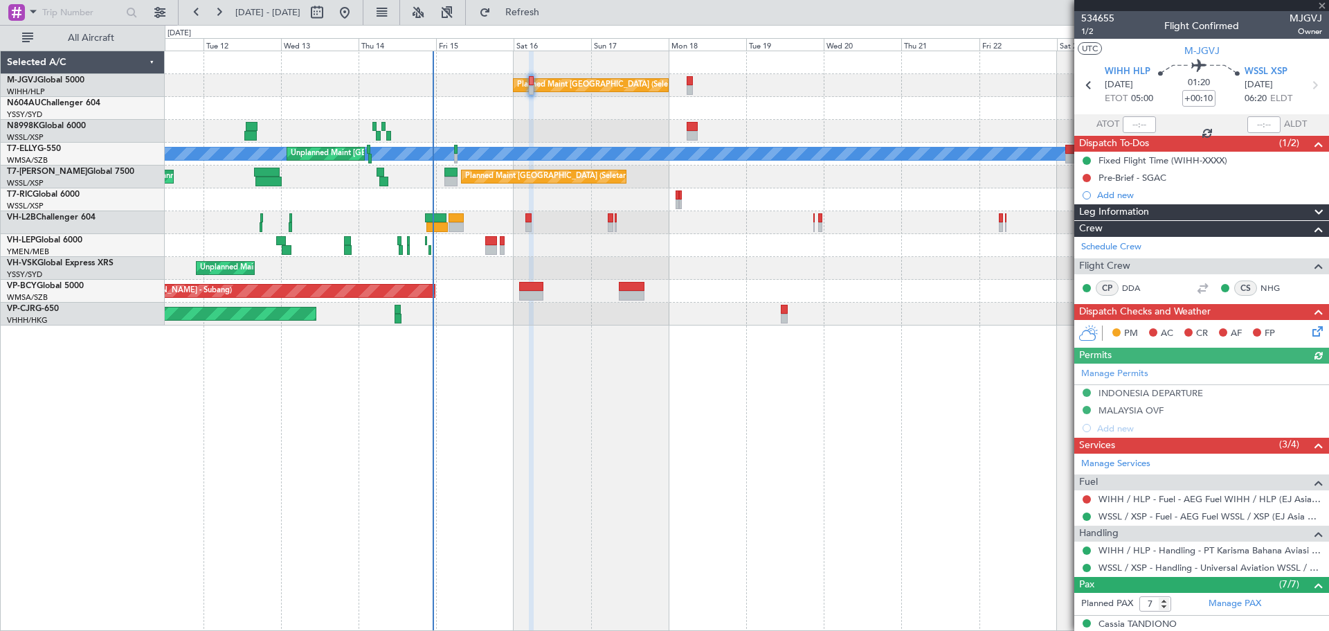
scroll to position [116, 0]
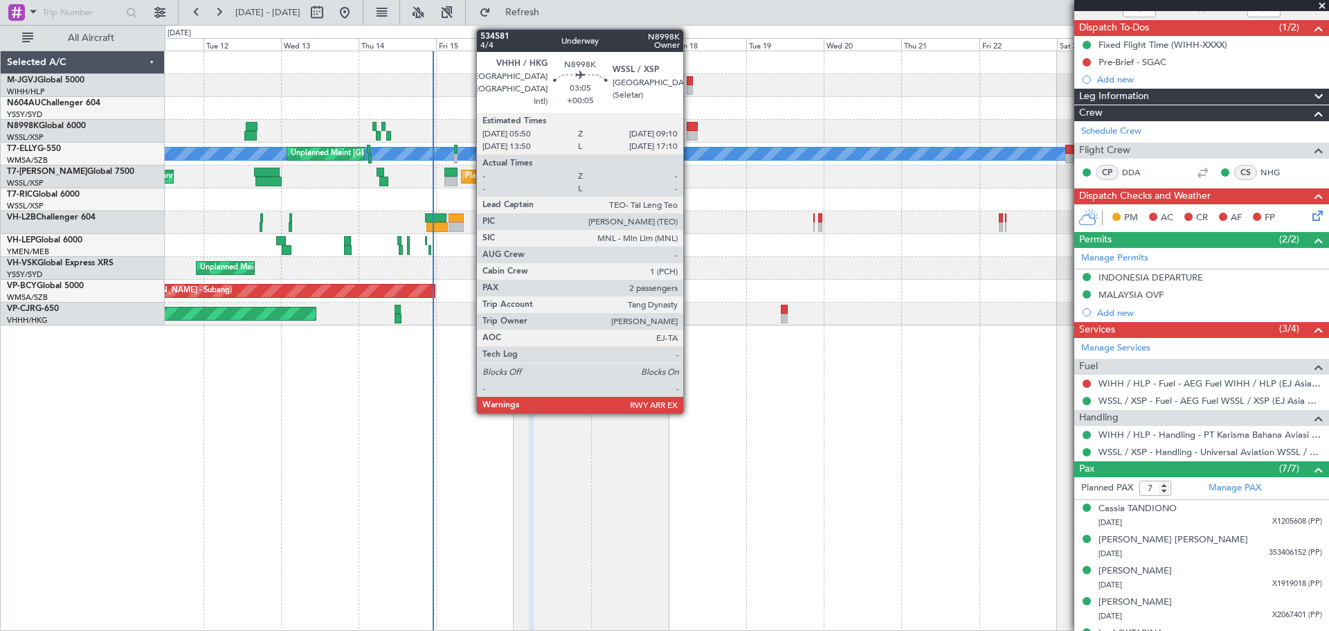
click at [689, 136] on div at bounding box center [692, 136] width 11 height 10
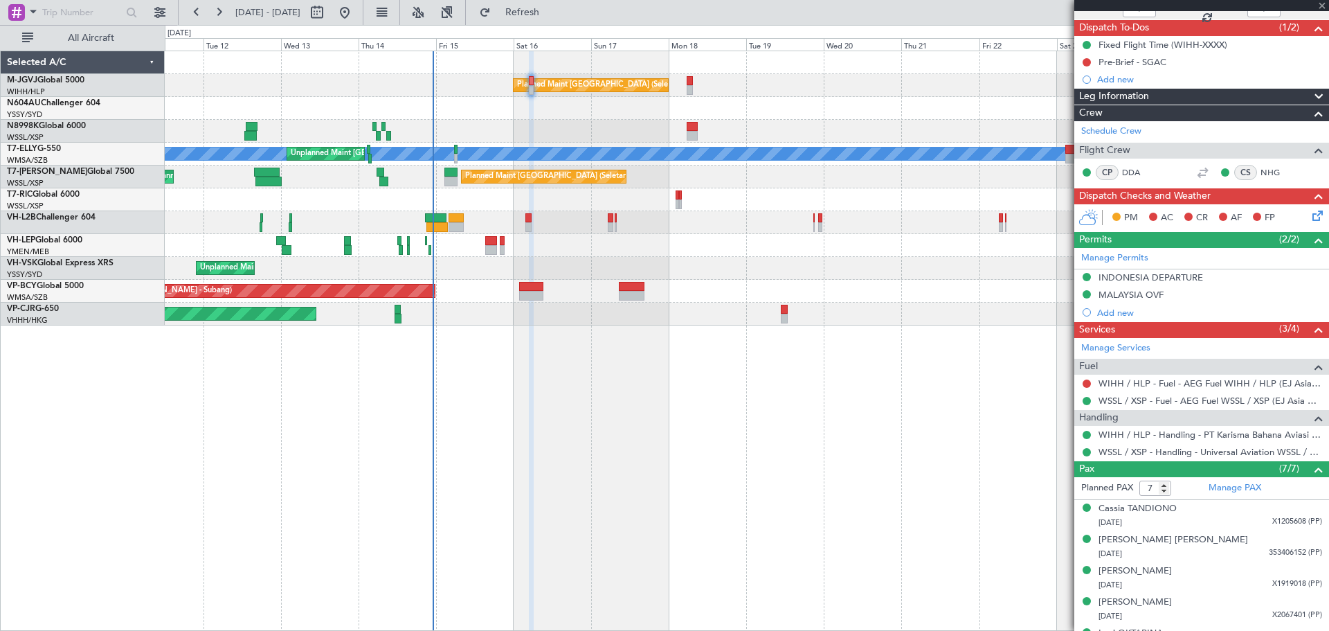
type input "+00:05"
type input "2"
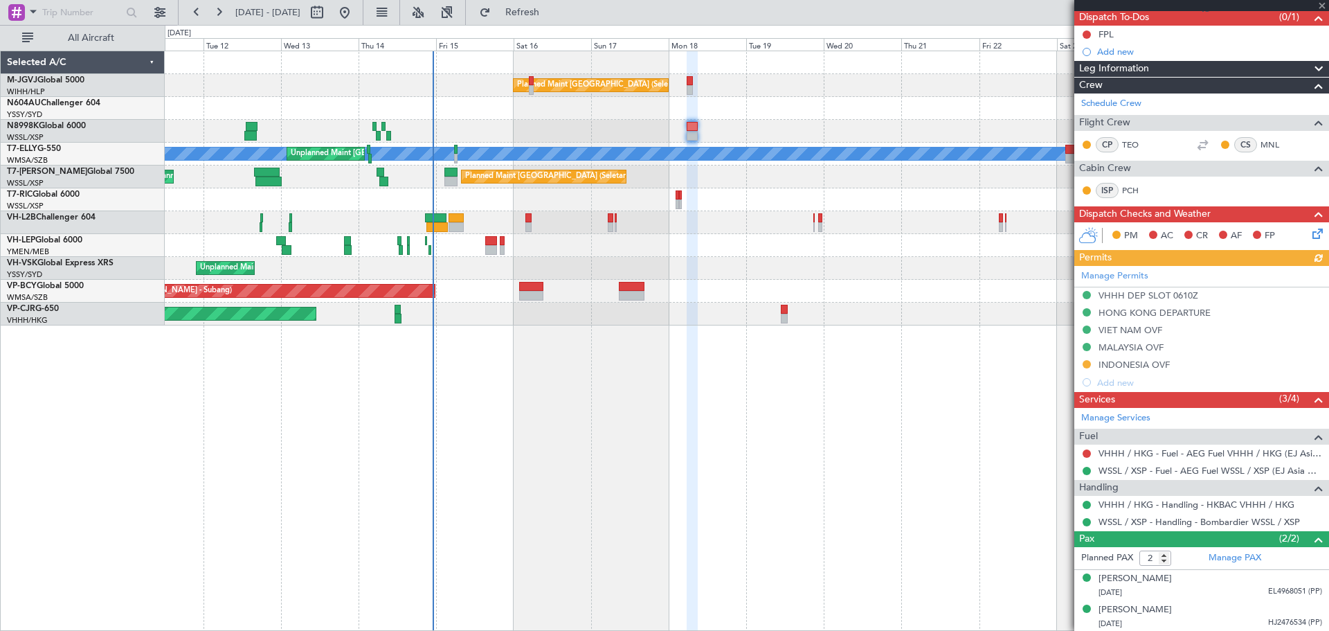
scroll to position [127, 0]
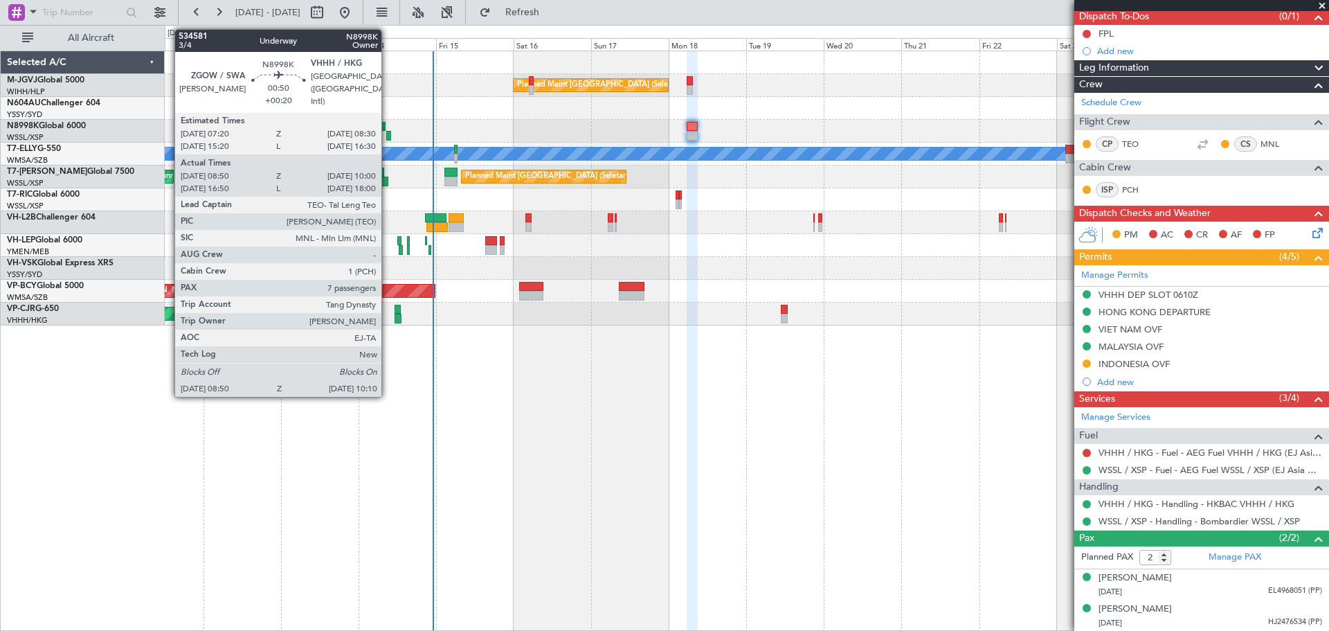
click at [388, 133] on div at bounding box center [388, 136] width 5 height 10
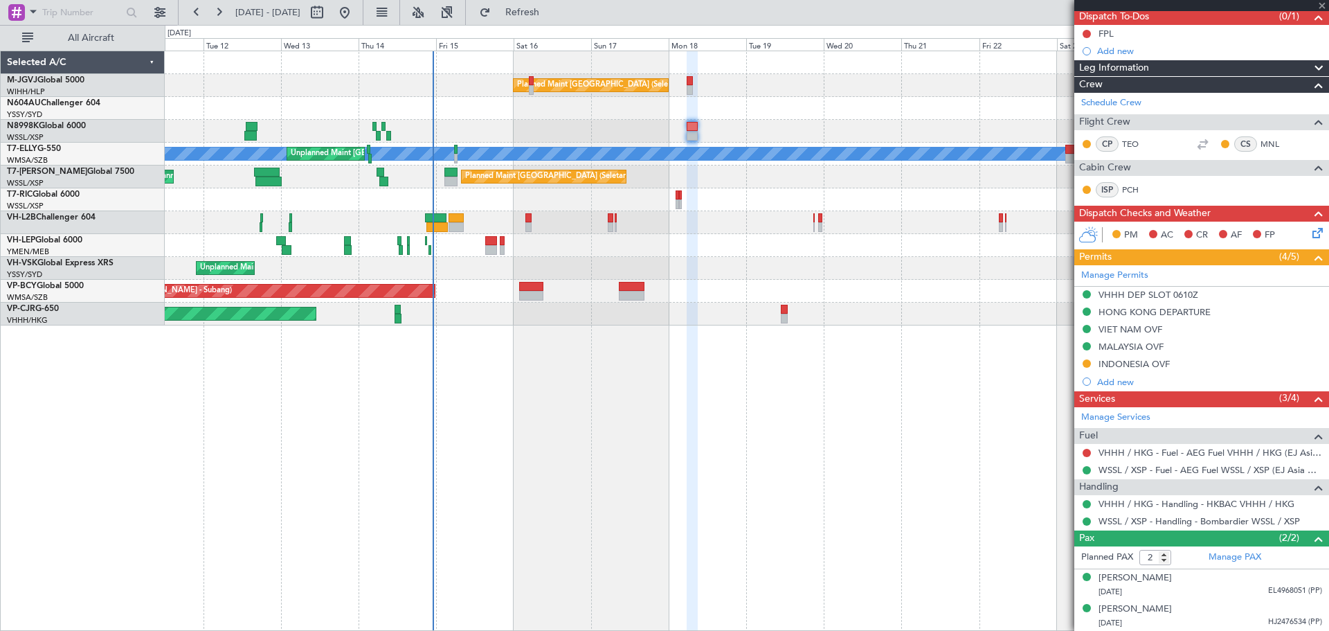
type input "+00:20"
type input "09:00"
type input "09:50"
type input "7"
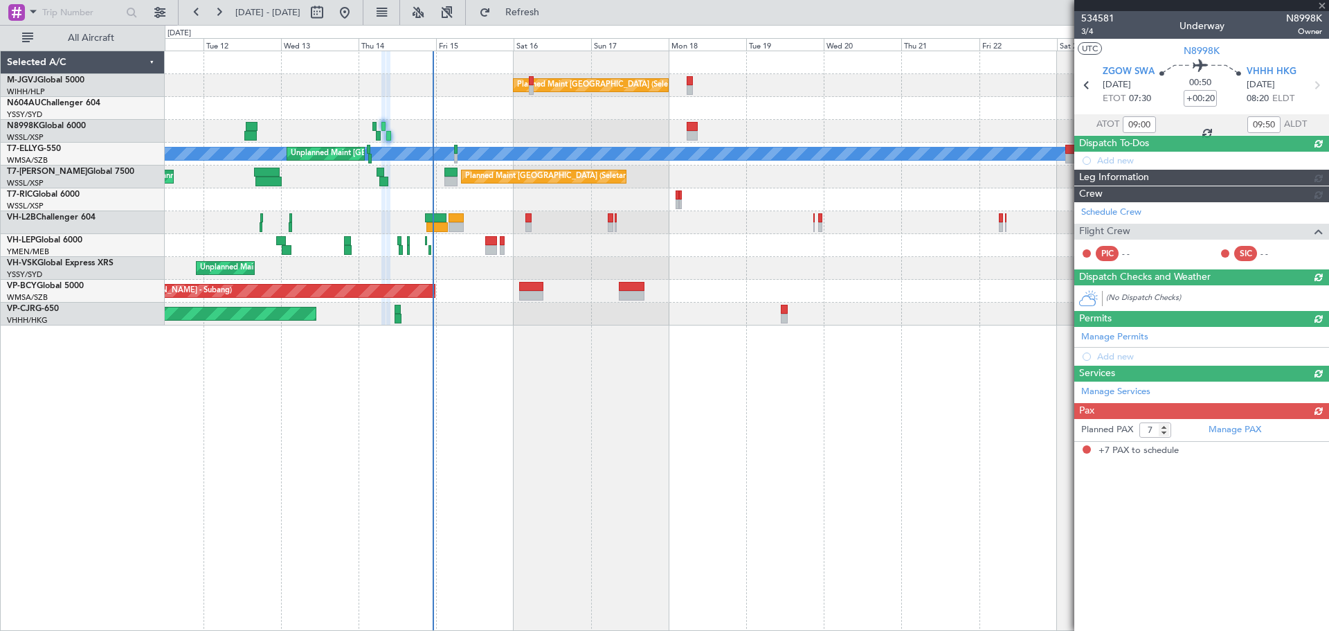
scroll to position [0, 0]
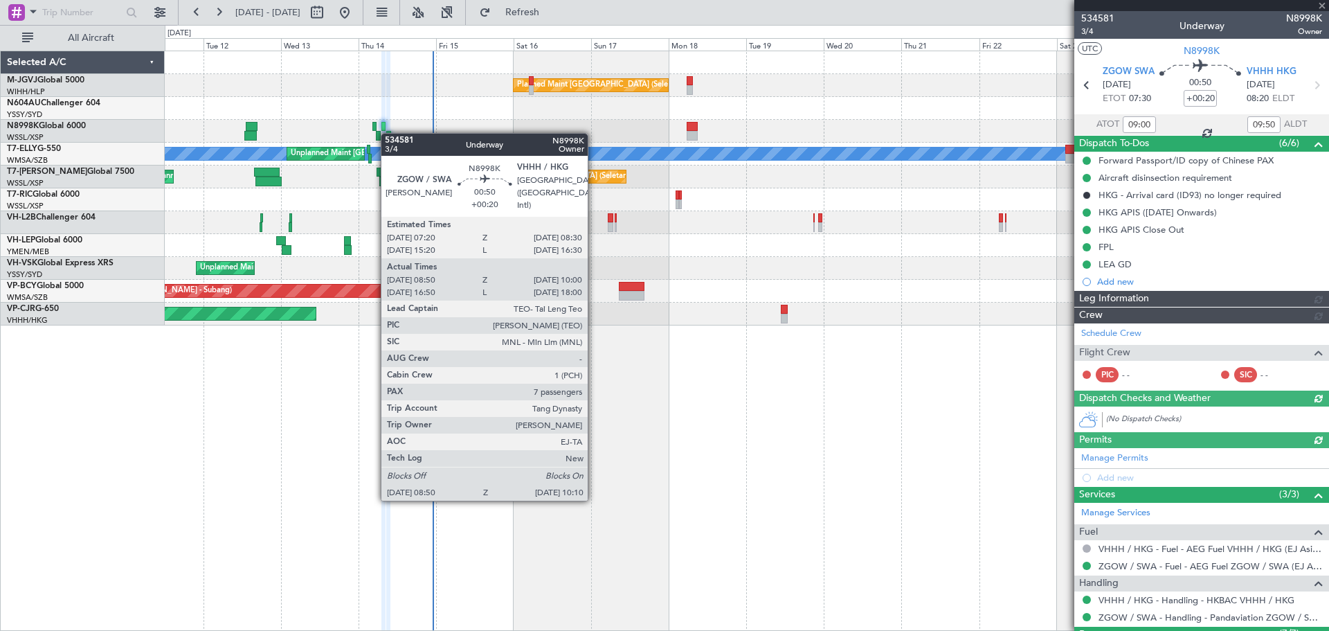
type input "Kennis Yau (KYA)"
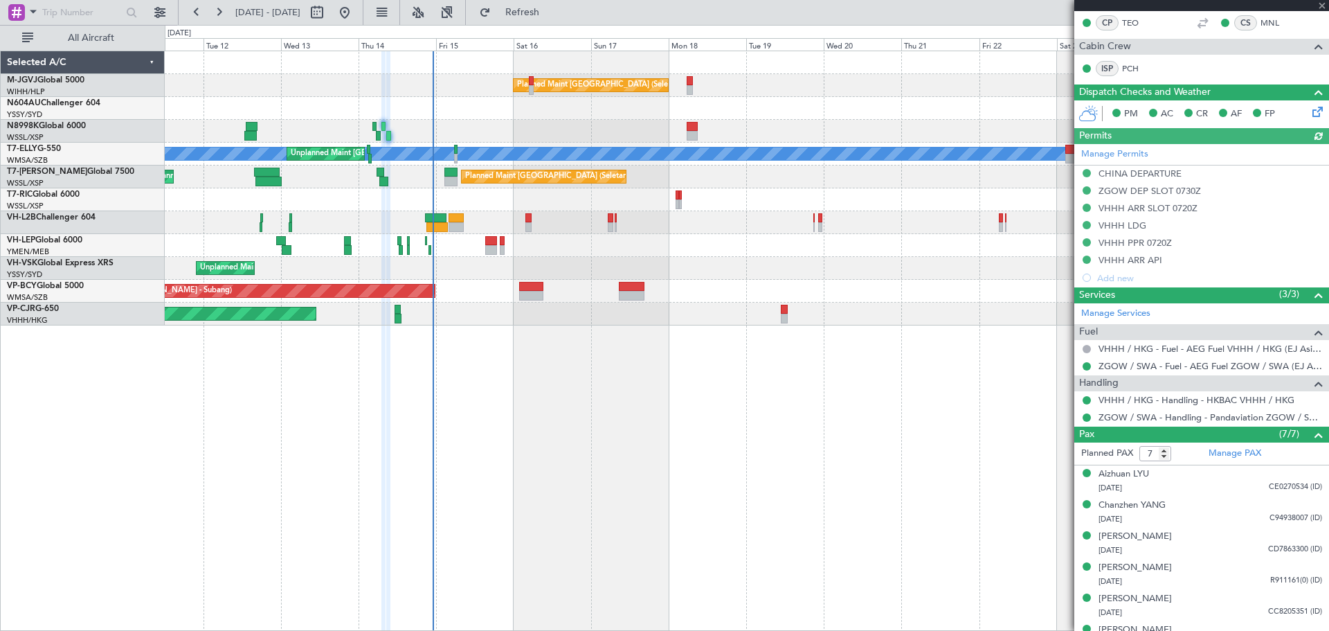
scroll to position [404, 0]
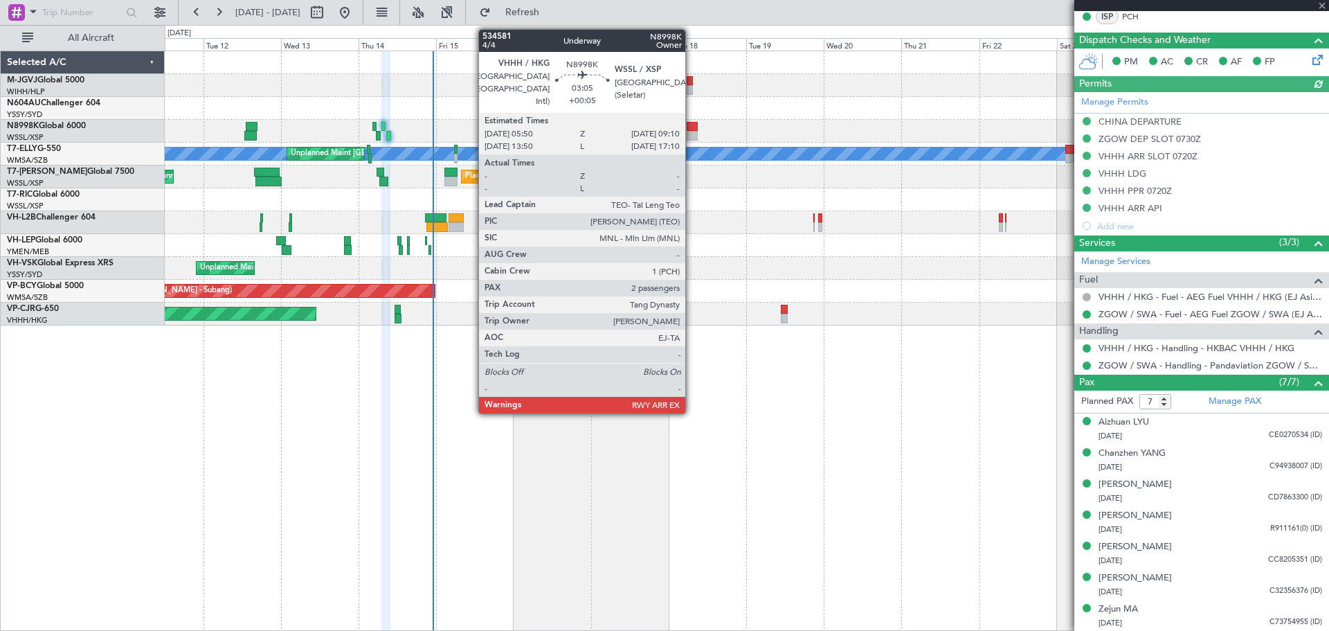
click at [692, 135] on div at bounding box center [692, 136] width 11 height 10
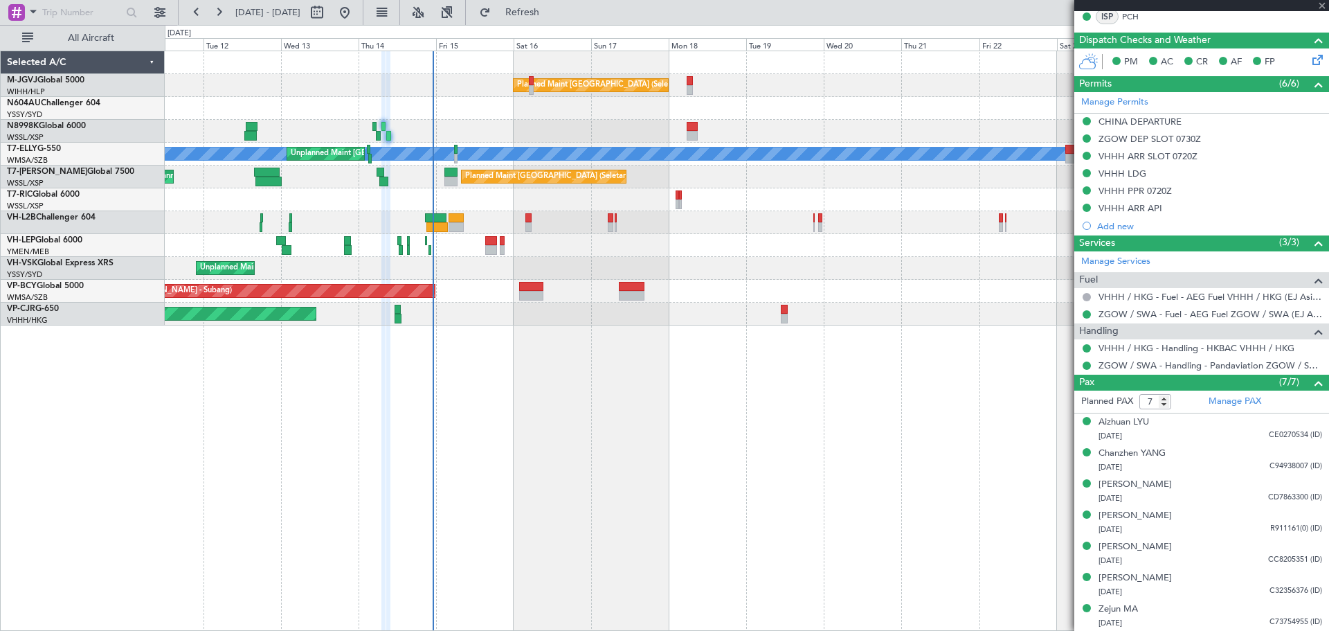
type input "+00:05"
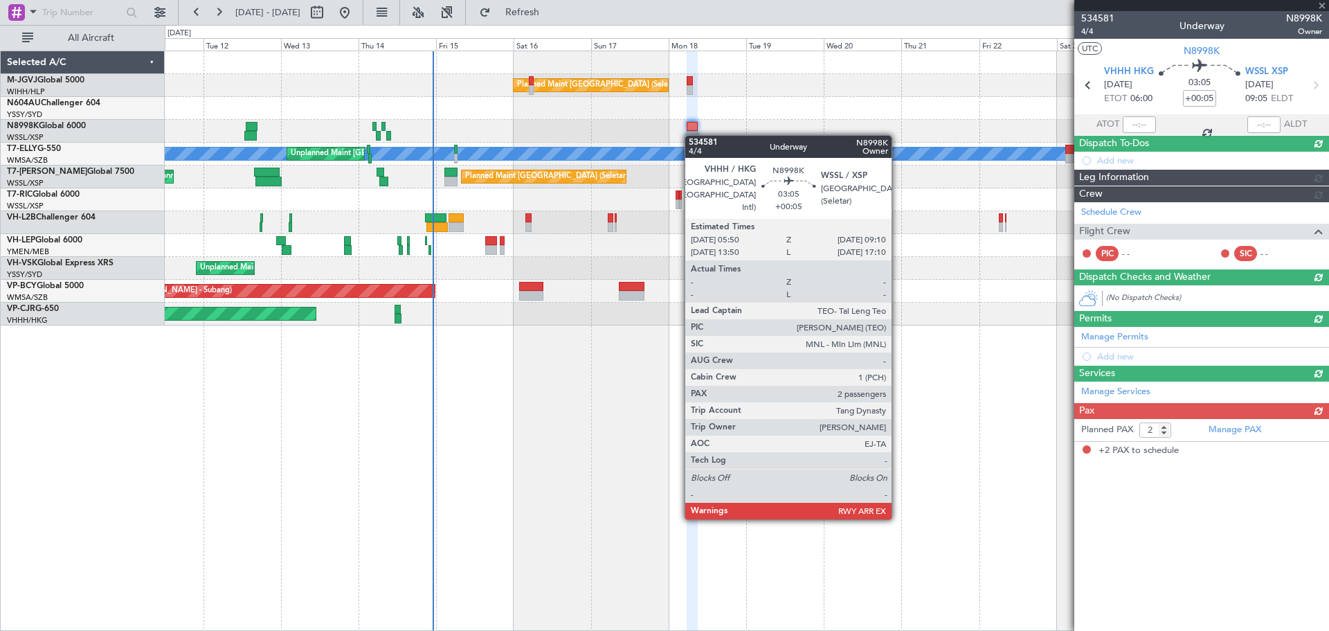
scroll to position [0, 0]
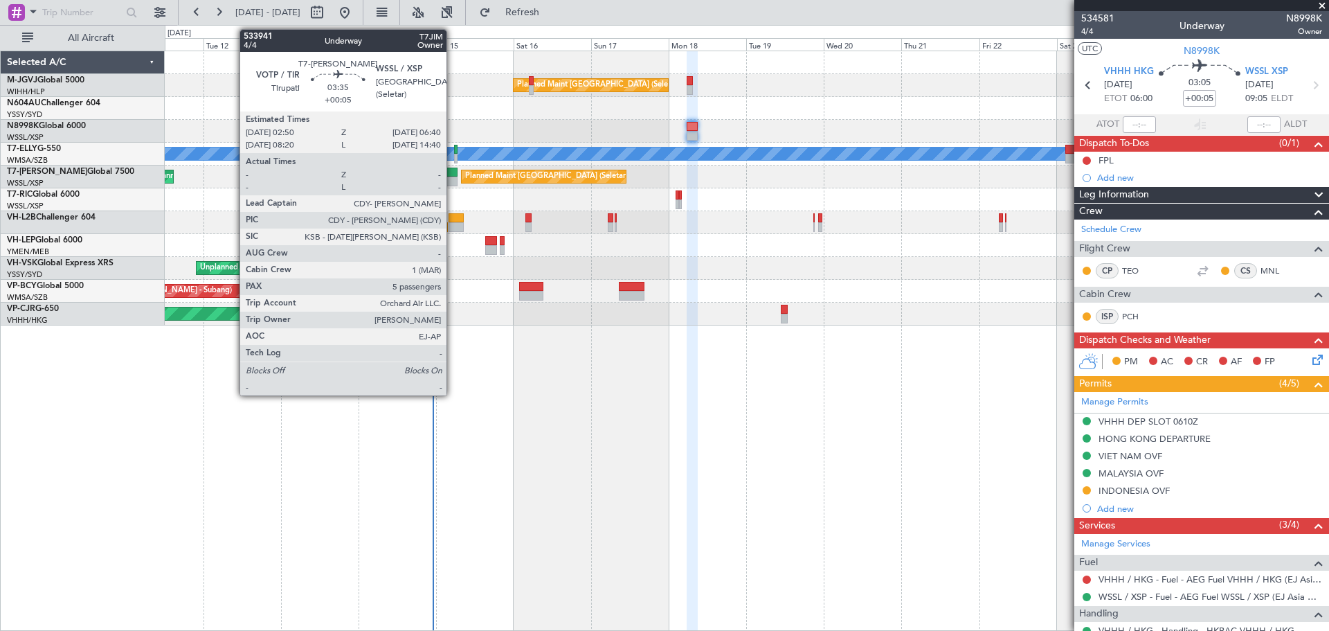
click at [453, 173] on div at bounding box center [450, 173] width 12 height 10
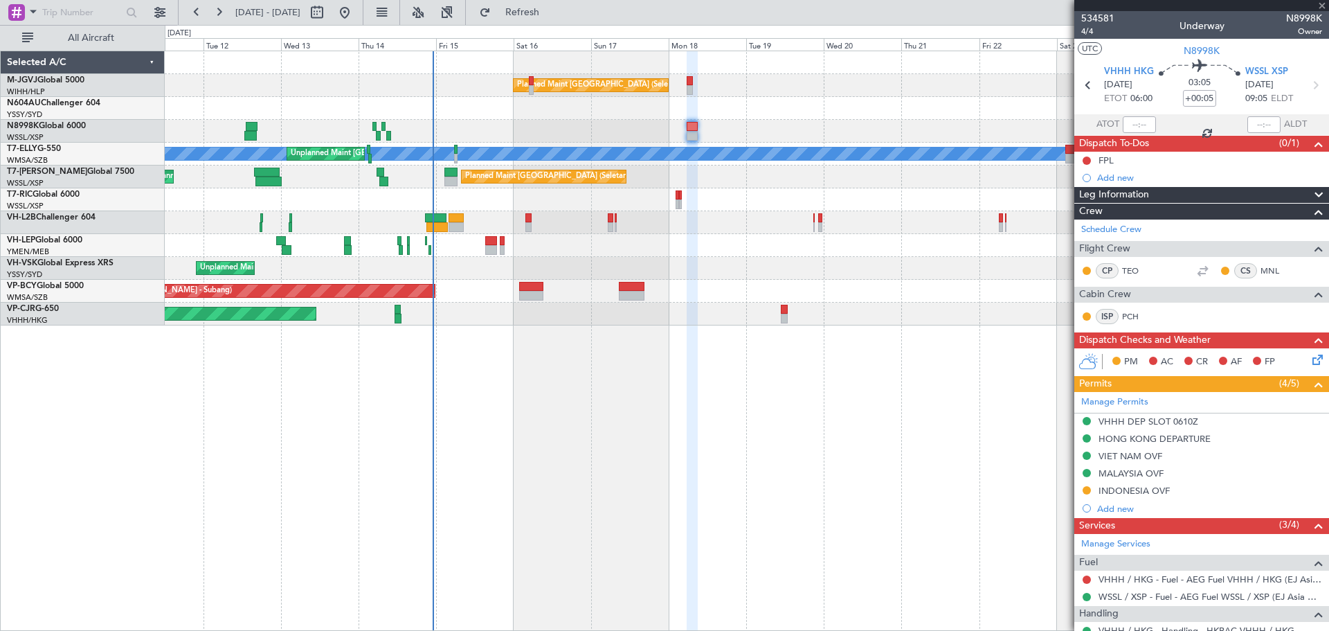
type input "5"
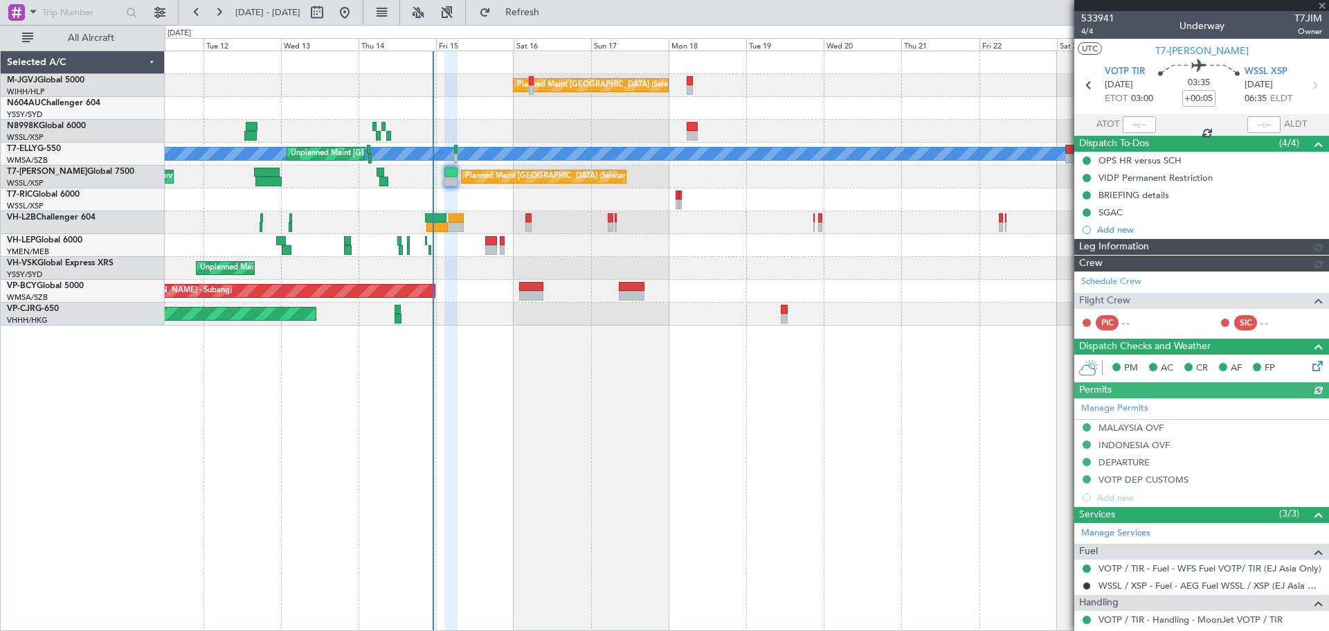
type input "[PERSON_NAME] (EYU)"
type input "F0250"
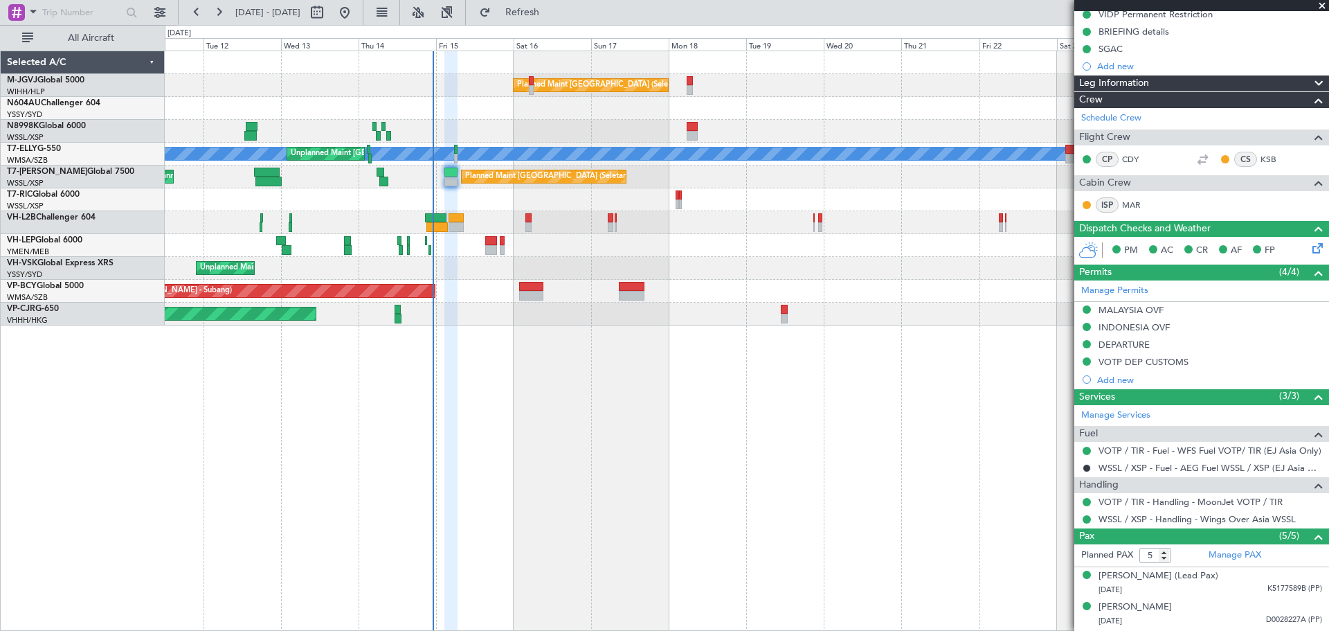
scroll to position [255, 0]
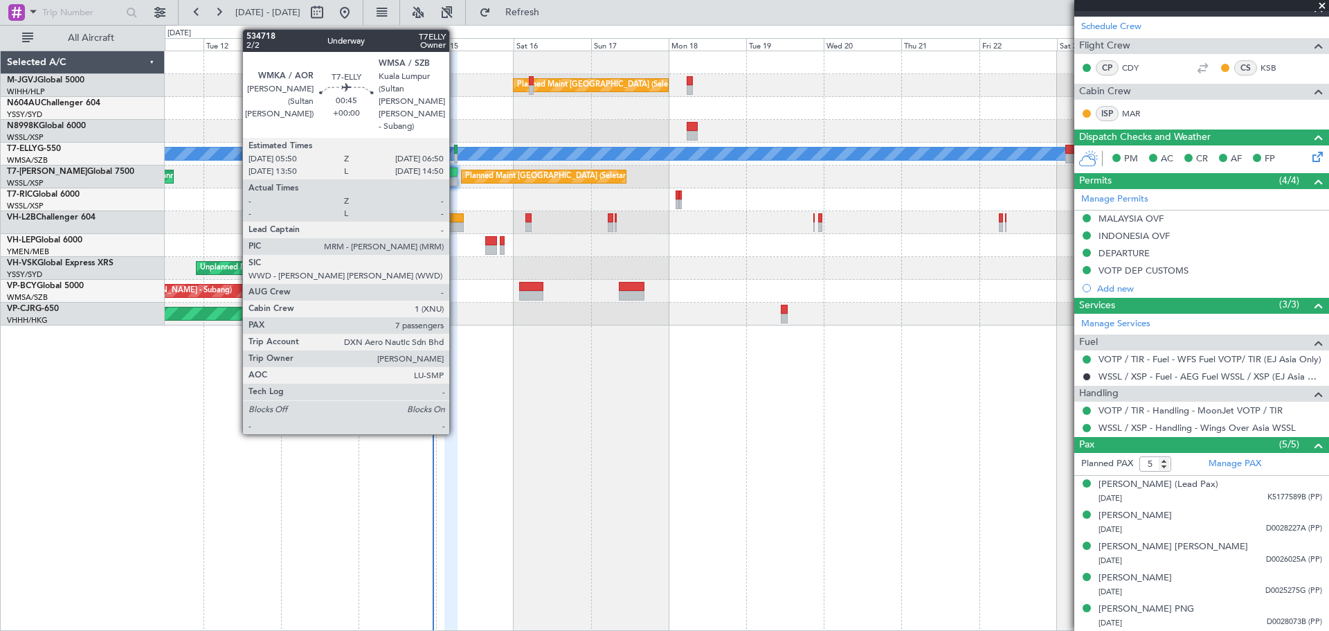
click at [455, 152] on div at bounding box center [455, 150] width 3 height 10
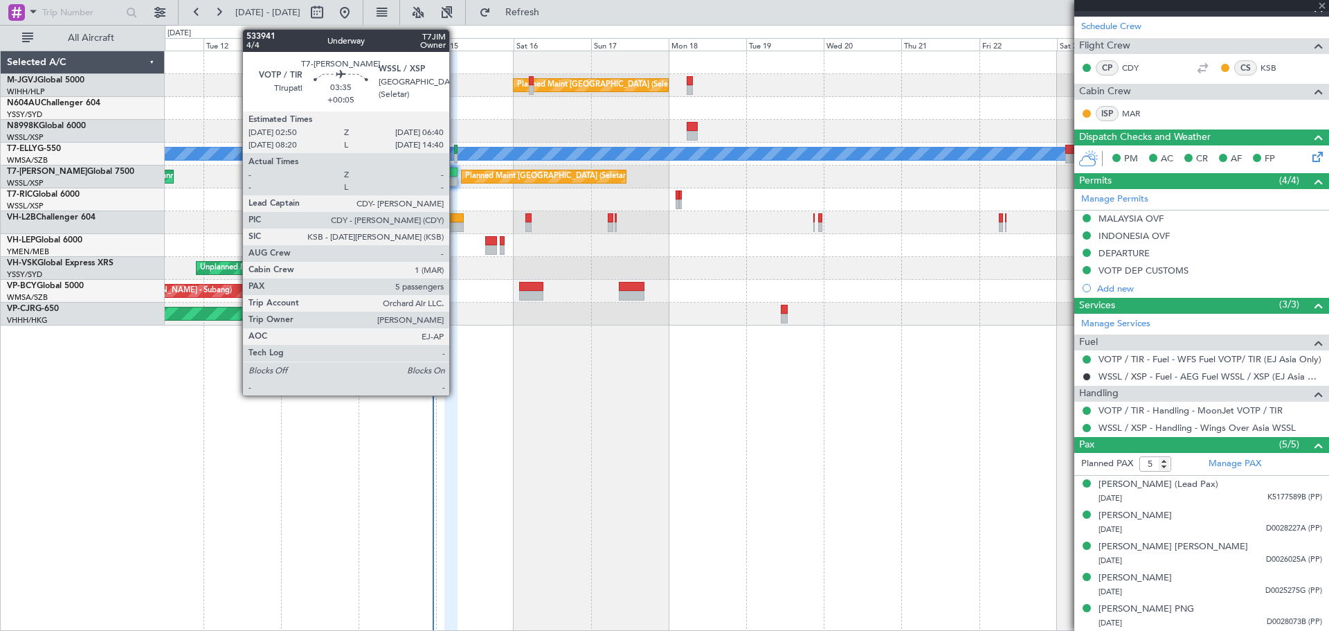
type input "7"
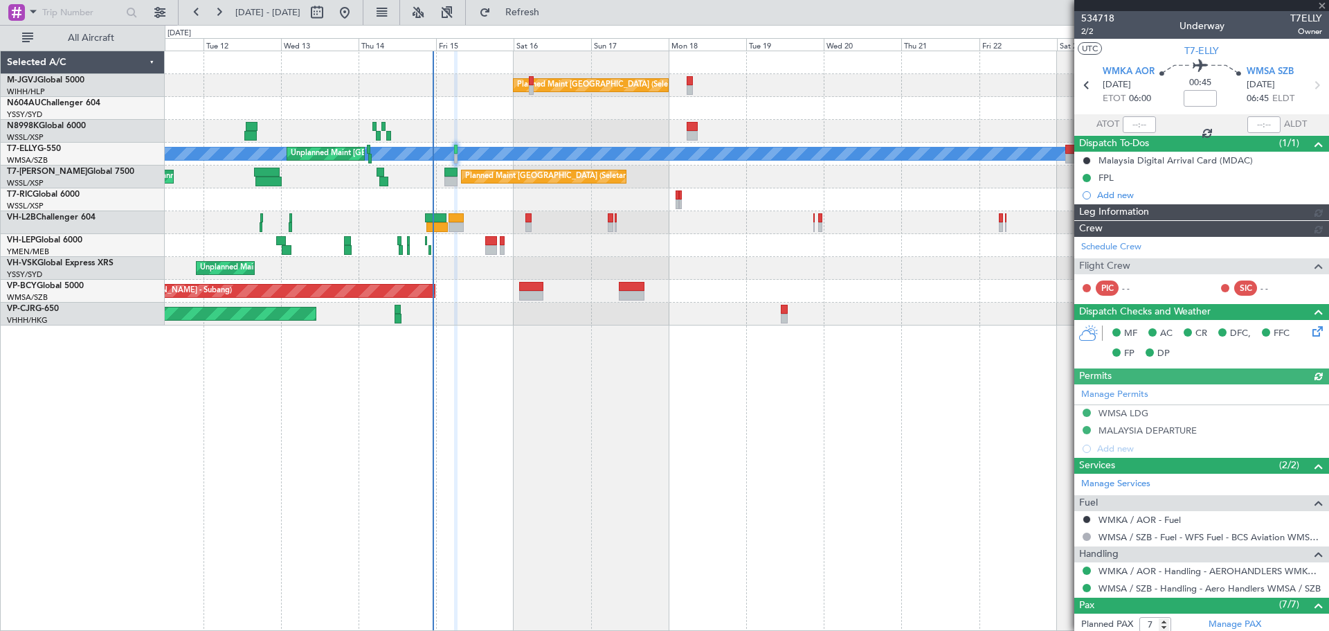
type input "[PERSON_NAME] (EYU)"
type input "F0290"
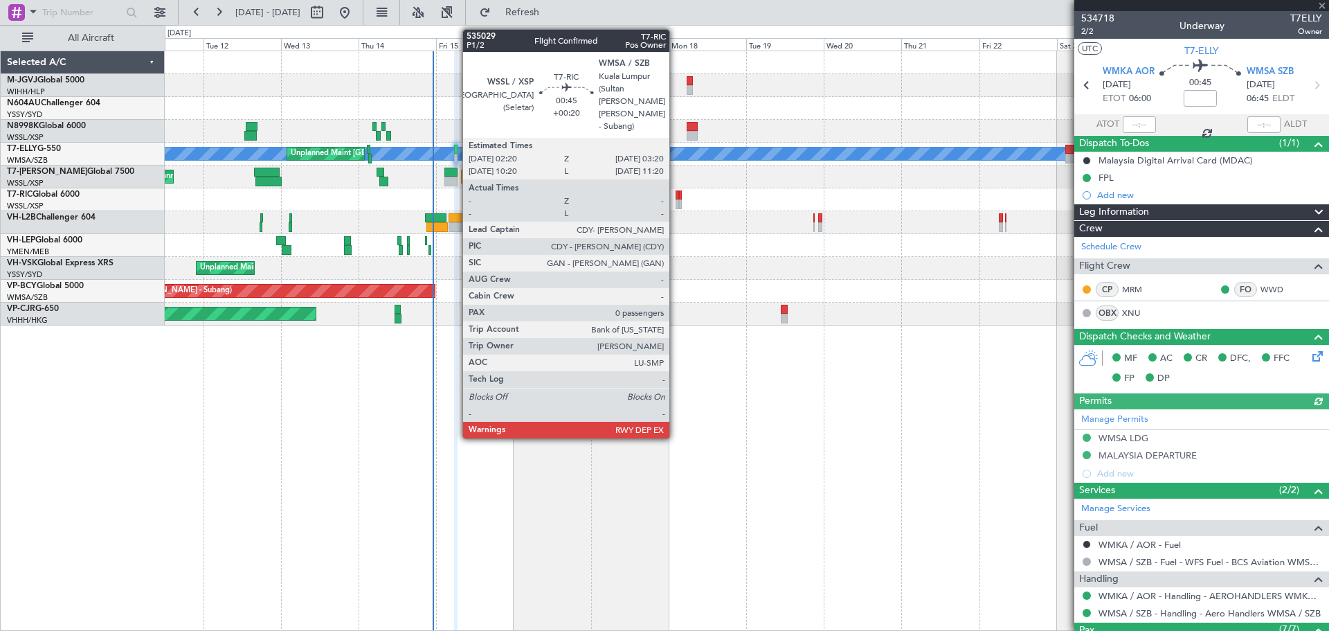
click at [676, 200] on div at bounding box center [677, 204] width 3 height 10
type input "+00:20"
type input "0"
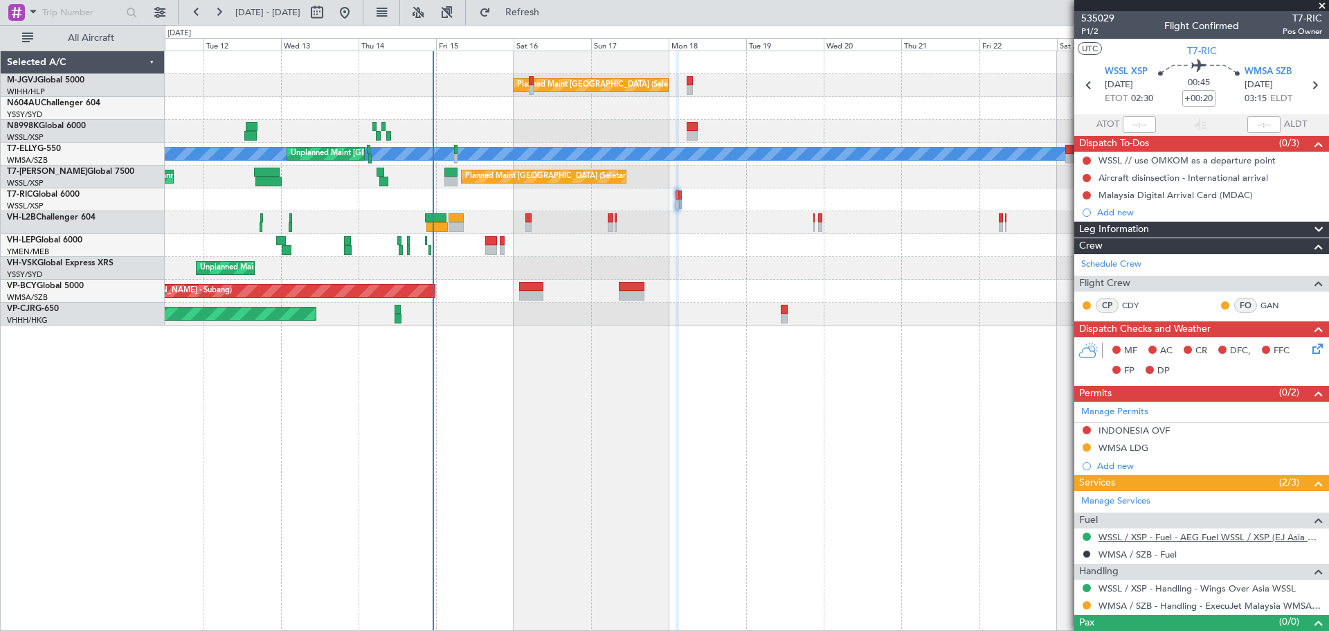
scroll to position [22, 0]
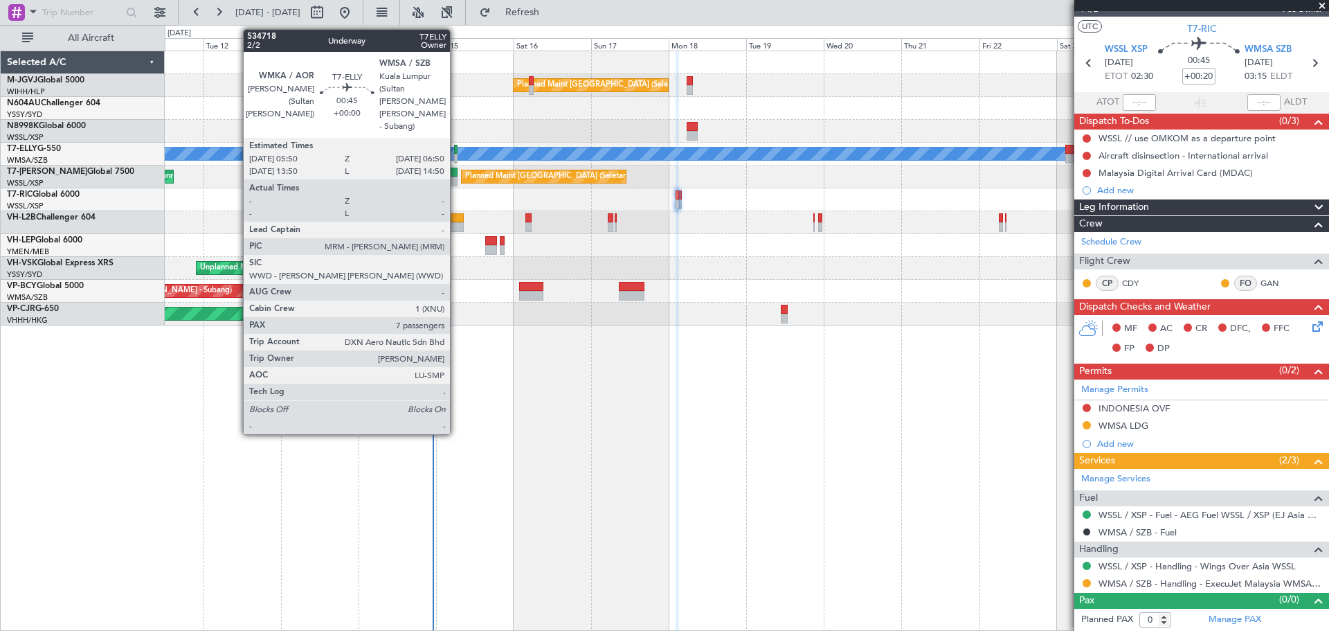
click at [456, 154] on div at bounding box center [455, 159] width 3 height 10
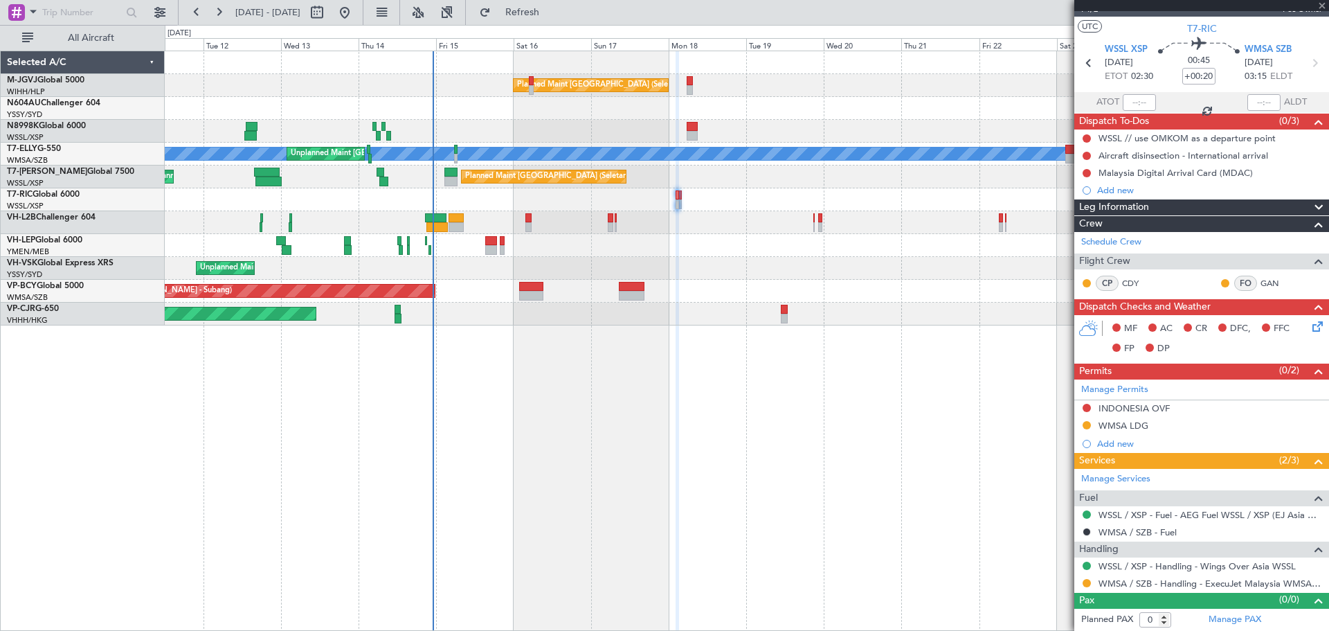
type input "7"
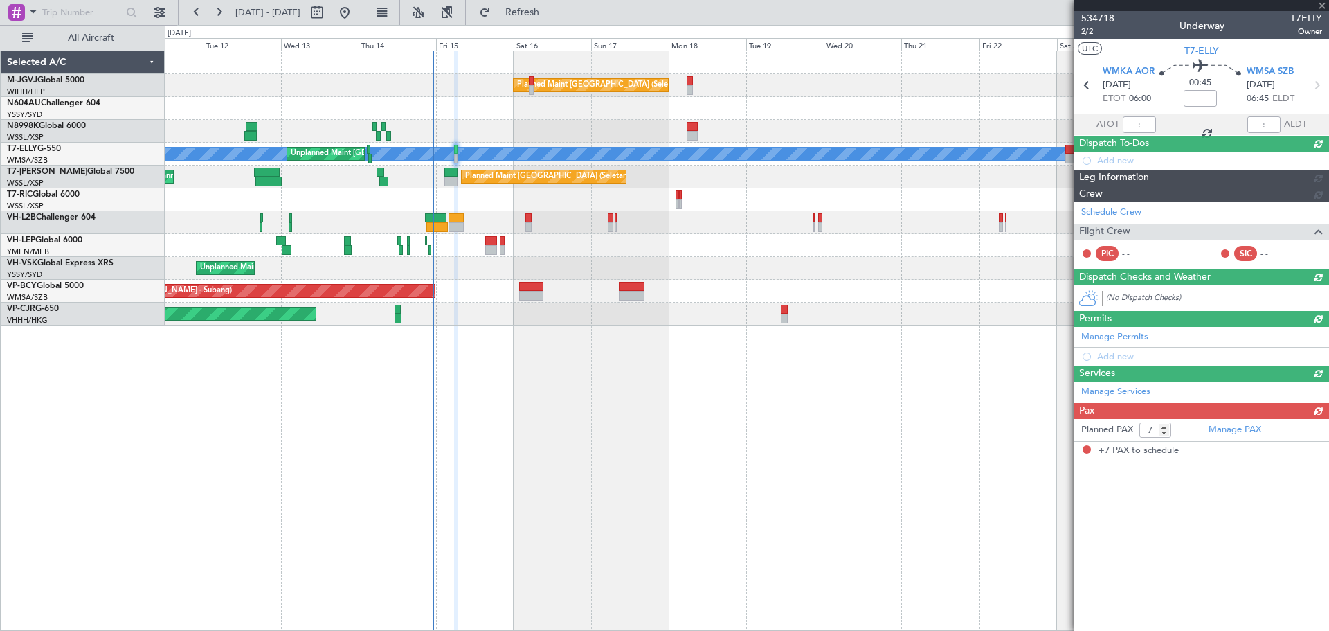
scroll to position [0, 0]
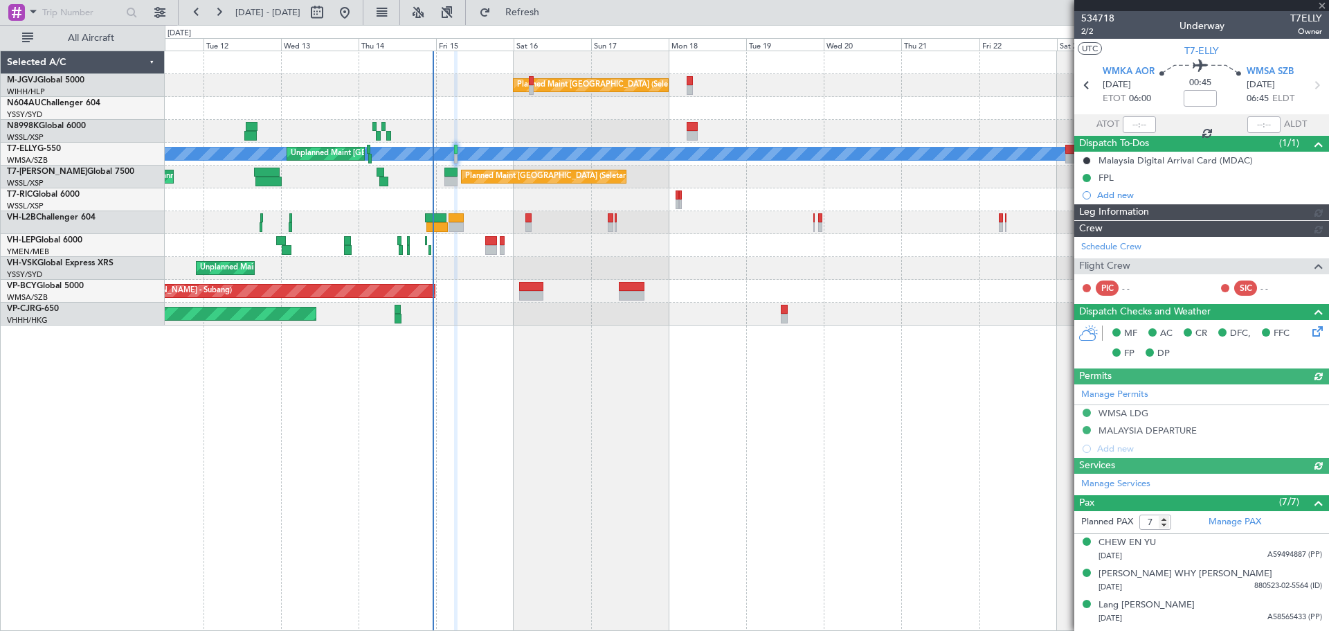
type input "[PERSON_NAME] (EYU)"
type input "F0290"
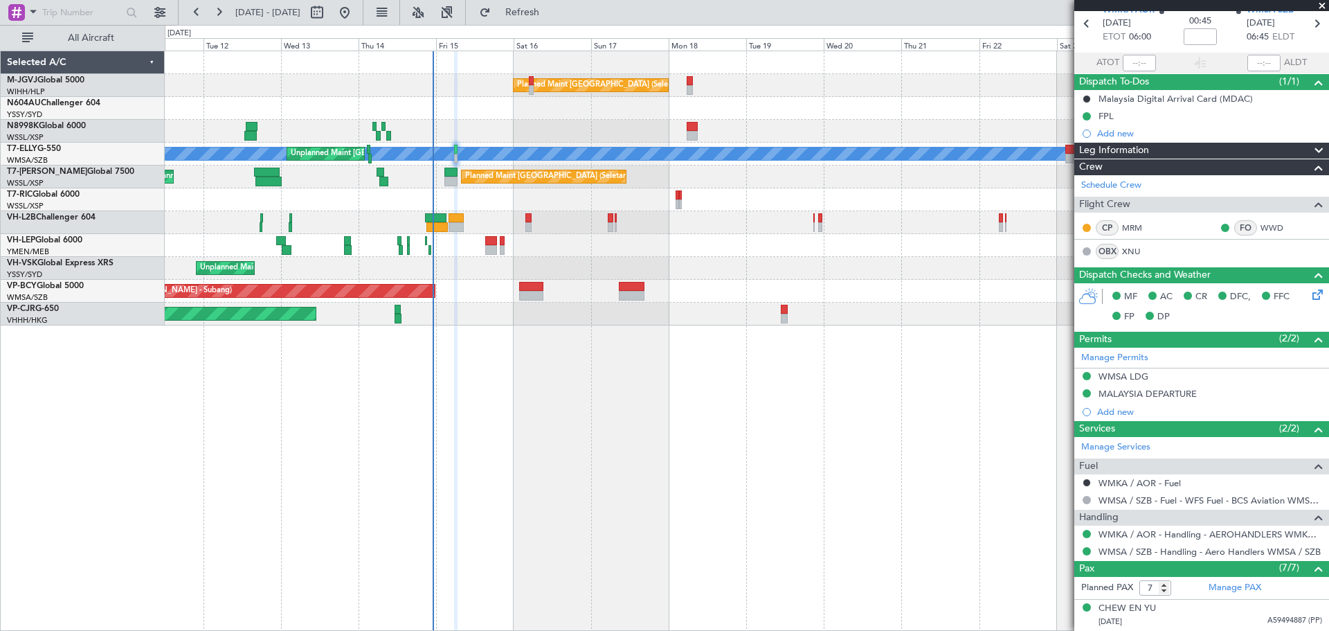
scroll to position [248, 0]
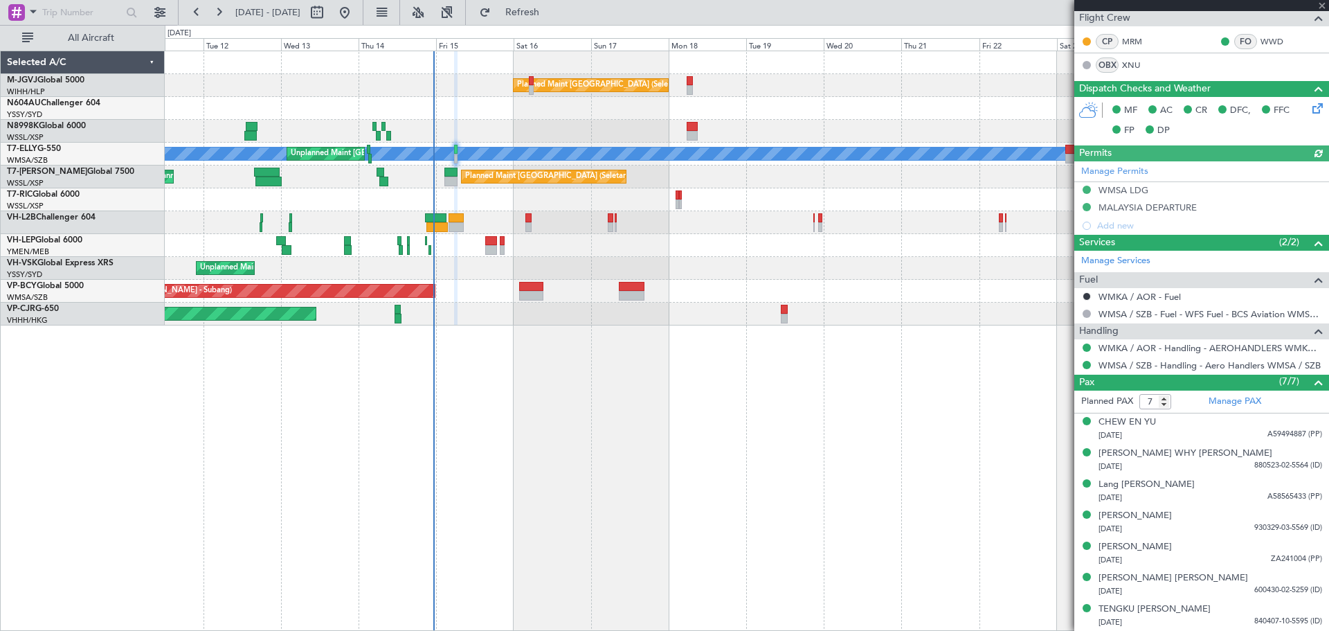
type input "[PERSON_NAME] (EYU)"
type input "F0290"
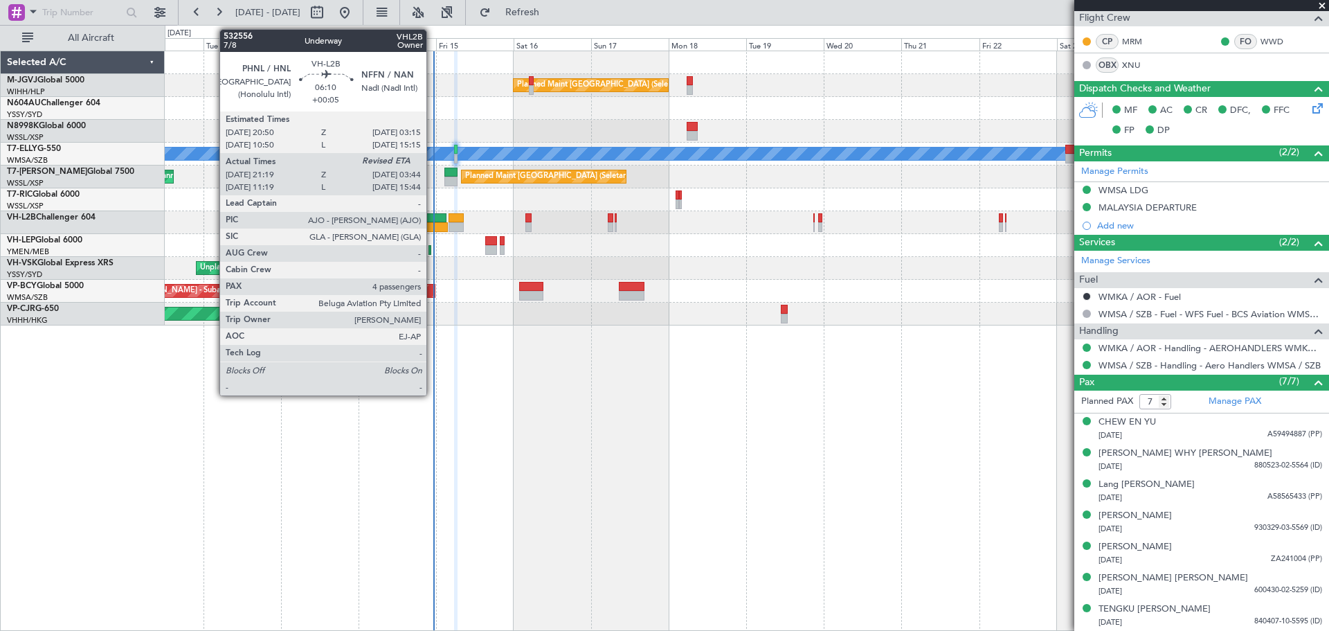
click at [433, 222] on div at bounding box center [435, 218] width 21 height 10
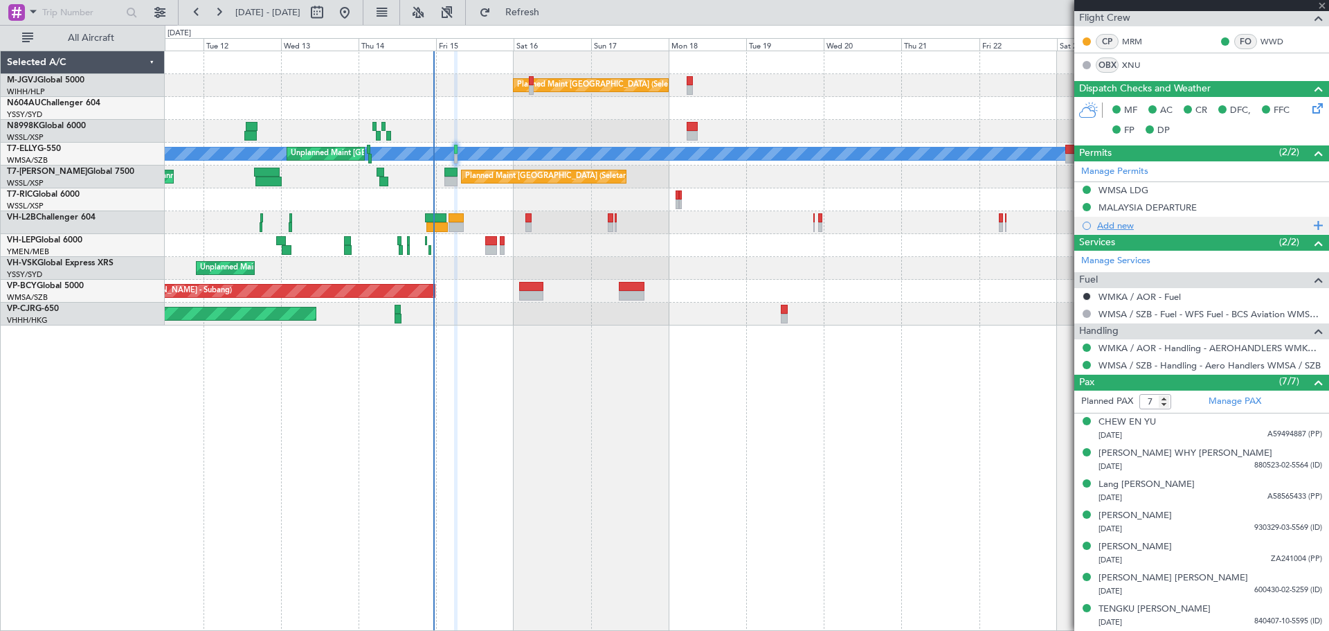
type input "+00:05"
type input "21:29"
type input "4"
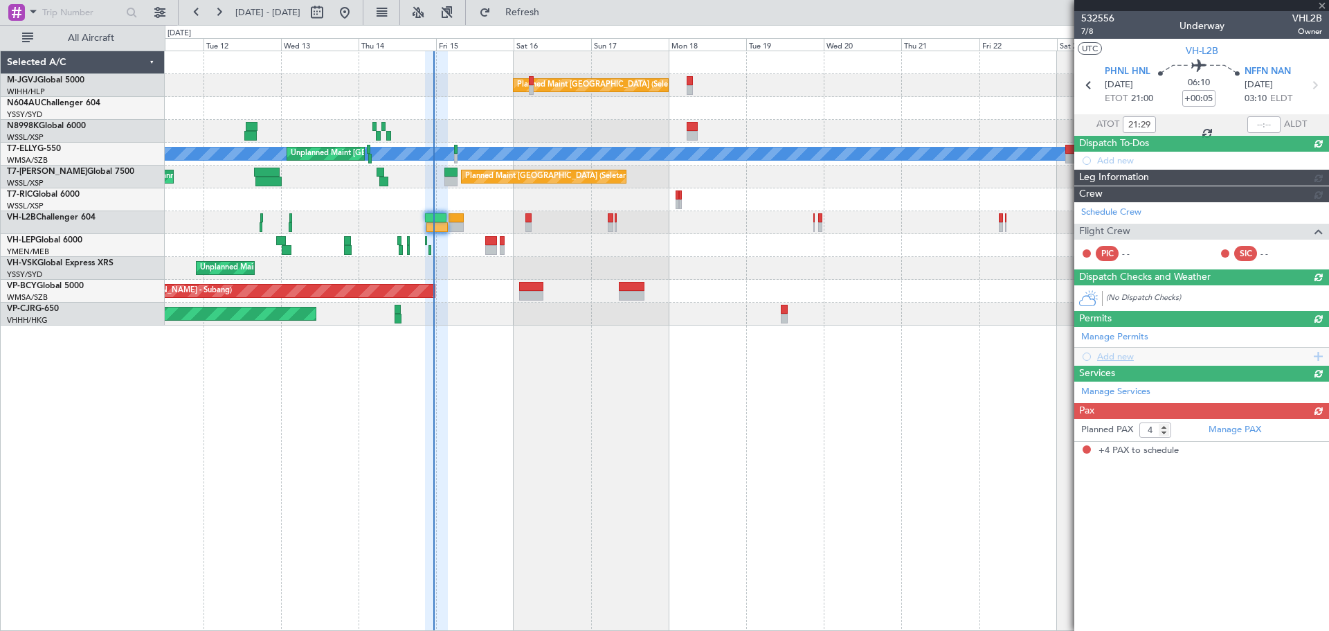
scroll to position [0, 0]
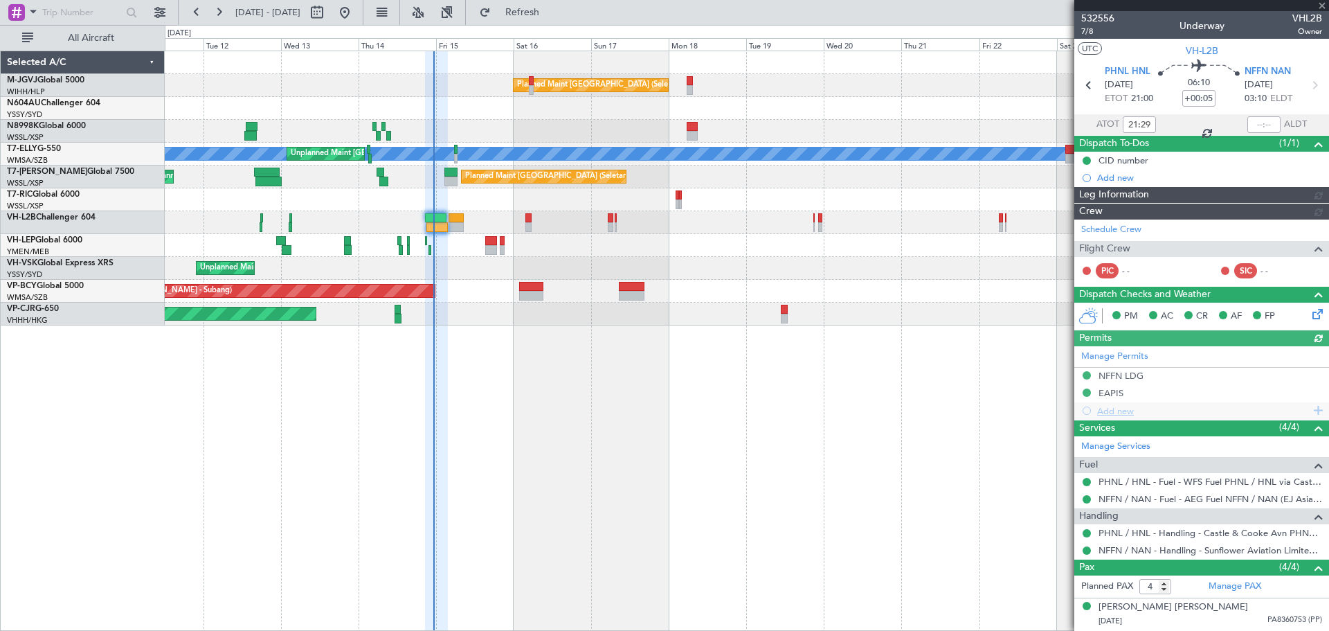
type input "[PERSON_NAME] (EYU)"
type input "A0016"
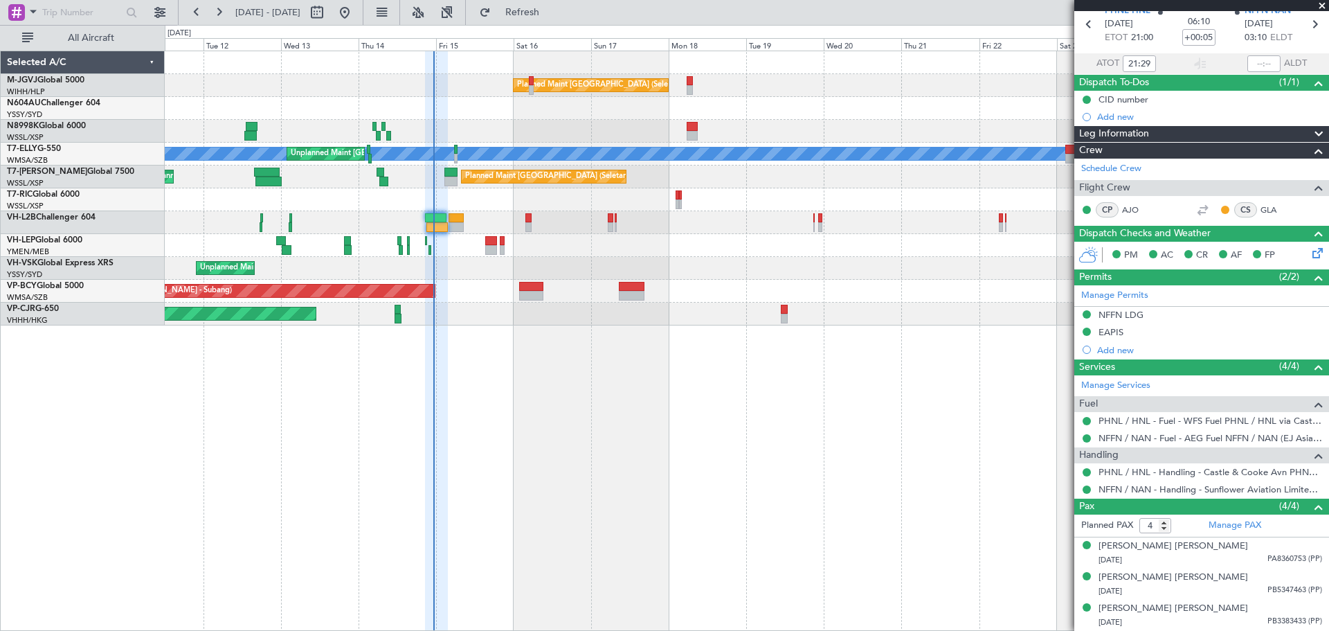
scroll to position [91, 0]
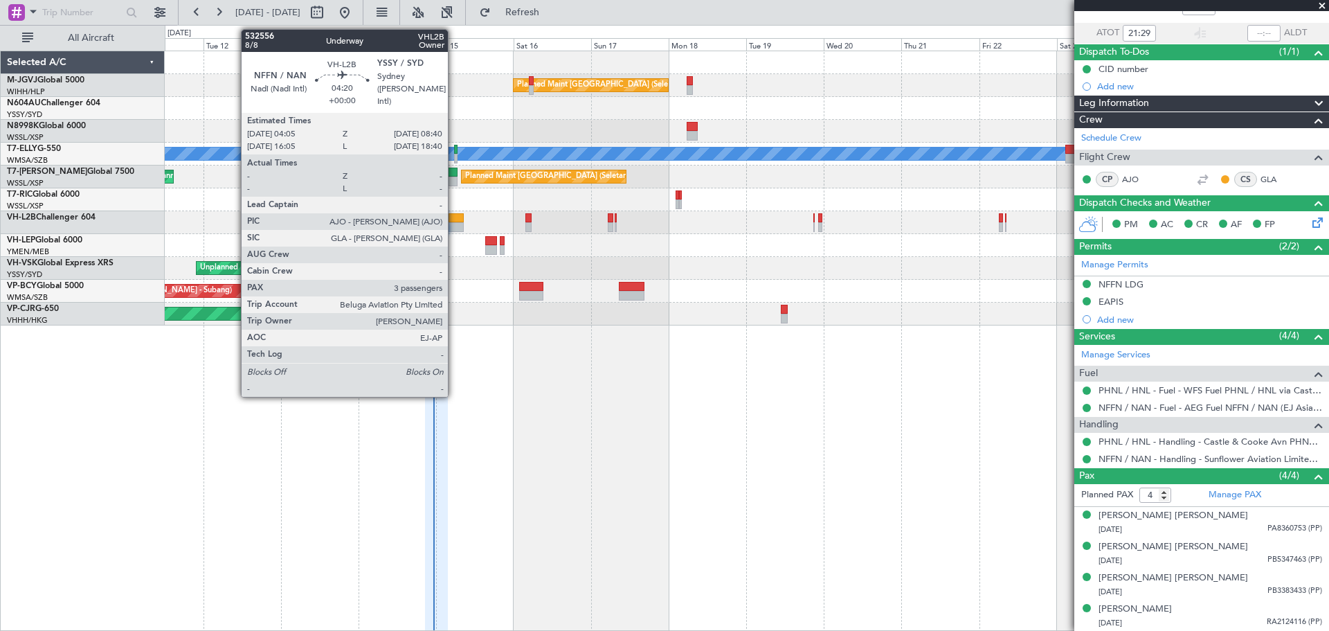
click at [454, 221] on div at bounding box center [456, 218] width 15 height 10
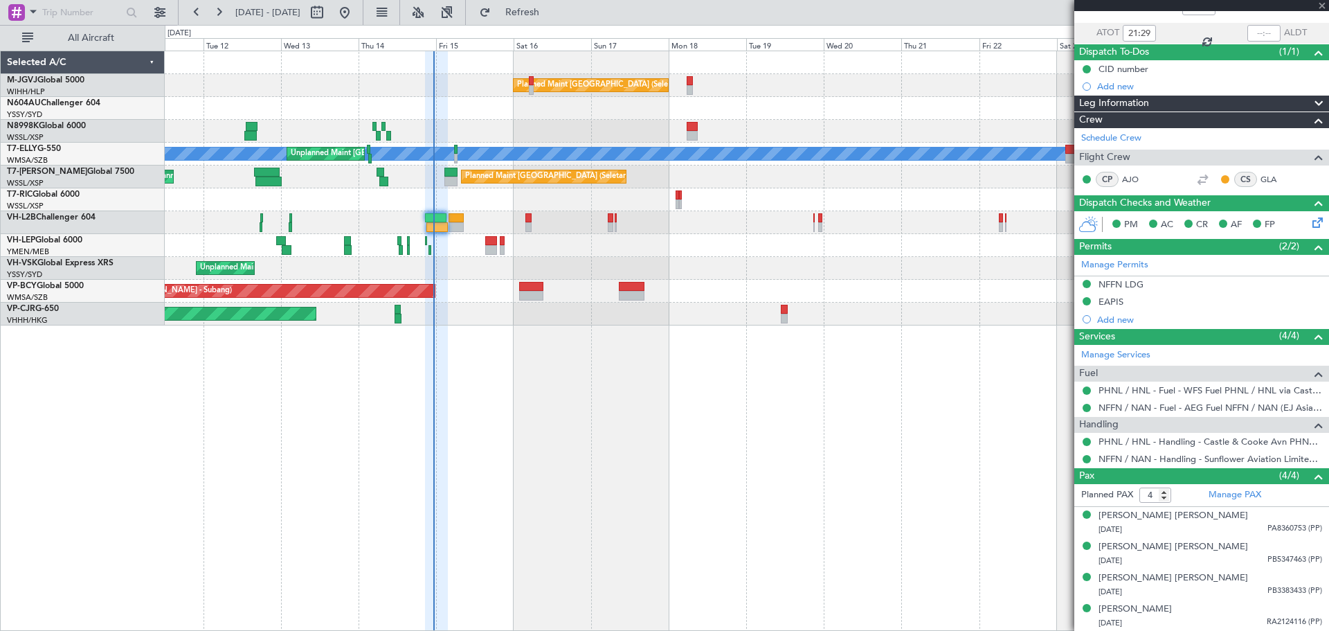
type input "3"
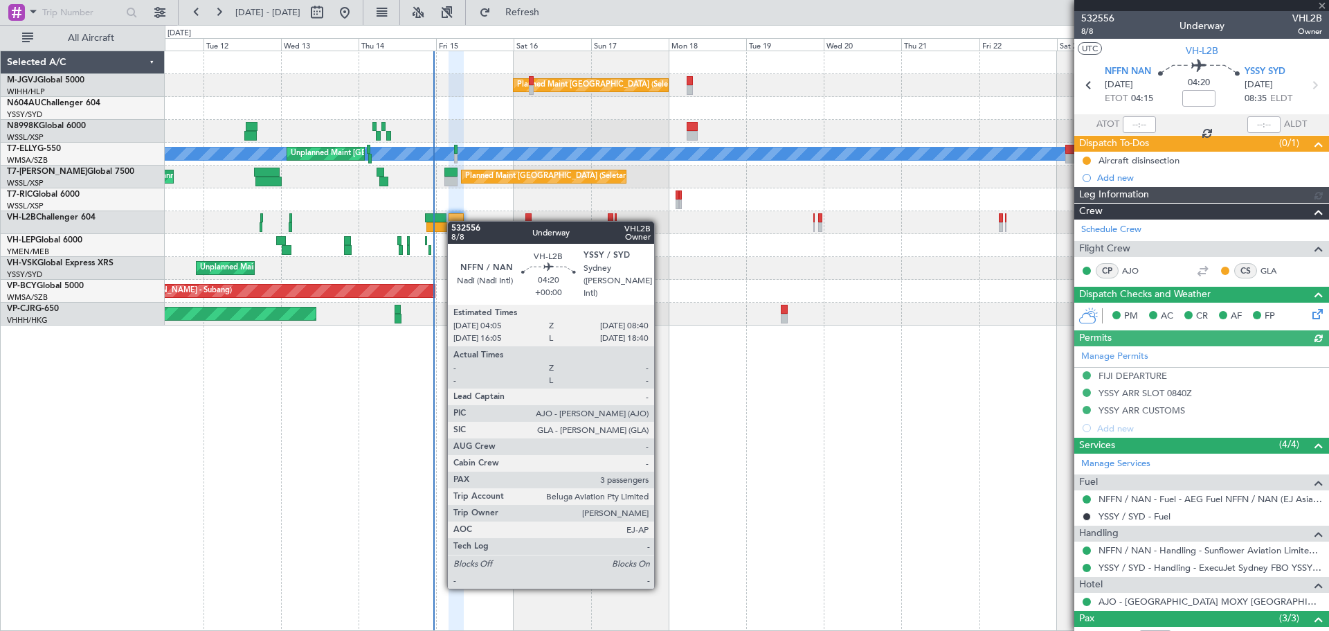
type input "[PERSON_NAME] (EYU)"
type input "A0017"
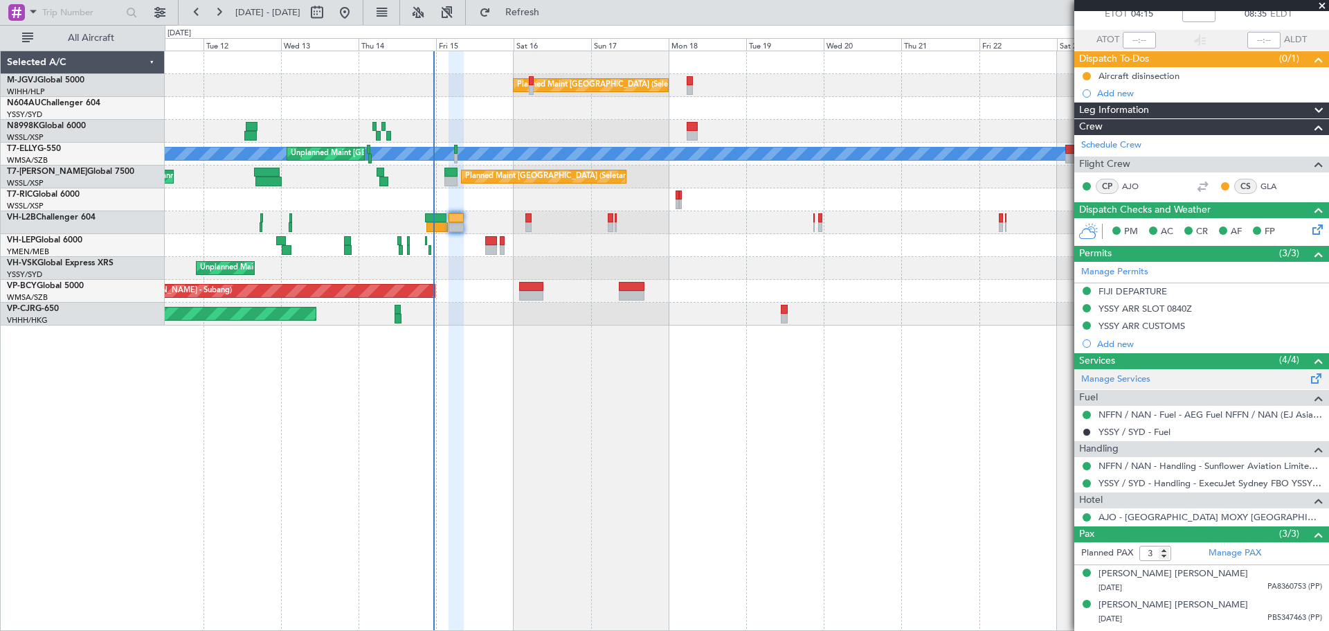
scroll to position [111, 0]
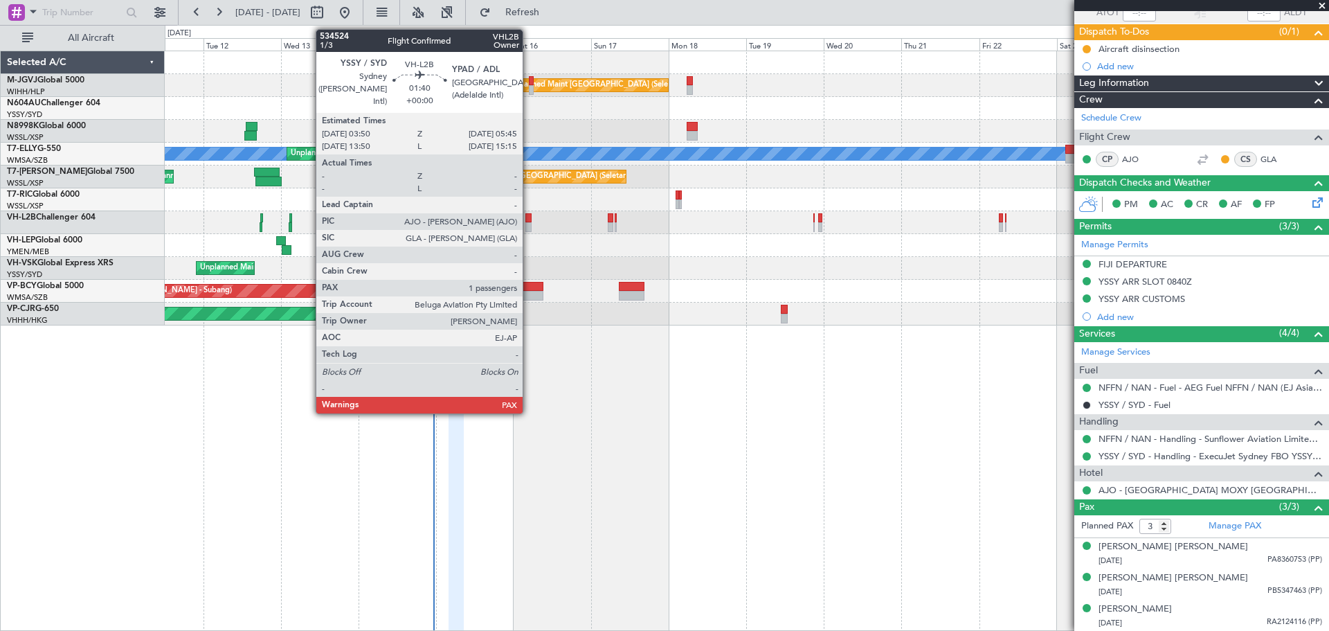
click at [529, 220] on div at bounding box center [528, 218] width 6 height 10
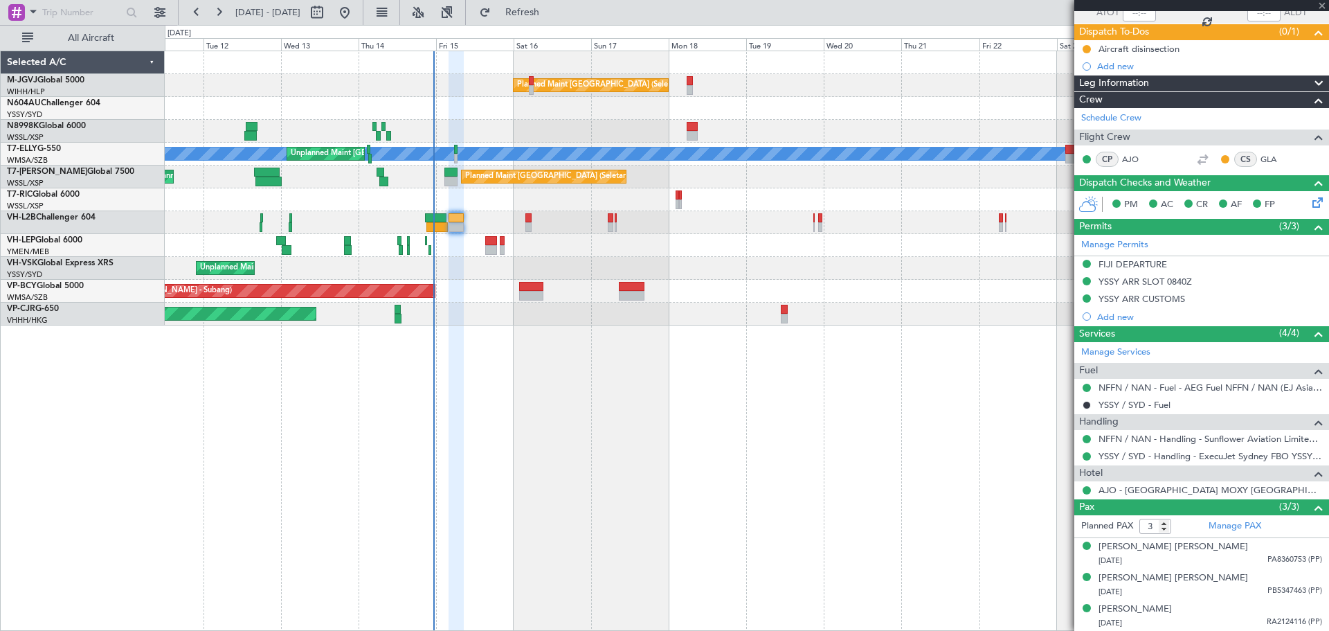
type input "1"
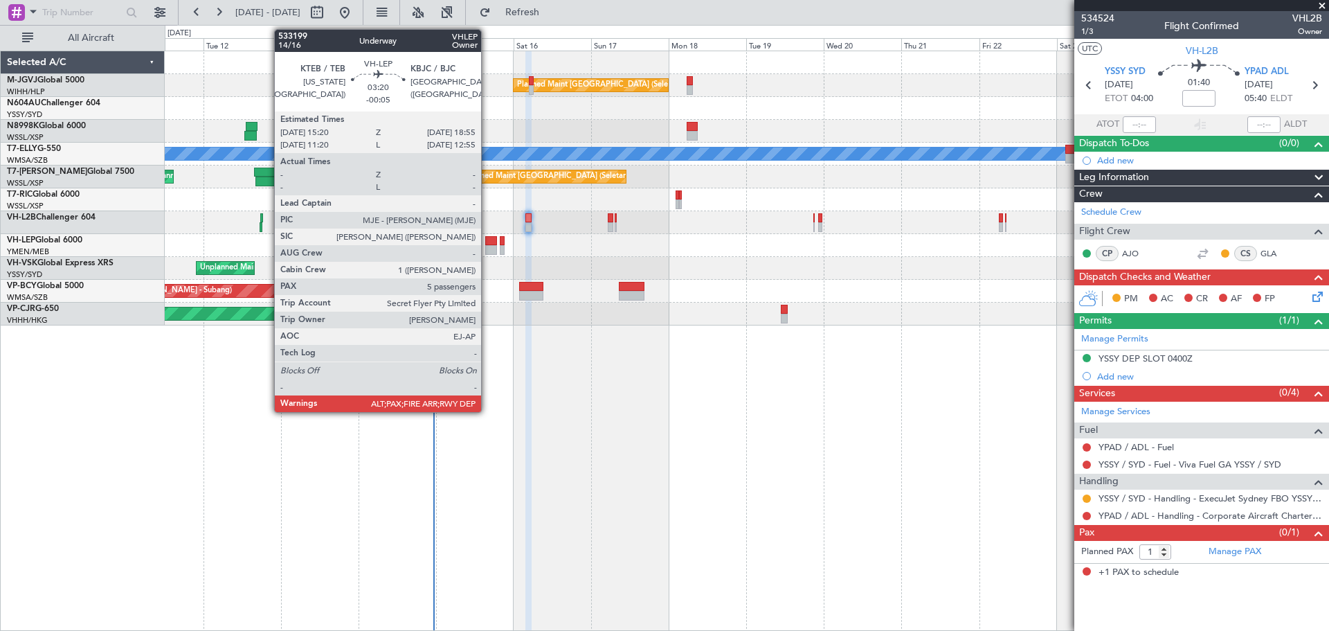
click at [487, 248] on div at bounding box center [491, 250] width 12 height 10
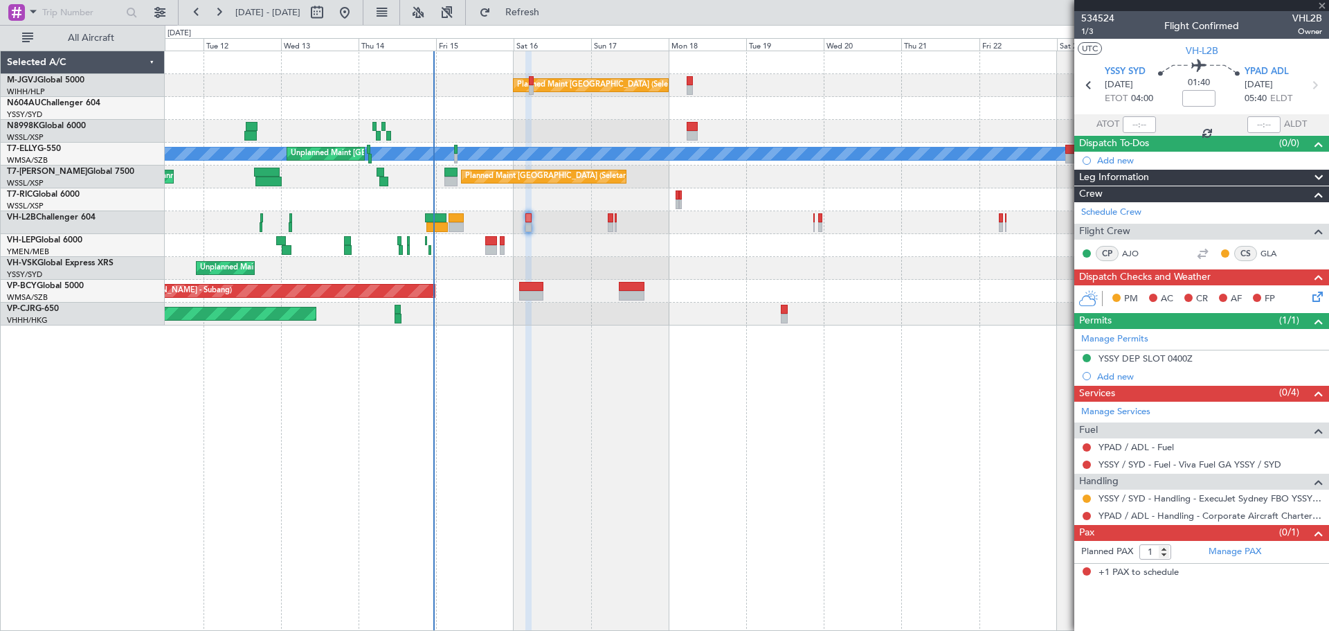
type input "-00:05"
type input "6"
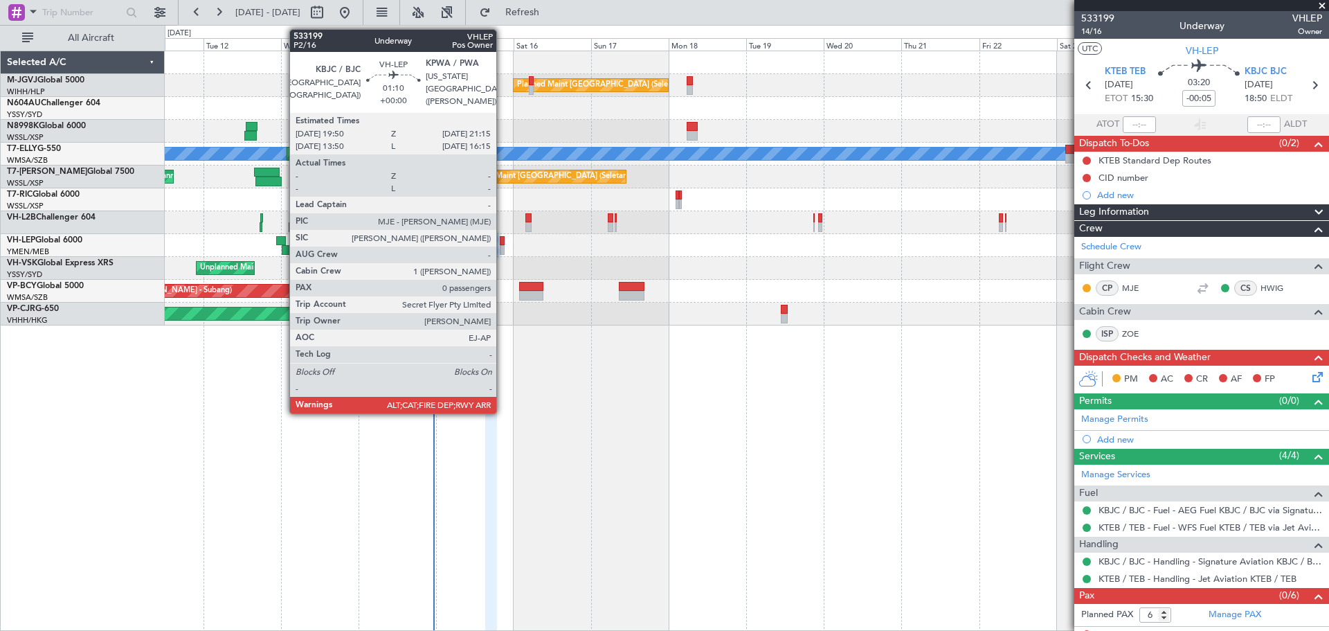
click at [503, 244] on div at bounding box center [502, 241] width 5 height 10
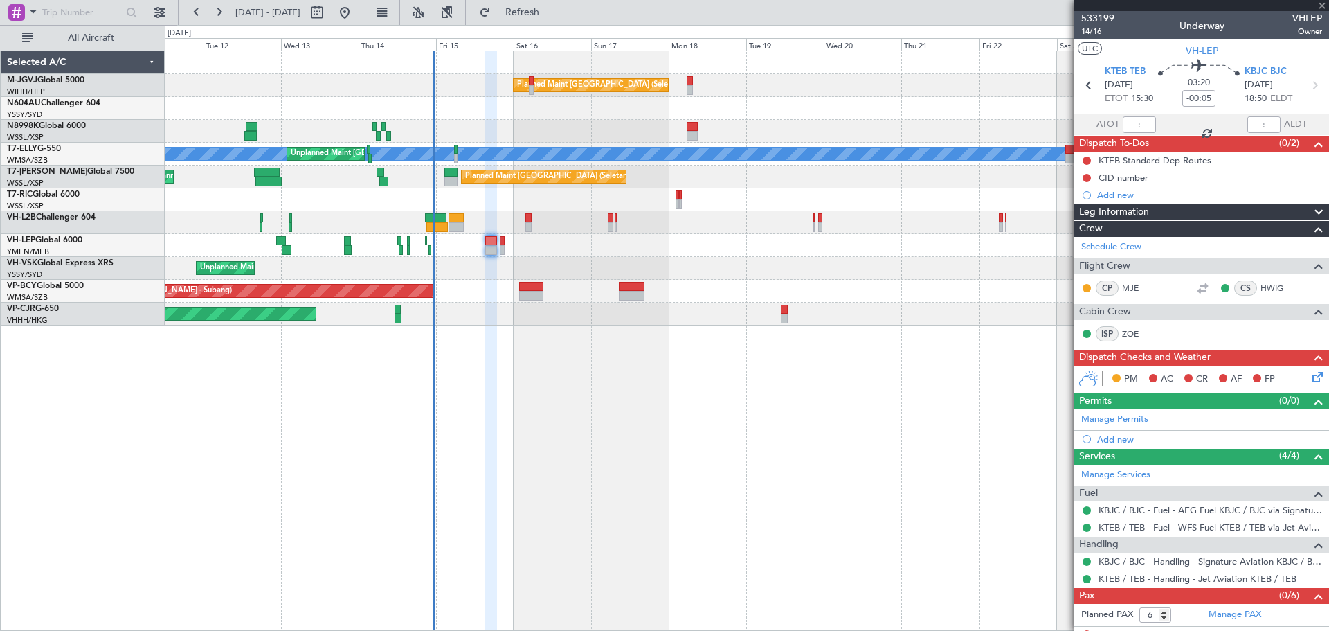
type input "0"
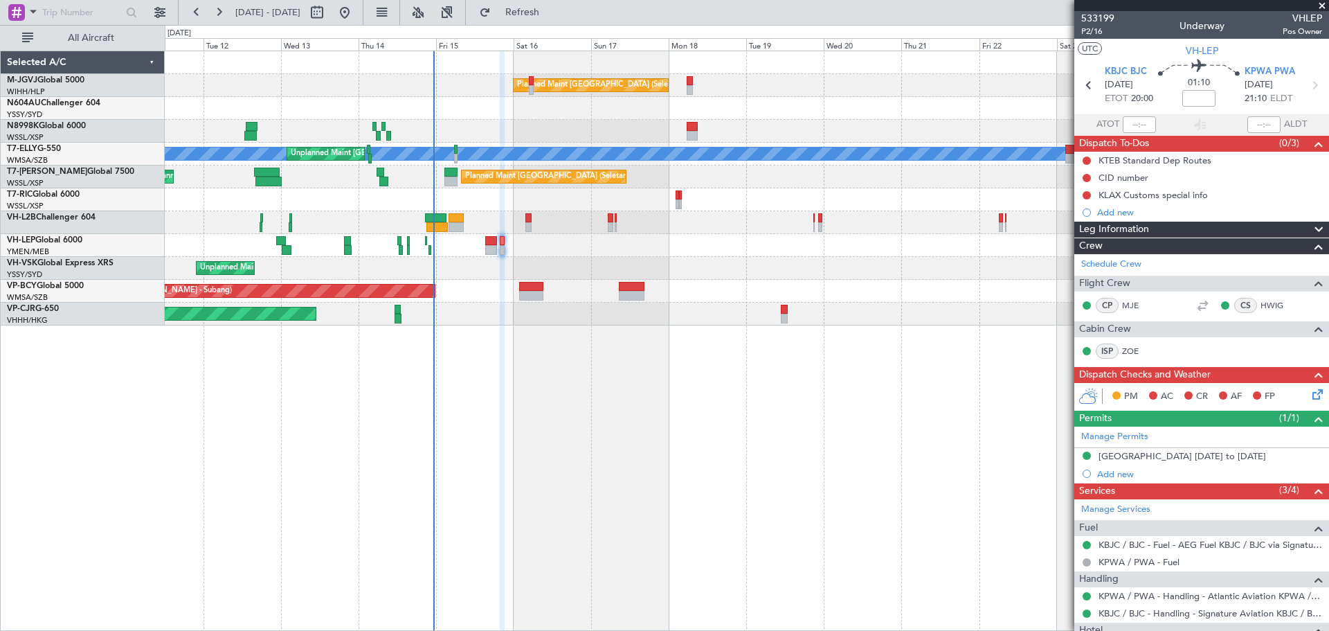
scroll to position [64, 0]
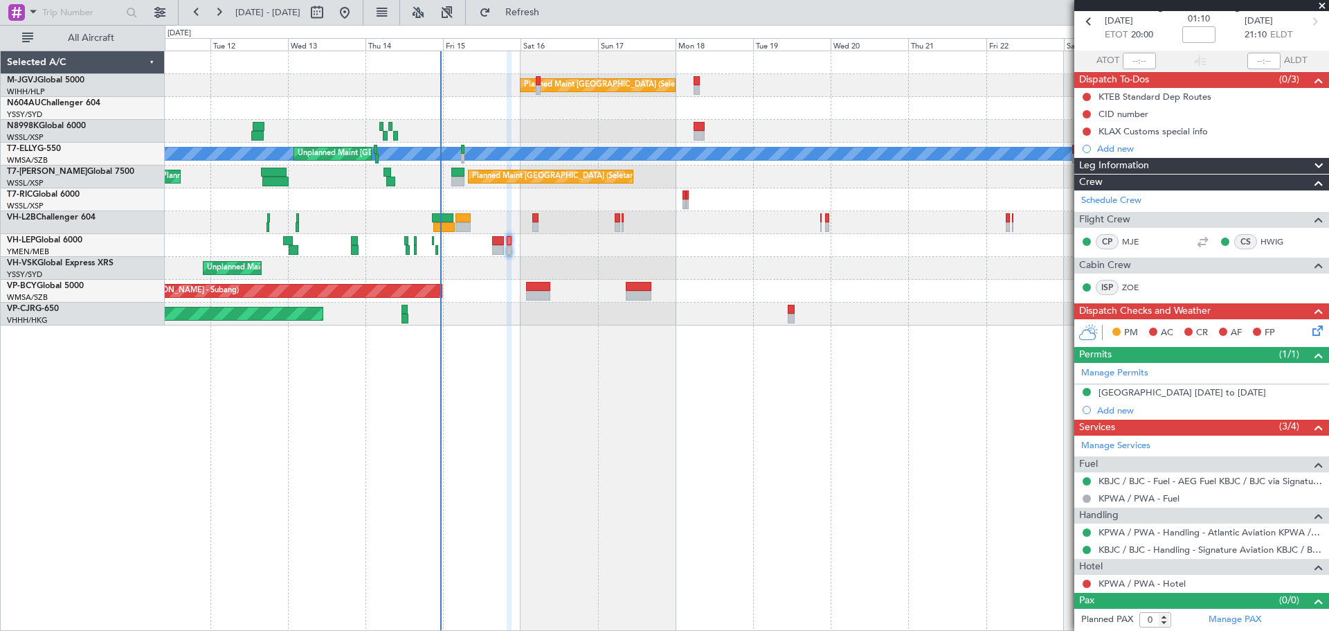
click at [540, 265] on div "Unplanned Maint Sydney (Kingsford Smith Intl) Planned Maint Melbourne (Essendon)" at bounding box center [747, 268] width 1164 height 23
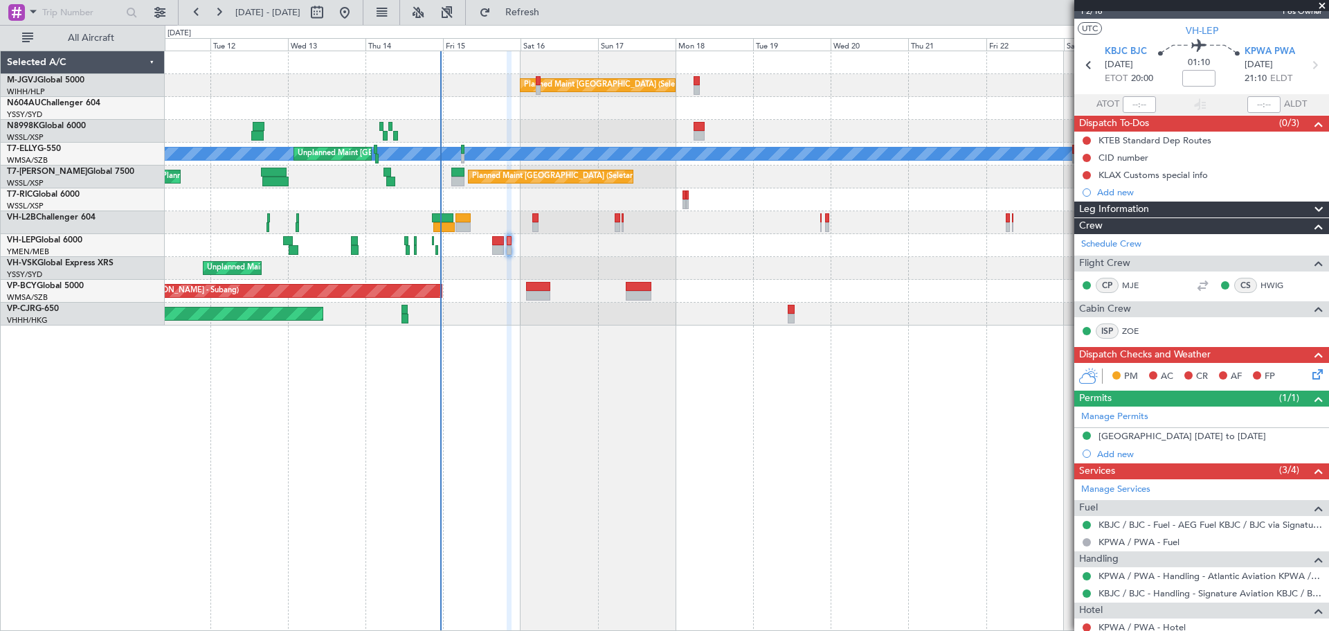
scroll to position [0, 0]
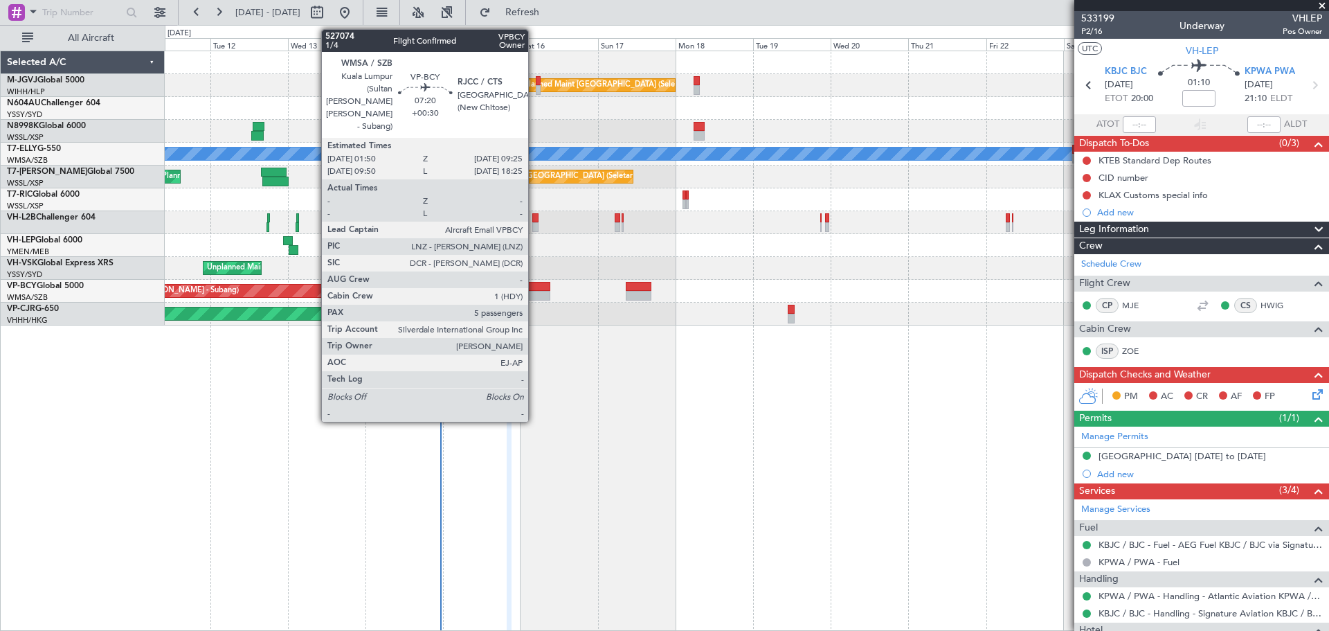
click at [534, 292] on div at bounding box center [538, 296] width 25 height 10
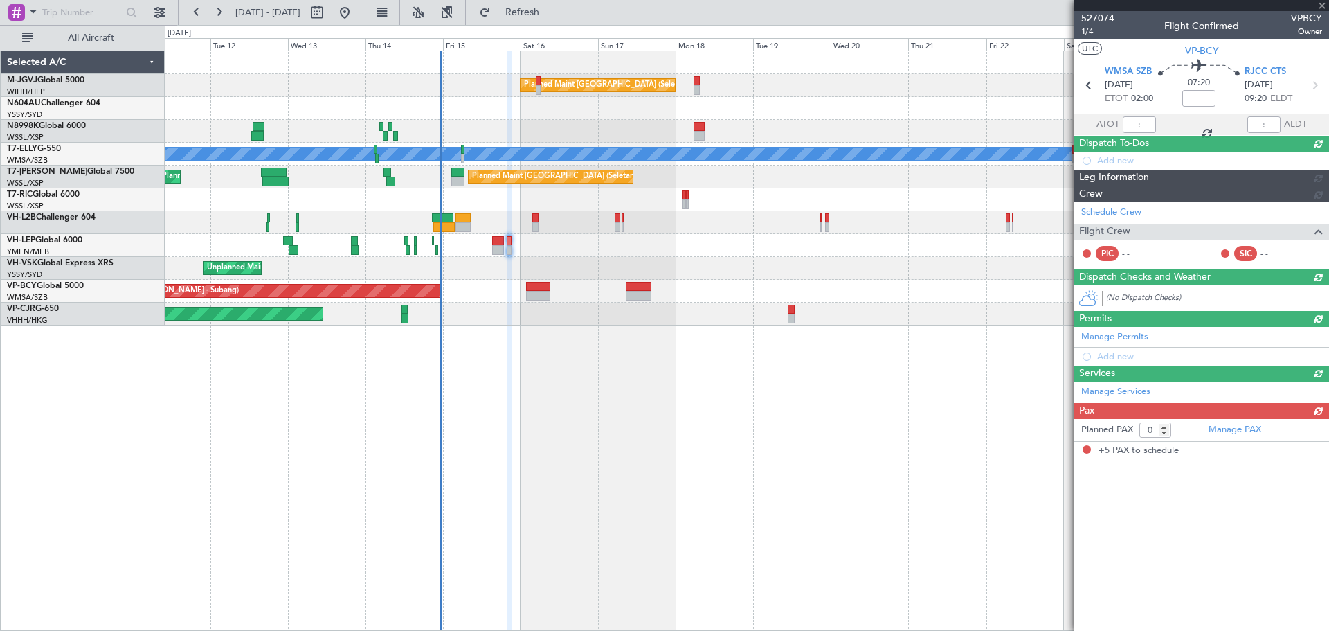
type input "+00:30"
type input "5"
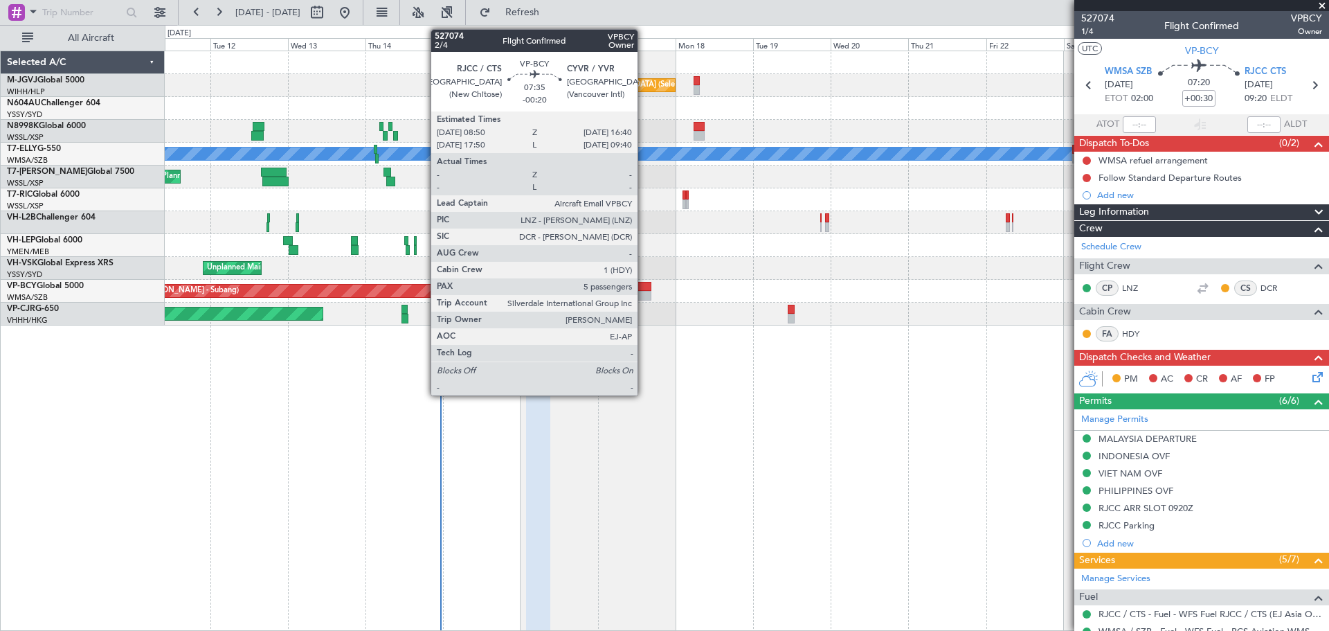
click at [644, 288] on div at bounding box center [639, 287] width 26 height 10
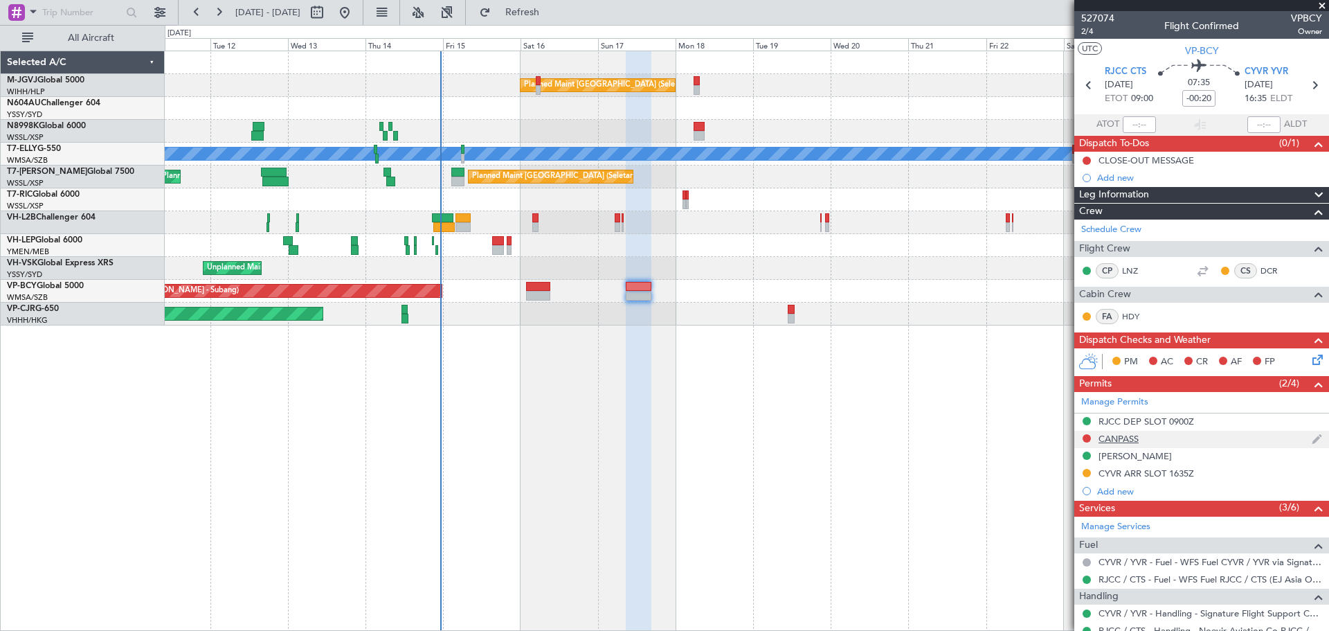
scroll to position [271, 0]
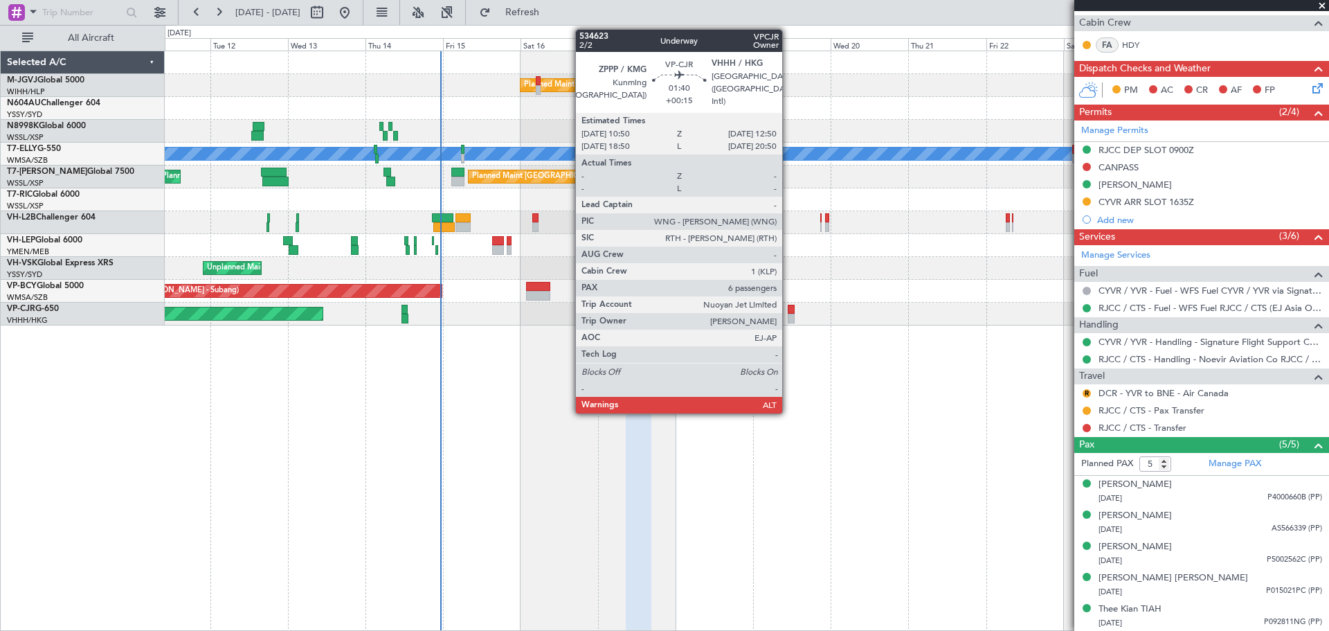
click at [788, 318] on div at bounding box center [791, 319] width 7 height 10
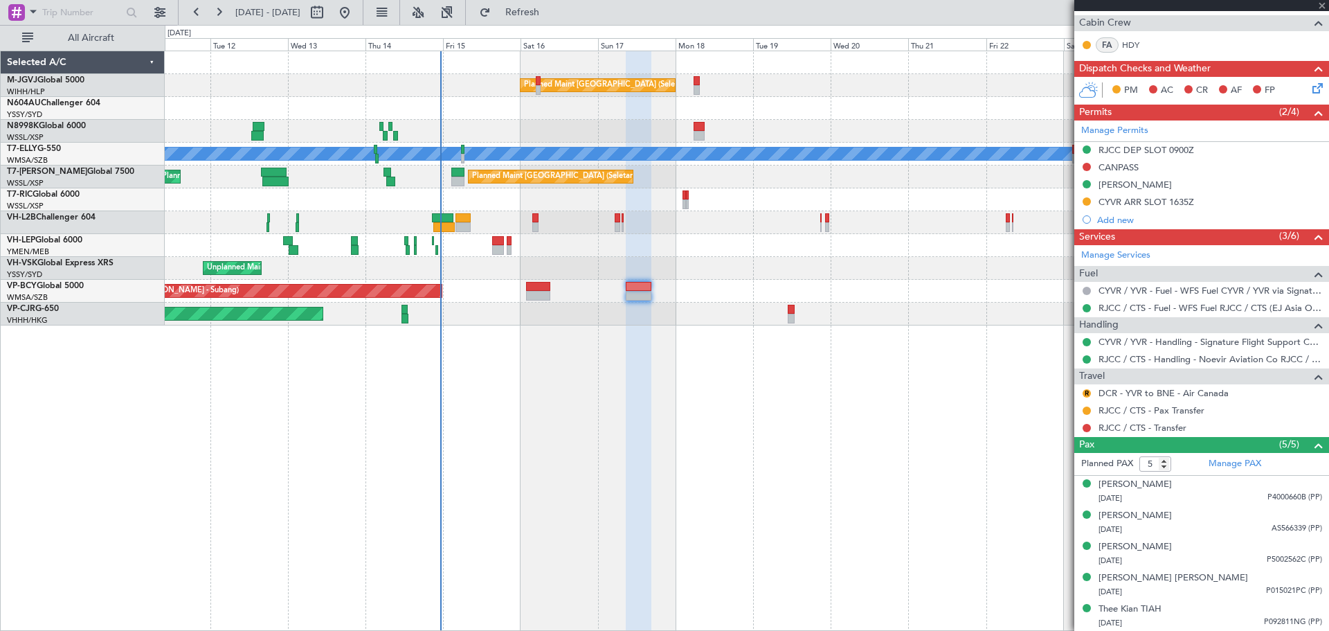
type input "+00:15"
type input "6"
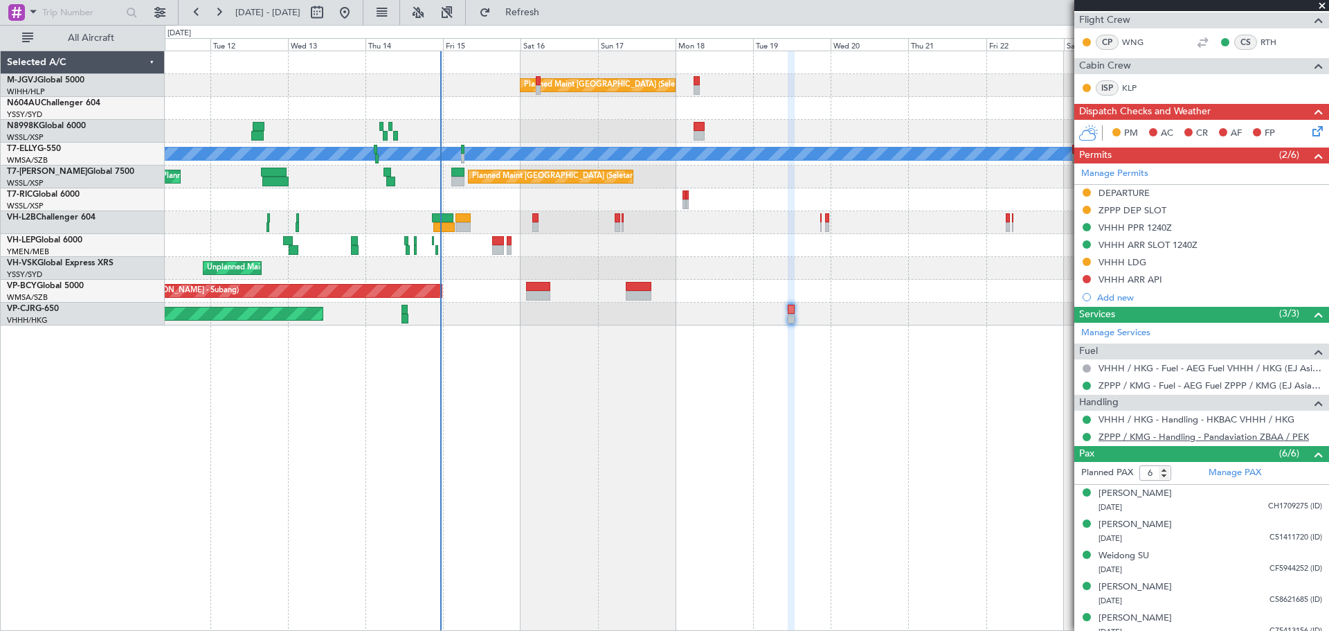
scroll to position [338, 0]
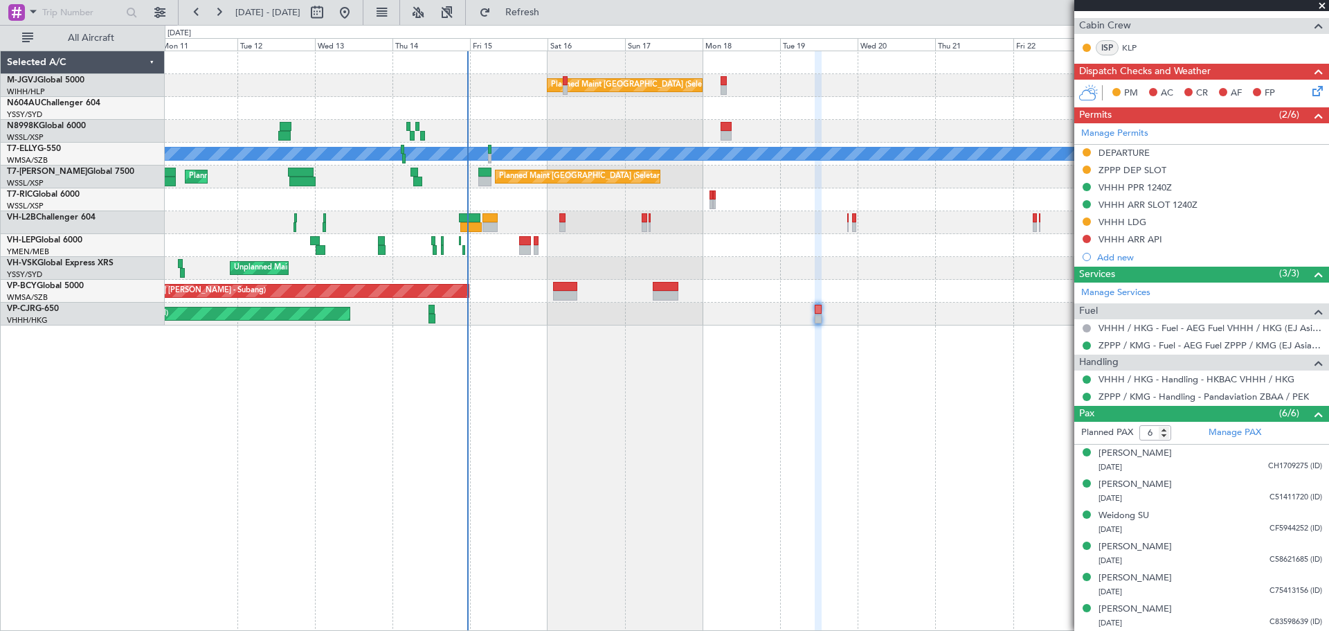
click at [494, 119] on div at bounding box center [747, 108] width 1164 height 23
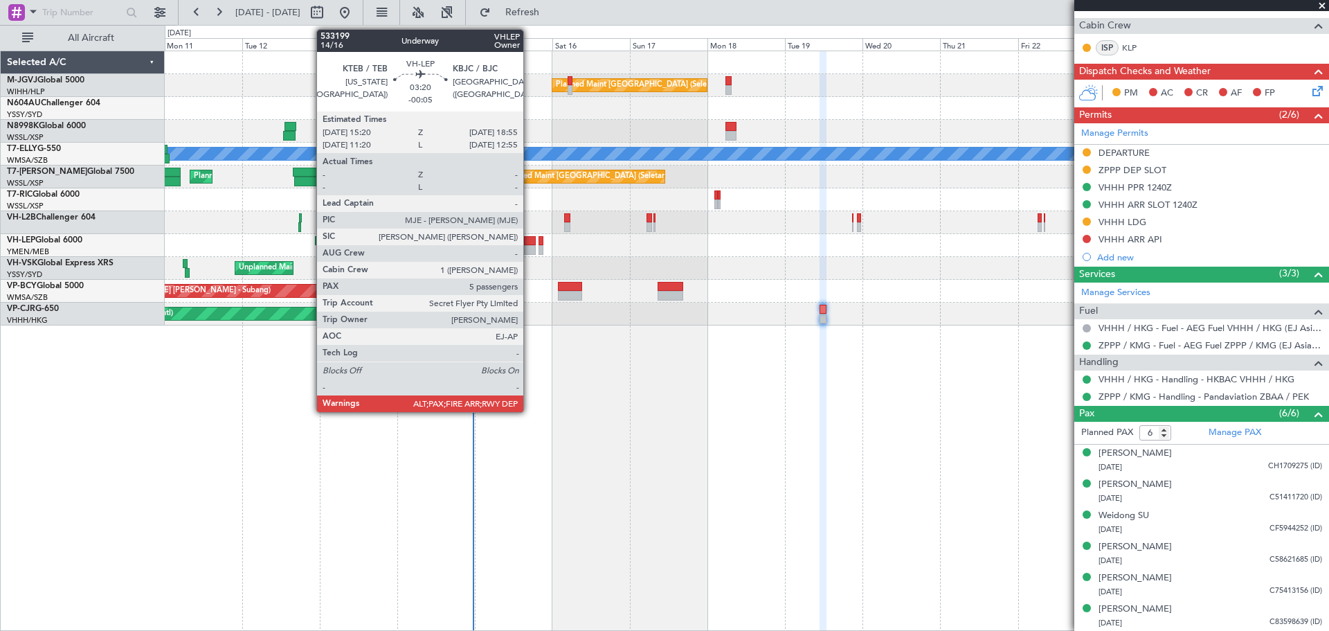
click at [530, 239] on div at bounding box center [530, 241] width 12 height 10
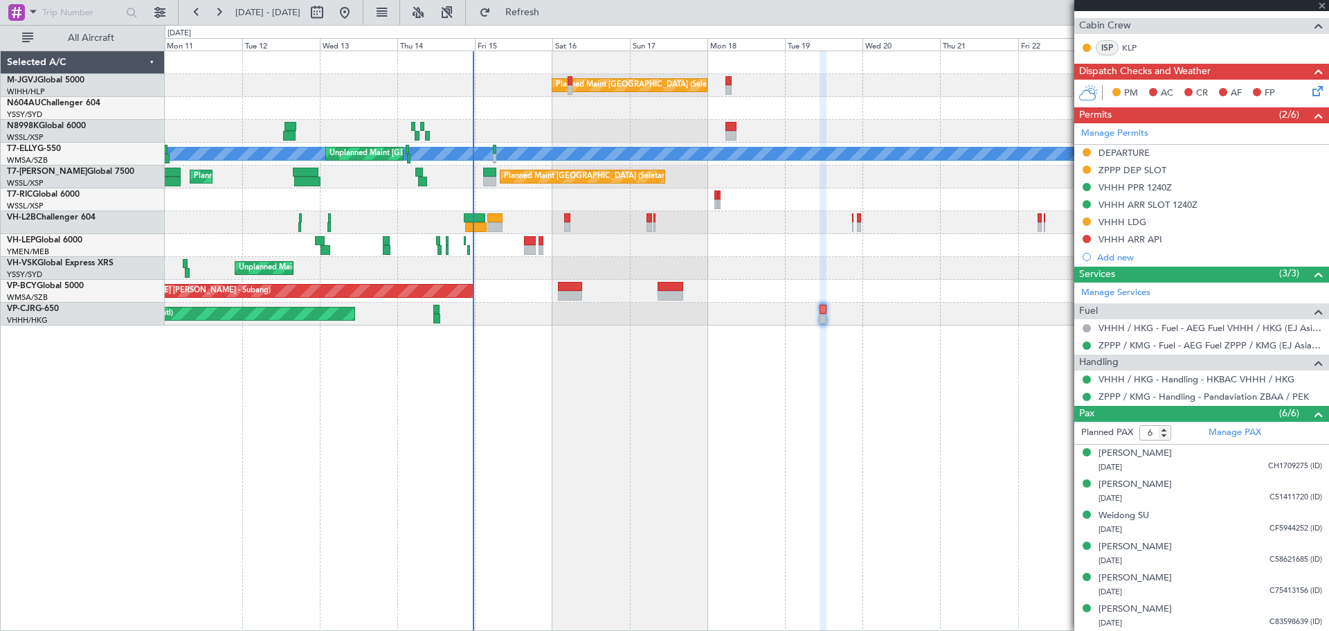
type input "-00:05"
